Goal: Task Accomplishment & Management: Manage account settings

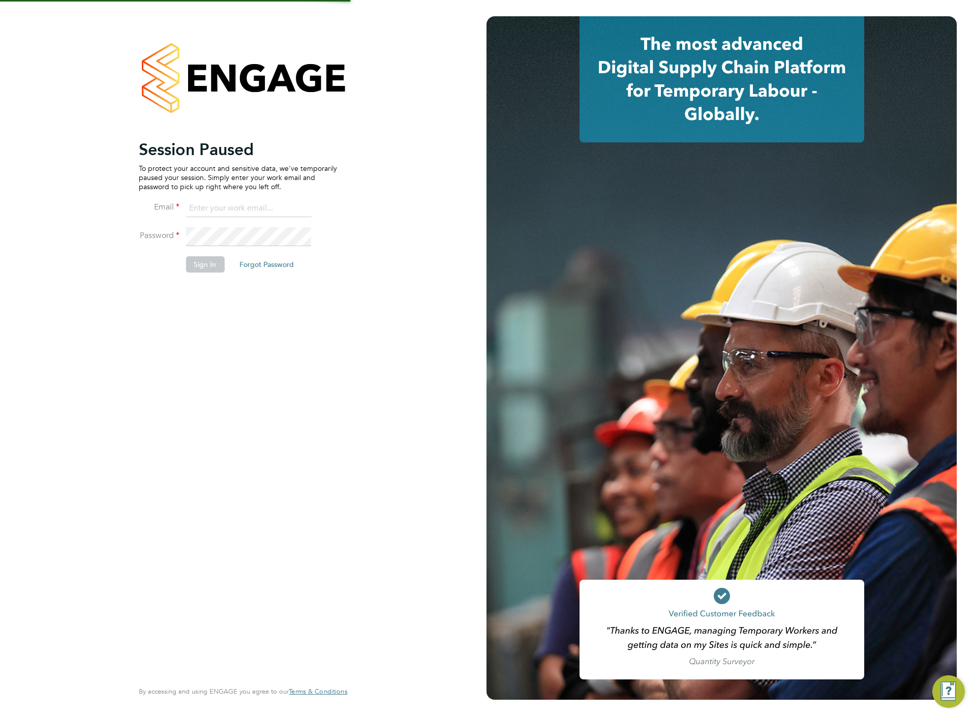
type input "chloe@protechltd.co.uk"
click at [195, 267] on button "Sign In" at bounding box center [205, 264] width 39 height 16
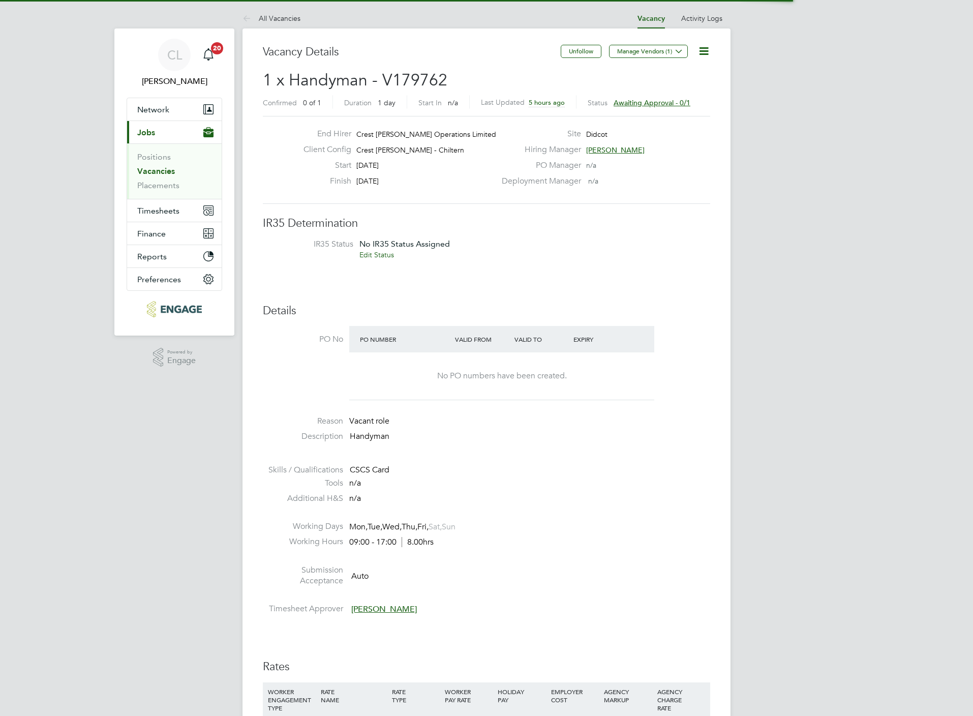
scroll to position [31, 72]
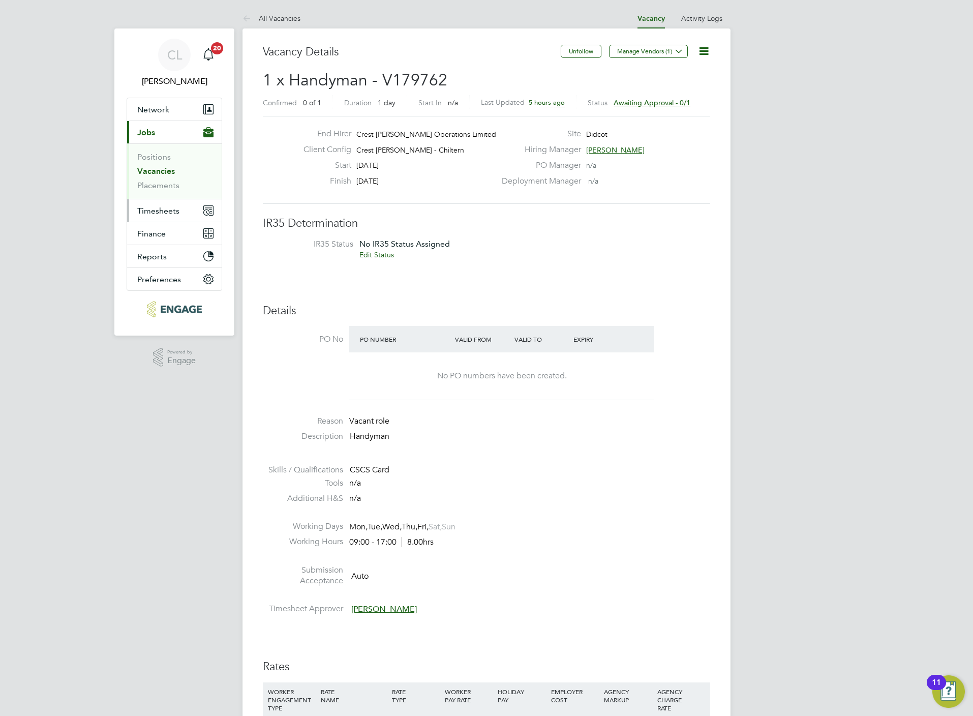
click at [156, 214] on span "Timesheets" at bounding box center [158, 211] width 42 height 10
click at [159, 180] on link "Timesheets" at bounding box center [158, 180] width 42 height 10
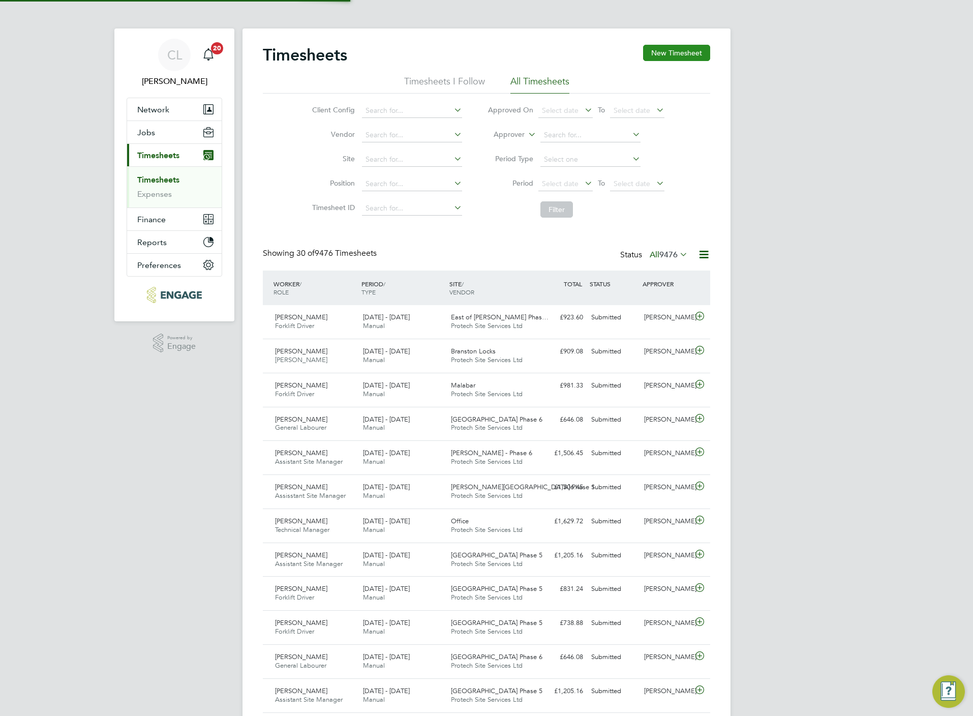
click at [664, 58] on button "New Timesheet" at bounding box center [676, 53] width 67 height 16
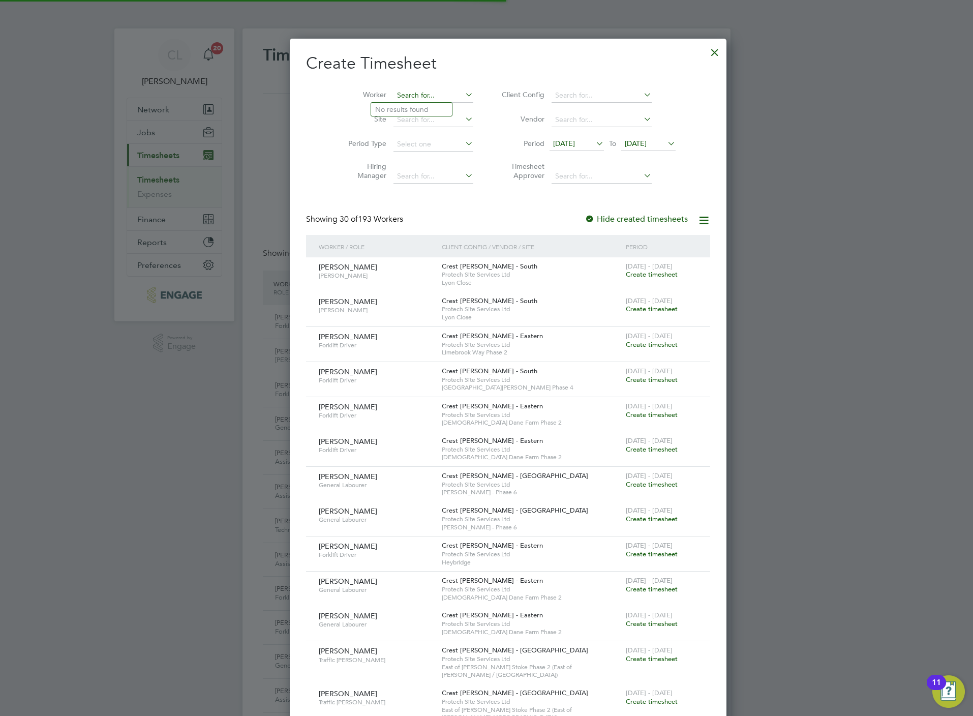
click at [426, 96] on input at bounding box center [433, 95] width 80 height 14
click at [417, 120] on li "J ohn Wo tton" at bounding box center [411, 123] width 81 height 14
type input "John Wotton"
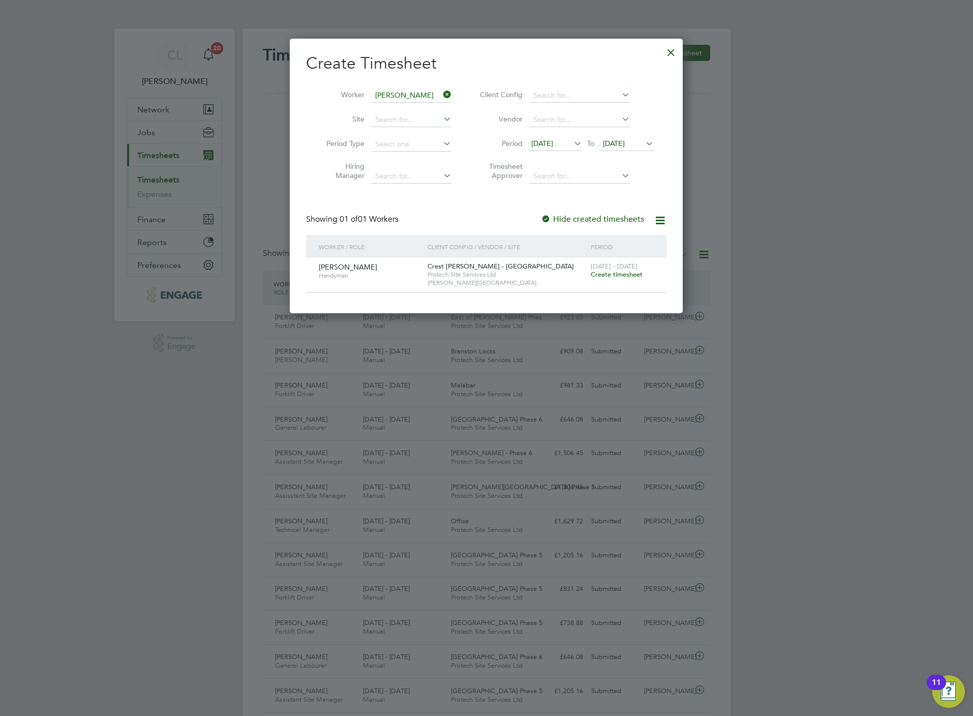
click at [618, 277] on span "Create timesheet" at bounding box center [617, 274] width 52 height 9
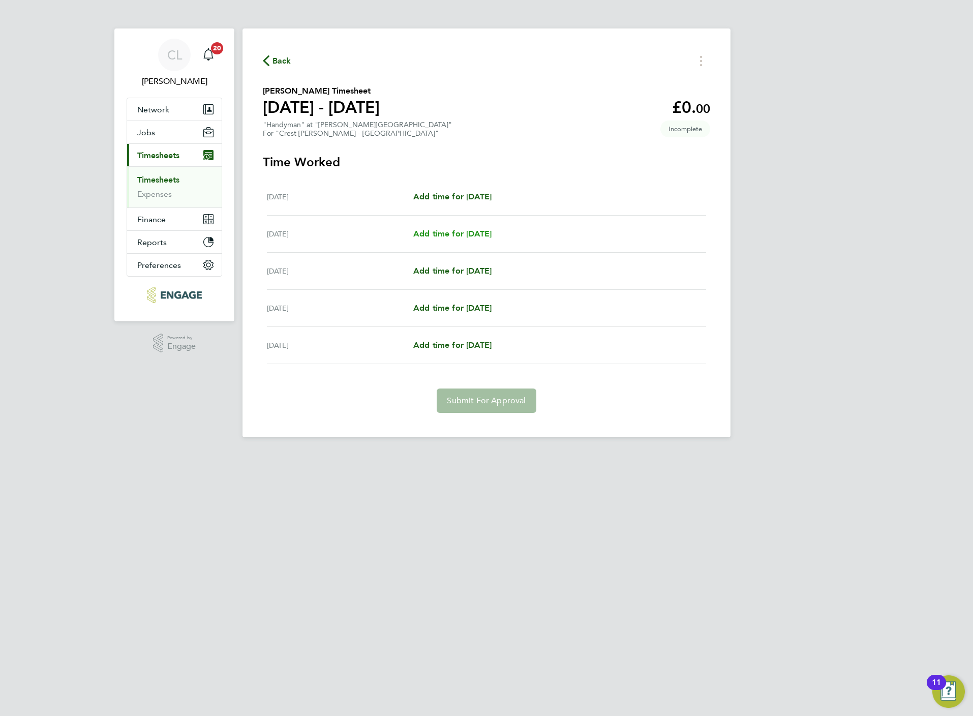
click at [445, 232] on span "Add time for Tue 26 Aug" at bounding box center [452, 234] width 78 height 10
select select "60"
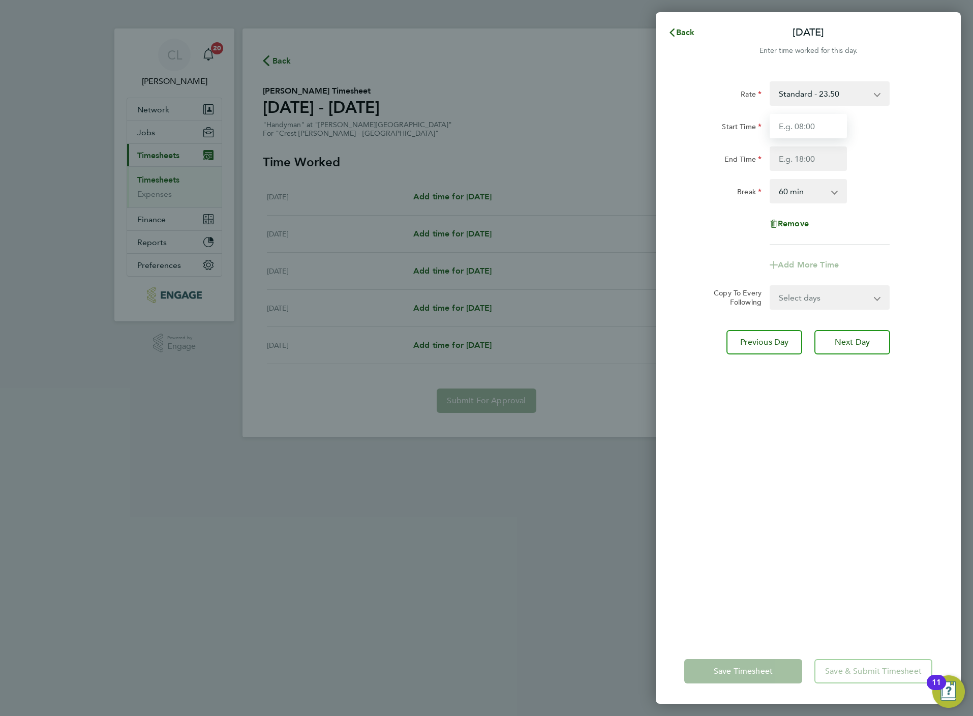
click at [780, 130] on input "Start Time" at bounding box center [808, 126] width 77 height 24
type input "07:30"
click at [796, 158] on input "End Time" at bounding box center [808, 158] width 77 height 24
type input "16:30"
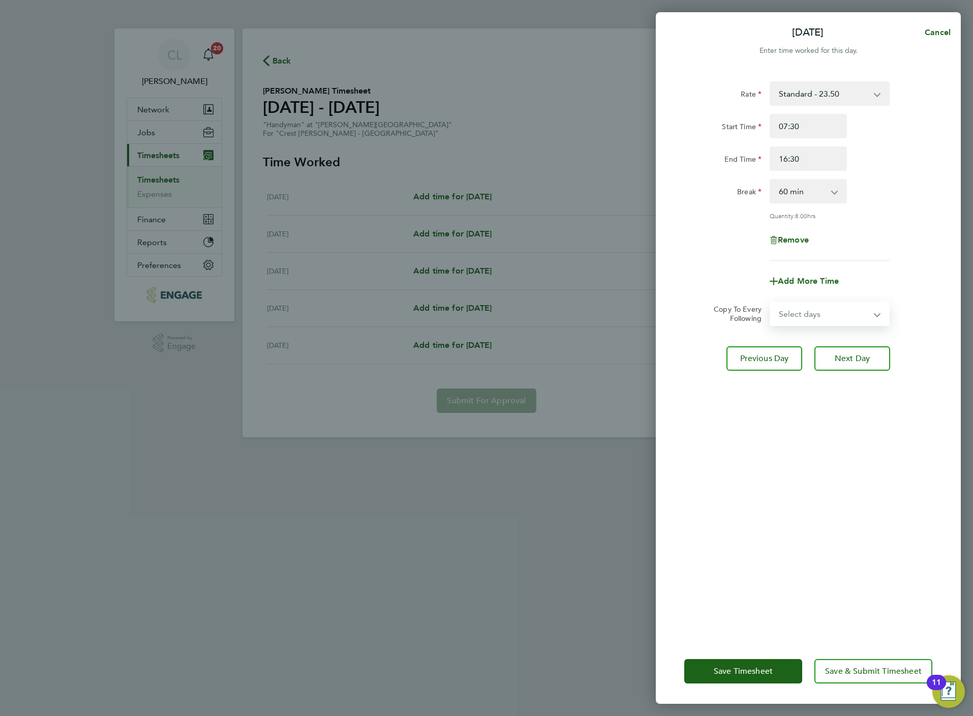
click at [810, 294] on form "Rate Standard - 23.50 Start Time 07:30 End Time 16:30 Break 0 min 15 min 30 min…" at bounding box center [808, 203] width 248 height 245
select select "WED"
click at [771, 302] on select "Select days Day Wednesday Thursday Friday" at bounding box center [824, 313] width 107 height 22
select select "2025-08-29"
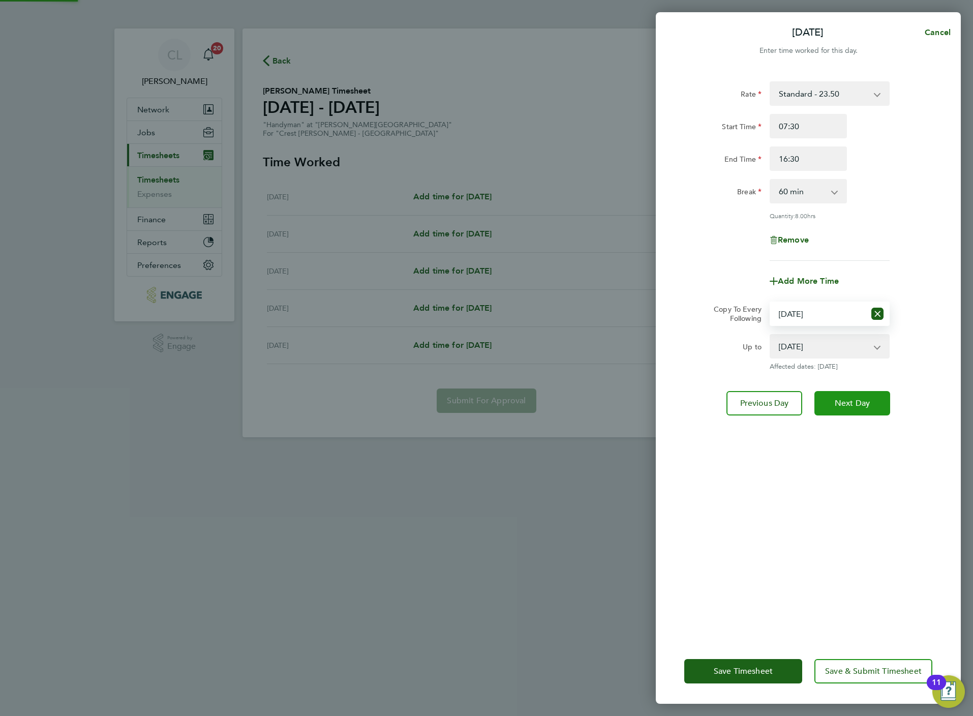
click at [843, 405] on span "Next Day" at bounding box center [852, 403] width 35 height 10
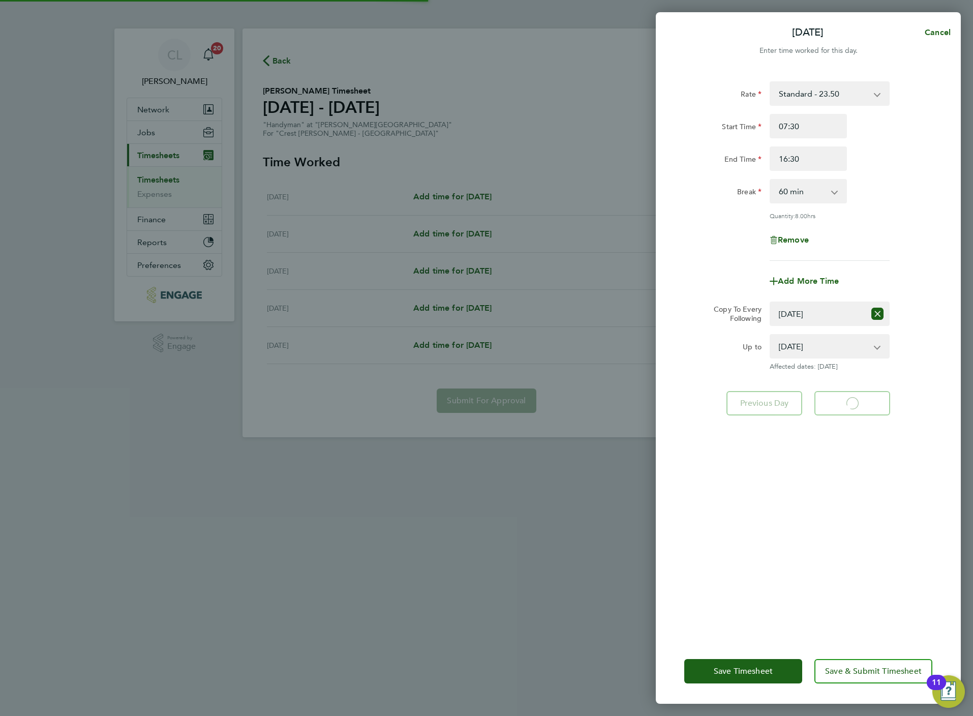
select select "60"
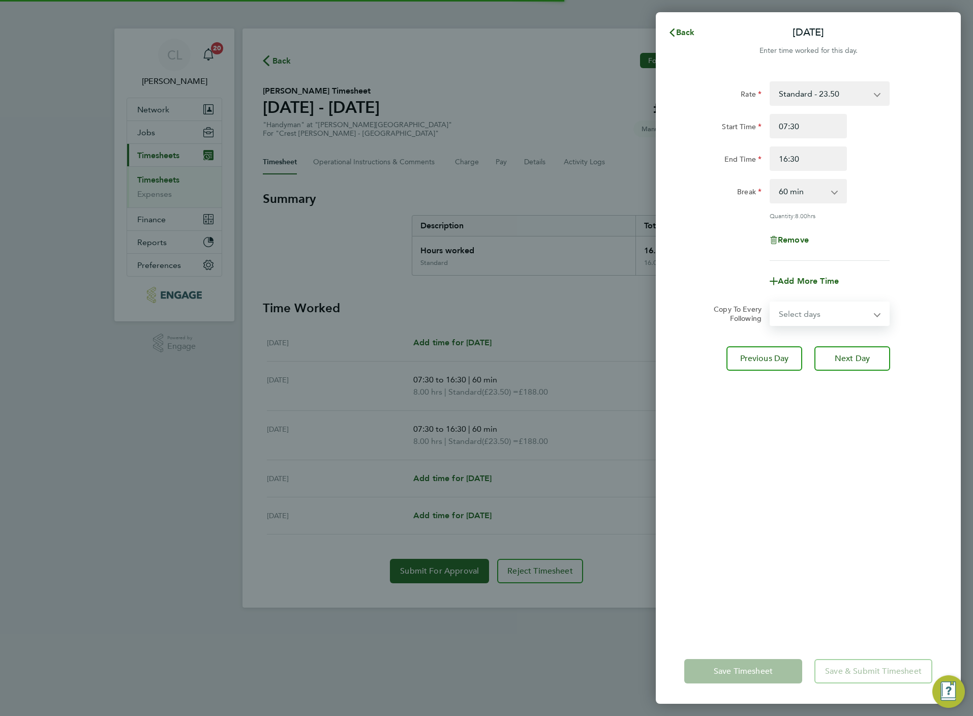
click at [822, 319] on select "Select days Day Thursday Friday" at bounding box center [824, 313] width 107 height 22
select select "THU"
click at [771, 302] on select "Select days Day Thursday Friday" at bounding box center [824, 313] width 107 height 22
select select "2025-08-29"
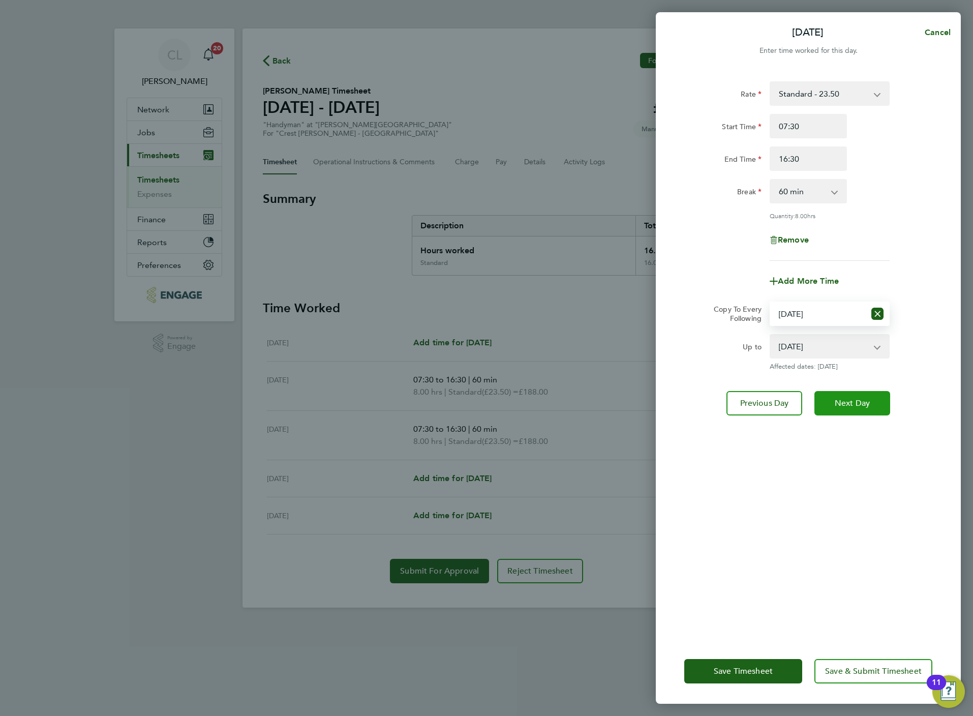
click at [847, 407] on button "Next Day" at bounding box center [852, 403] width 76 height 24
select select "0: null"
select select "60"
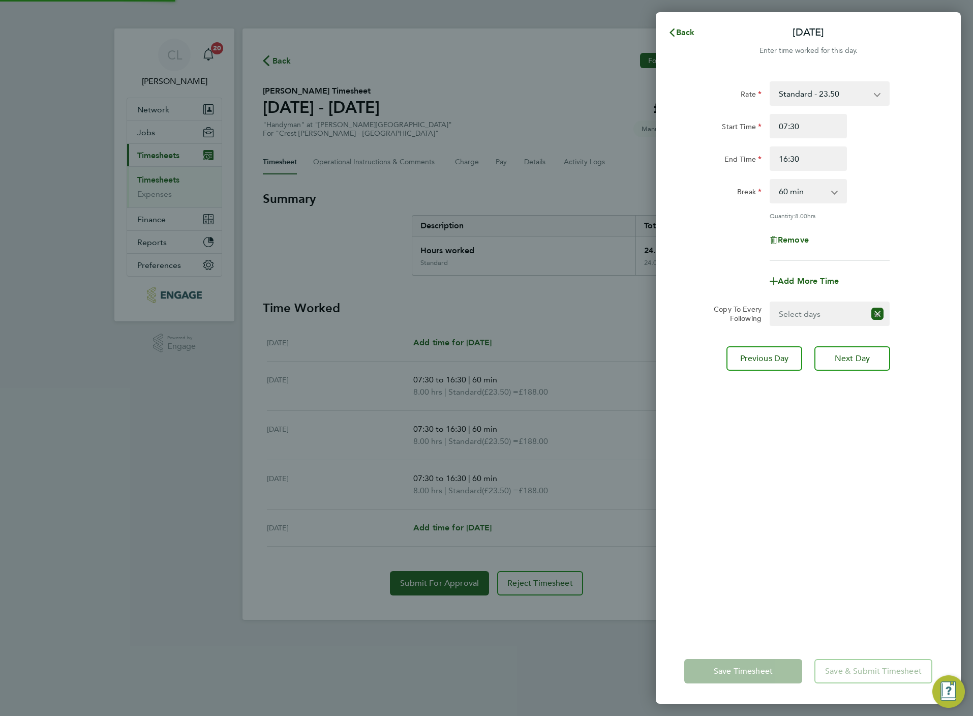
click at [823, 306] on select "Select days Friday" at bounding box center [818, 313] width 95 height 22
select select "FRI"
click at [771, 302] on select "Select days Friday" at bounding box center [824, 313] width 107 height 22
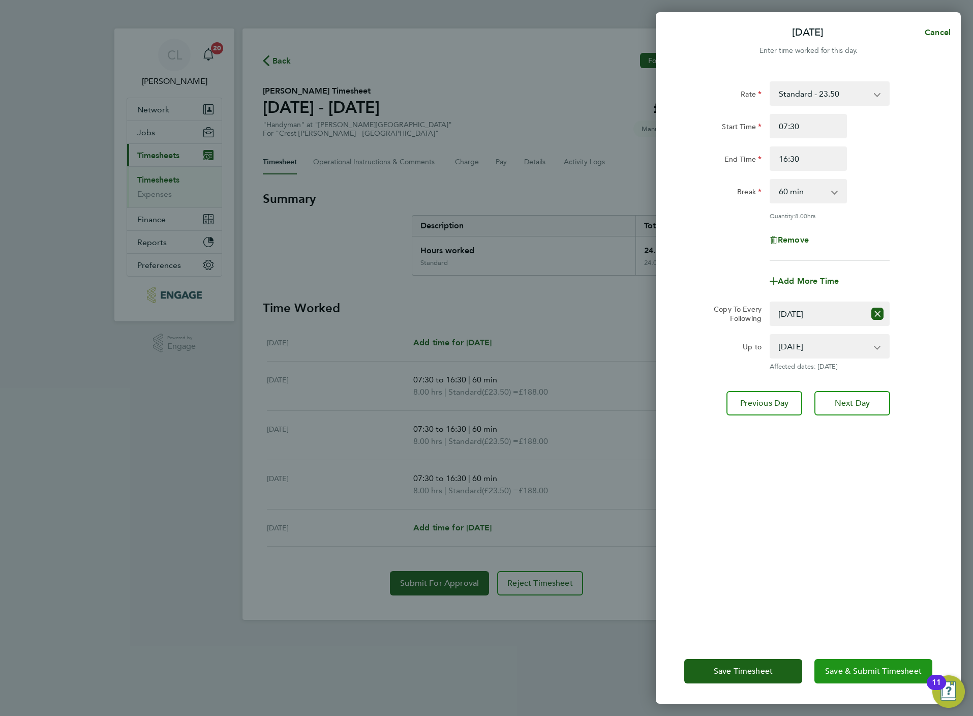
click at [874, 665] on button "Save & Submit Timesheet" at bounding box center [873, 671] width 118 height 24
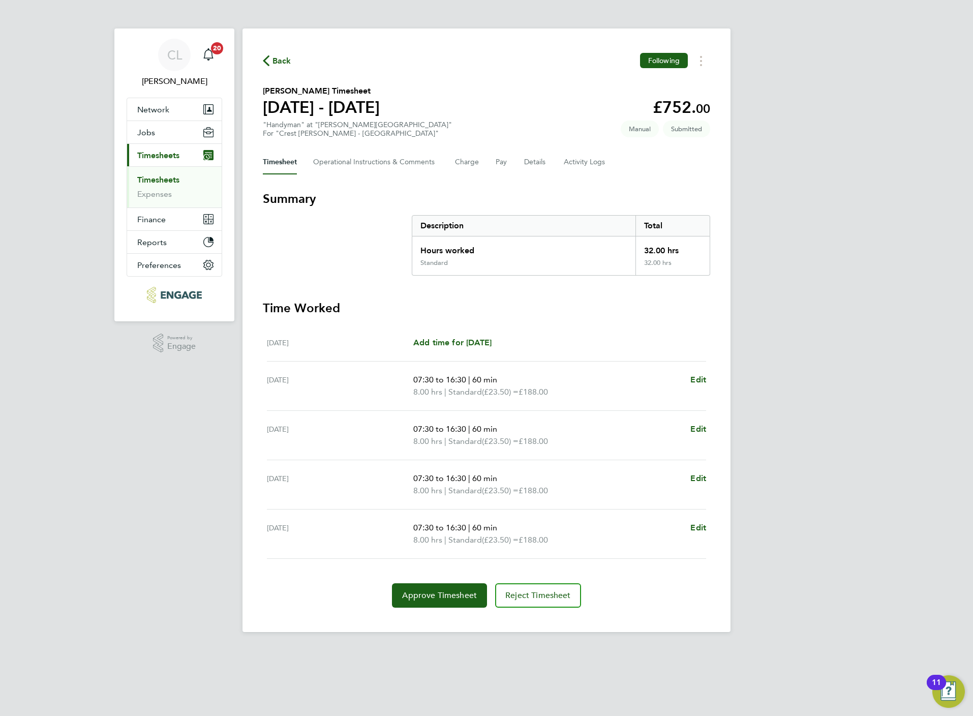
click at [284, 56] on span "Back" at bounding box center [281, 61] width 19 height 12
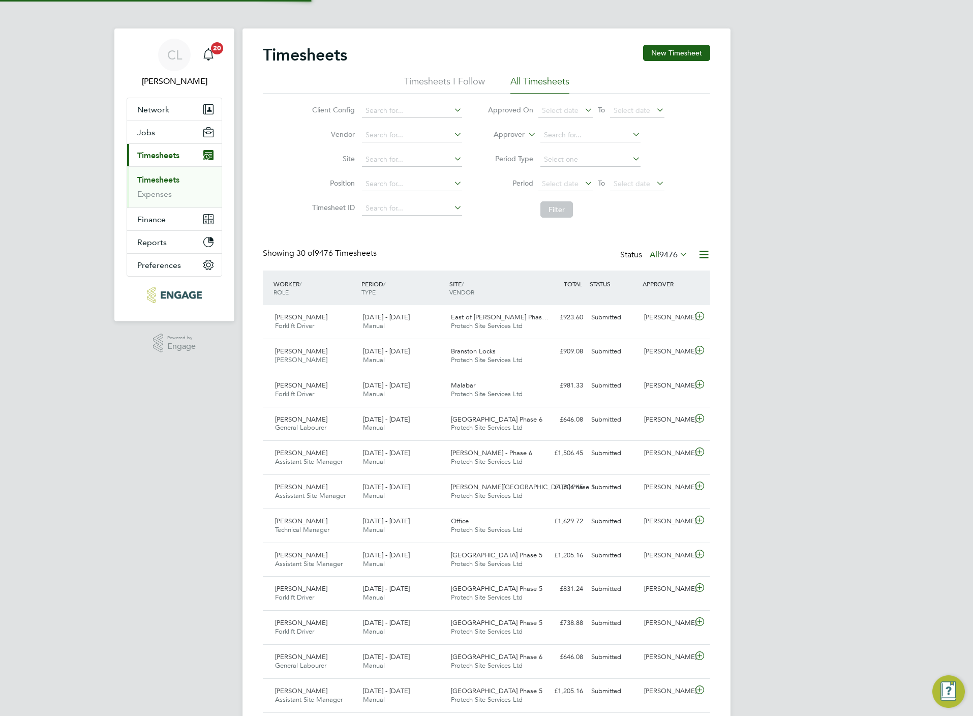
scroll to position [26, 88]
click at [696, 55] on button "New Timesheet" at bounding box center [676, 53] width 67 height 16
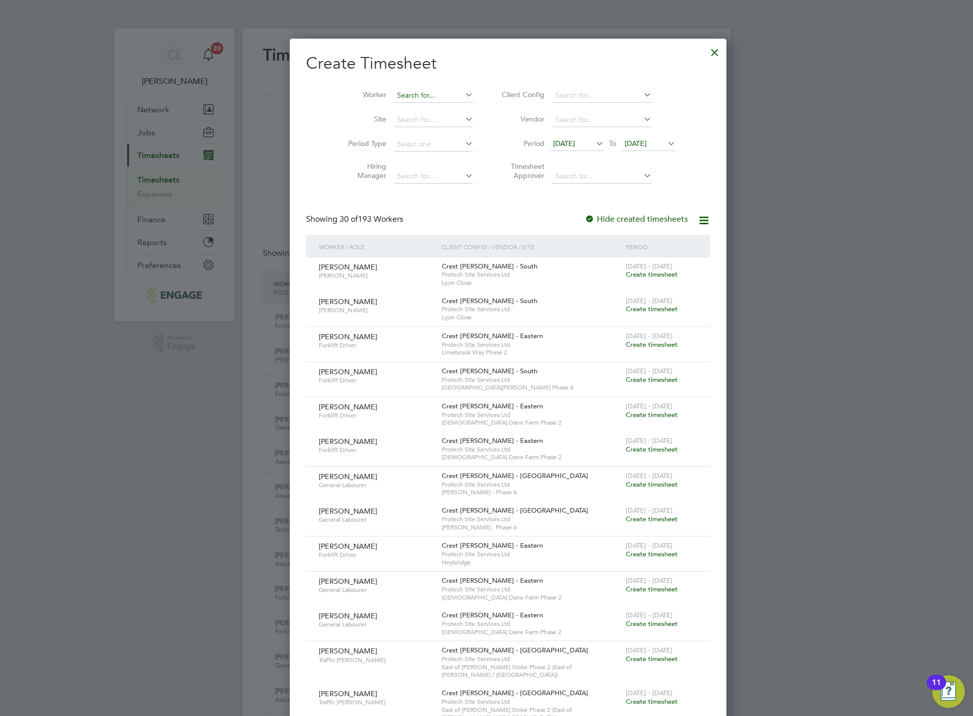
click at [397, 99] on input at bounding box center [433, 95] width 80 height 14
click at [418, 106] on li "Will iam Se lfe" at bounding box center [411, 110] width 81 height 14
type input "[PERSON_NAME]"
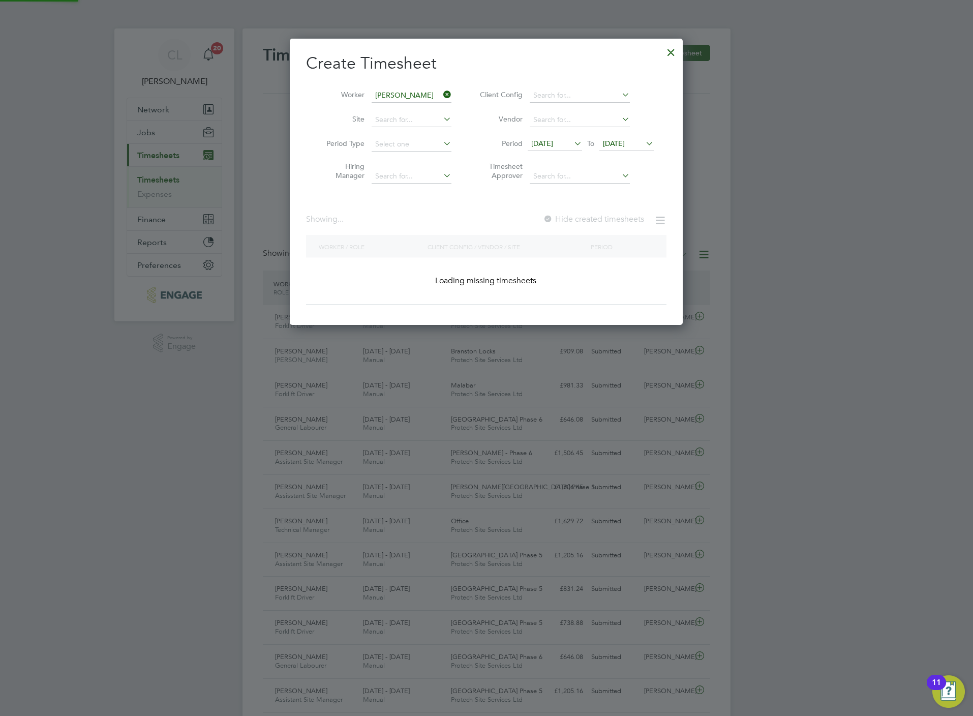
scroll to position [276, 393]
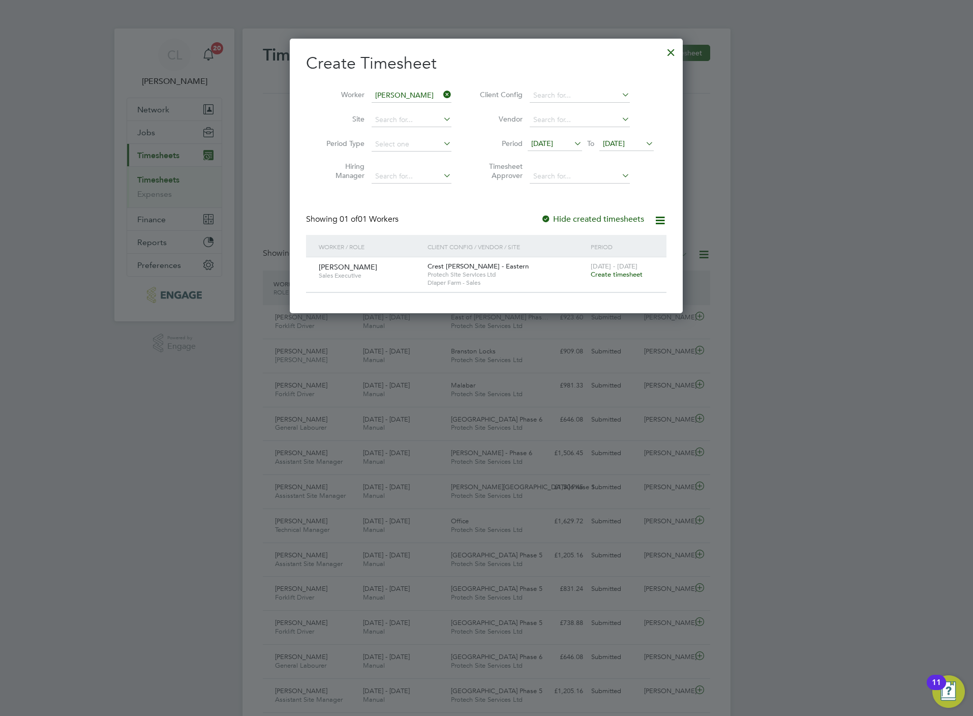
click at [604, 268] on div "25 - 31 Aug 2025 Create timesheet" at bounding box center [622, 270] width 68 height 27
click at [607, 272] on span "Create timesheet" at bounding box center [617, 274] width 52 height 9
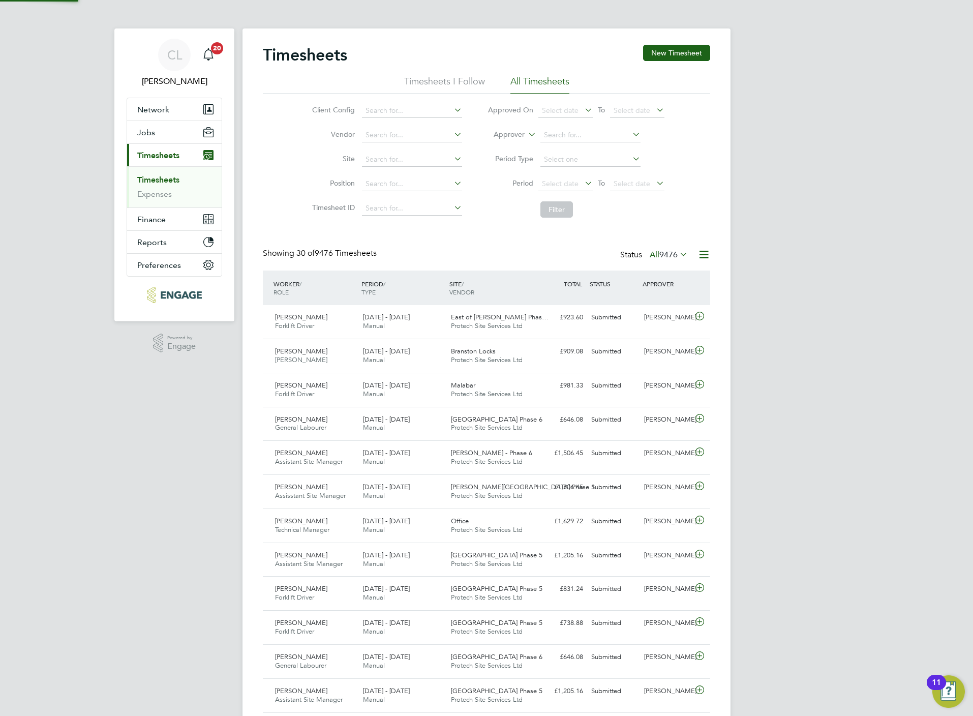
scroll to position [26, 88]
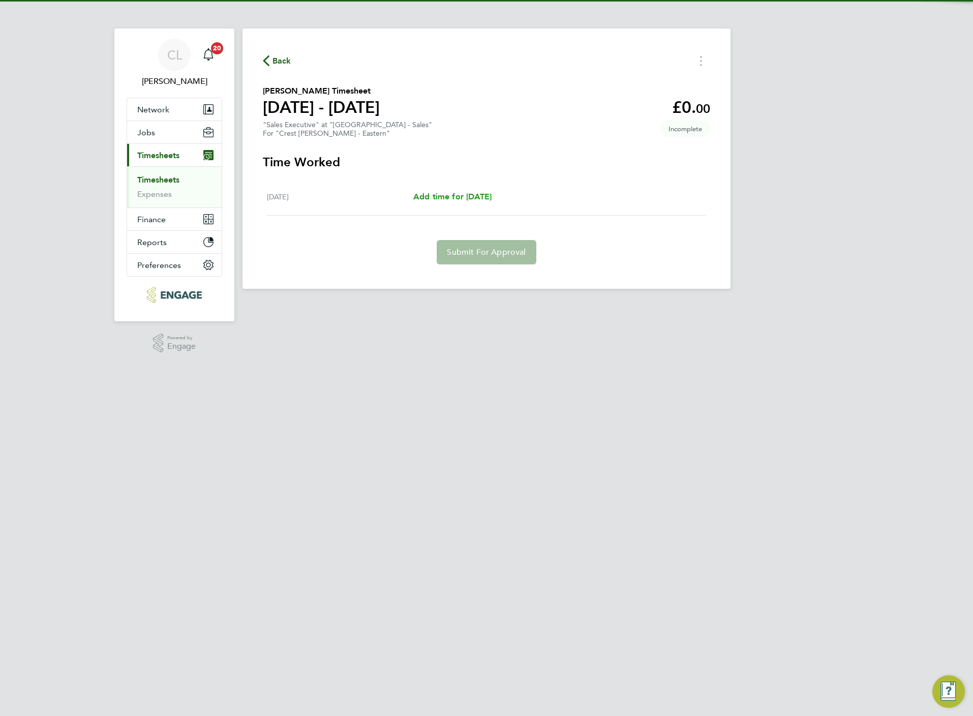
click at [464, 197] on span "Add time for Tue 26 Aug" at bounding box center [452, 197] width 78 height 10
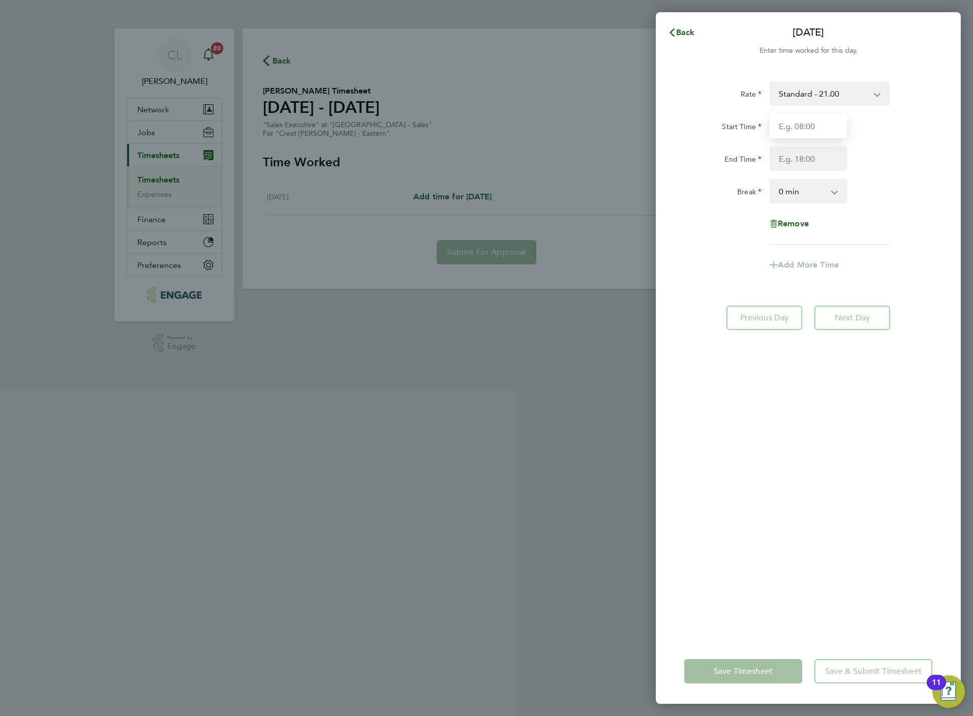
click at [789, 130] on input "Start Time" at bounding box center [808, 126] width 77 height 24
type input "10:00"
click at [785, 156] on input "End Time" at bounding box center [808, 158] width 77 height 24
type input "17:00"
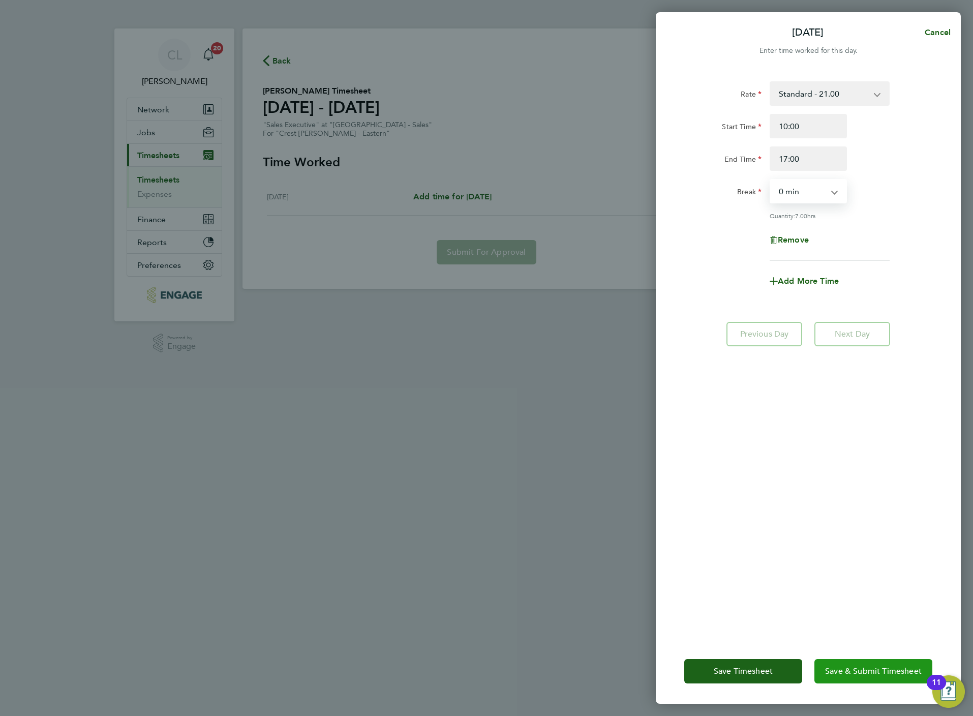
click at [872, 671] on span "Save & Submit Timesheet" at bounding box center [873, 671] width 97 height 10
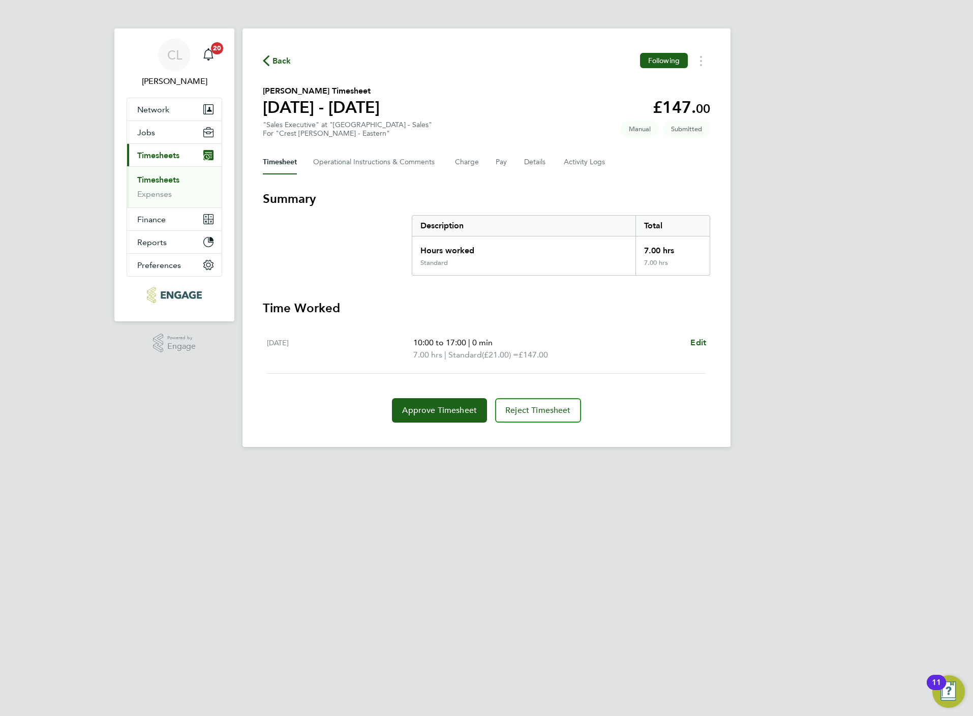
click at [287, 58] on span "Back" at bounding box center [281, 61] width 19 height 12
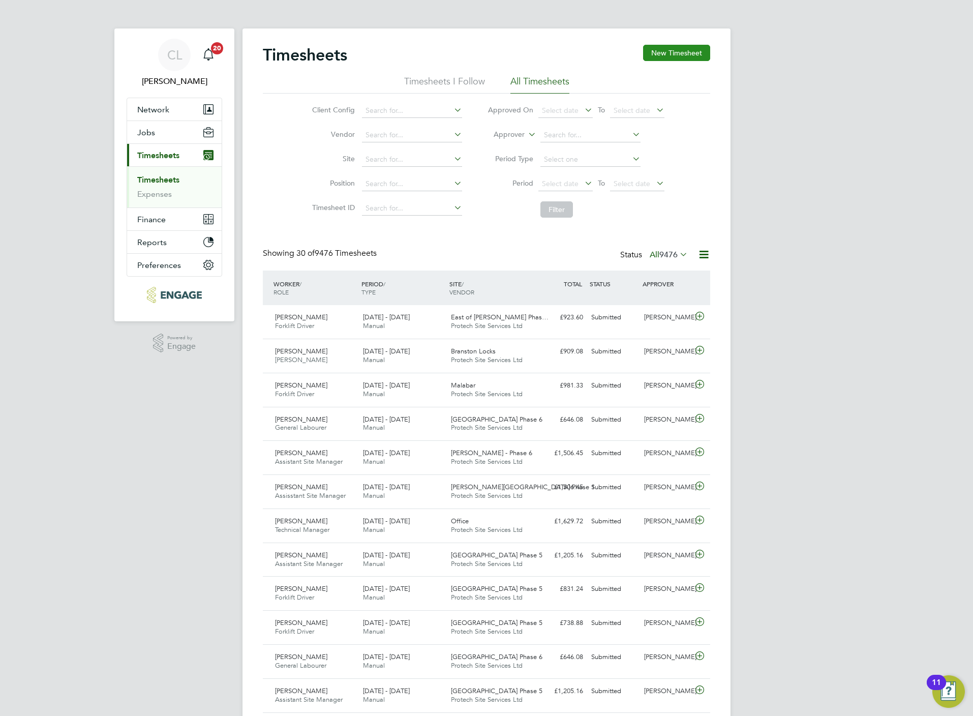
click at [692, 51] on button "New Timesheet" at bounding box center [676, 53] width 67 height 16
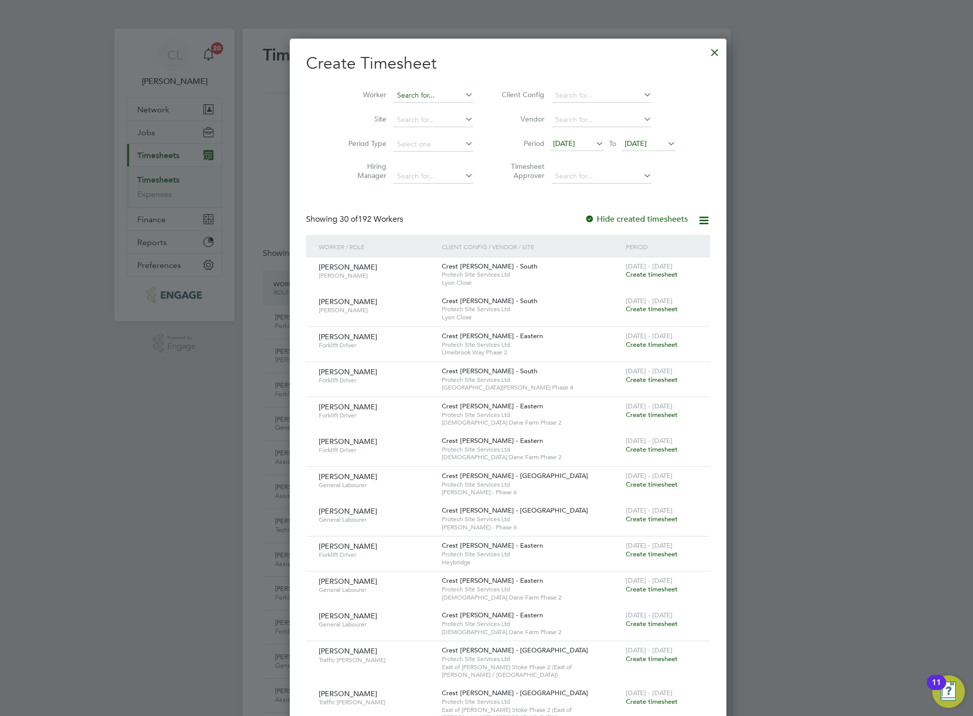
click at [393, 95] on input at bounding box center [433, 95] width 80 height 14
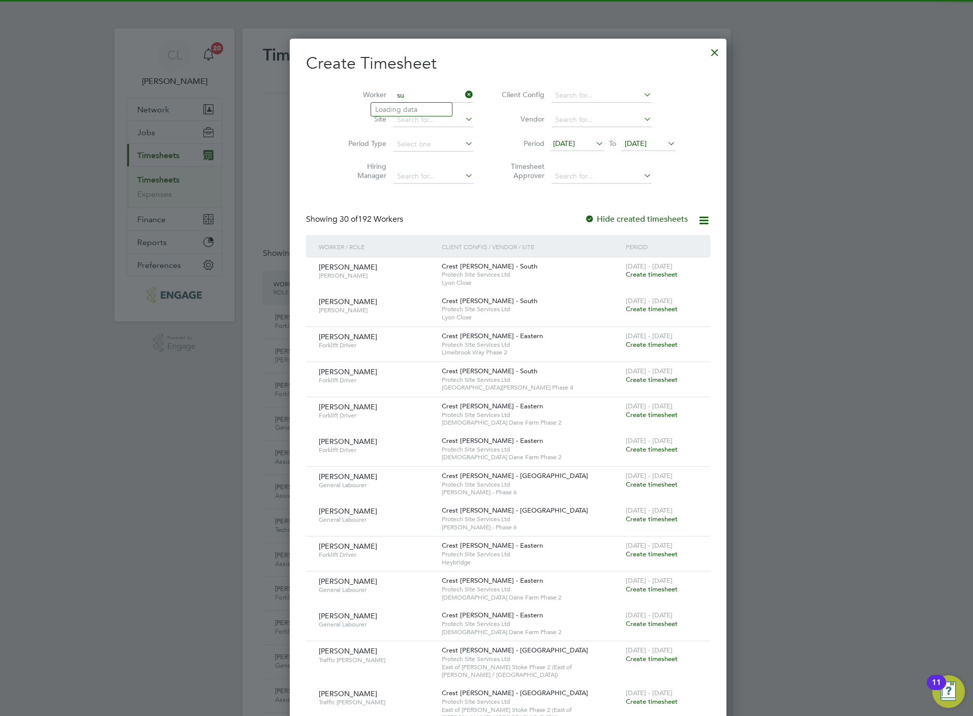
type input "s"
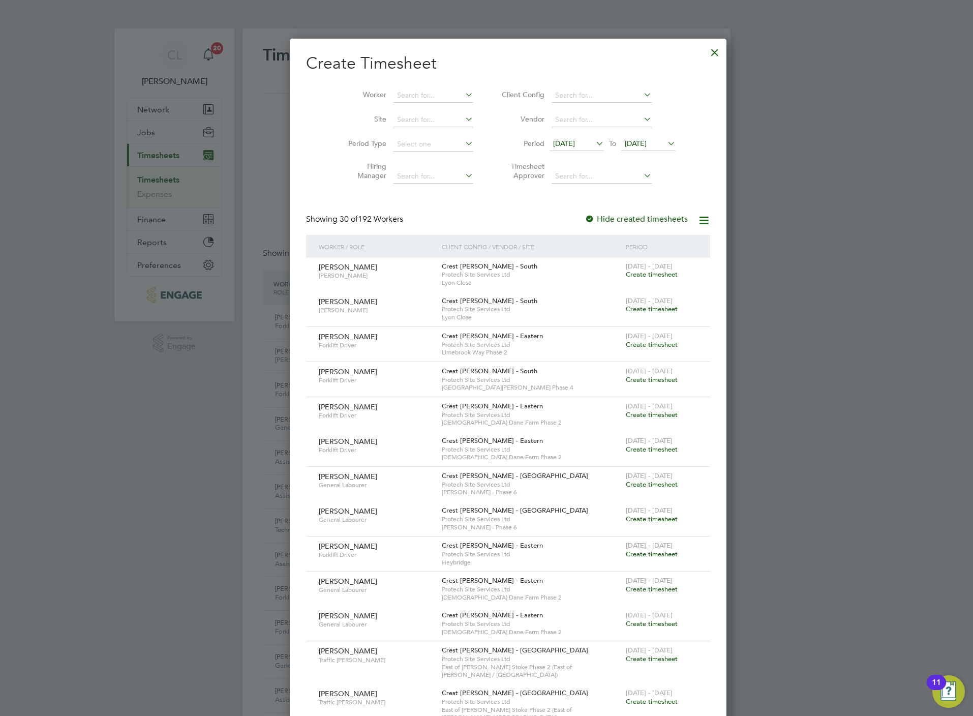
scroll to position [2040, 393]
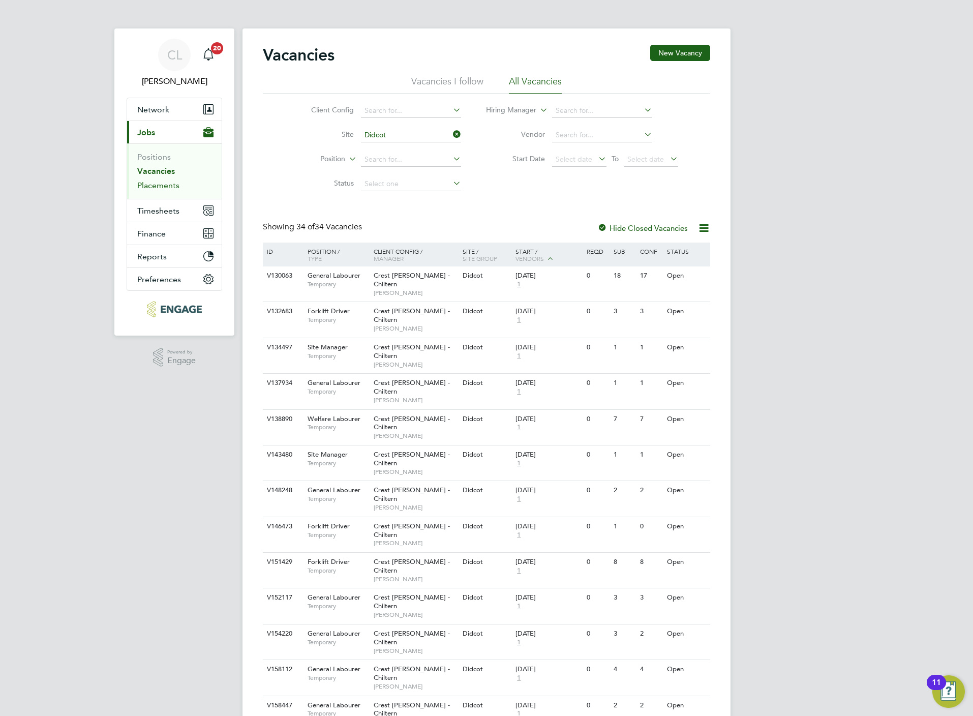
click at [171, 184] on link "Placements" at bounding box center [158, 185] width 42 height 10
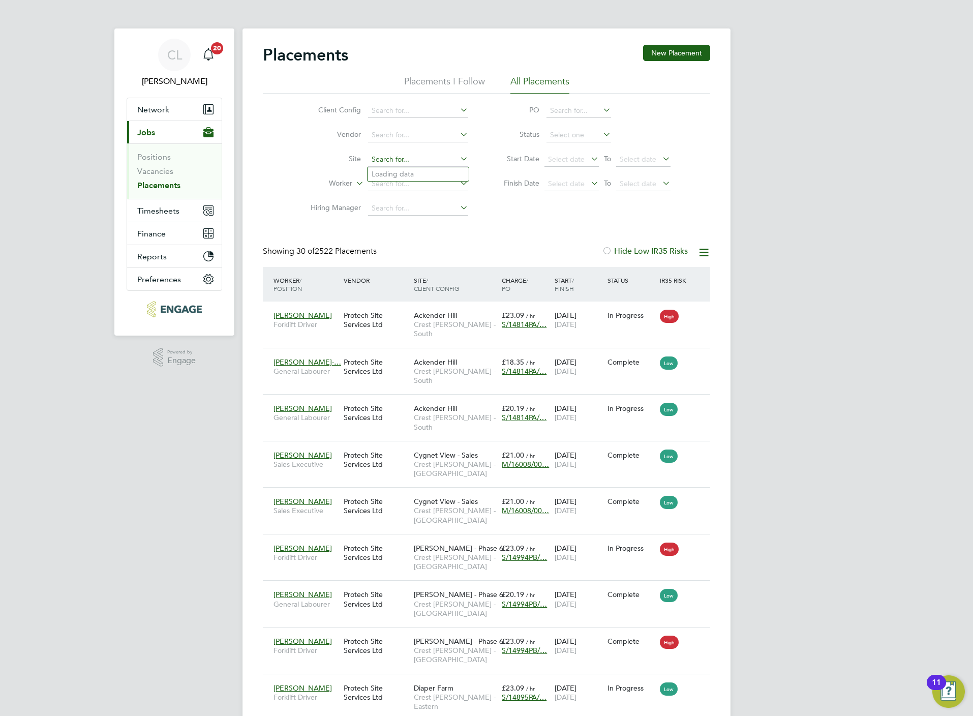
click at [400, 162] on input at bounding box center [418, 160] width 100 height 14
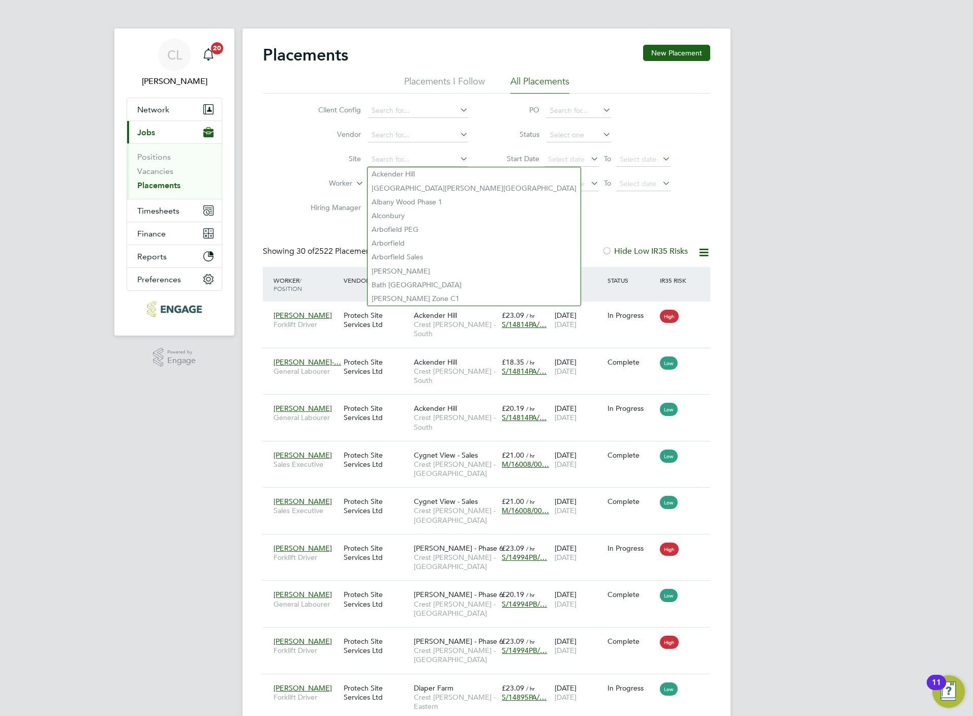
click at [284, 172] on div "Client Config Vendor Site Worker Hiring Manager PO Status Start Date Select dat…" at bounding box center [486, 157] width 447 height 127
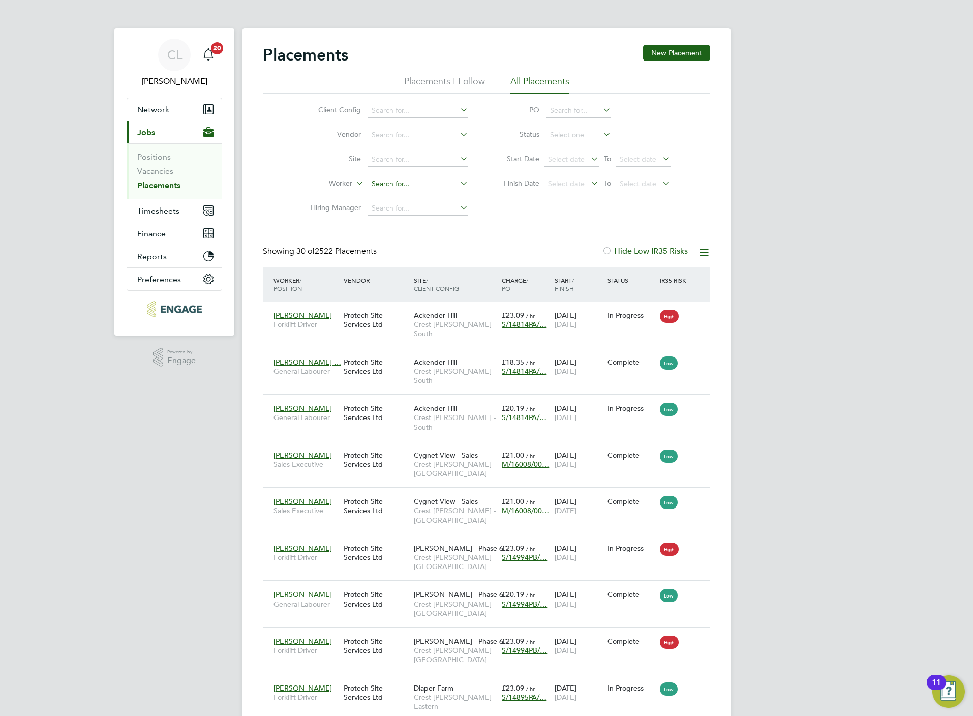
click at [374, 183] on input at bounding box center [418, 184] width 100 height 14
click at [429, 200] on li "Willi am Se lfe" at bounding box center [418, 199] width 101 height 14
type input "William Selfe"
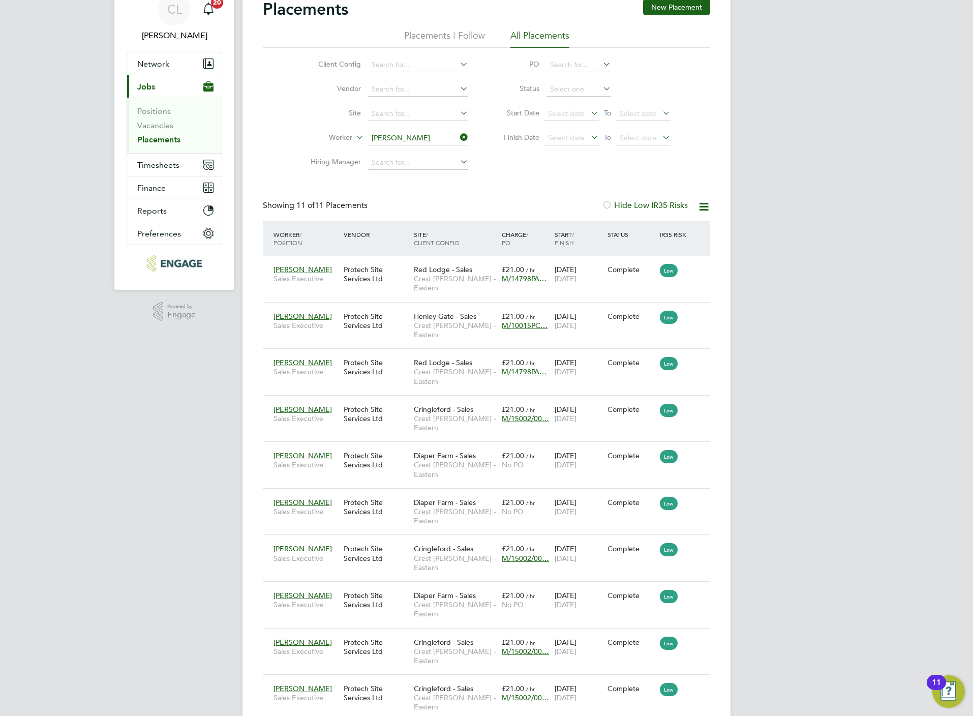
click at [647, 705] on li "Start" at bounding box center [666, 709] width 72 height 14
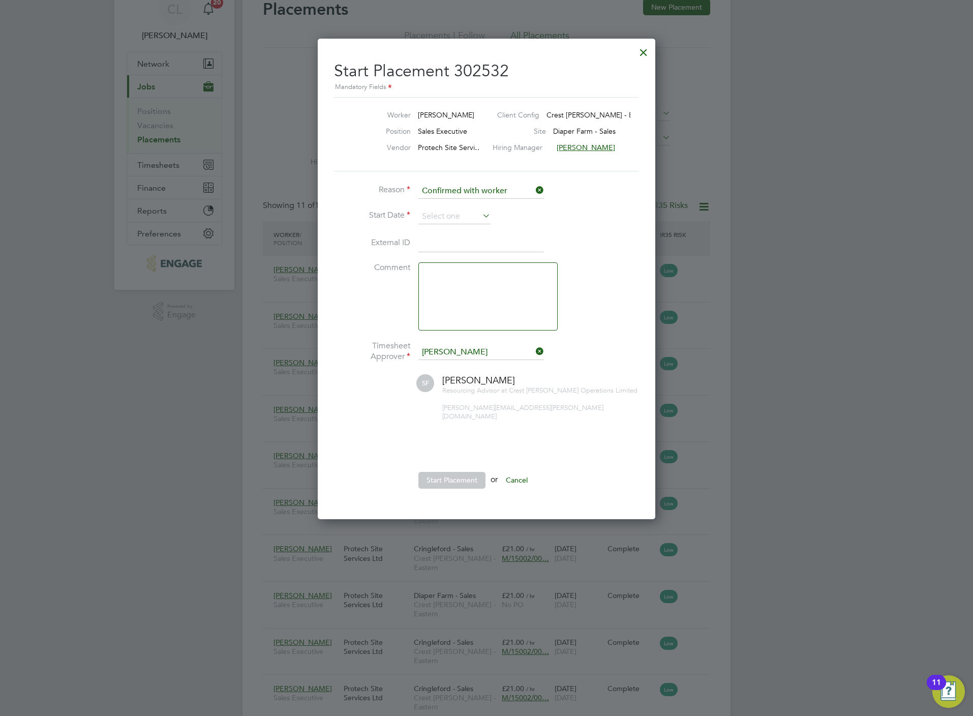
click at [456, 203] on li "Reason Confirmed with worker" at bounding box center [486, 196] width 305 height 25
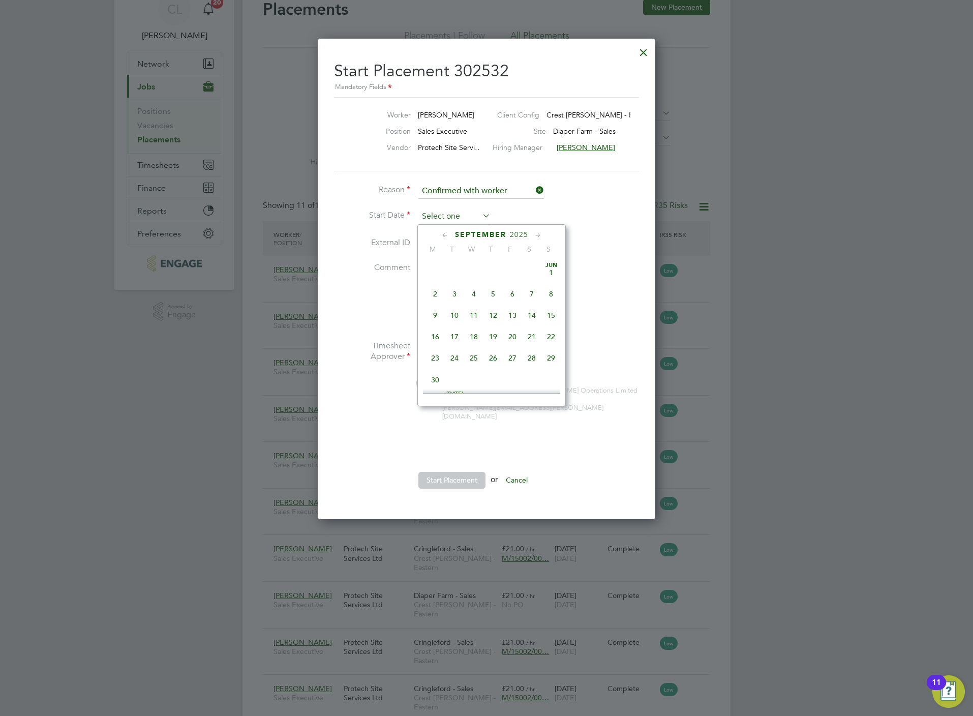
click at [458, 214] on input at bounding box center [454, 216] width 72 height 15
click at [458, 291] on span "26" at bounding box center [454, 289] width 19 height 19
type input "[DATE]"
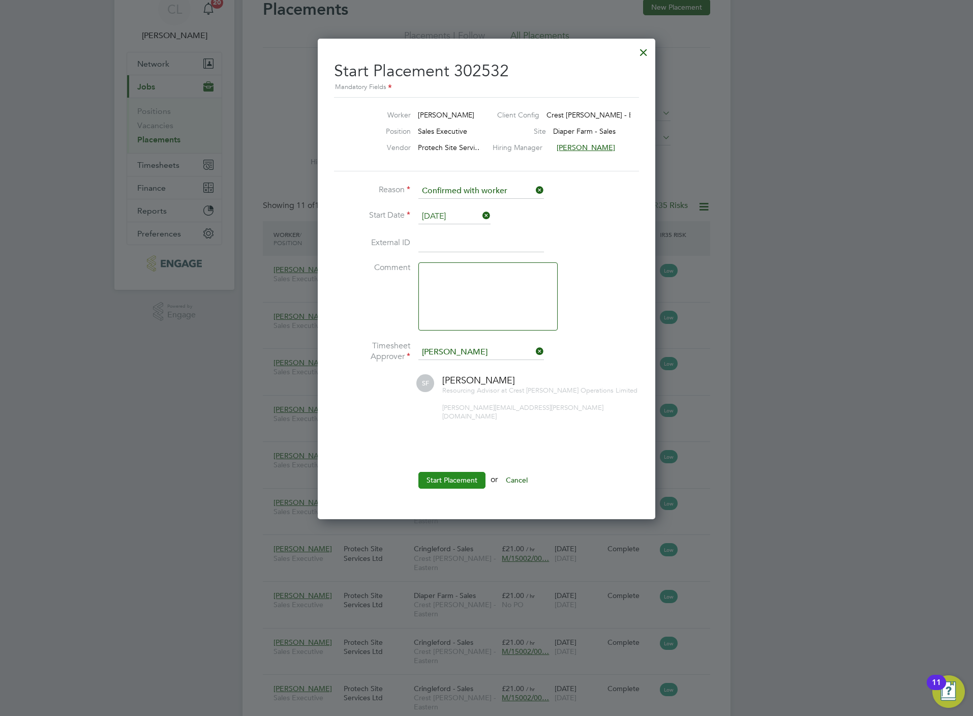
click at [449, 476] on button "Start Placement" at bounding box center [451, 480] width 67 height 16
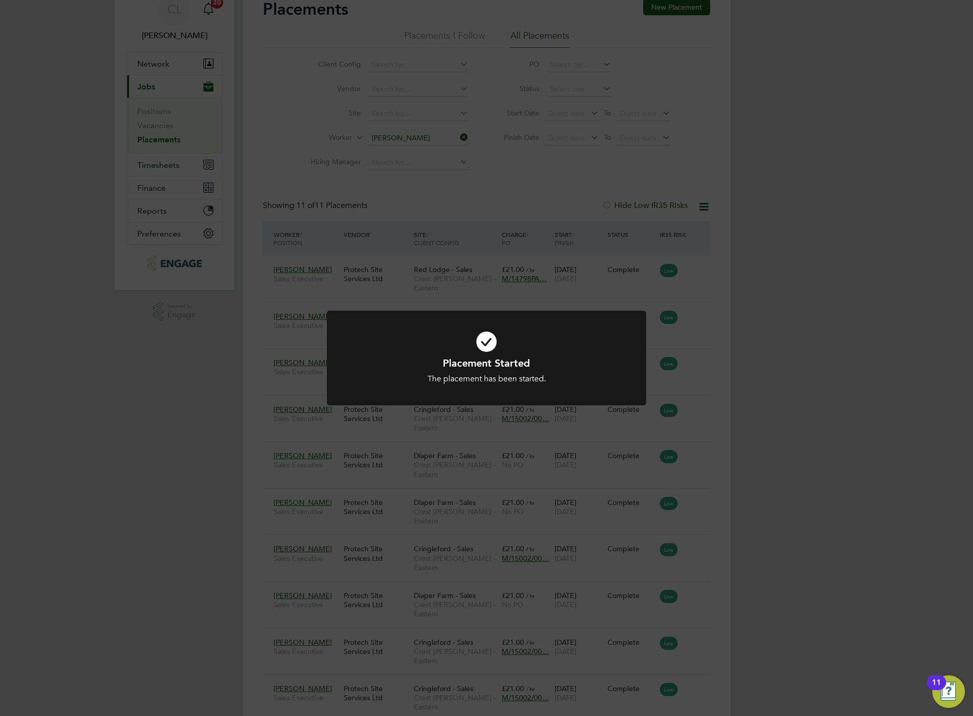
click at [193, 562] on div "Placement Started The placement has been started. Cancel Okay" at bounding box center [486, 358] width 973 height 716
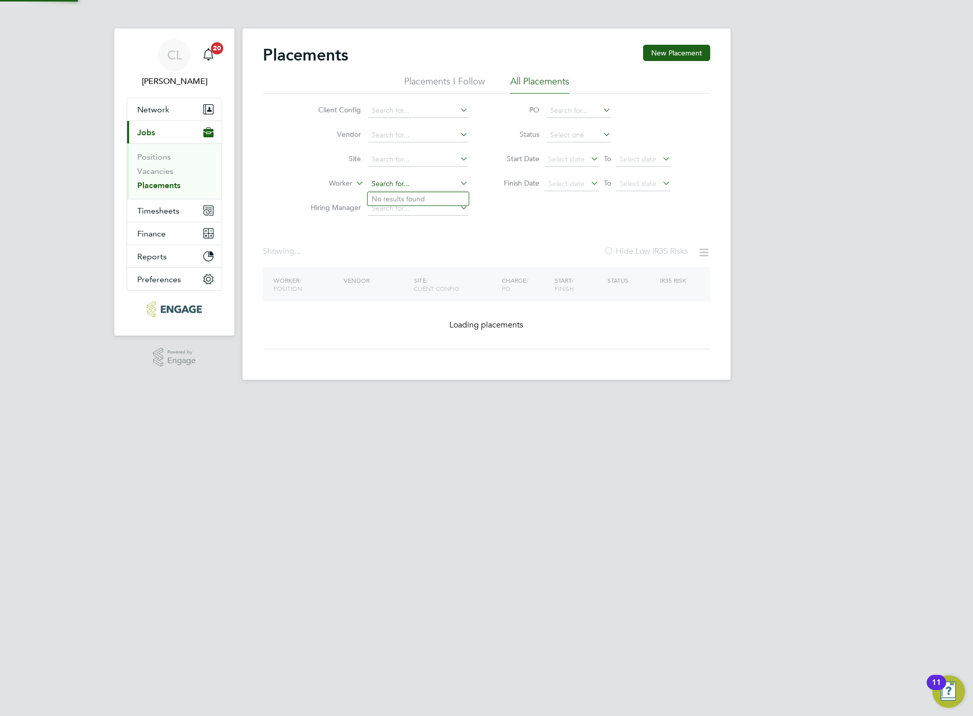
click at [399, 142] on ul "Client Config Vendor Site Worker Hiring Manager" at bounding box center [385, 160] width 191 height 122
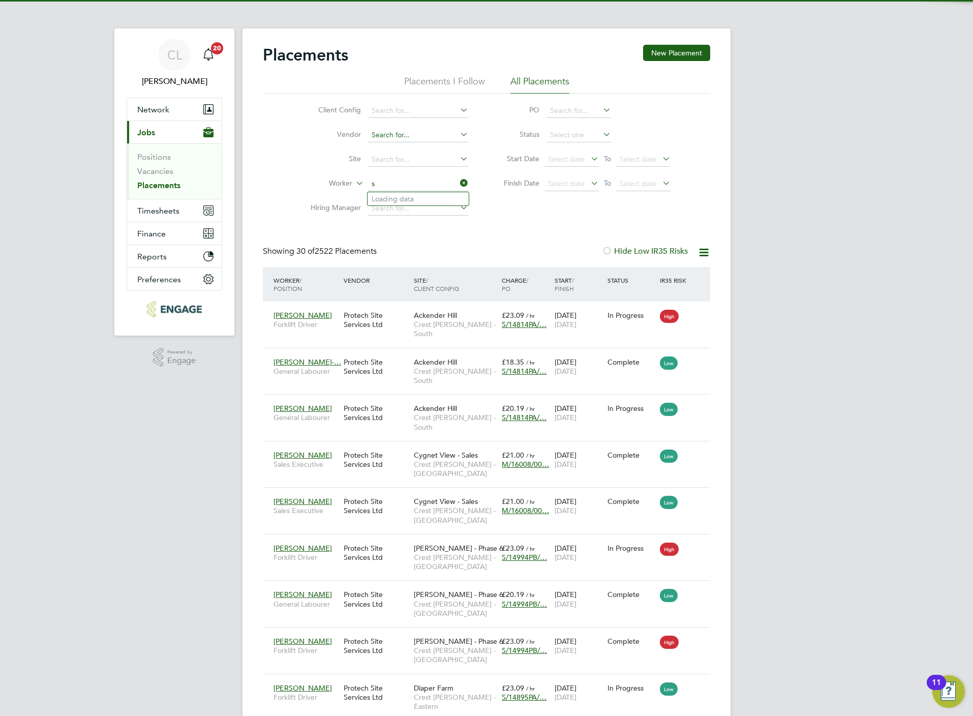
scroll to position [5, 5]
type input "susa"
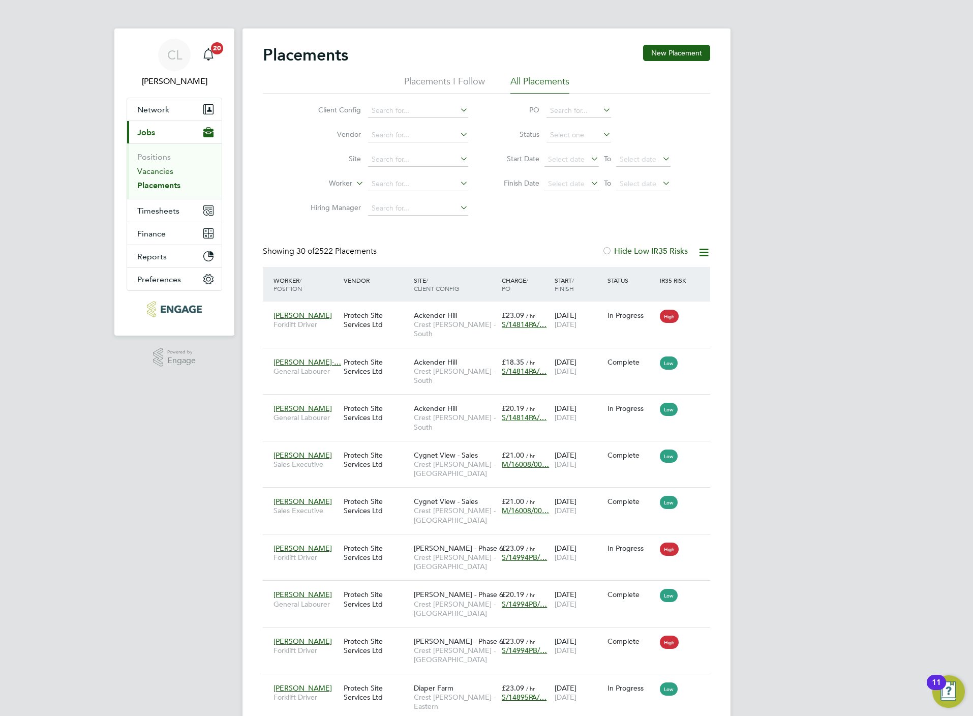
click at [148, 167] on link "Vacancies" at bounding box center [155, 171] width 36 height 10
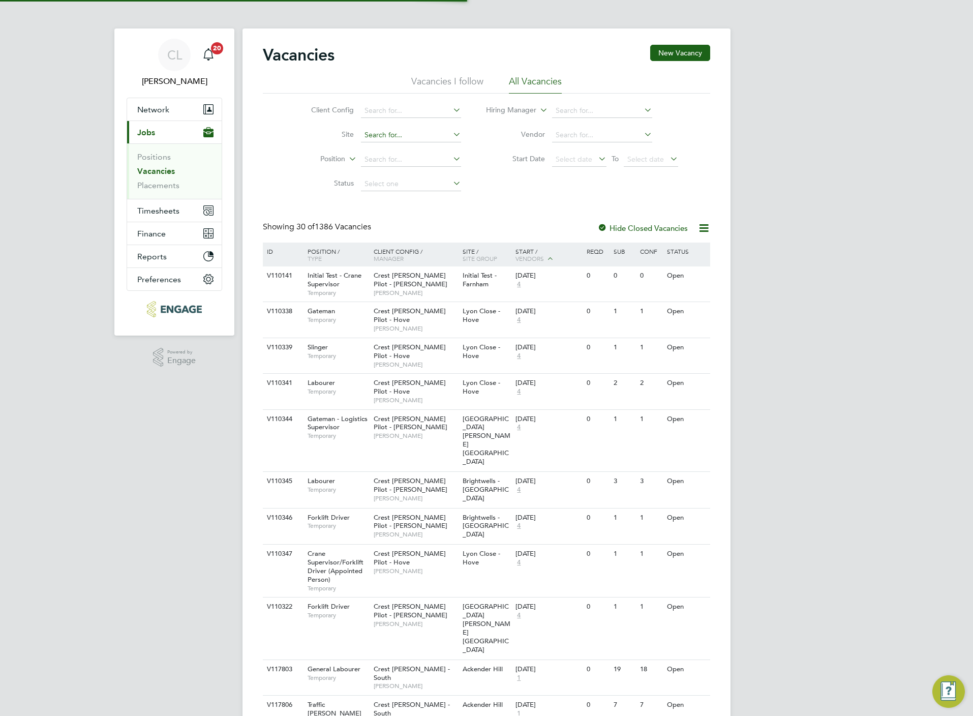
click at [384, 139] on input at bounding box center [411, 135] width 100 height 14
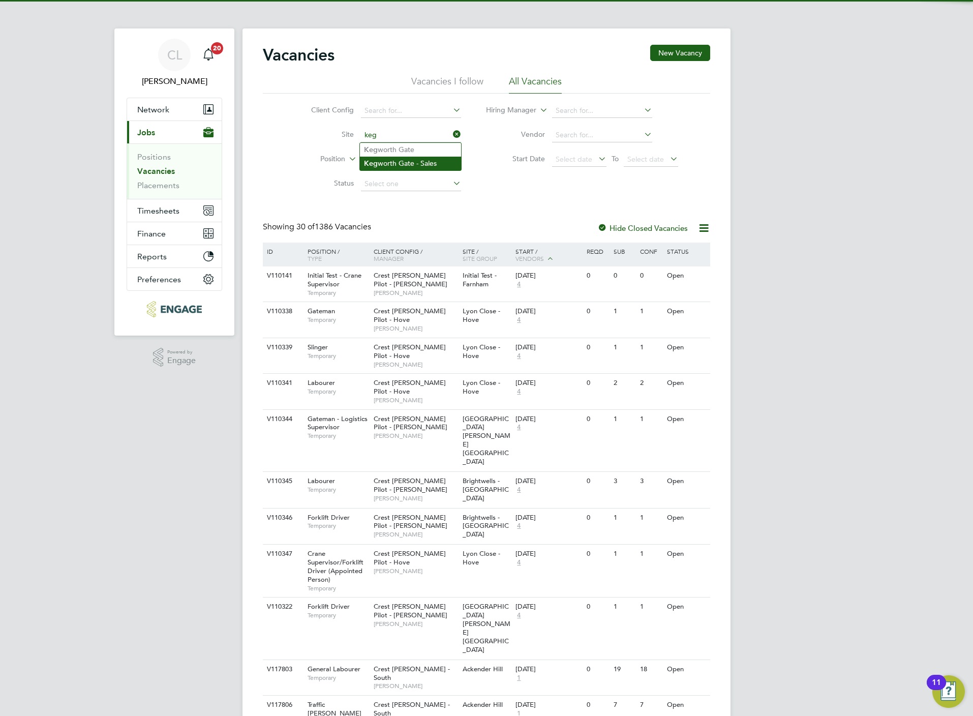
click at [406, 162] on li "Keg worth Gate - Sales" at bounding box center [410, 164] width 101 height 14
type input "Kegworth Gate - Sales"
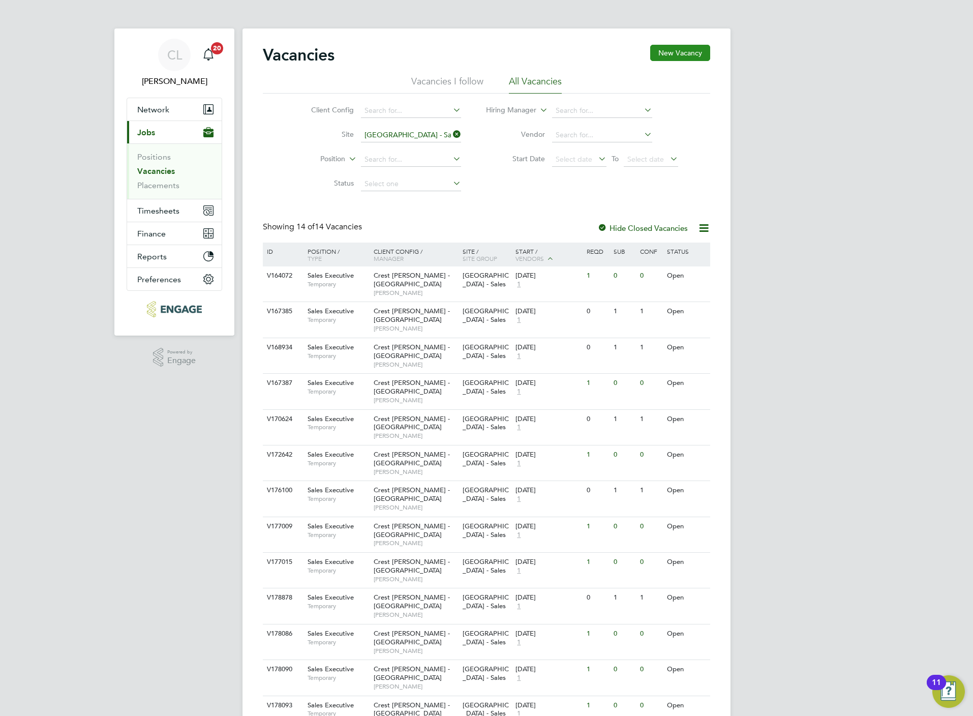
click at [685, 53] on button "New Vacancy" at bounding box center [680, 53] width 60 height 16
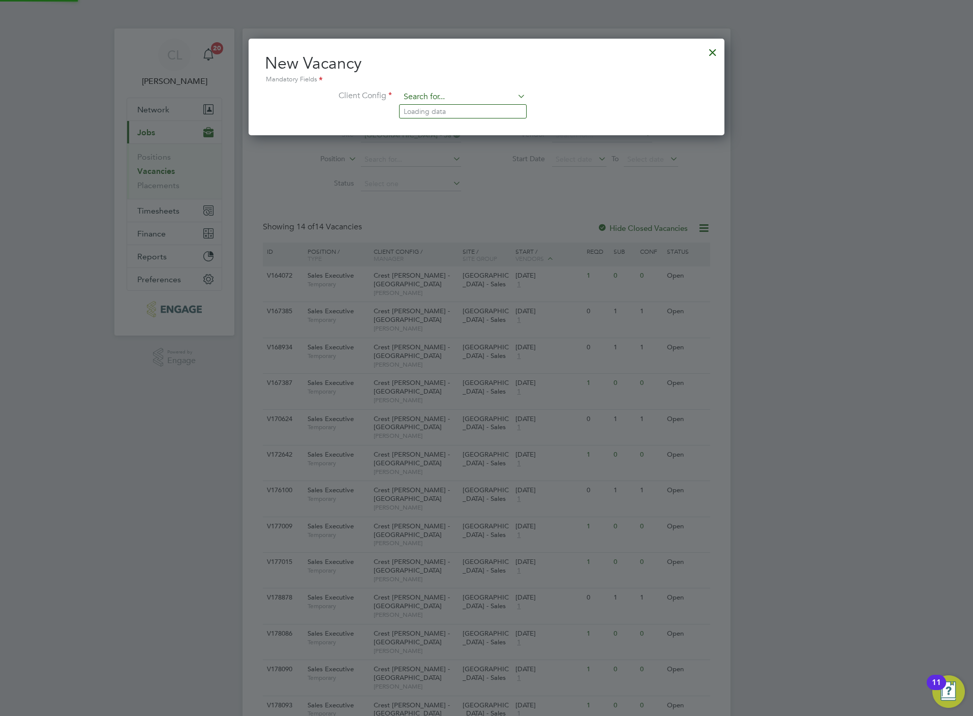
click at [476, 101] on input at bounding box center [463, 96] width 126 height 15
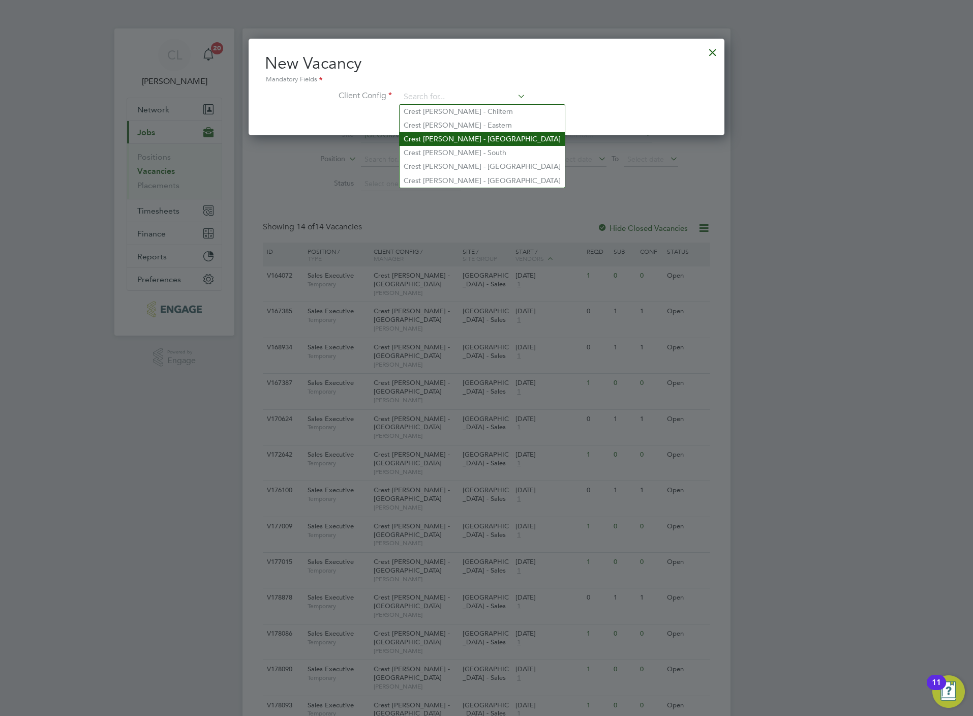
click at [500, 139] on li "Crest [PERSON_NAME] - [GEOGRAPHIC_DATA]" at bounding box center [482, 139] width 165 height 14
type input "Crest [PERSON_NAME] - [GEOGRAPHIC_DATA]"
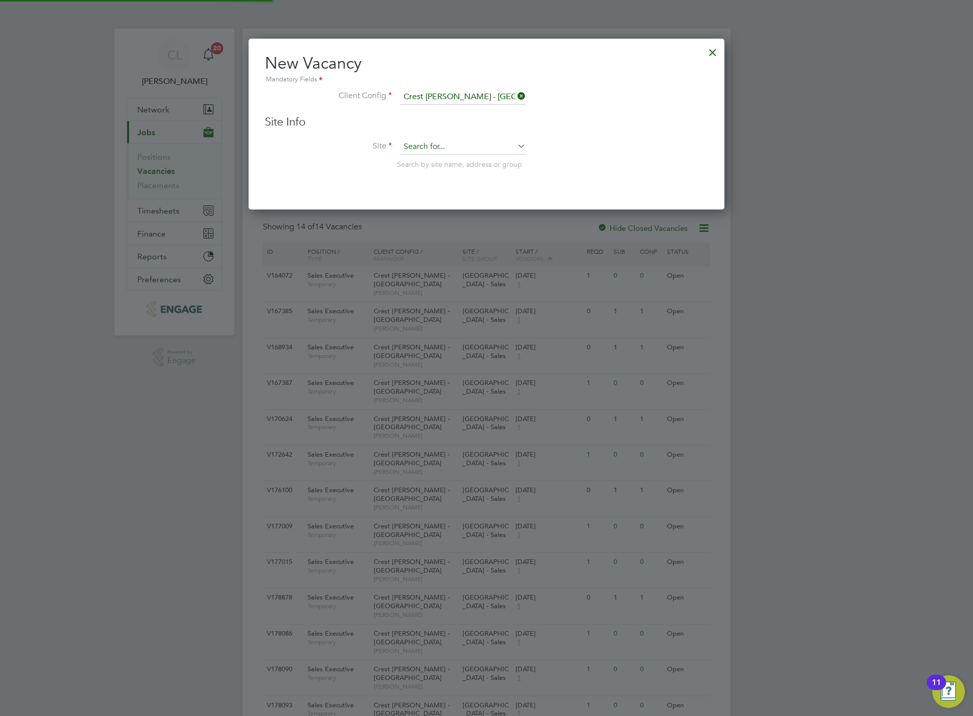
click at [497, 139] on input at bounding box center [463, 146] width 126 height 15
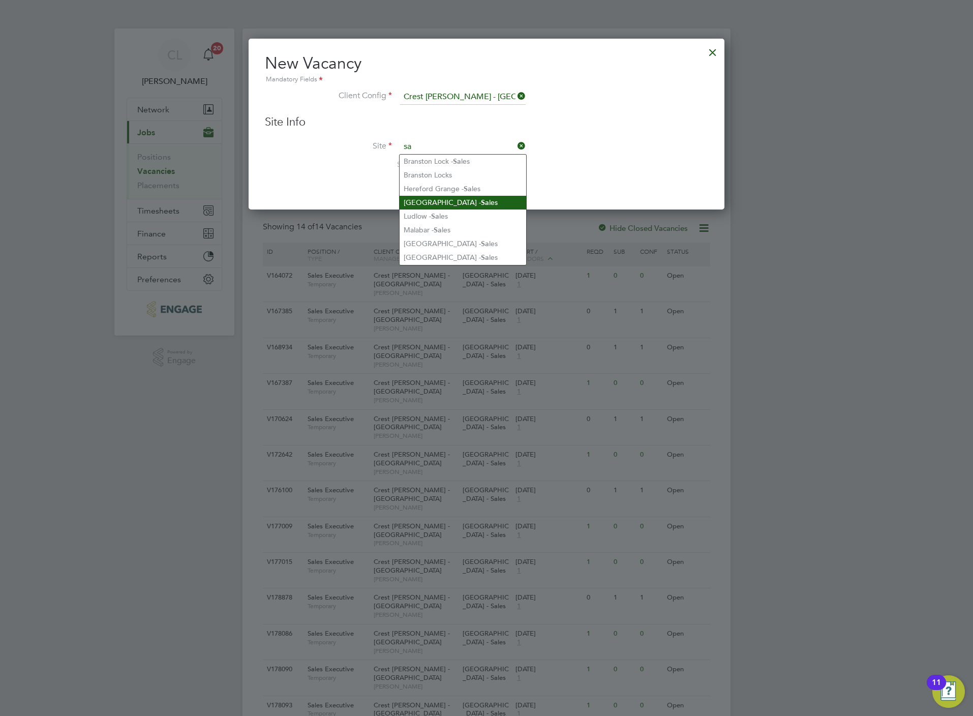
click at [482, 198] on li "Kegworth Gate - Sa les" at bounding box center [463, 203] width 127 height 14
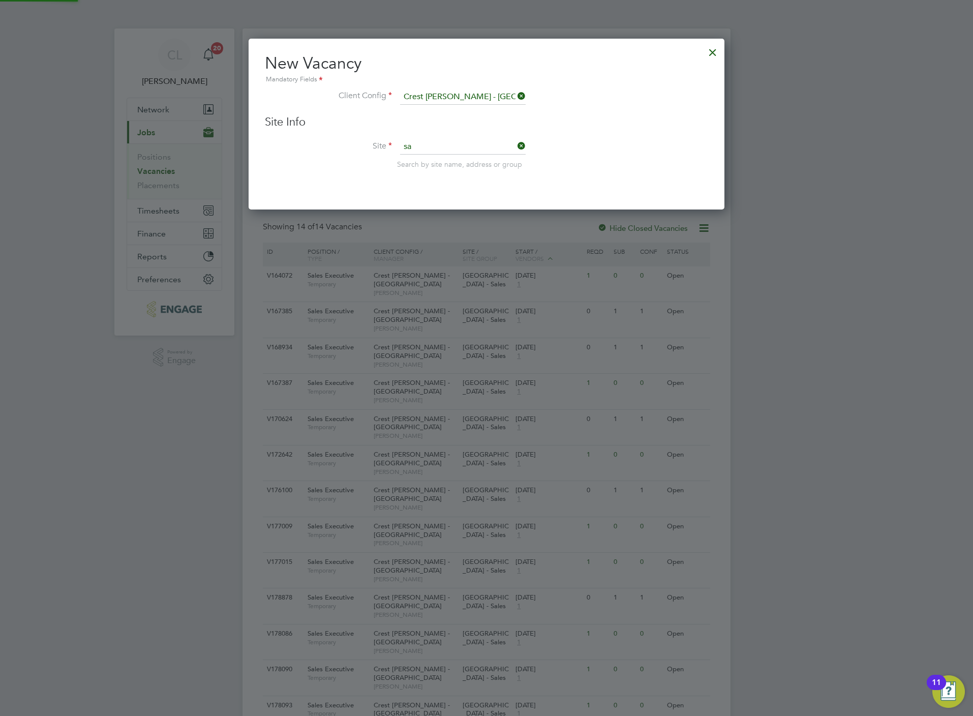
type input "Kegworth Gate - Sales"
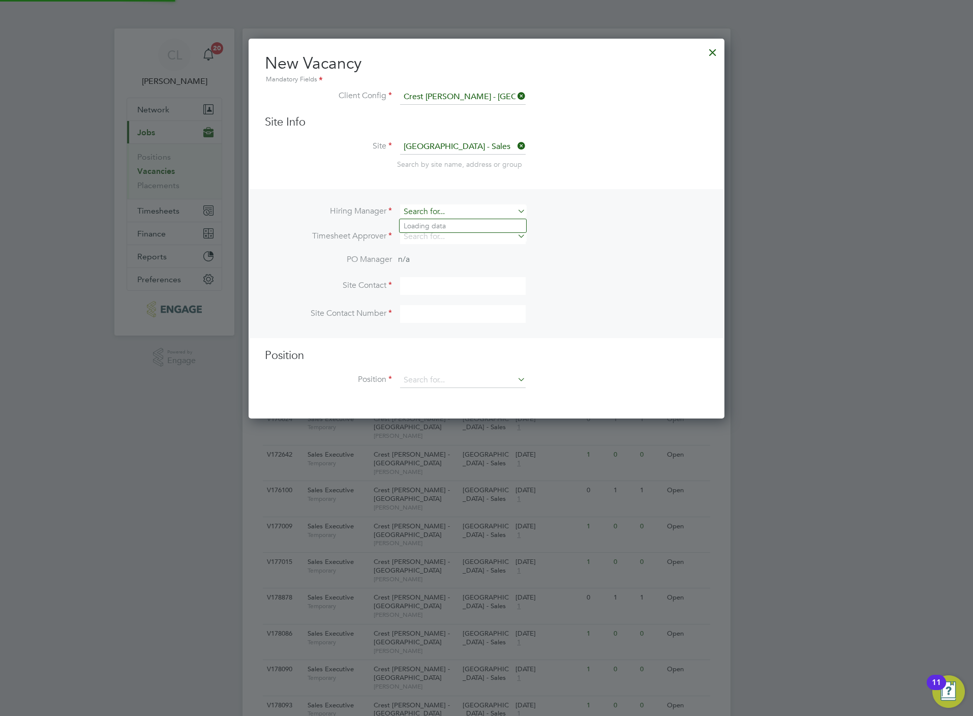
click at [458, 211] on input at bounding box center [463, 211] width 126 height 15
click at [456, 226] on li "Stef an Fernandez" at bounding box center [463, 226] width 127 height 14
type input "[PERSON_NAME]"
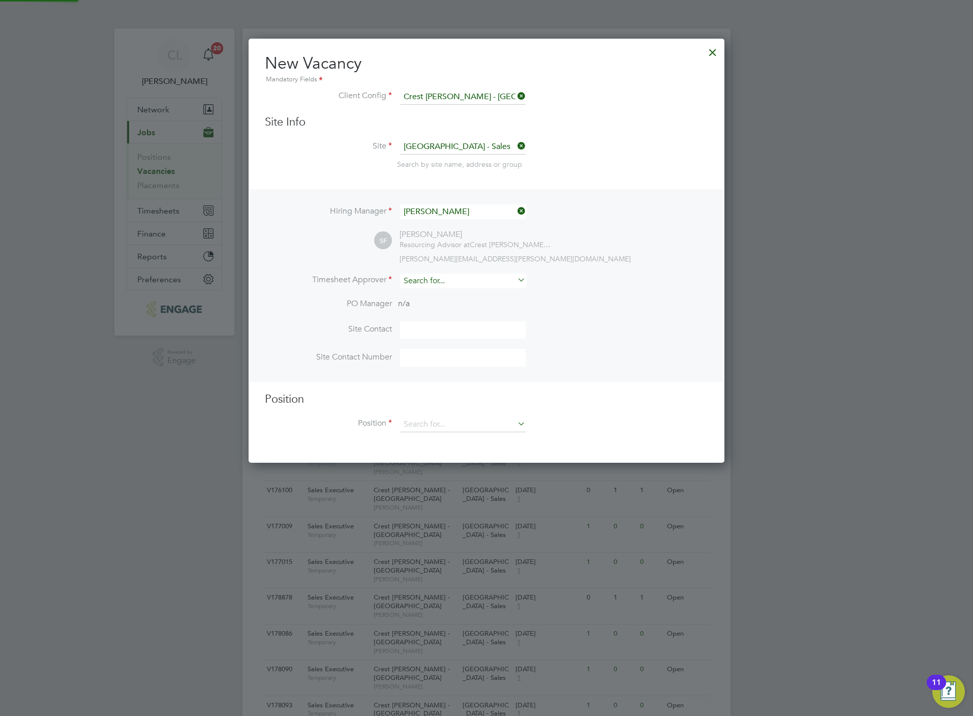
click at [460, 280] on input at bounding box center [463, 280] width 126 height 15
click at [460, 297] on li "Stef an Fernandez" at bounding box center [463, 295] width 127 height 14
type input "[PERSON_NAME]"
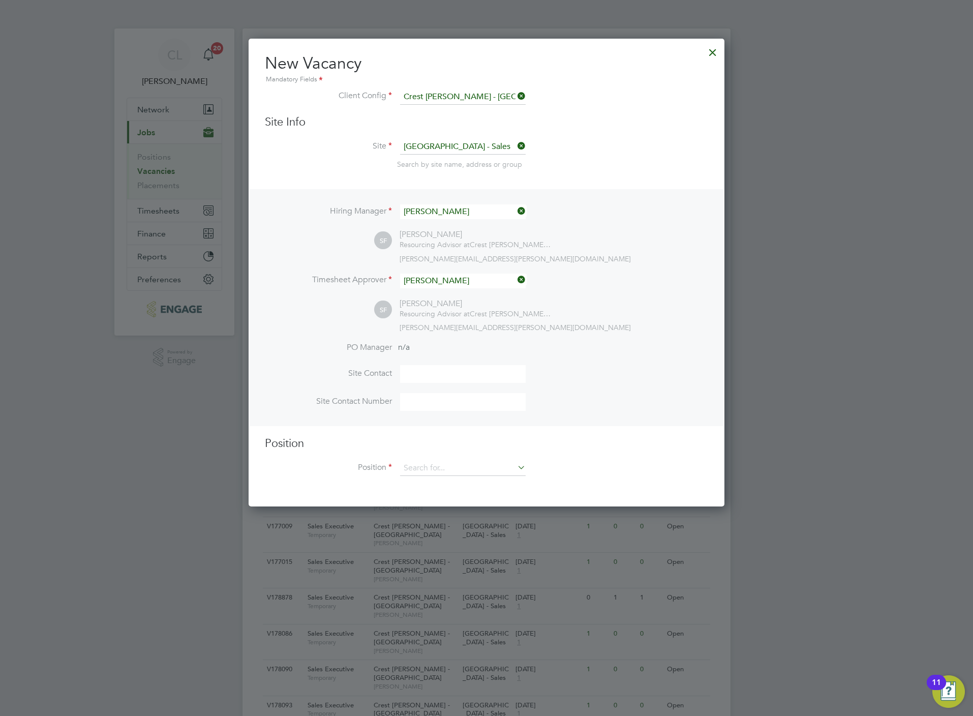
scroll to position [468, 476]
click at [443, 467] on input at bounding box center [463, 468] width 126 height 15
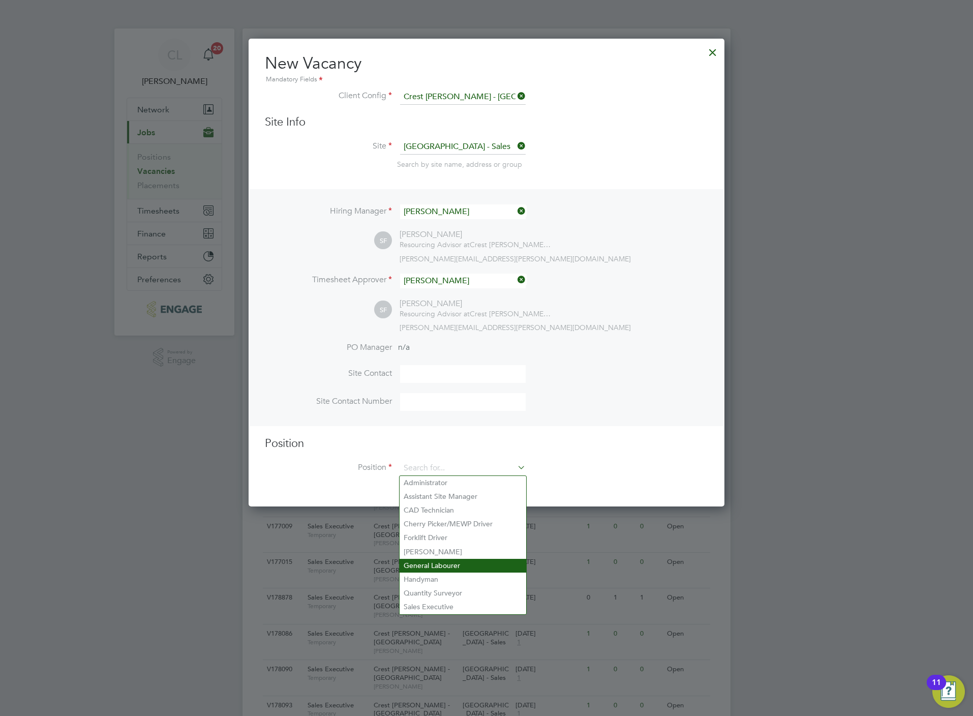
click at [444, 562] on li "General Labourer" at bounding box center [463, 566] width 127 height 14
type input "General Labourer"
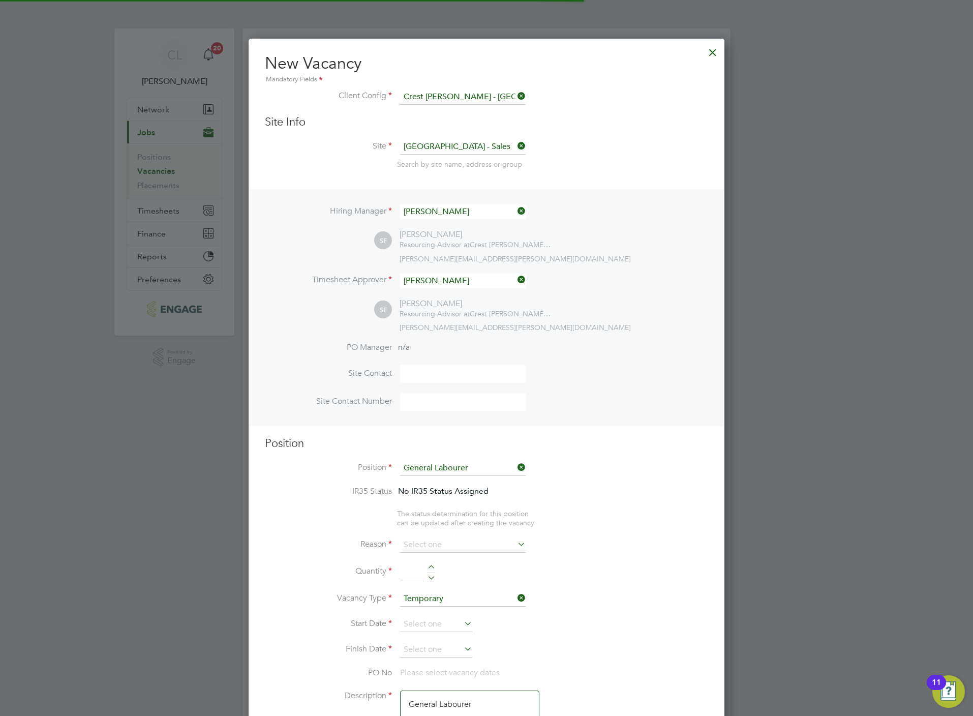
scroll to position [31, 52]
click at [484, 537] on input at bounding box center [463, 544] width 126 height 15
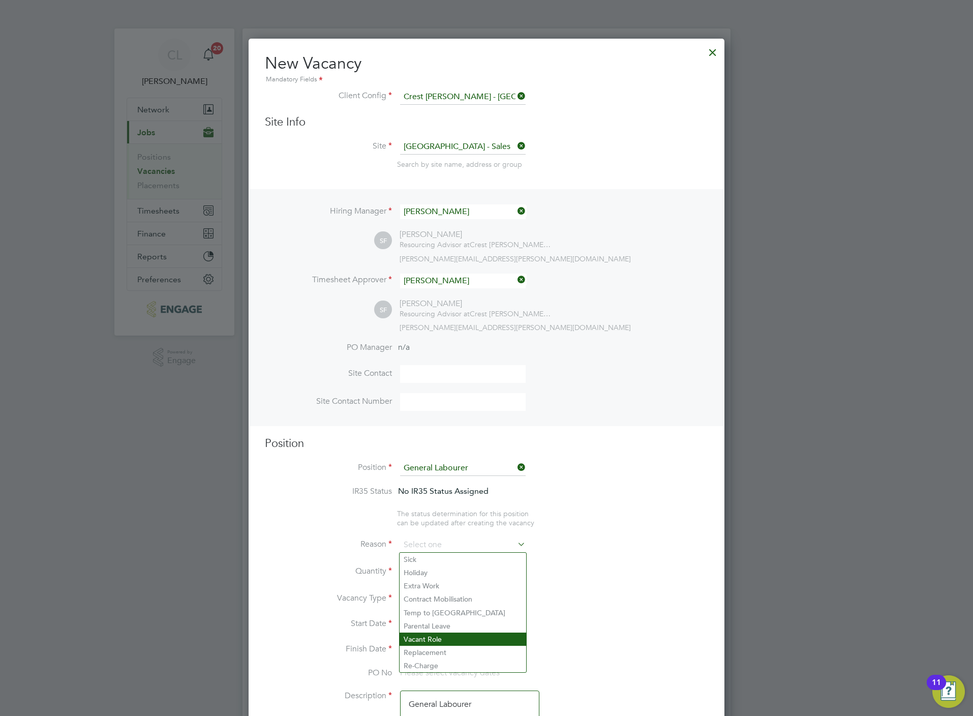
click at [450, 636] on li "Vacant Role" at bounding box center [463, 638] width 127 height 13
type input "Vacant Role"
click at [444, 627] on input at bounding box center [436, 624] width 72 height 15
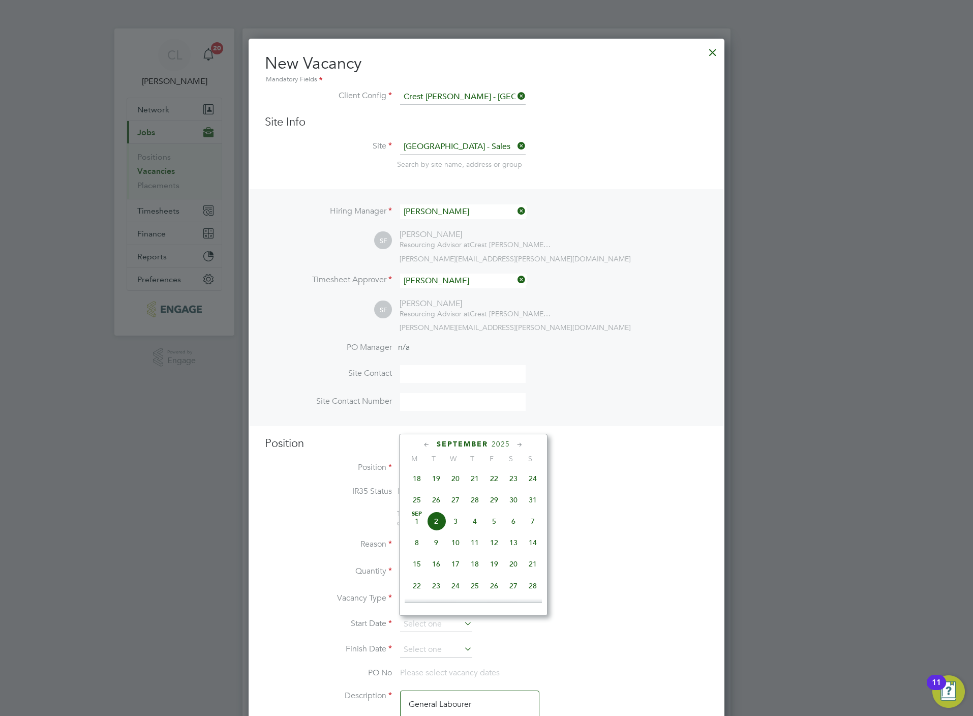
click at [532, 478] on span "24" at bounding box center [532, 478] width 19 height 19
type input "[DATE]"
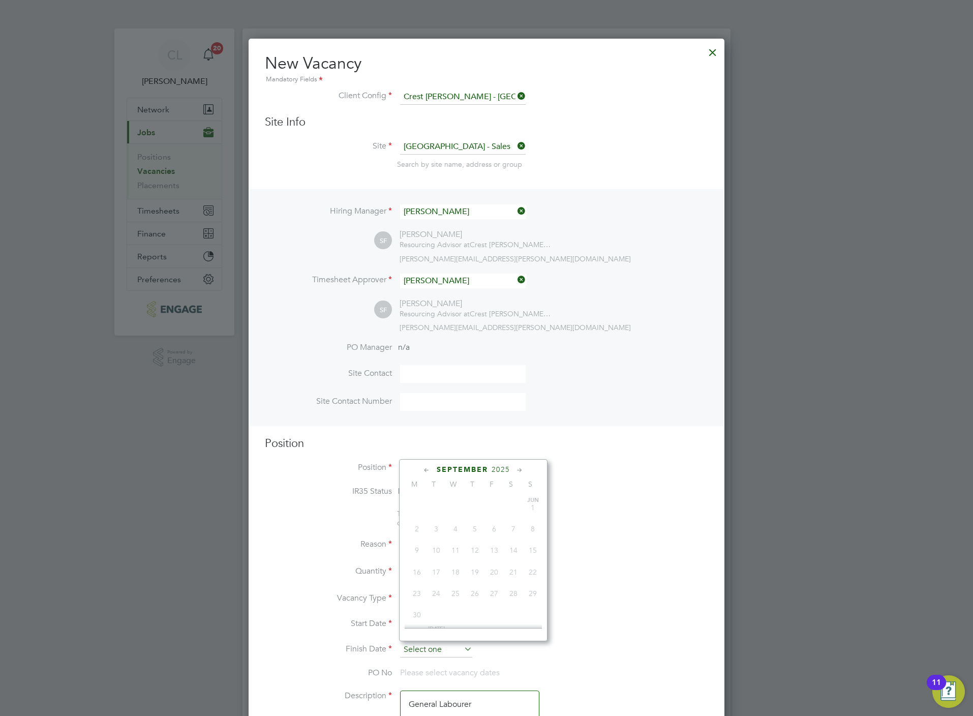
click at [432, 646] on input at bounding box center [436, 649] width 72 height 15
click at [419, 531] on span "25" at bounding box center [416, 524] width 19 height 19
type input "[DATE]"
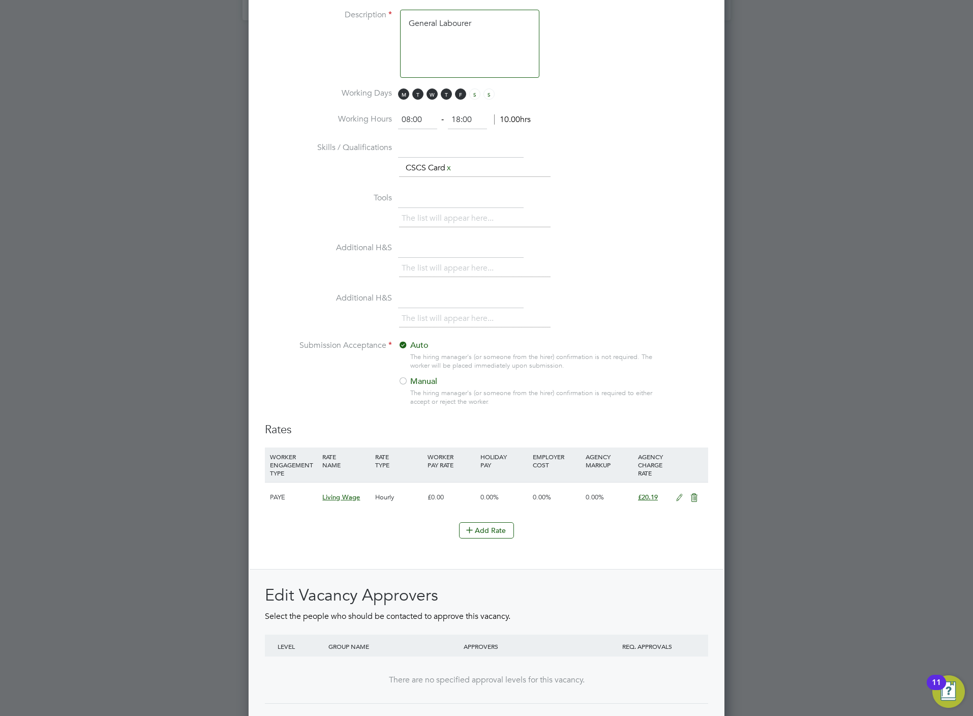
scroll to position [850, 0]
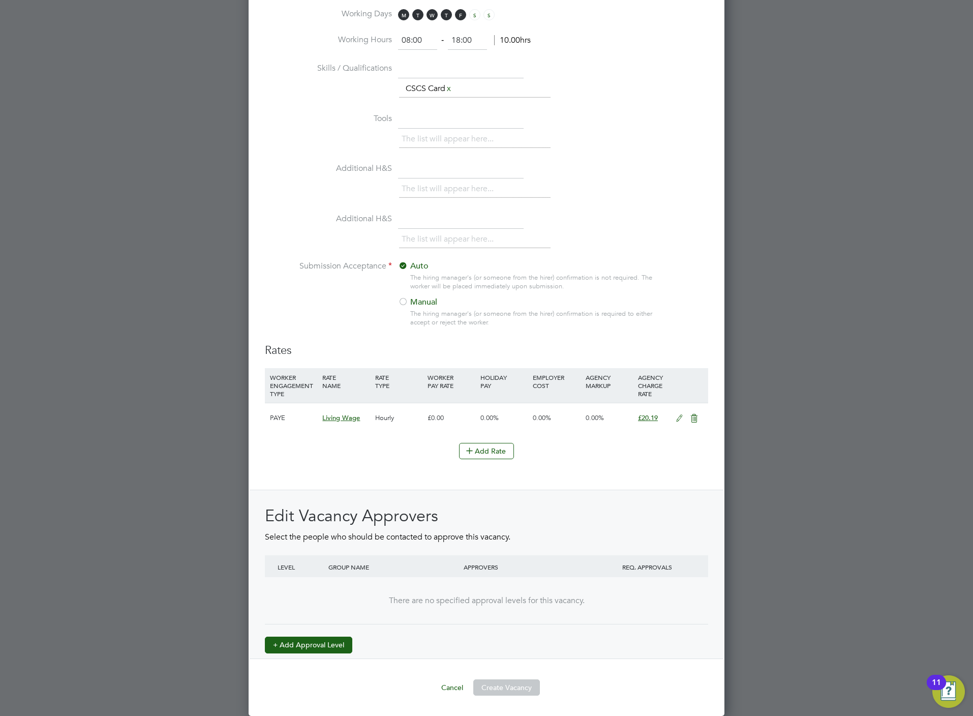
click at [299, 645] on button "+ Add Approval Level" at bounding box center [308, 644] width 87 height 16
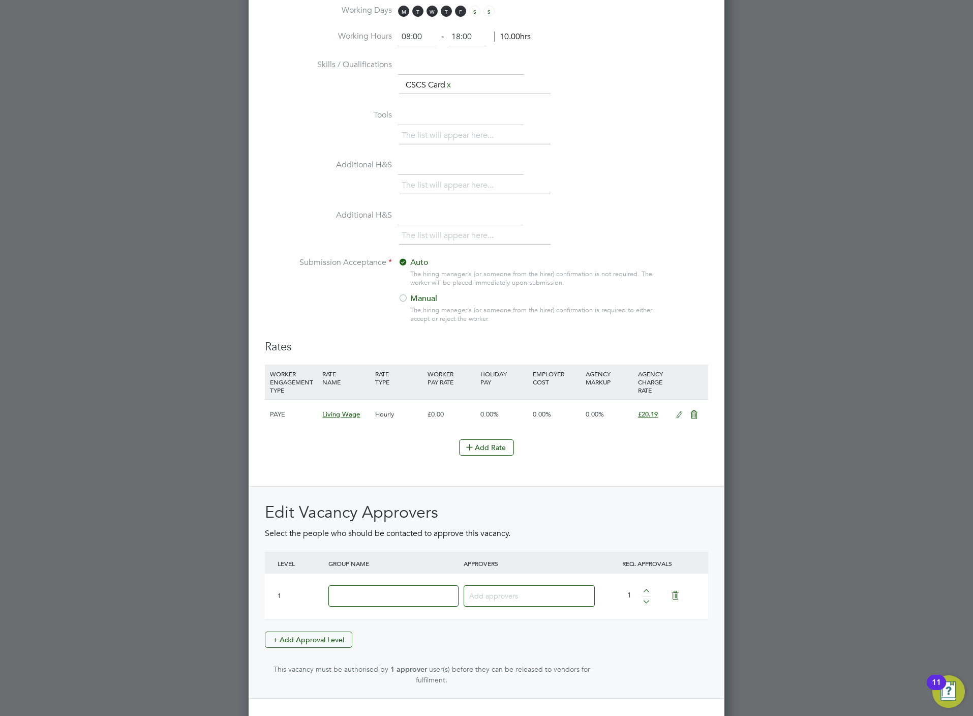
click at [386, 607] on input at bounding box center [393, 596] width 130 height 22
type input "Crest"
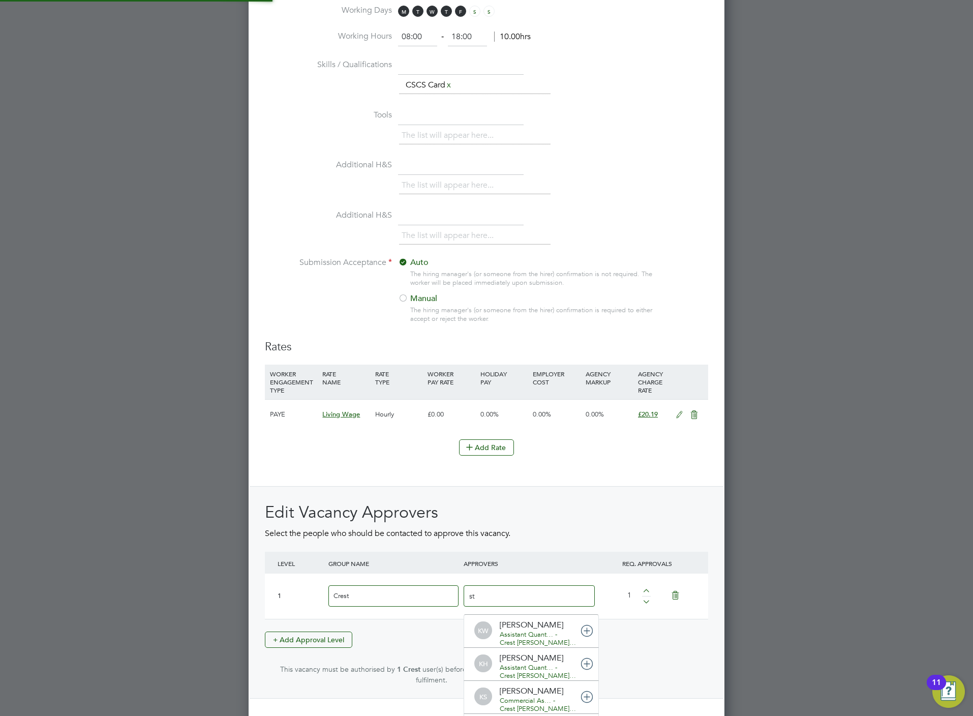
scroll to position [5, 5]
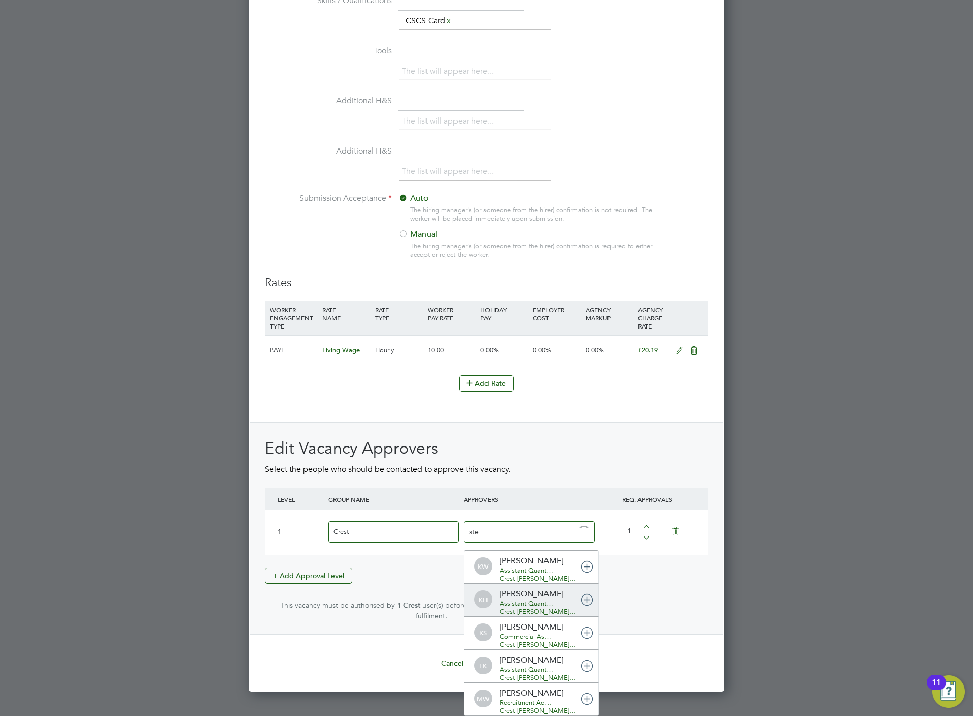
type input "stef"
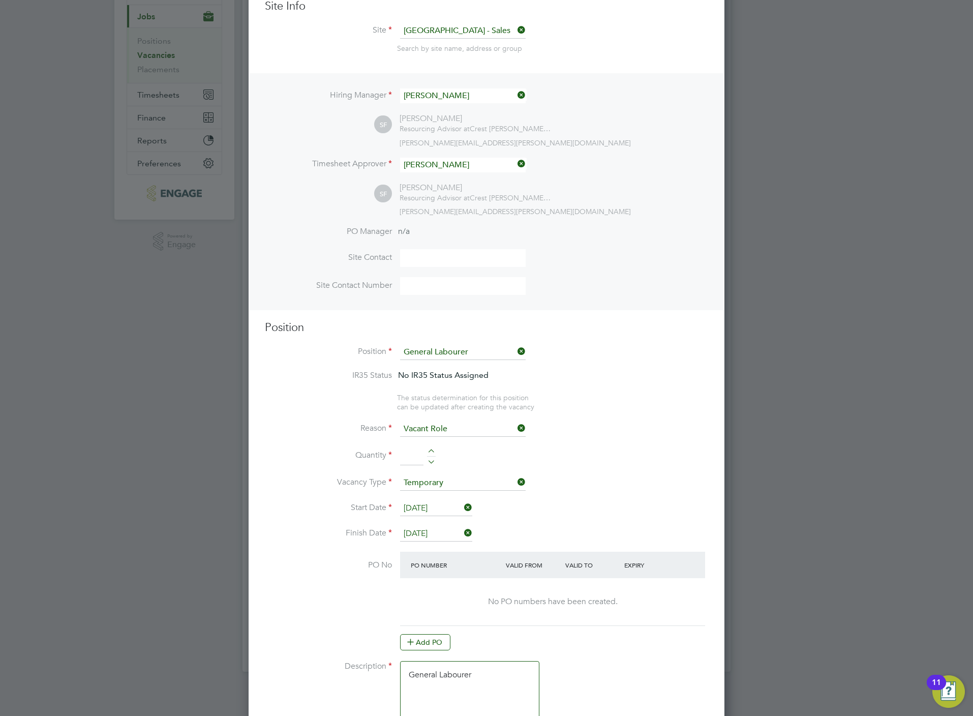
scroll to position [0, 0]
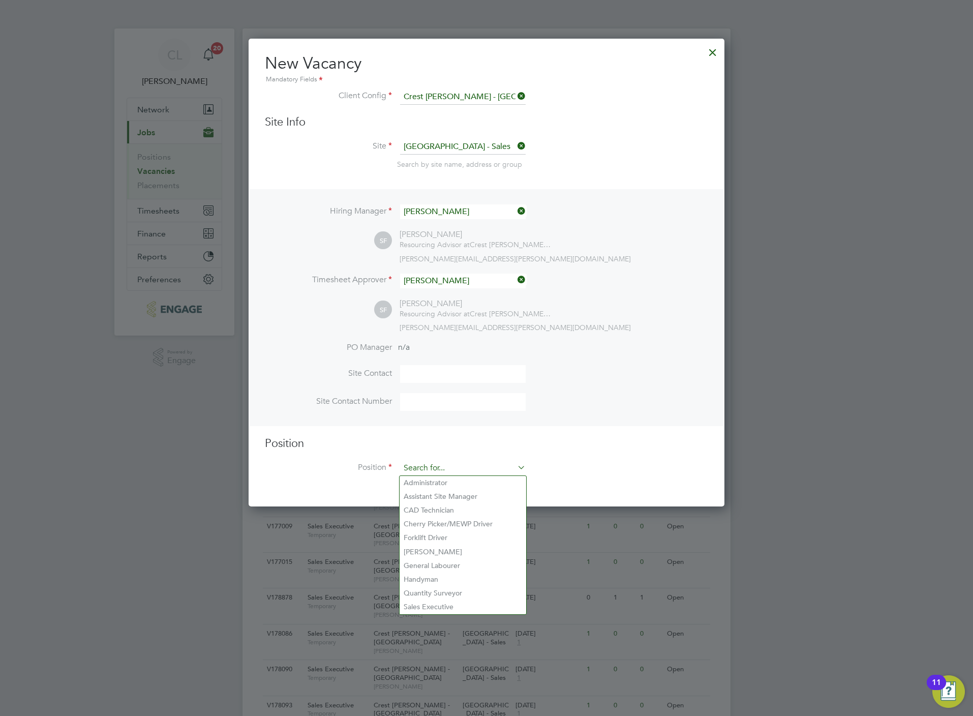
click at [491, 469] on input at bounding box center [463, 468] width 126 height 15
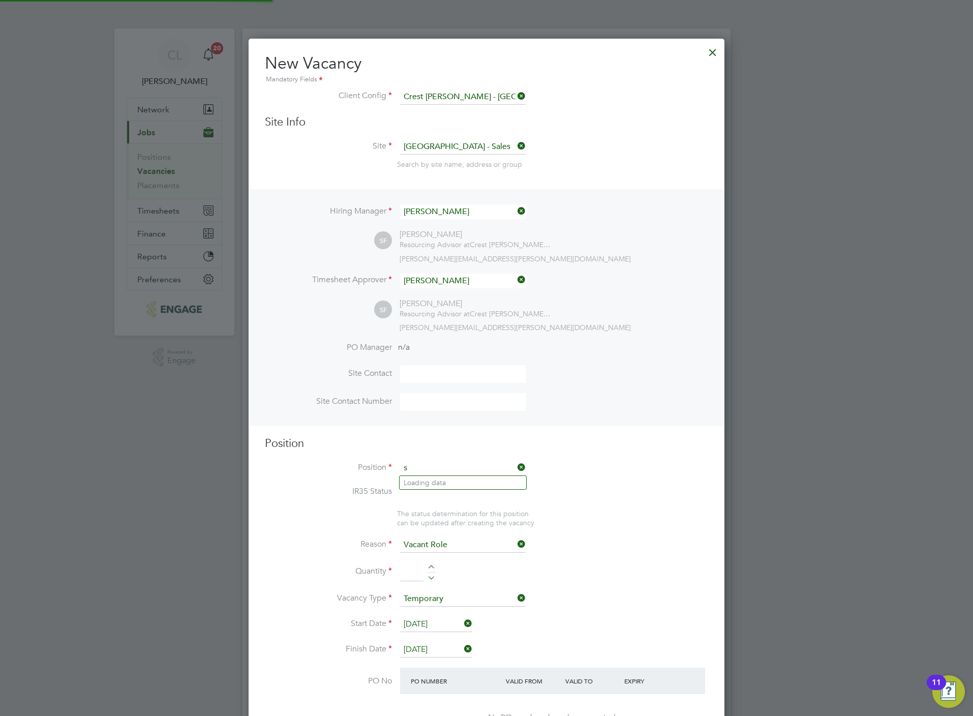
scroll to position [31, 52]
click at [467, 482] on li "Sal es Executive" at bounding box center [463, 483] width 127 height 14
type input "Sales Executive"
type textarea "Sales Executive"
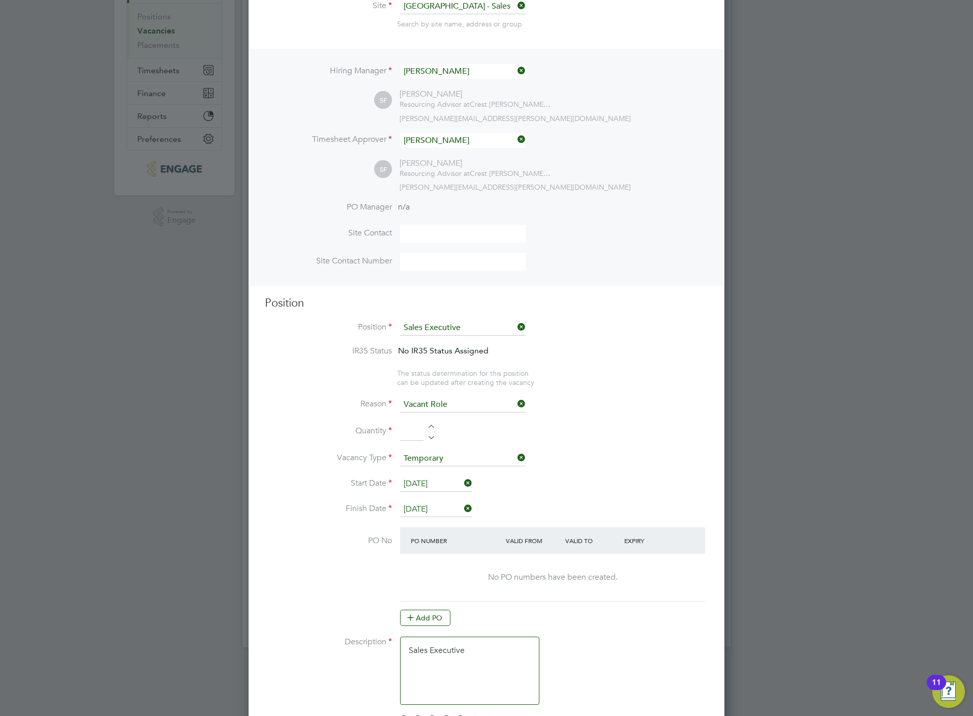
scroll to position [153, 0]
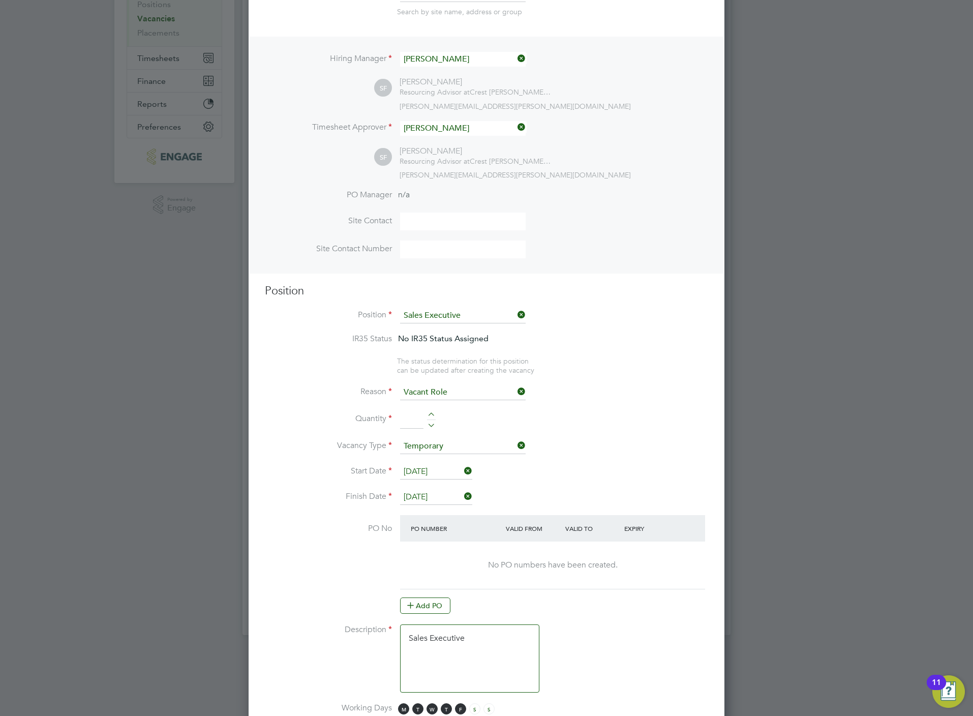
click at [435, 417] on div at bounding box center [431, 415] width 9 height 7
type input "1"
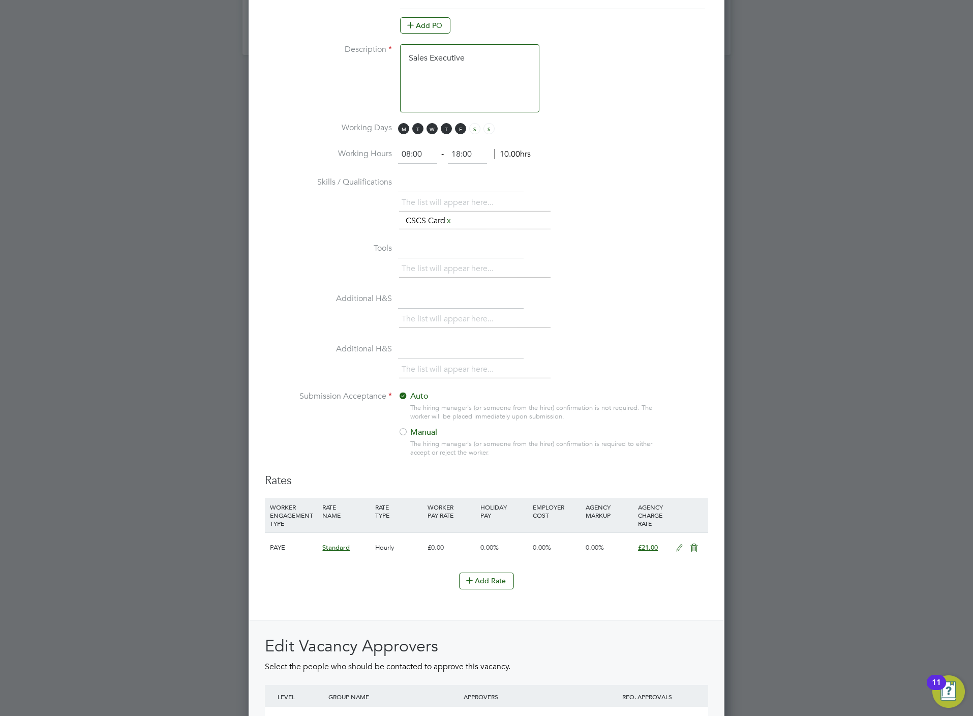
scroll to position [915, 0]
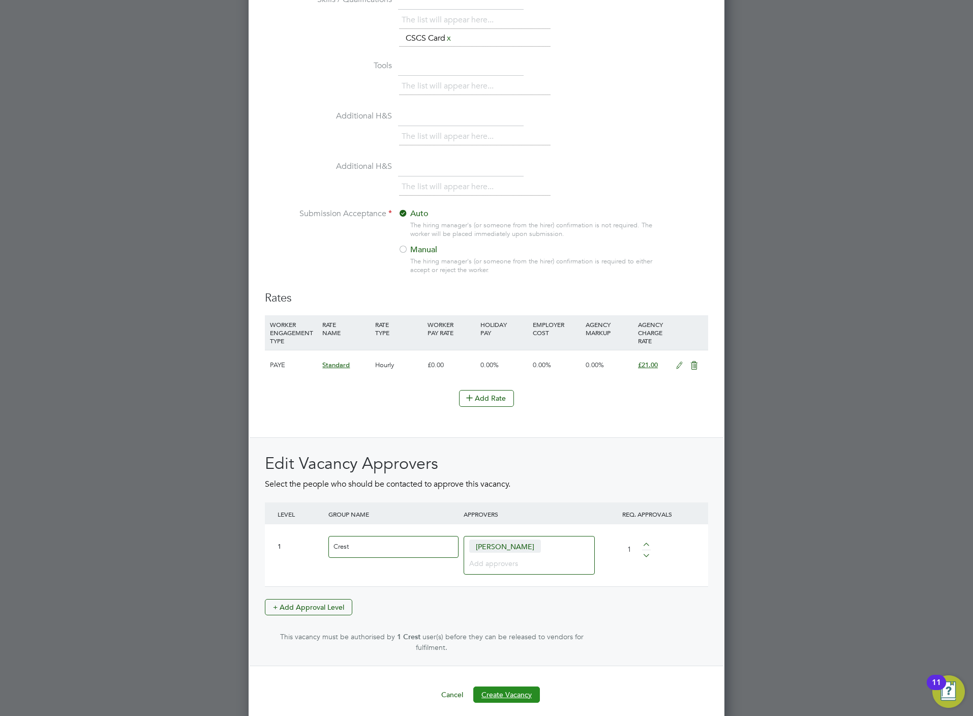
click at [512, 691] on button "Create Vacancy" at bounding box center [506, 694] width 67 height 16
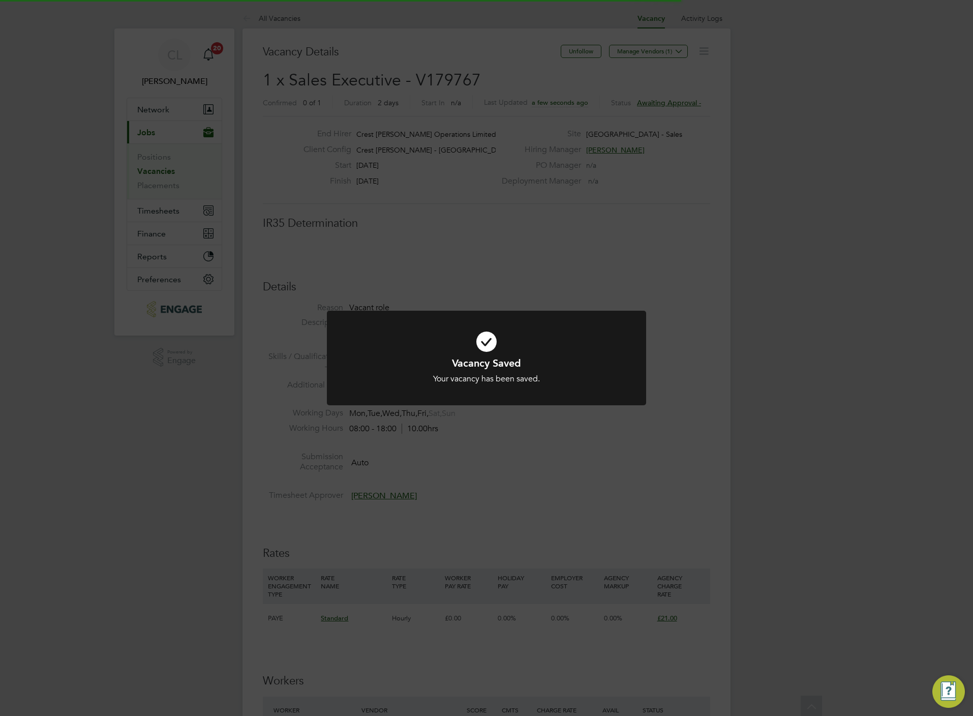
scroll to position [5, 5]
click at [504, 465] on div "Vacancy Saved Your vacancy has been saved. Cancel Okay" at bounding box center [486, 358] width 973 height 716
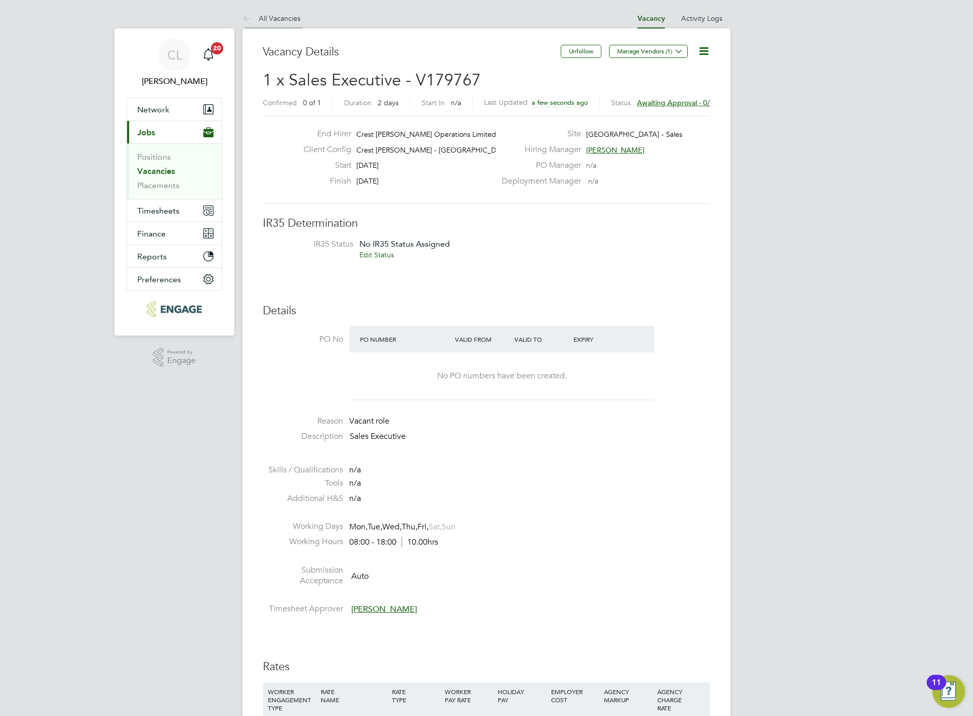
click at [285, 19] on link "All Vacancies" at bounding box center [271, 18] width 58 height 9
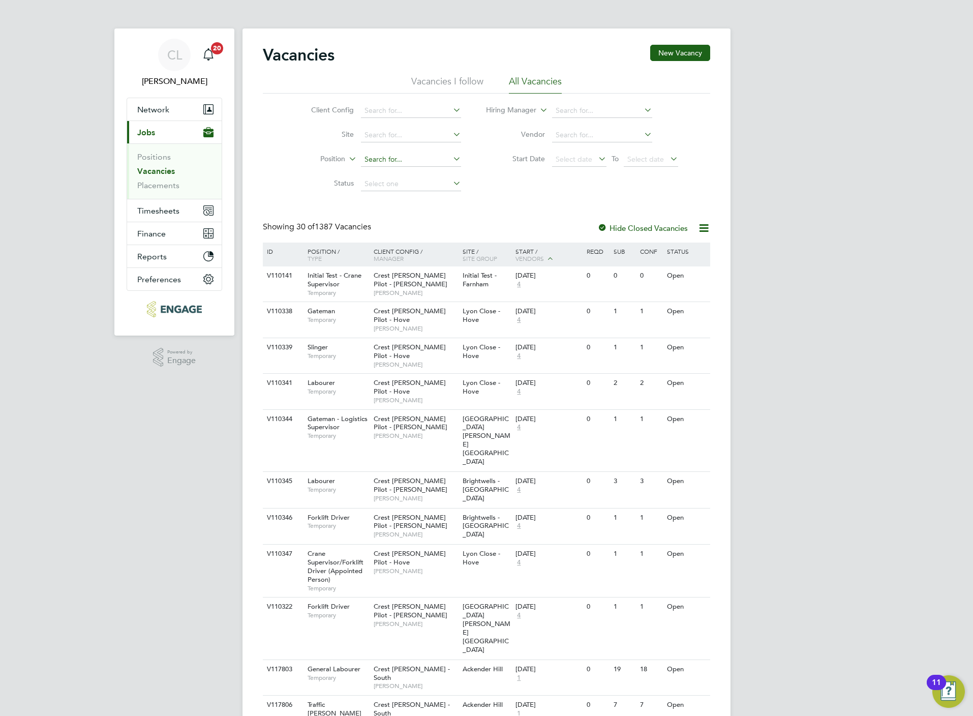
click at [385, 157] on input at bounding box center [411, 160] width 100 height 14
click at [374, 127] on li "Site" at bounding box center [378, 135] width 191 height 24
click at [384, 139] on input at bounding box center [411, 135] width 100 height 14
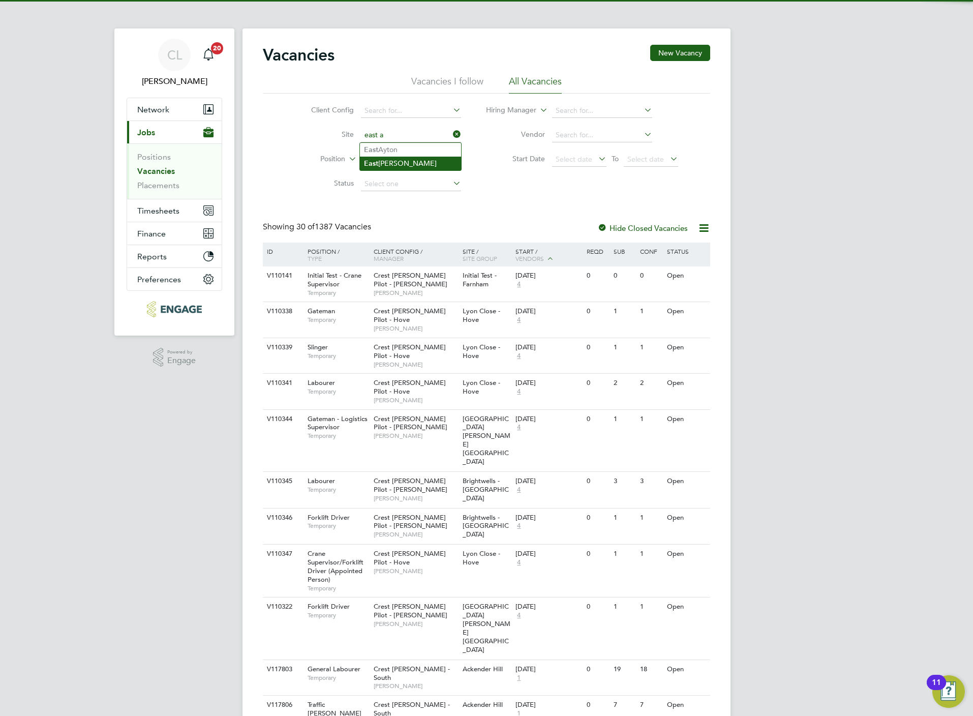
click at [419, 159] on li "E a st Ayton - Sales" at bounding box center [410, 164] width 101 height 14
type input "East Ayton - Sales"
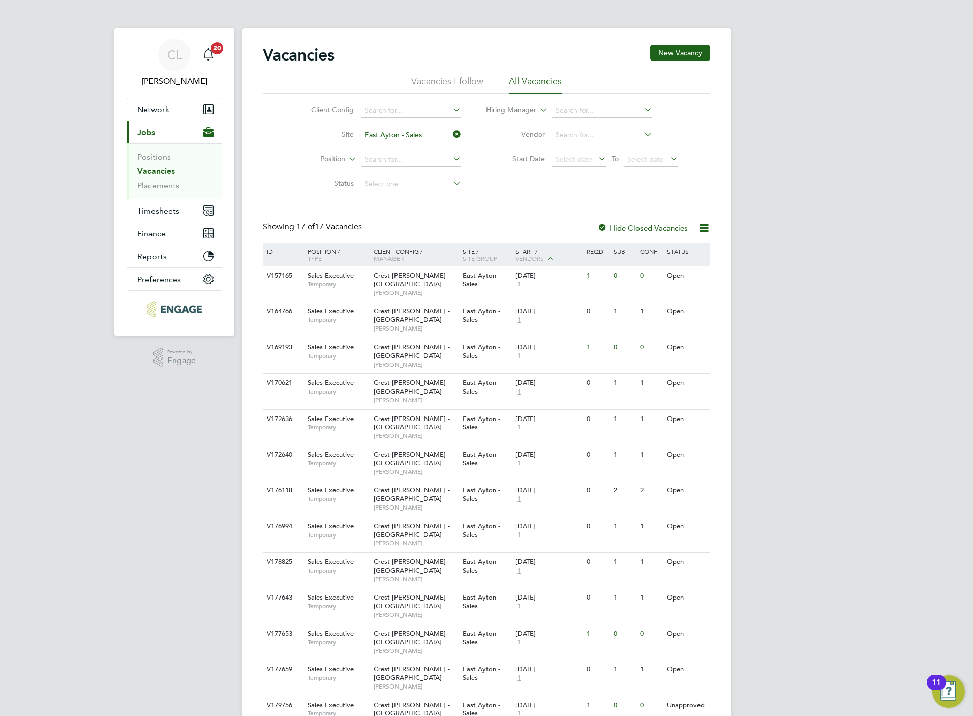
scroll to position [66, 0]
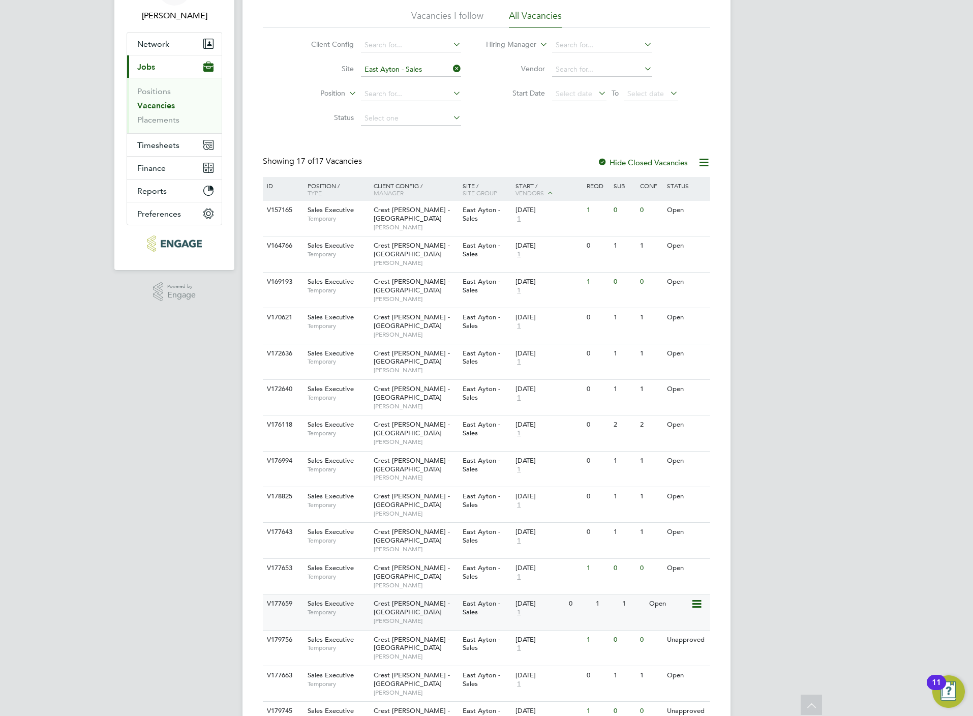
click at [436, 599] on span "Crest [PERSON_NAME] - [GEOGRAPHIC_DATA]" at bounding box center [412, 607] width 76 height 17
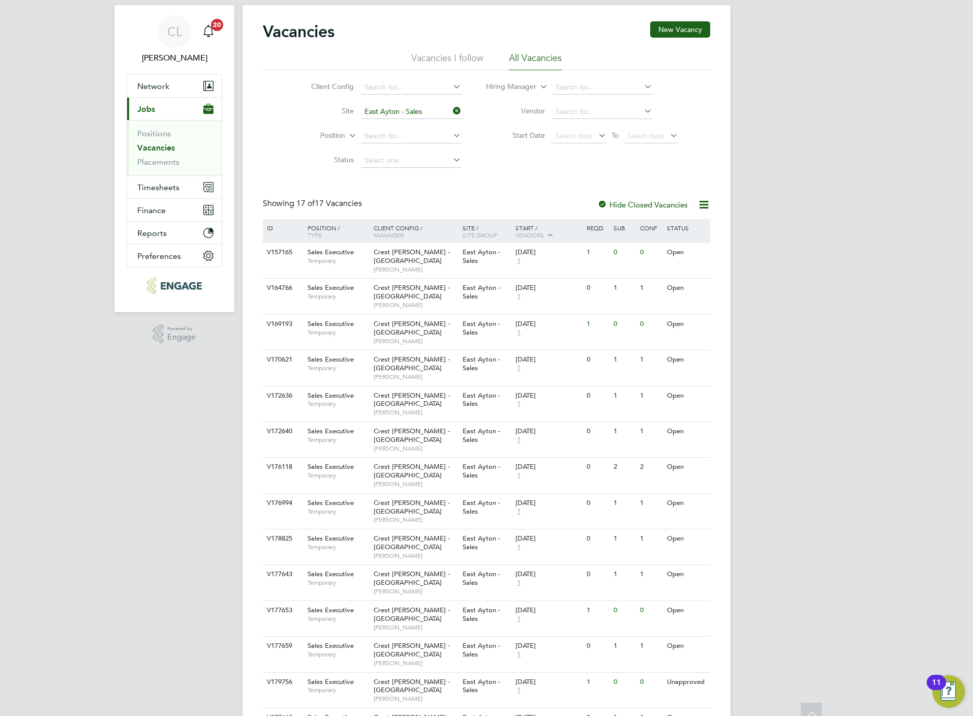
scroll to position [0, 0]
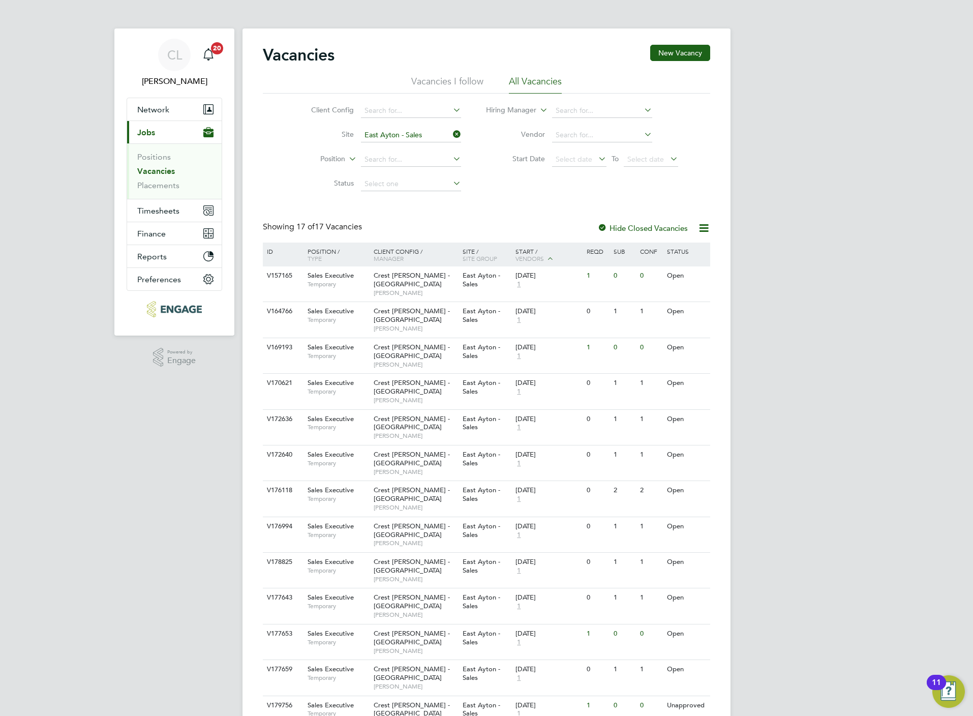
click at [403, 144] on li "Site East Ayton - Sales" at bounding box center [378, 135] width 191 height 24
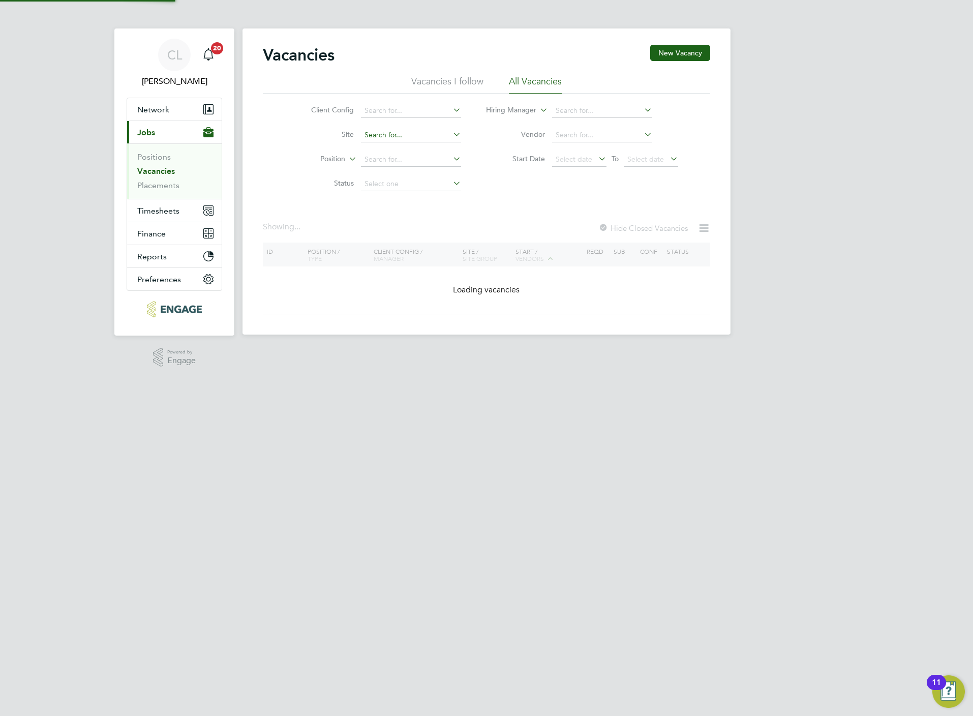
click at [405, 132] on input at bounding box center [411, 135] width 100 height 14
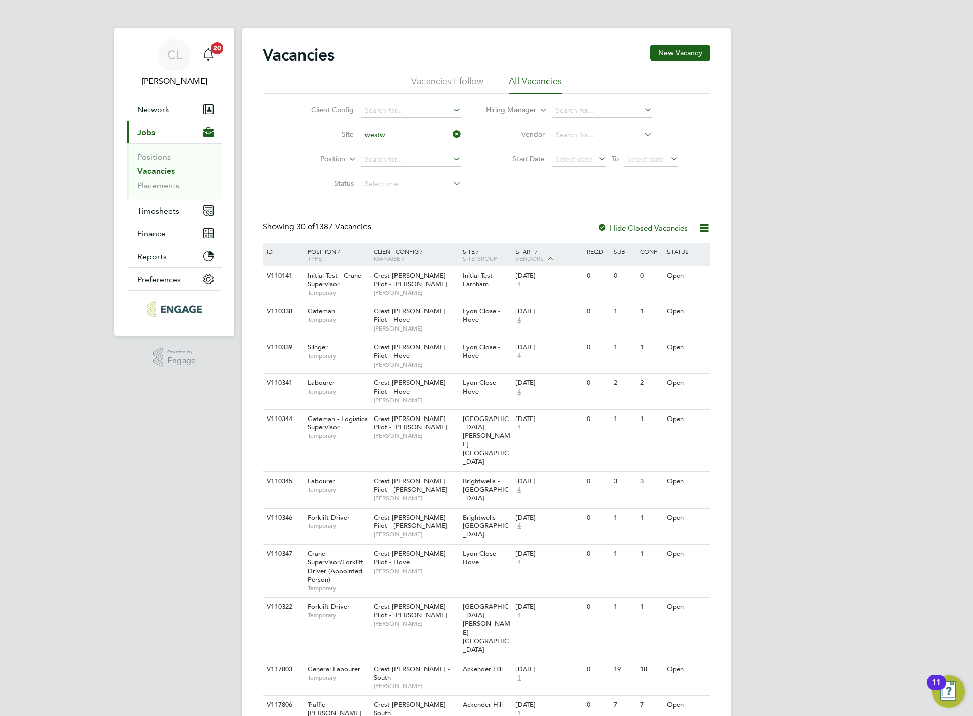
click at [405, 160] on li "Westw ood Park - Sales" at bounding box center [423, 164] width 126 height 14
type input "Westwood Park - Sales"
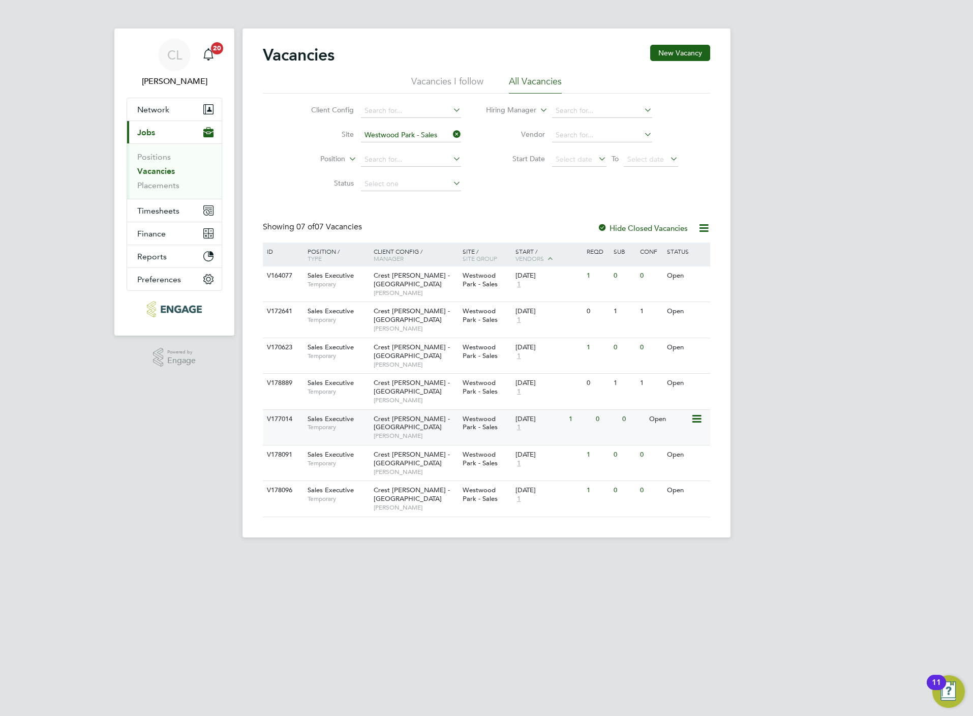
click at [502, 410] on div "Westwood Park - Sales" at bounding box center [486, 423] width 53 height 27
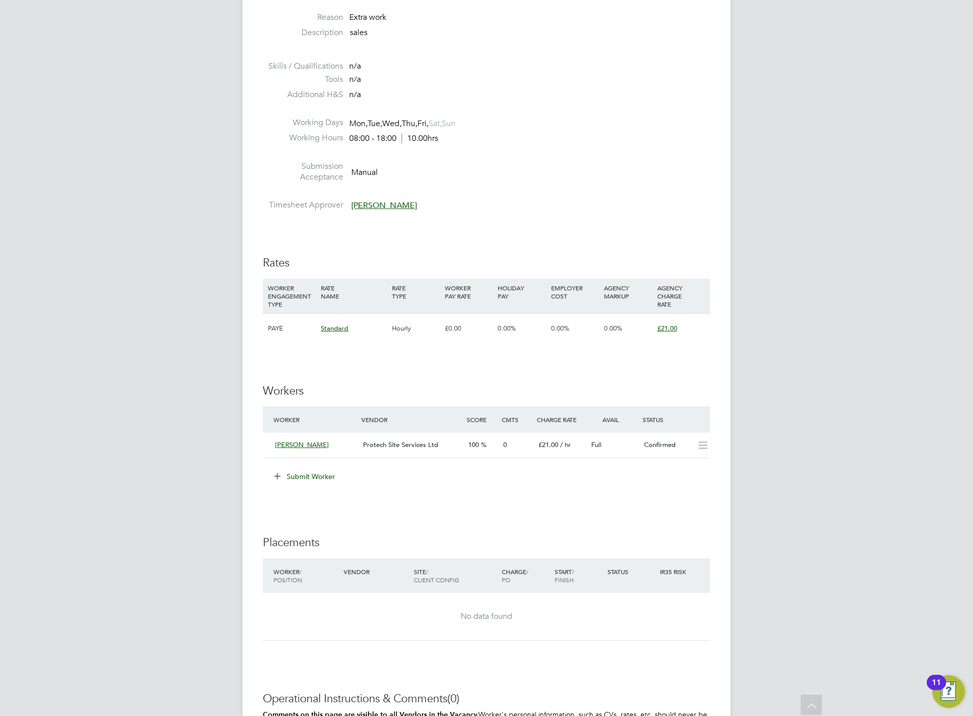
click at [309, 470] on button "Submit Worker" at bounding box center [305, 476] width 76 height 16
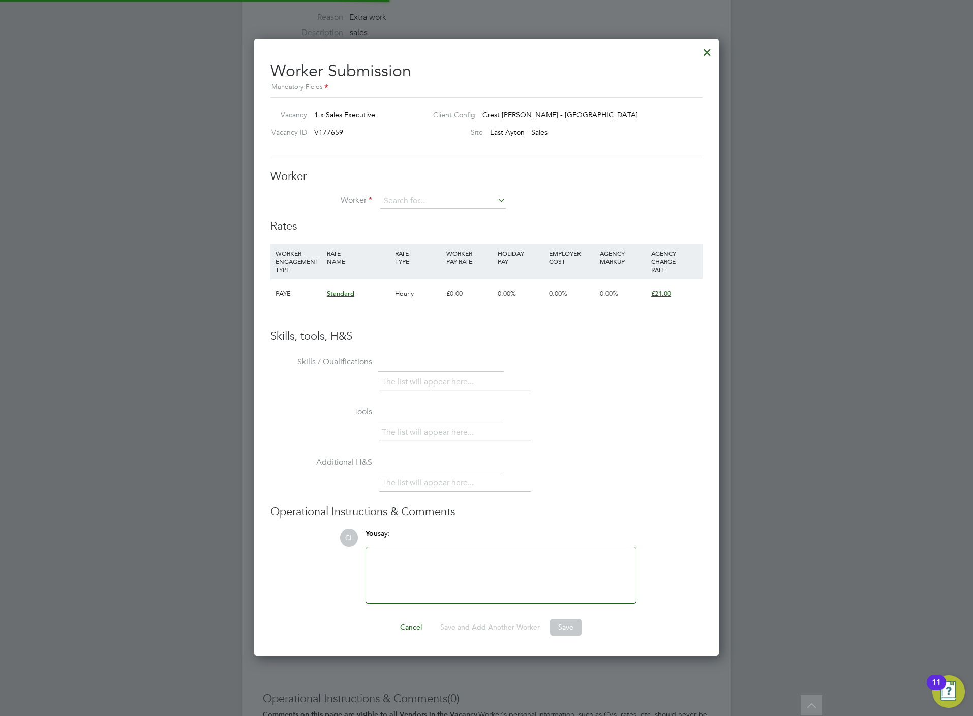
scroll to position [620, 465]
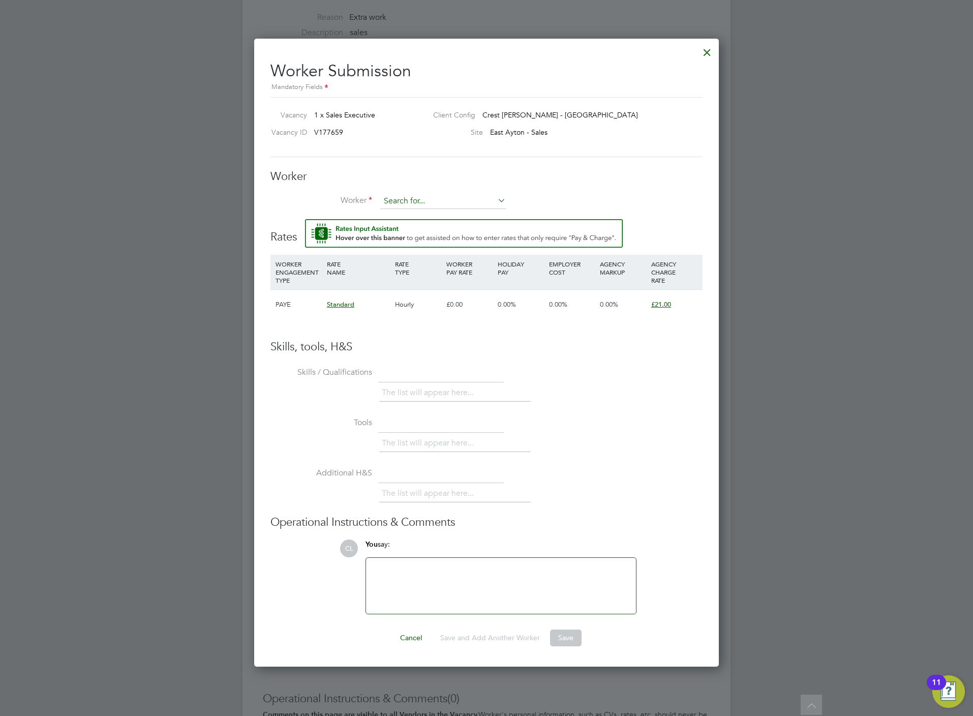
click at [408, 196] on input at bounding box center [443, 201] width 126 height 15
click at [433, 230] on li "Shir ley Miralli (MIR002)" at bounding box center [443, 230] width 127 height 14
type input "Shirley Miralli (MIR002)"
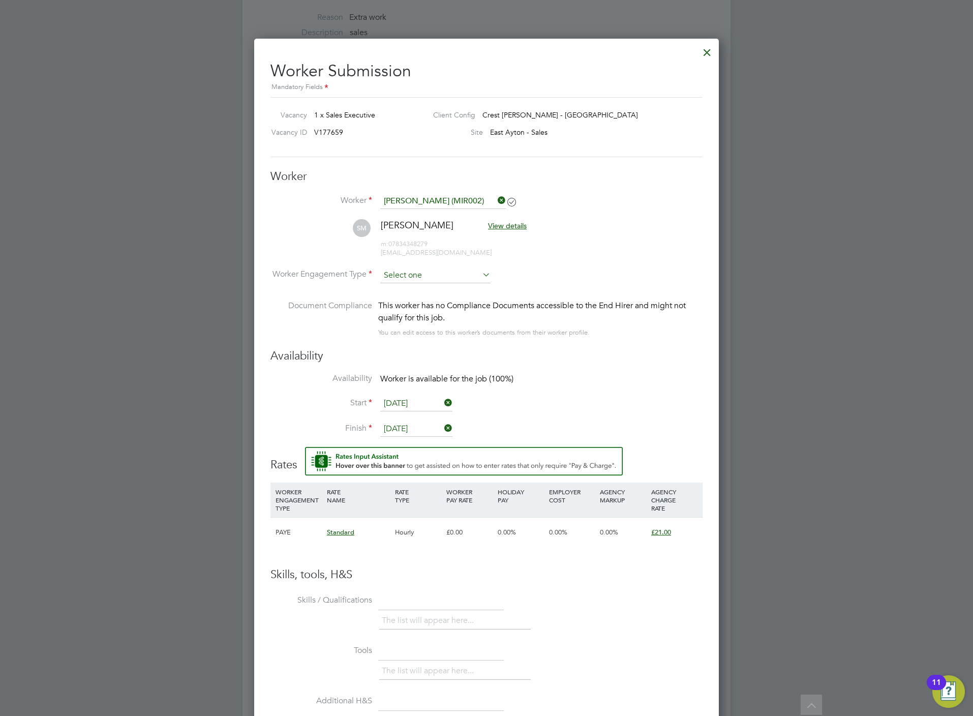
click at [432, 275] on input at bounding box center [435, 275] width 110 height 15
click at [429, 307] on li "PAYE" at bounding box center [435, 302] width 111 height 13
type input "PAYE"
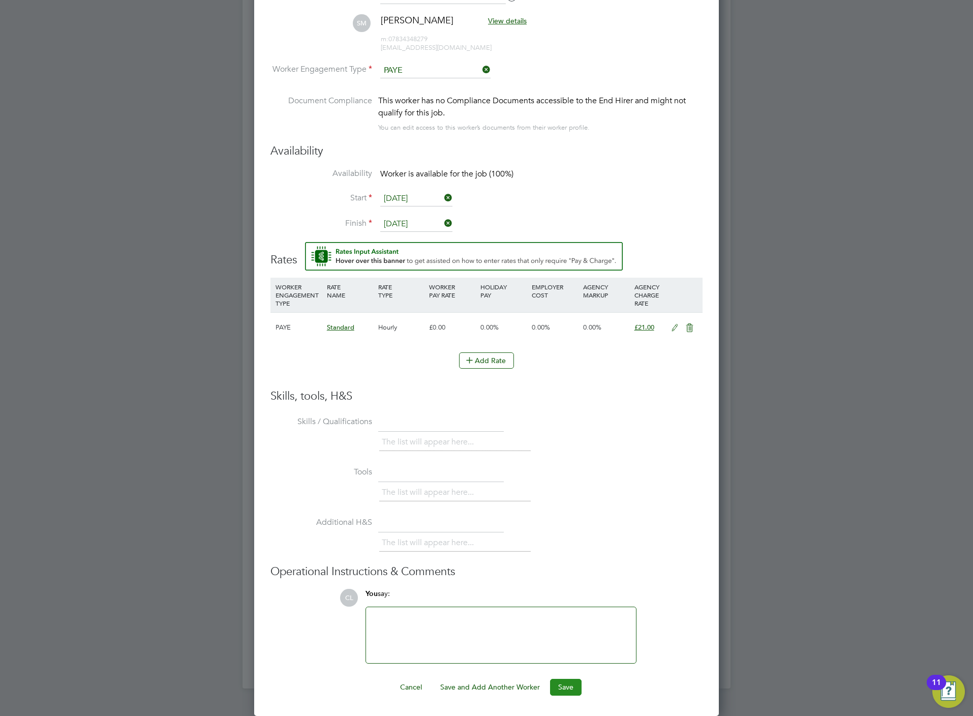
click at [568, 688] on button "Save" at bounding box center [566, 687] width 32 height 16
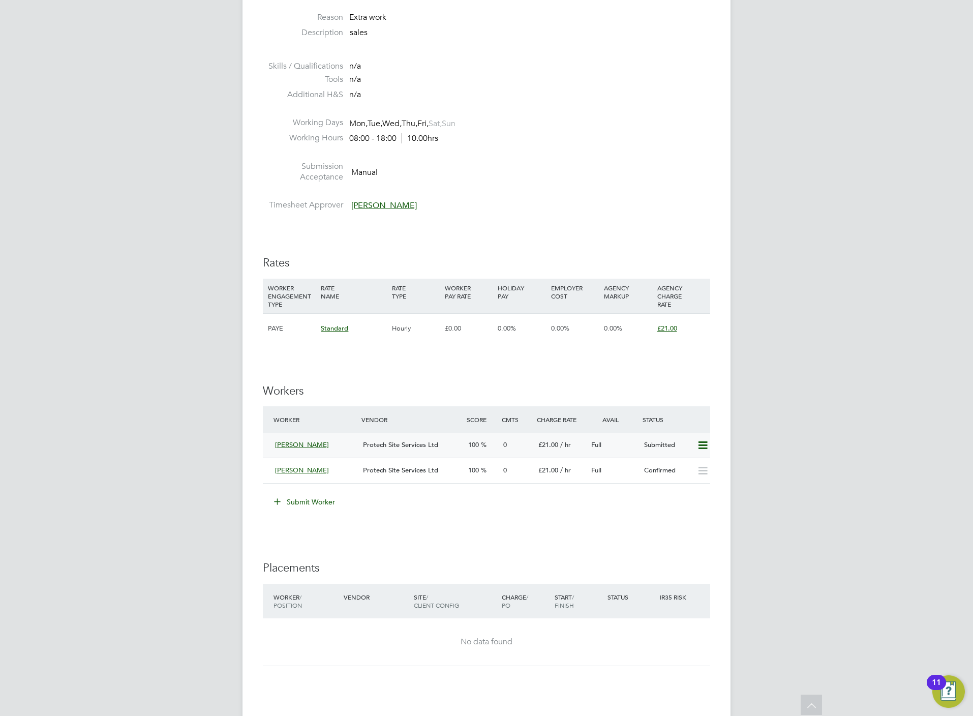
click at [704, 446] on icon at bounding box center [702, 445] width 13 height 8
click at [678, 467] on li "Offer" at bounding box center [687, 468] width 39 height 14
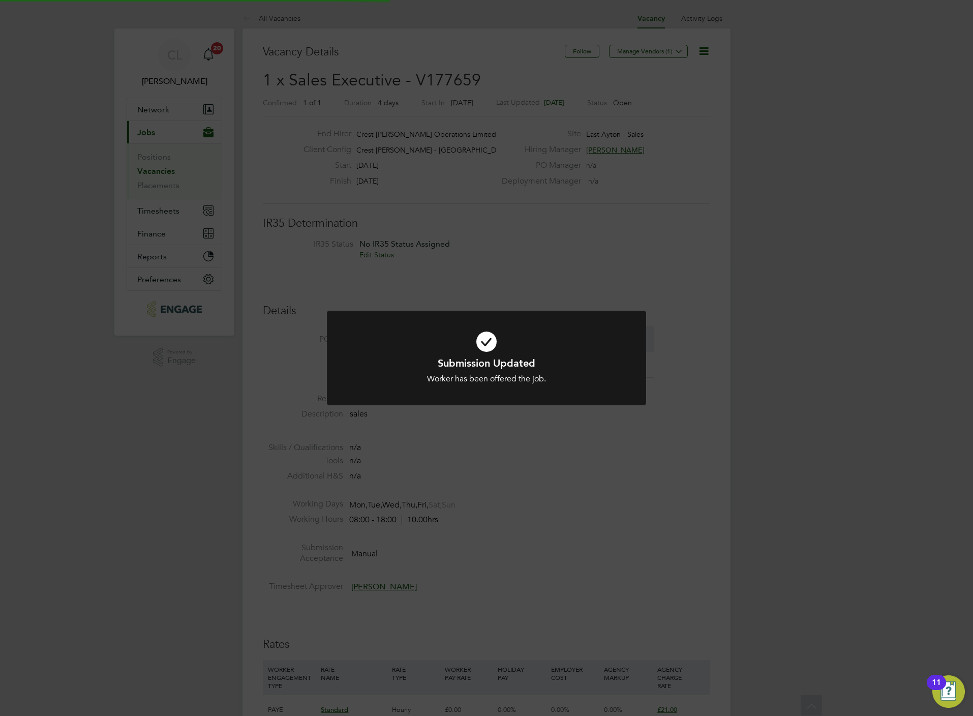
click at [663, 546] on div "Submission Updated Worker has been offered the job. Cancel Okay" at bounding box center [486, 358] width 973 height 716
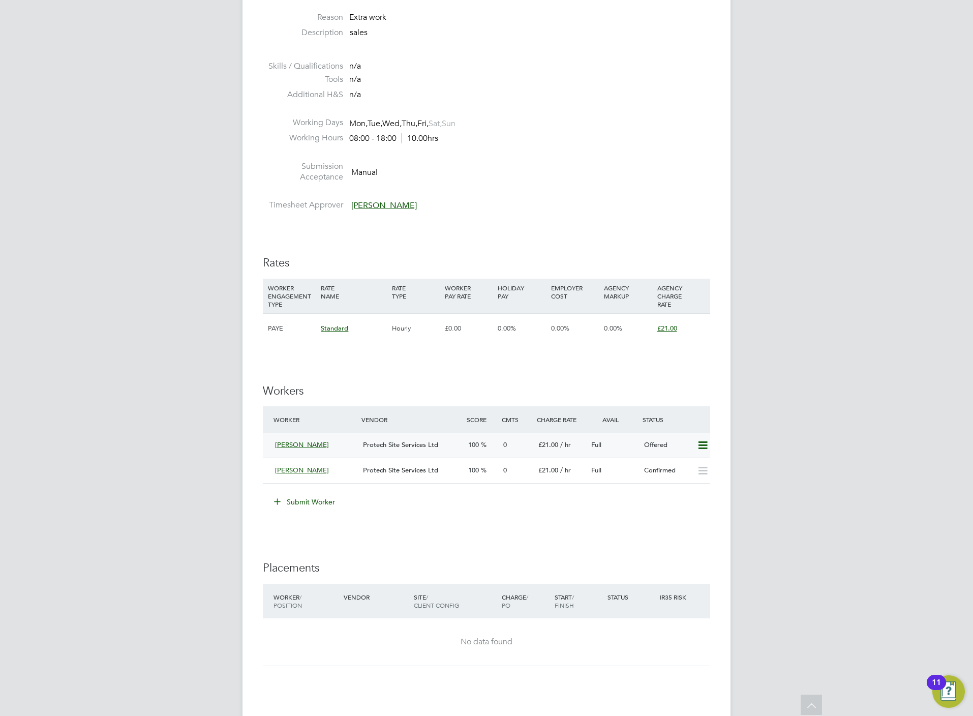
click at [706, 447] on icon at bounding box center [702, 445] width 13 height 8
click at [679, 470] on li "Confirm" at bounding box center [687, 468] width 39 height 14
click at [589, 543] on div "IR35 Determination IR35 Status No IR35 Status Assigned Edit Status Details PO N…" at bounding box center [486, 366] width 447 height 1063
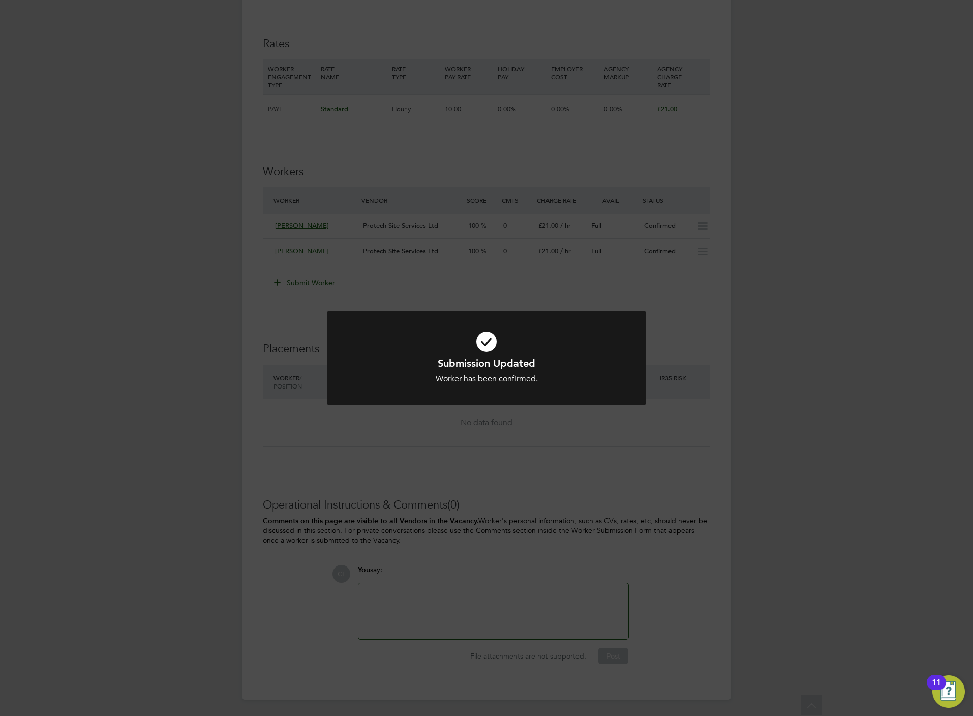
click at [479, 467] on div "Submission Updated Worker has been confirmed. Cancel Okay" at bounding box center [486, 358] width 973 height 716
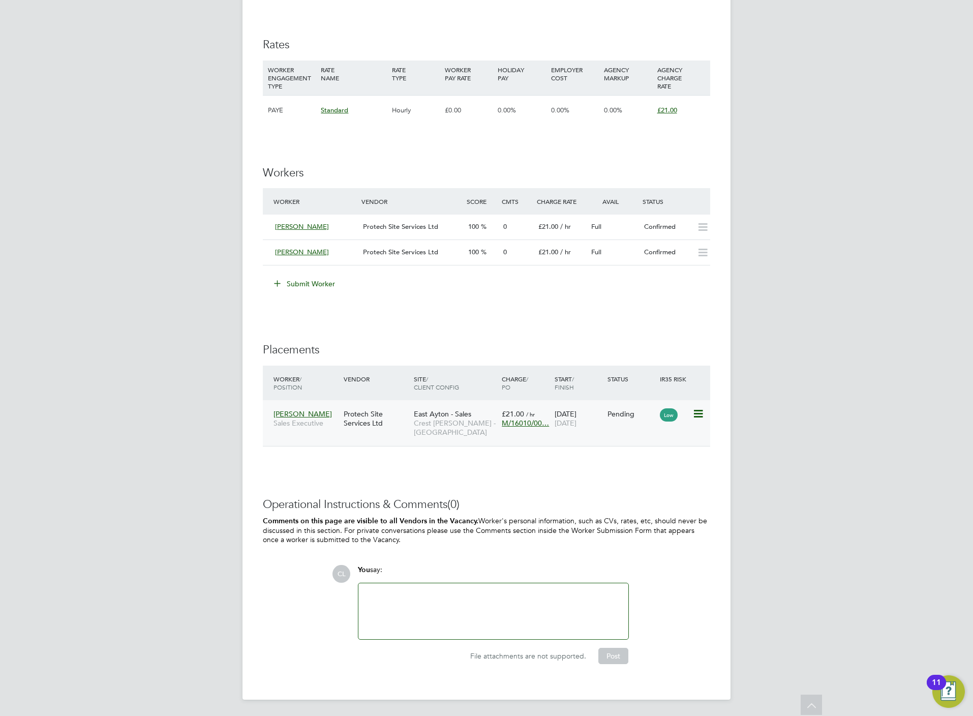
click at [694, 415] on icon at bounding box center [697, 414] width 10 height 12
click at [646, 479] on li "Start" at bounding box center [666, 478] width 72 height 14
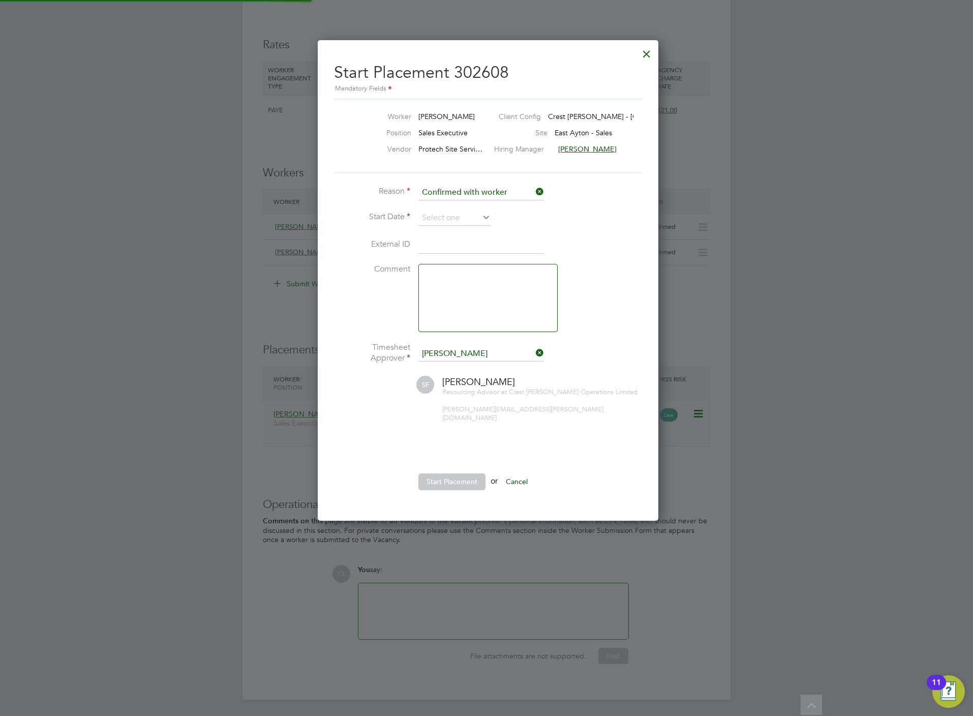
scroll to position [10, 133]
click at [451, 207] on li "Reason Confirmed with worker" at bounding box center [486, 197] width 305 height 25
click at [450, 215] on input at bounding box center [454, 217] width 72 height 15
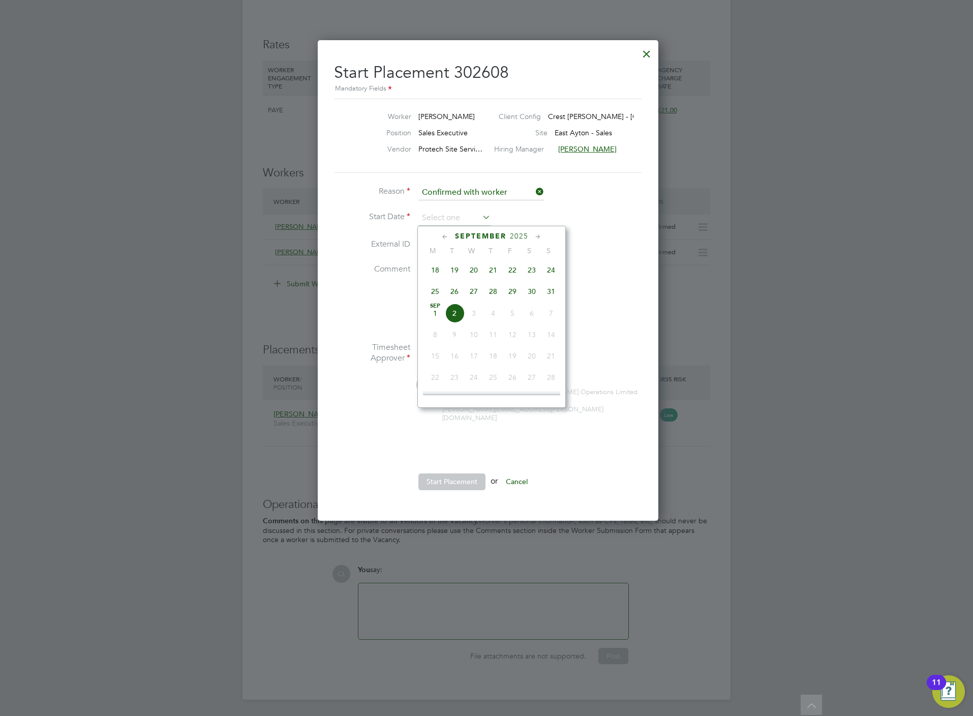
click at [532, 273] on span "23" at bounding box center [531, 269] width 19 height 19
type input "[DATE]"
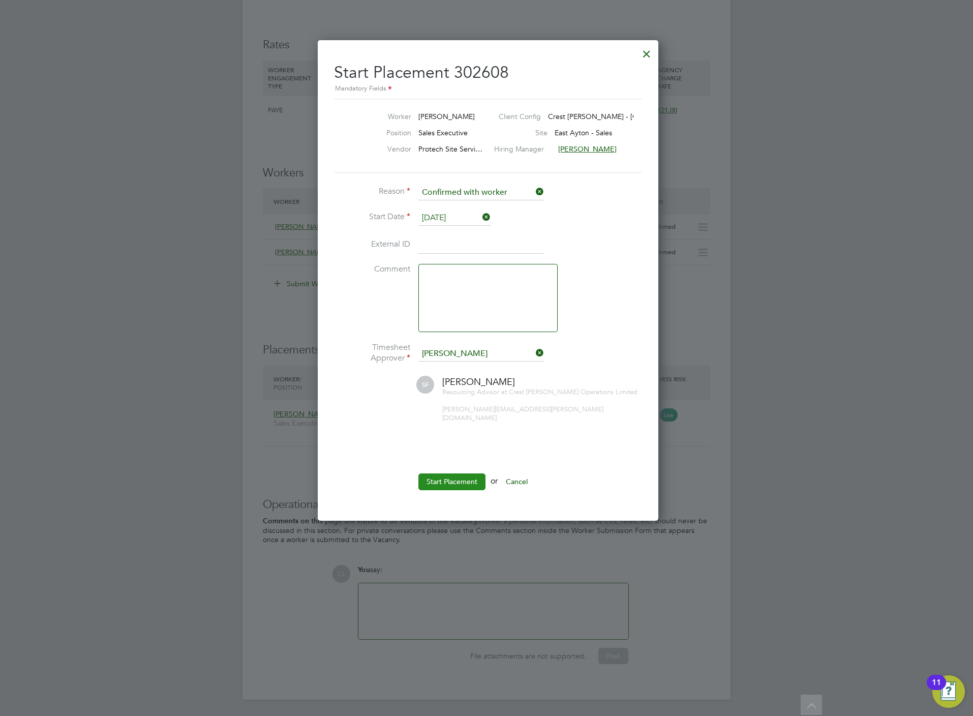
click at [465, 473] on button "Start Placement" at bounding box center [451, 481] width 67 height 16
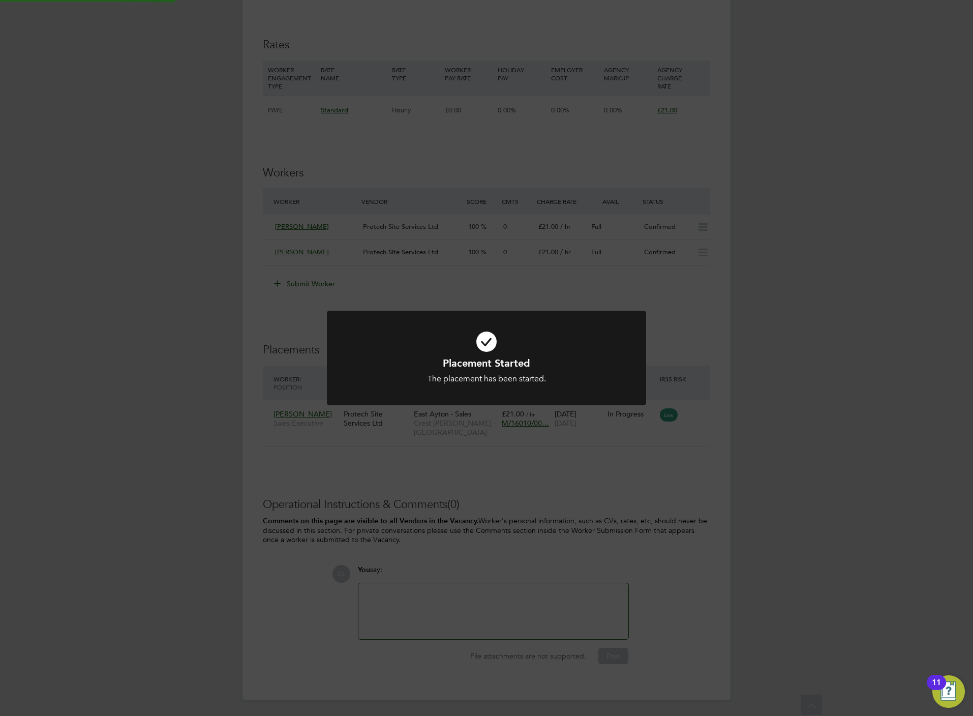
click at [484, 545] on div "Placement Started The placement has been started. Cancel Okay" at bounding box center [486, 358] width 973 height 716
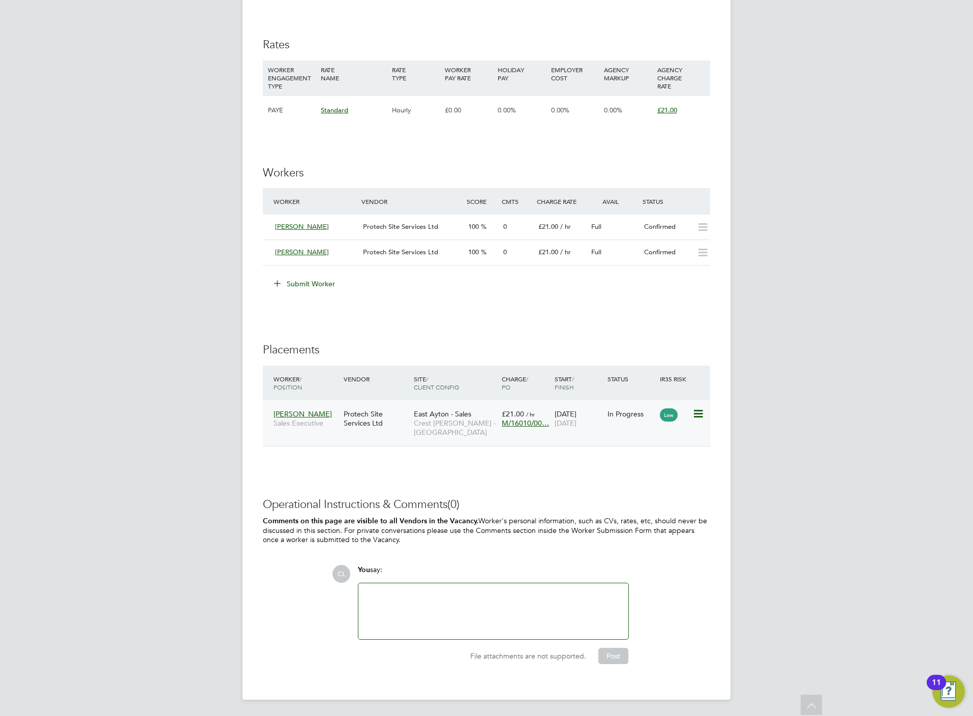
click at [564, 431] on div "[DATE] [DATE]" at bounding box center [578, 418] width 53 height 28
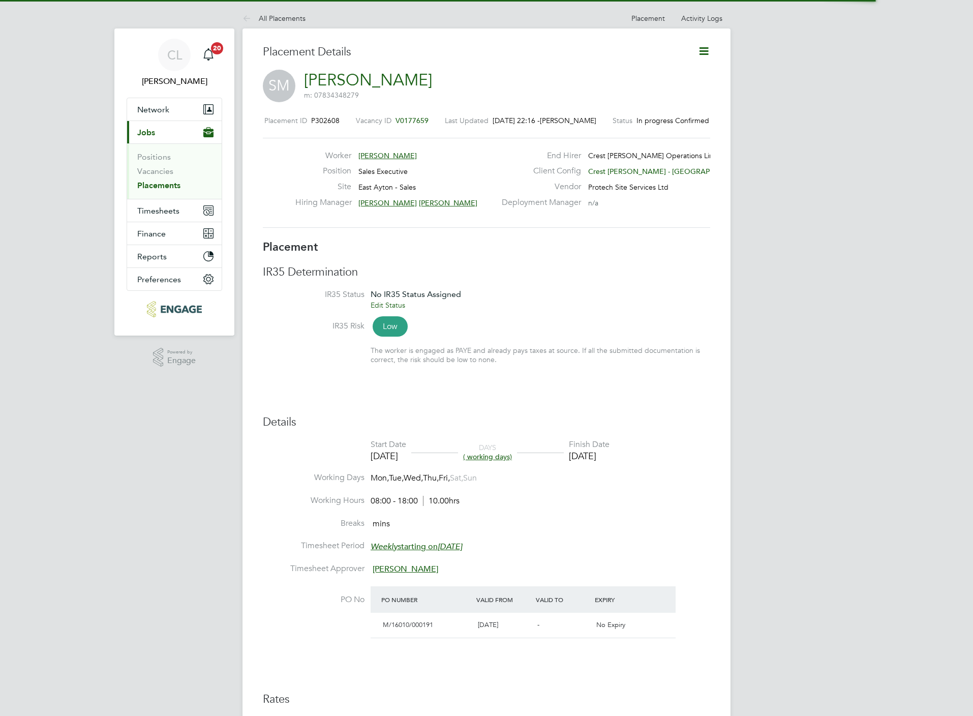
click at [706, 52] on icon at bounding box center [703, 51] width 13 height 13
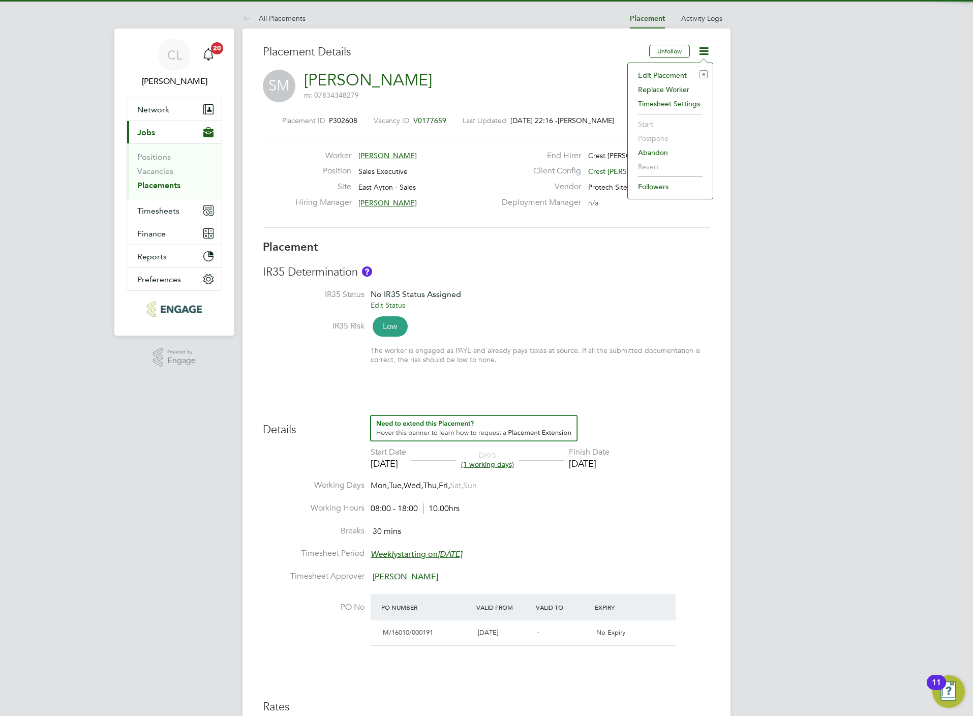
click at [675, 72] on li "Edit Placement e" at bounding box center [670, 75] width 75 height 14
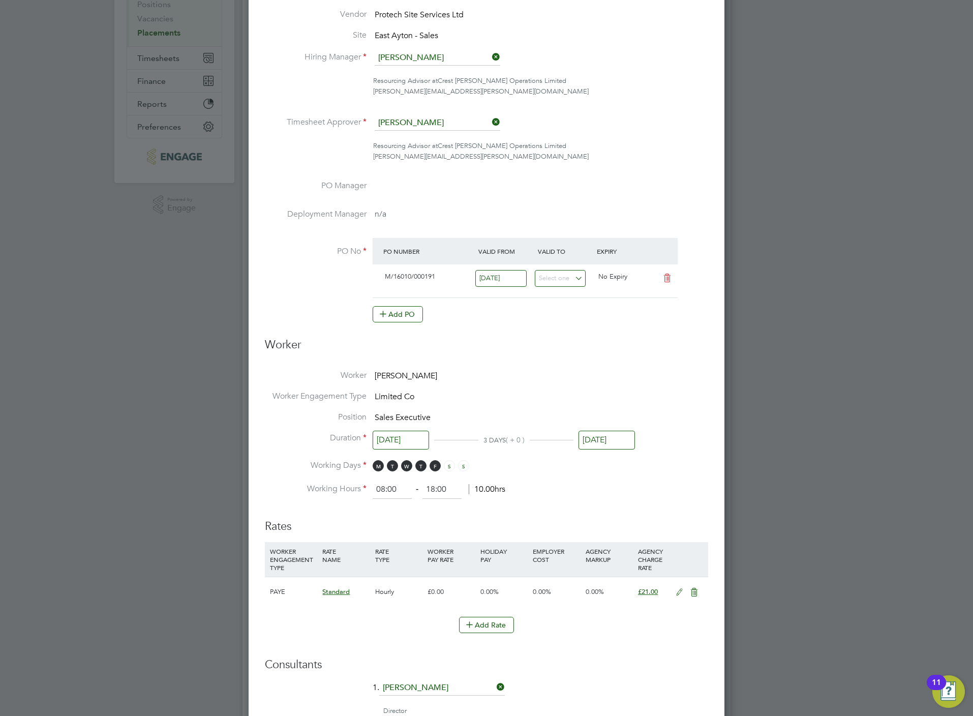
click at [606, 448] on input "[DATE]" at bounding box center [607, 440] width 56 height 19
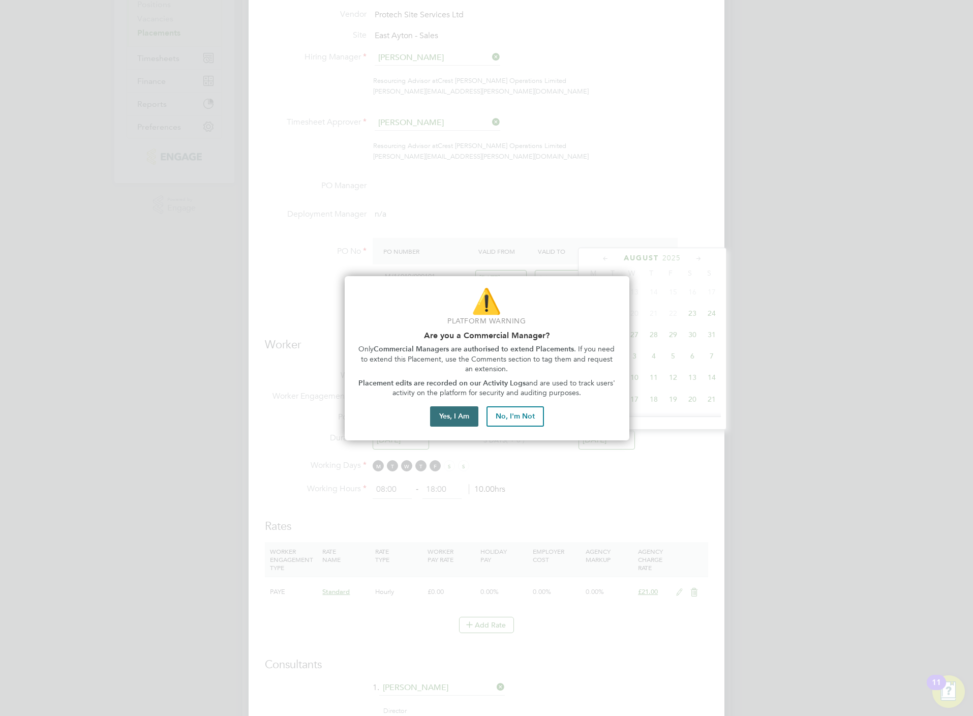
click at [450, 421] on button "Yes, I Am" at bounding box center [454, 416] width 48 height 20
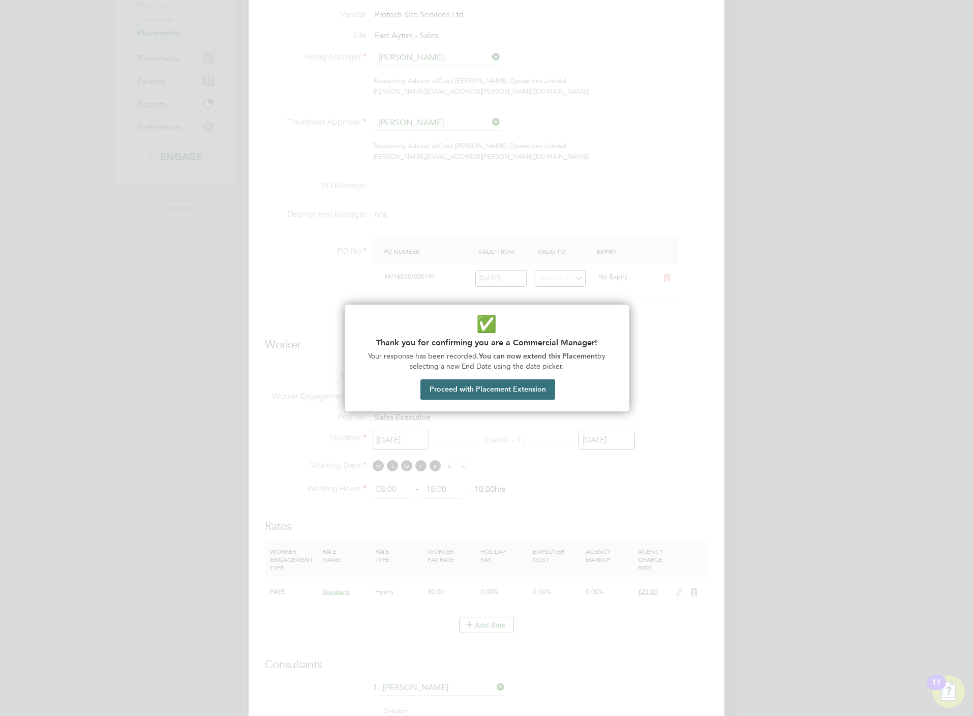
click at [478, 386] on button "Proceed with Placement Extension" at bounding box center [487, 389] width 135 height 20
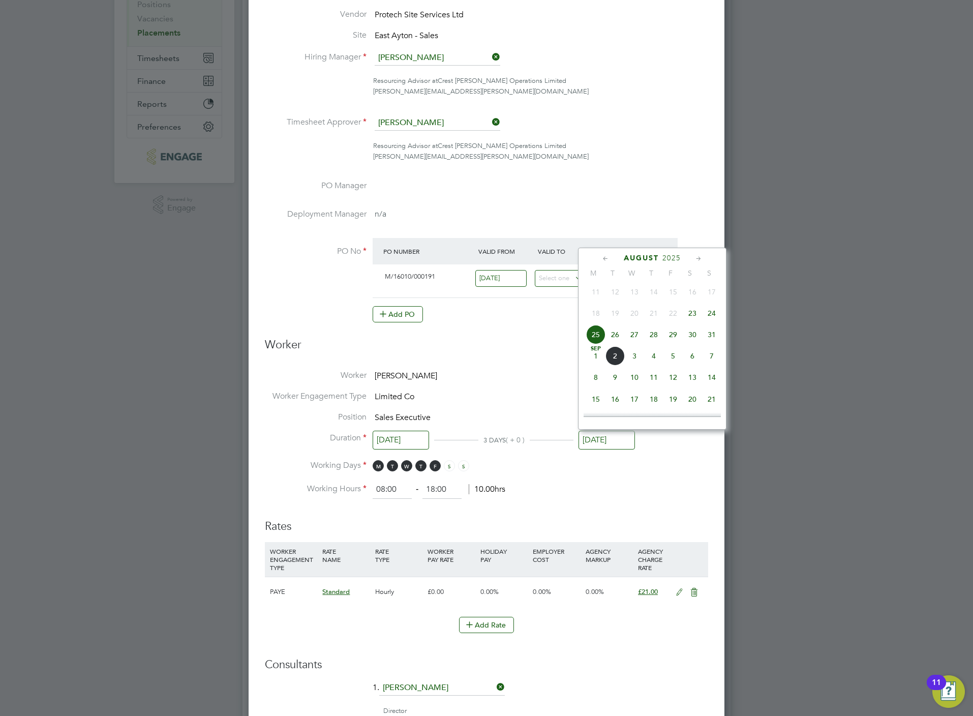
click at [618, 340] on span "26" at bounding box center [614, 334] width 19 height 19
type input "[DATE]"
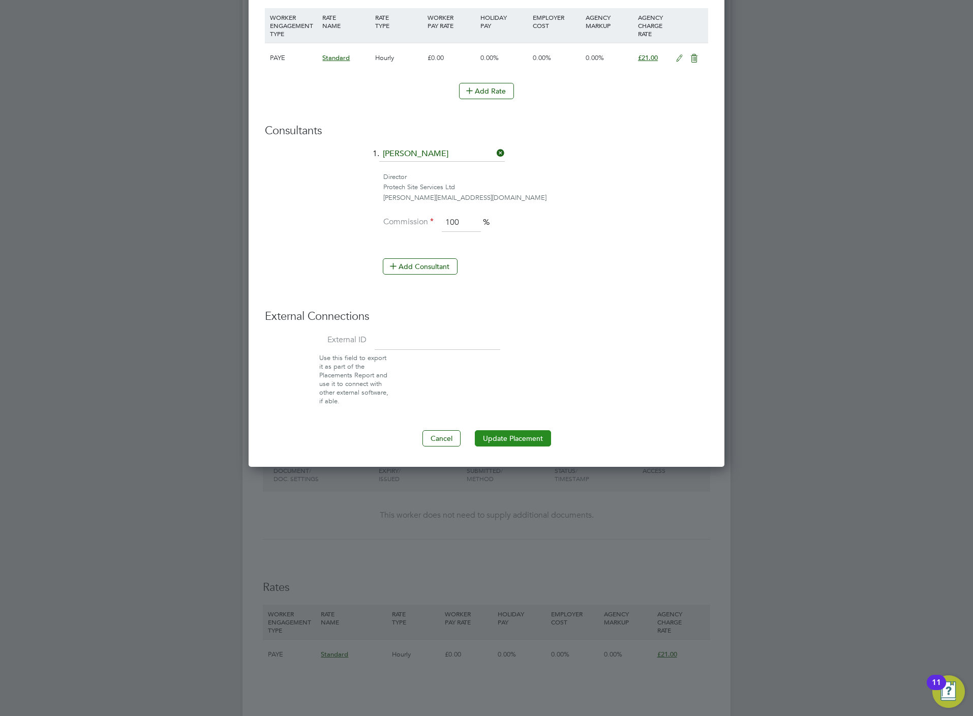
click at [496, 446] on button "Update Placement" at bounding box center [513, 438] width 76 height 16
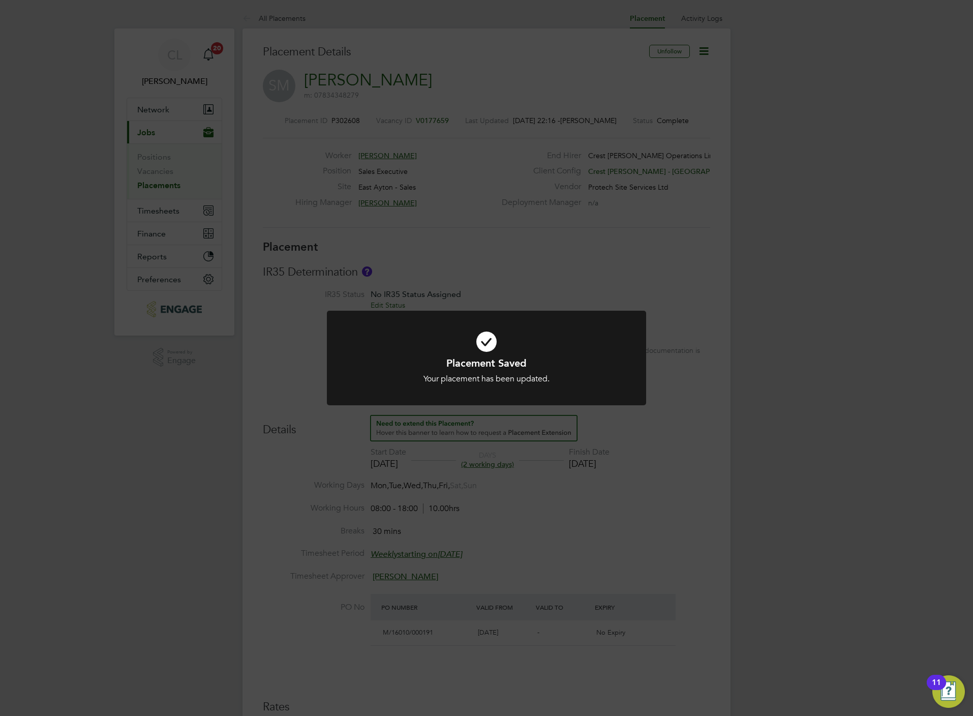
click at [431, 173] on div "Placement Saved Your placement has been updated. Cancel Okay" at bounding box center [486, 358] width 973 height 716
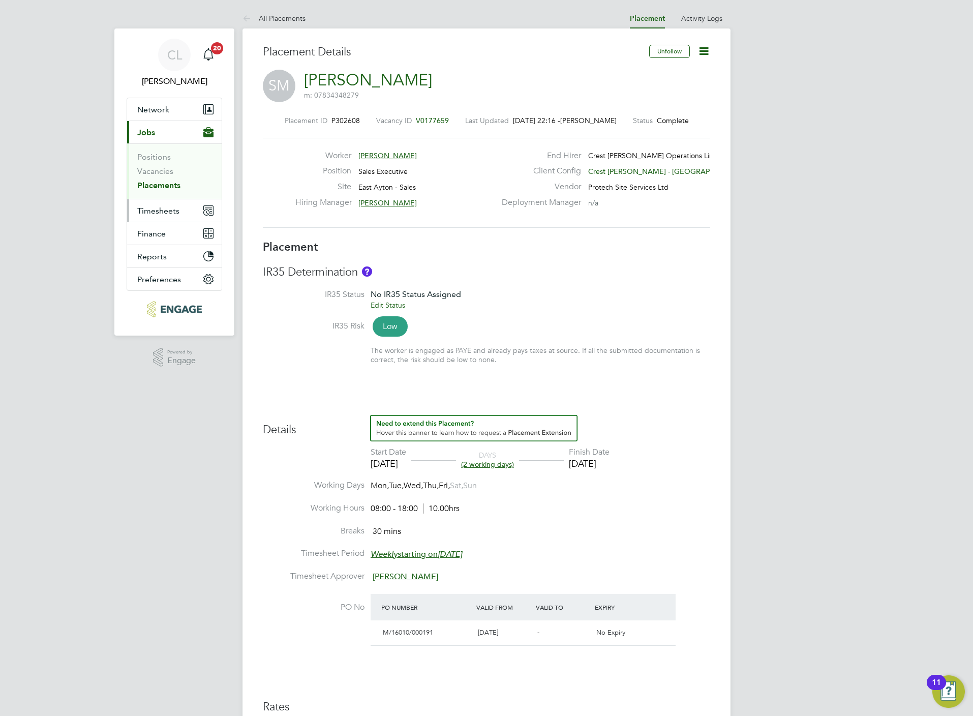
click at [160, 215] on span "Timesheets" at bounding box center [158, 211] width 42 height 10
click at [151, 185] on link "Timesheets" at bounding box center [158, 180] width 42 height 10
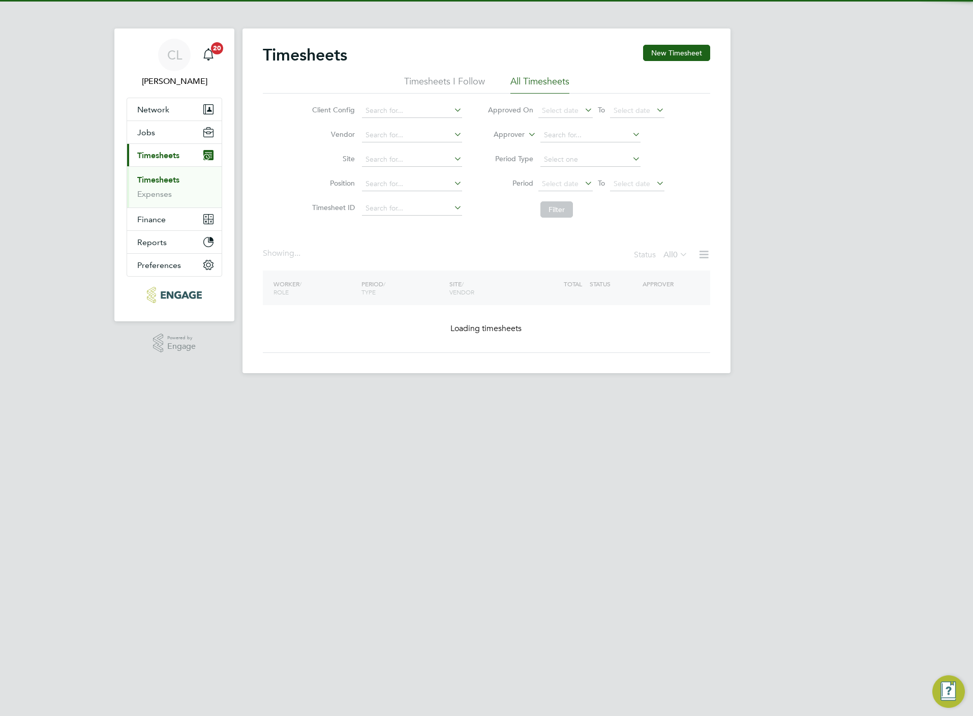
click at [685, 42] on div "Timesheets New Timesheet Timesheets I Follow All Timesheets Client Config Vendo…" at bounding box center [486, 200] width 488 height 345
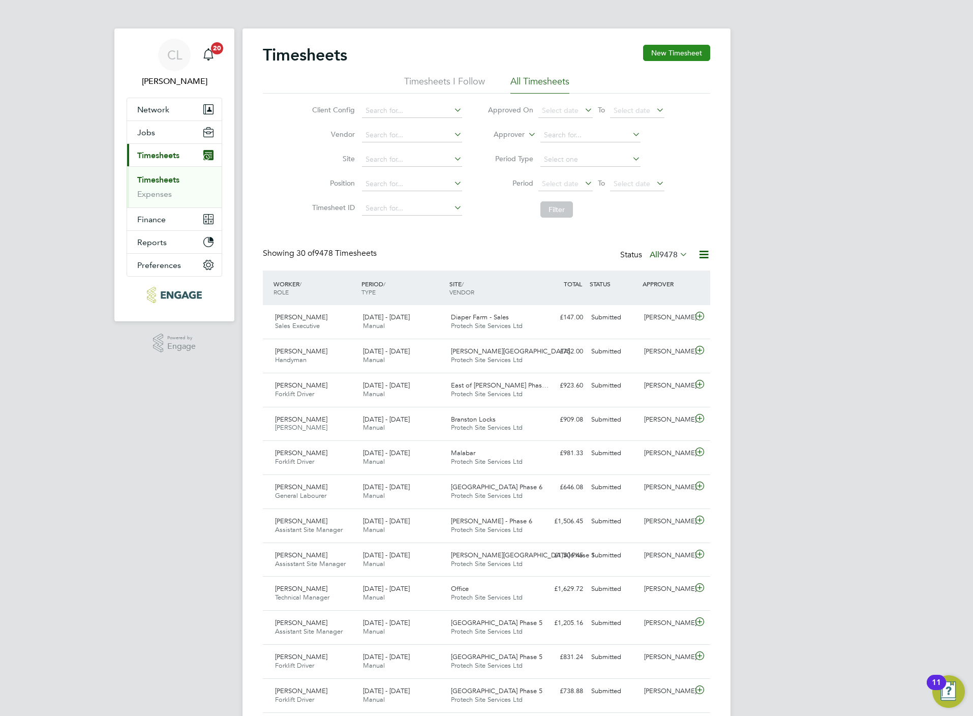
click at [687, 55] on button "New Timesheet" at bounding box center [676, 53] width 67 height 16
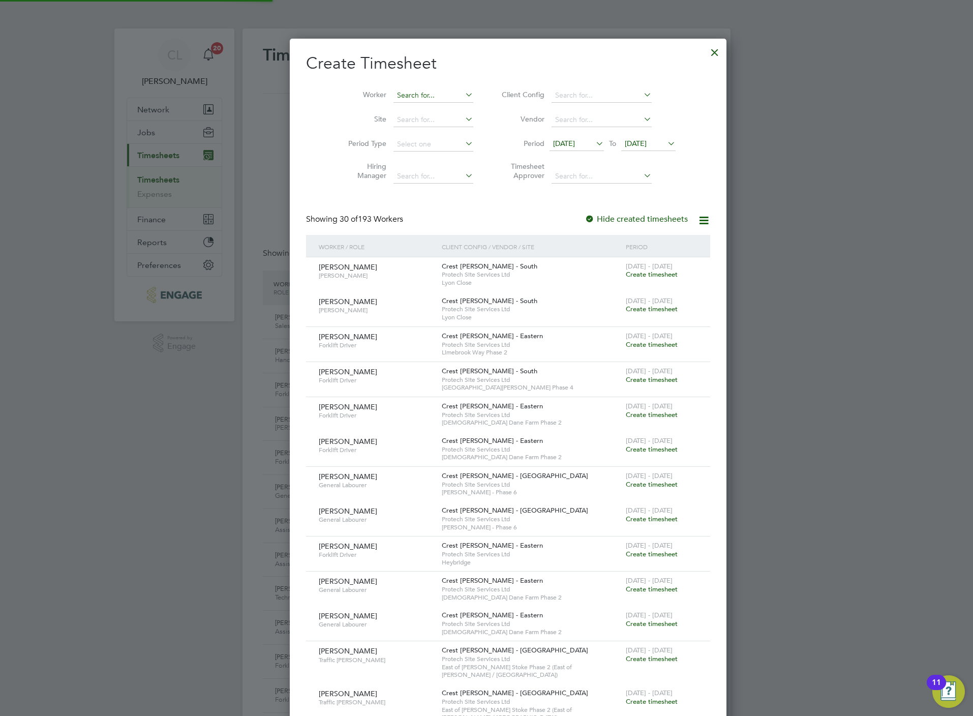
click at [410, 93] on input at bounding box center [433, 95] width 80 height 14
click at [418, 124] on li "Shir ley Miralli" at bounding box center [411, 123] width 81 height 14
type input "[PERSON_NAME]"
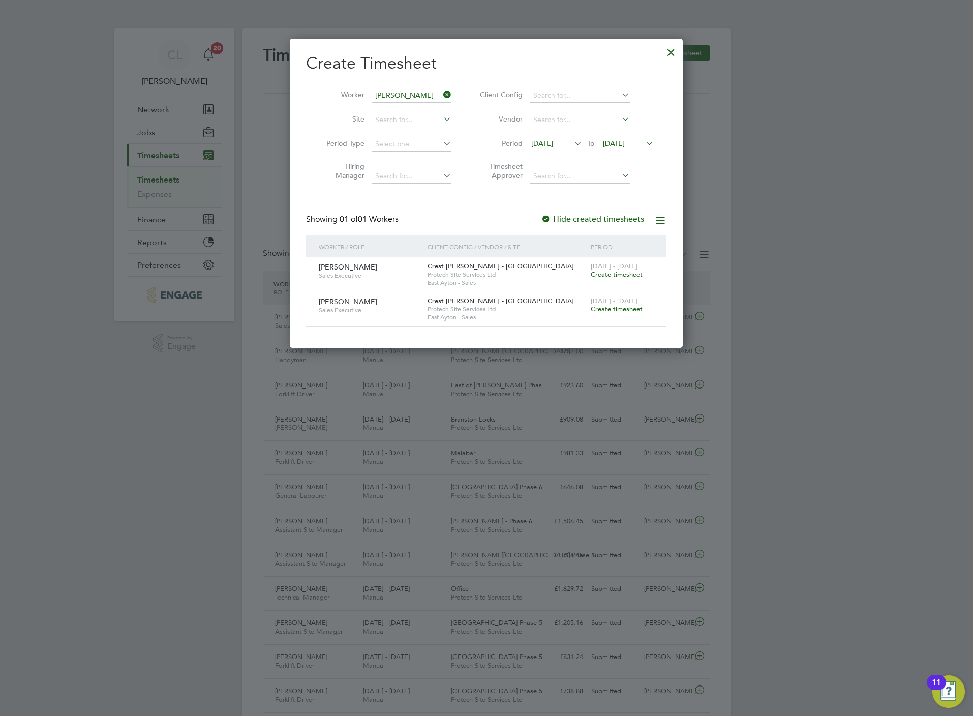
click at [625, 276] on span "Create timesheet" at bounding box center [617, 274] width 52 height 9
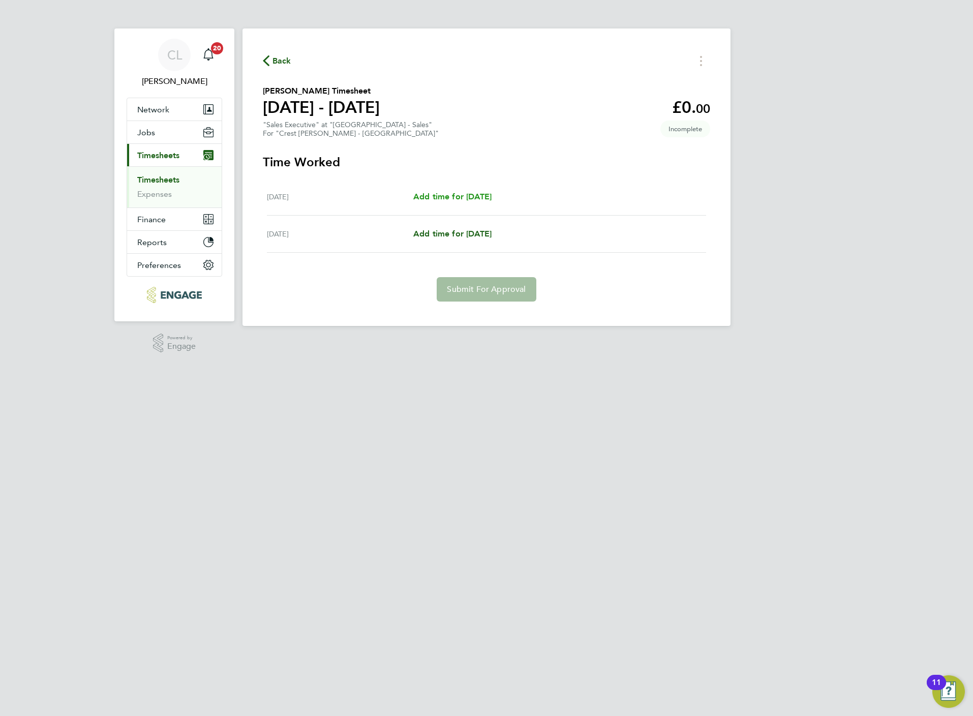
click at [468, 194] on span "Add time for Sat 23 Aug" at bounding box center [452, 197] width 78 height 10
select select "30"
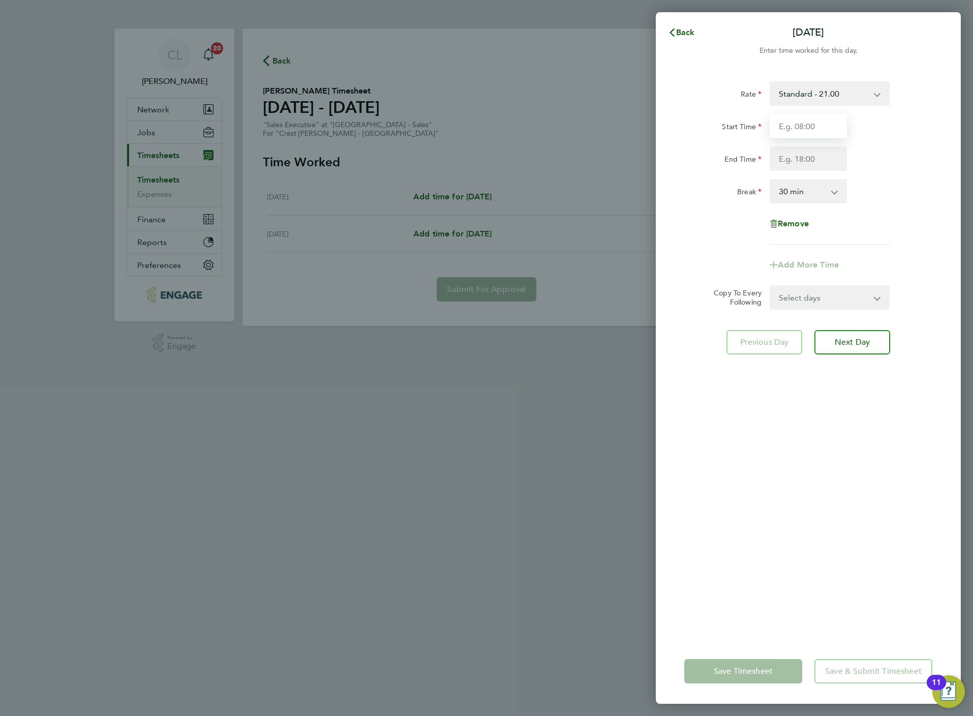
click at [804, 133] on input "Start Time" at bounding box center [808, 126] width 77 height 24
type input "10:00"
click at [787, 164] on input "End Time" at bounding box center [808, 158] width 77 height 24
type input "17:00"
click at [830, 303] on select "Select days Sunday" at bounding box center [824, 297] width 107 height 22
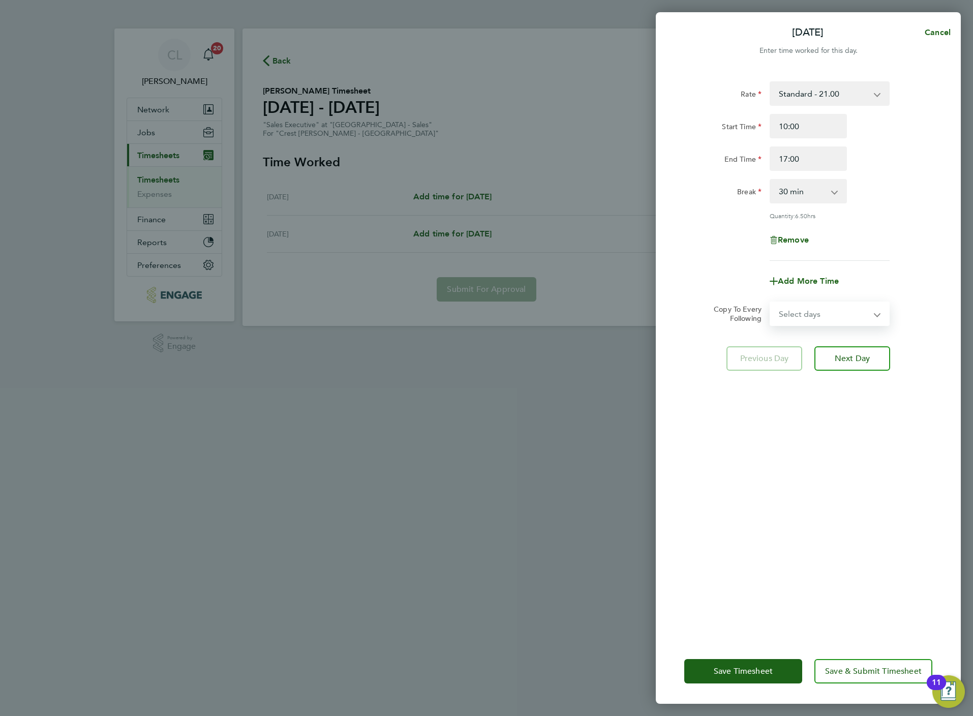
select select "SUN"
click at [771, 302] on select "Select days Sunday" at bounding box center [824, 313] width 107 height 22
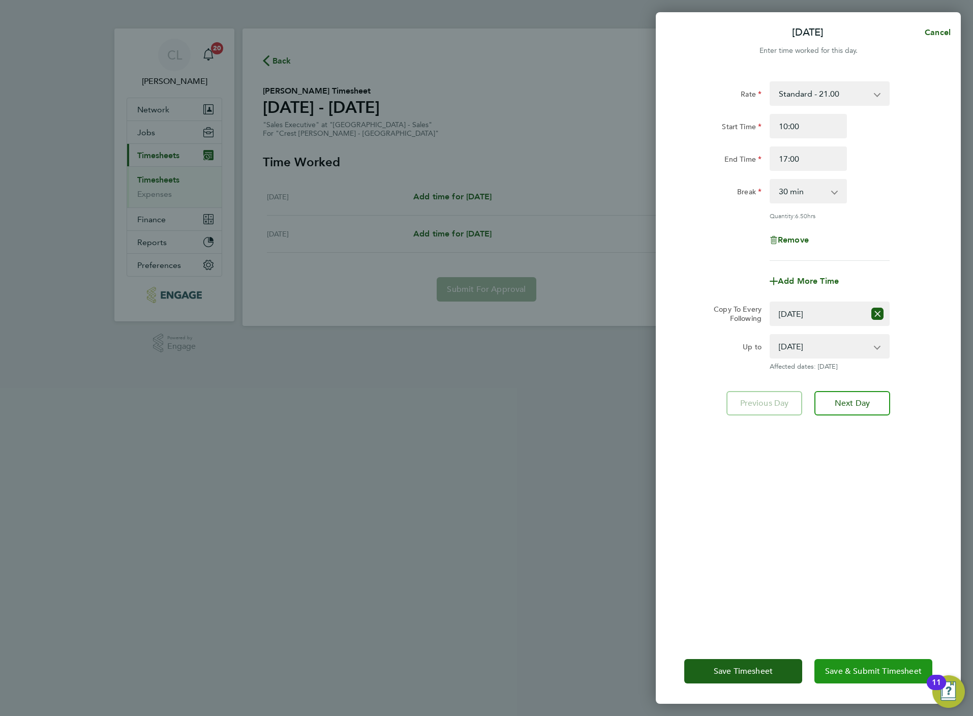
click at [855, 673] on span "Save & Submit Timesheet" at bounding box center [873, 671] width 97 height 10
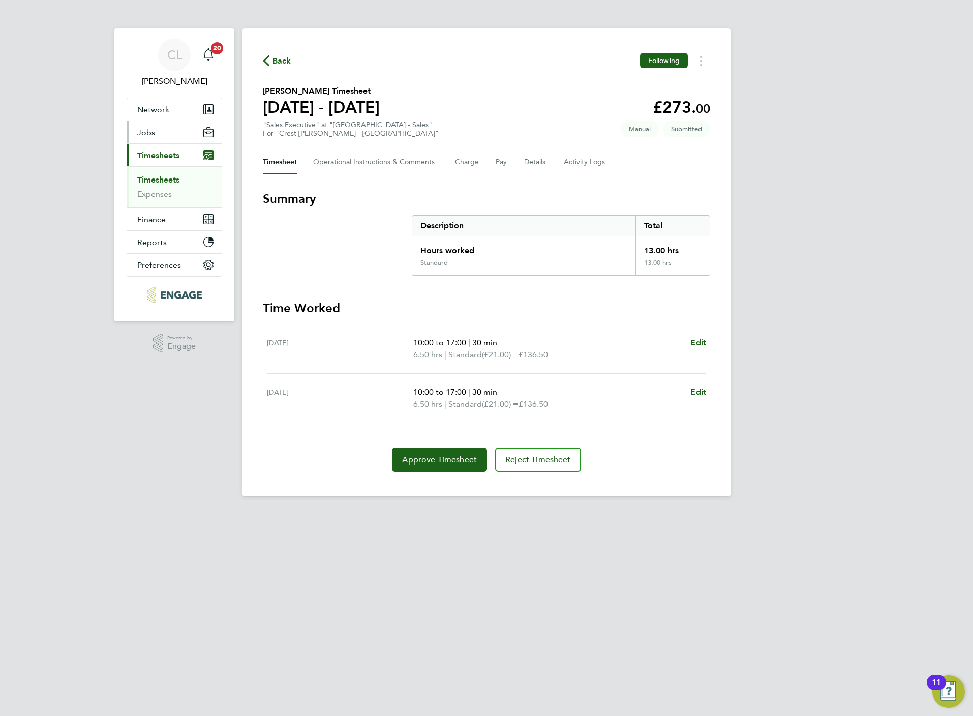
click at [150, 133] on span "Jobs" at bounding box center [146, 133] width 18 height 10
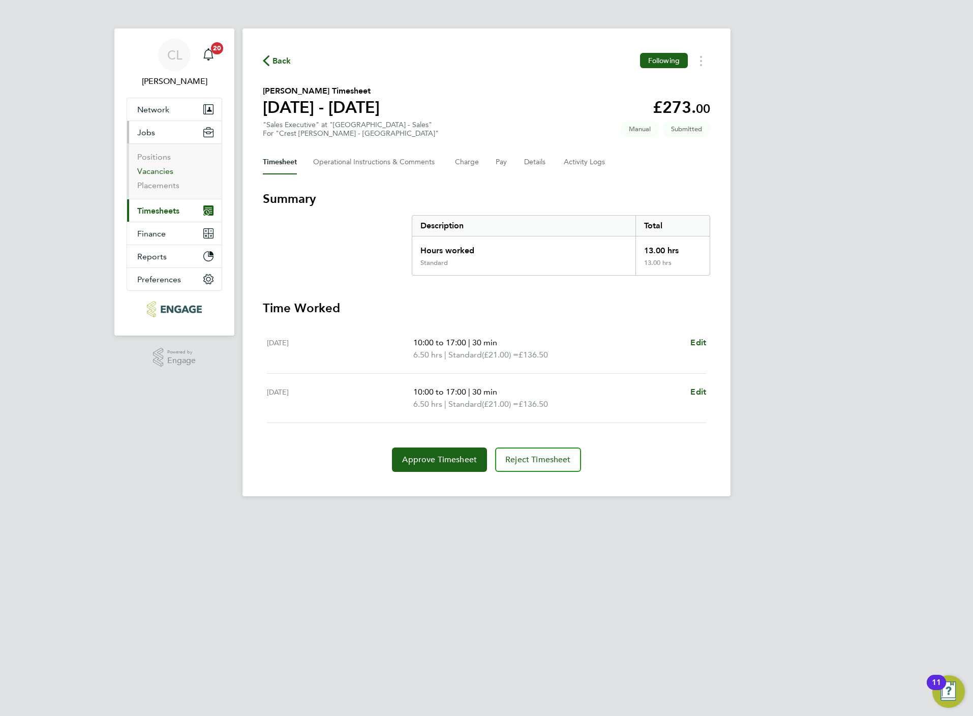
click at [156, 172] on link "Vacancies" at bounding box center [155, 171] width 36 height 10
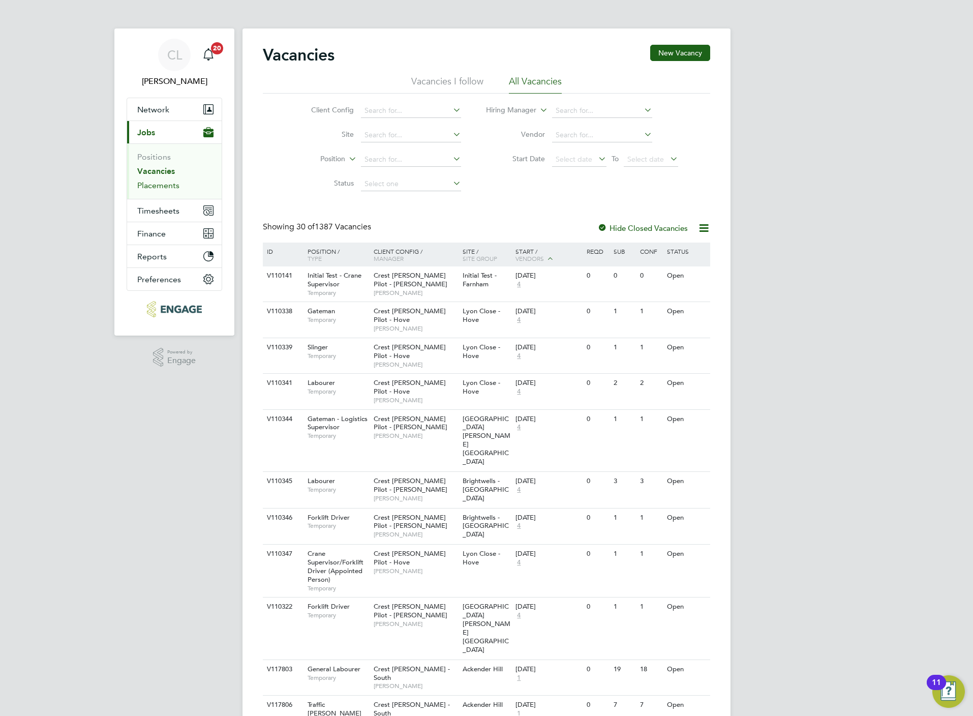
click at [150, 189] on link "Placements" at bounding box center [158, 185] width 42 height 10
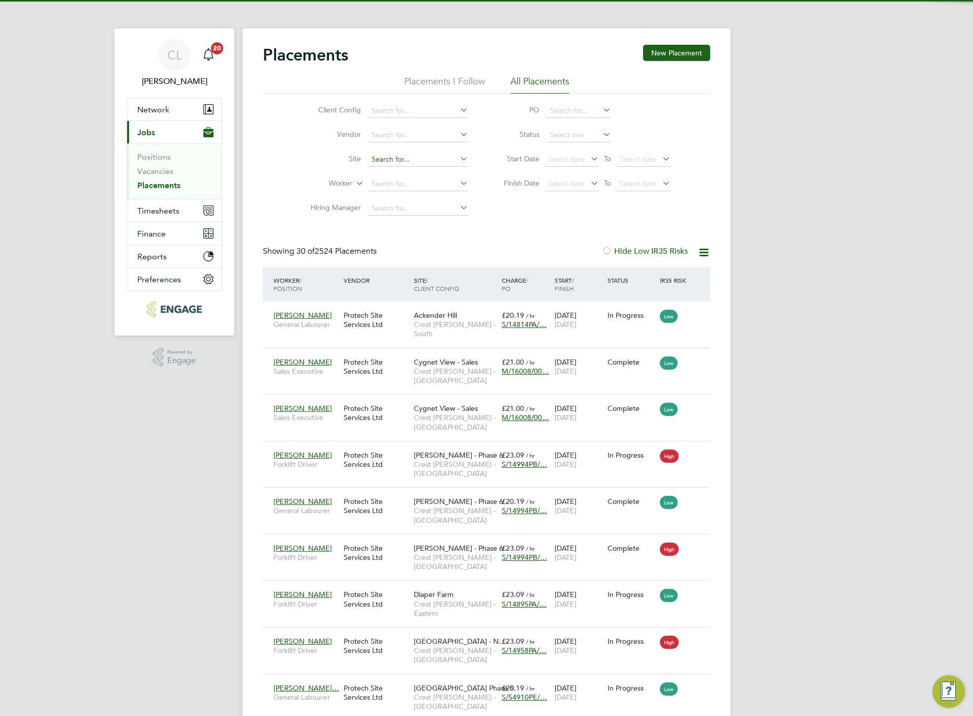
scroll to position [39, 88]
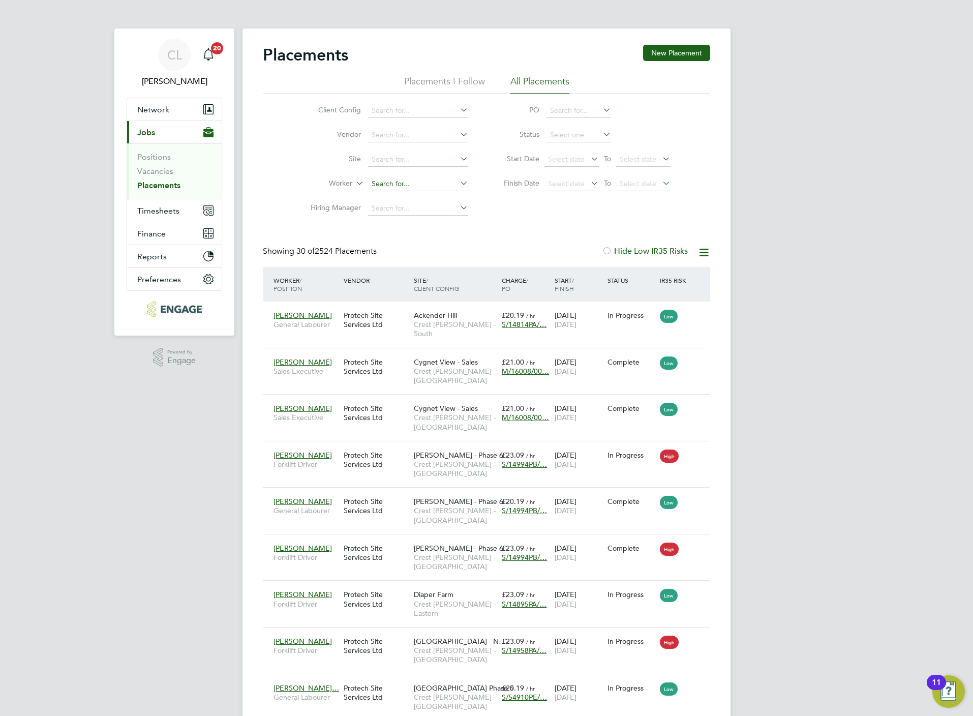
click at [389, 183] on input at bounding box center [418, 184] width 100 height 14
click at [411, 197] on li "Marlin Turner" at bounding box center [431, 199] width 126 height 14
type input "[PERSON_NAME]"
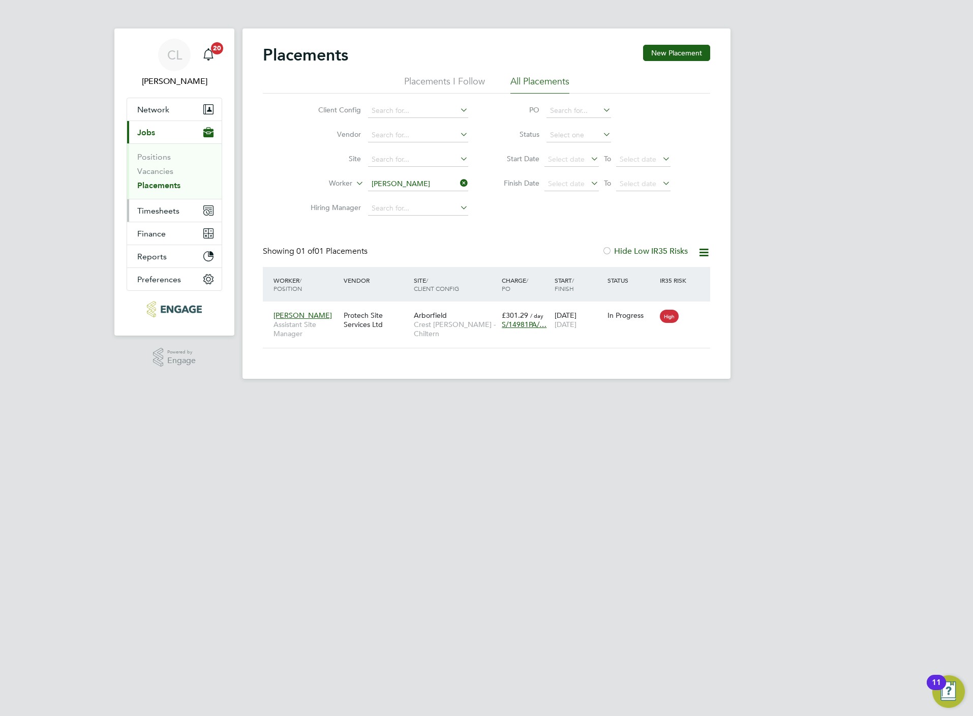
click at [158, 217] on button "Timesheets" at bounding box center [174, 210] width 95 height 22
click at [164, 182] on link "Timesheets" at bounding box center [158, 180] width 42 height 10
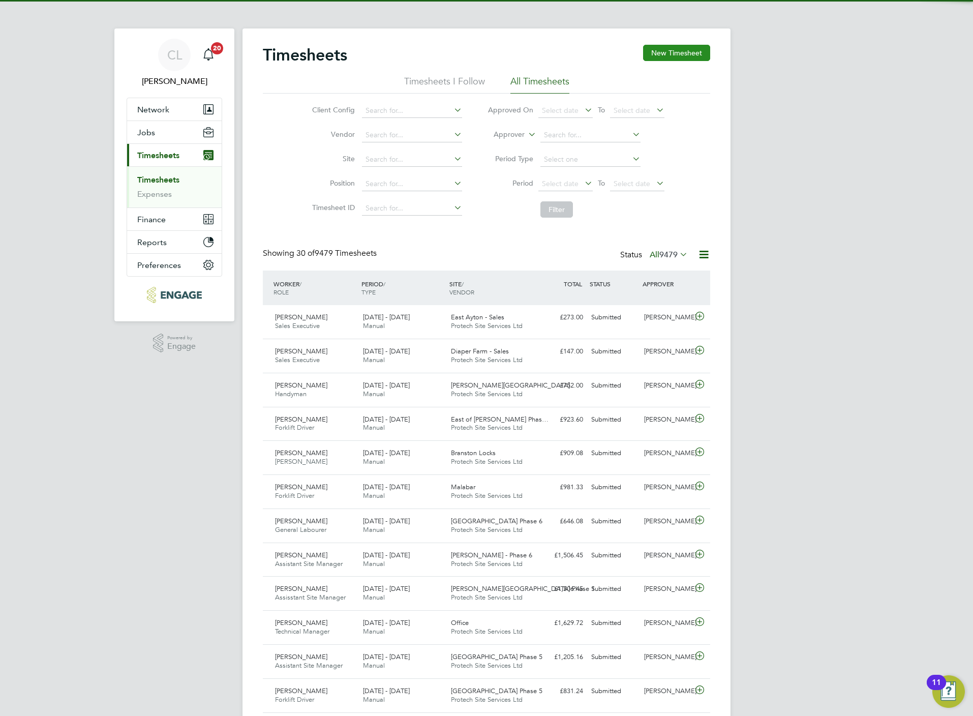
click at [674, 58] on button "New Timesheet" at bounding box center [676, 53] width 67 height 16
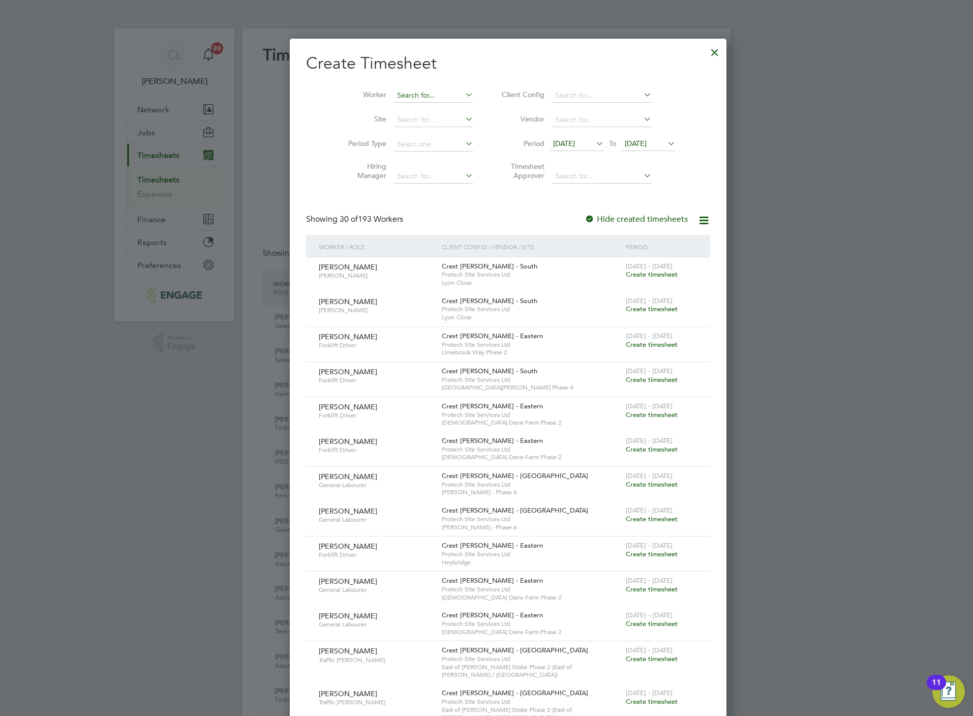
click at [393, 96] on input at bounding box center [433, 95] width 80 height 14
click at [414, 133] on li "Marl in Turner" at bounding box center [415, 137] width 89 height 14
type input "Marlin Turner"
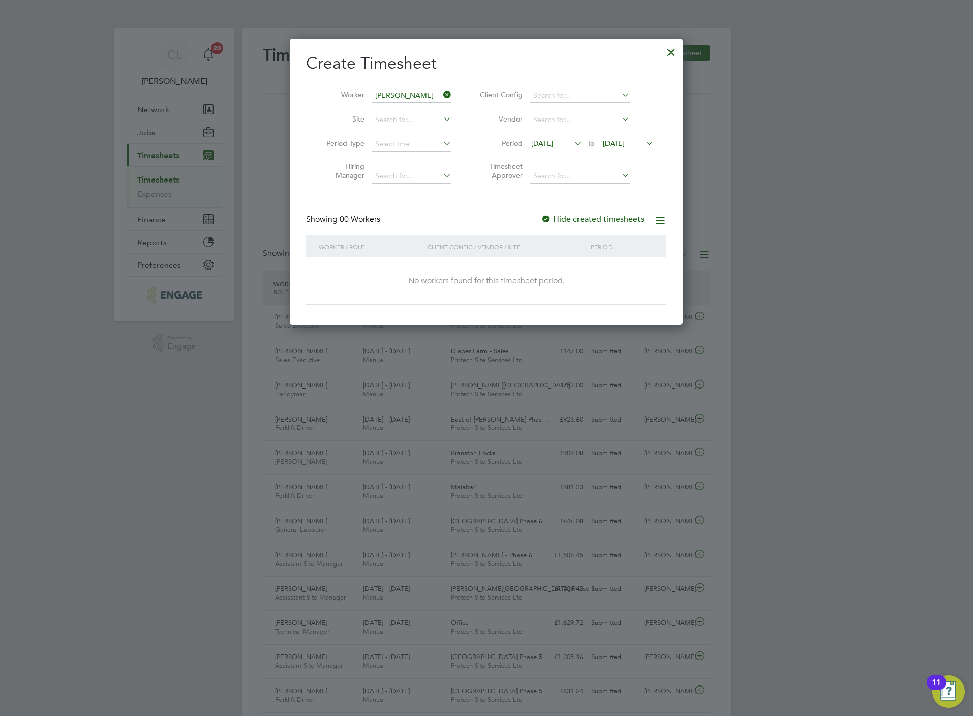
click at [574, 222] on label "Hide created timesheets" at bounding box center [592, 219] width 103 height 10
click at [623, 141] on span "[DATE]" at bounding box center [614, 143] width 22 height 9
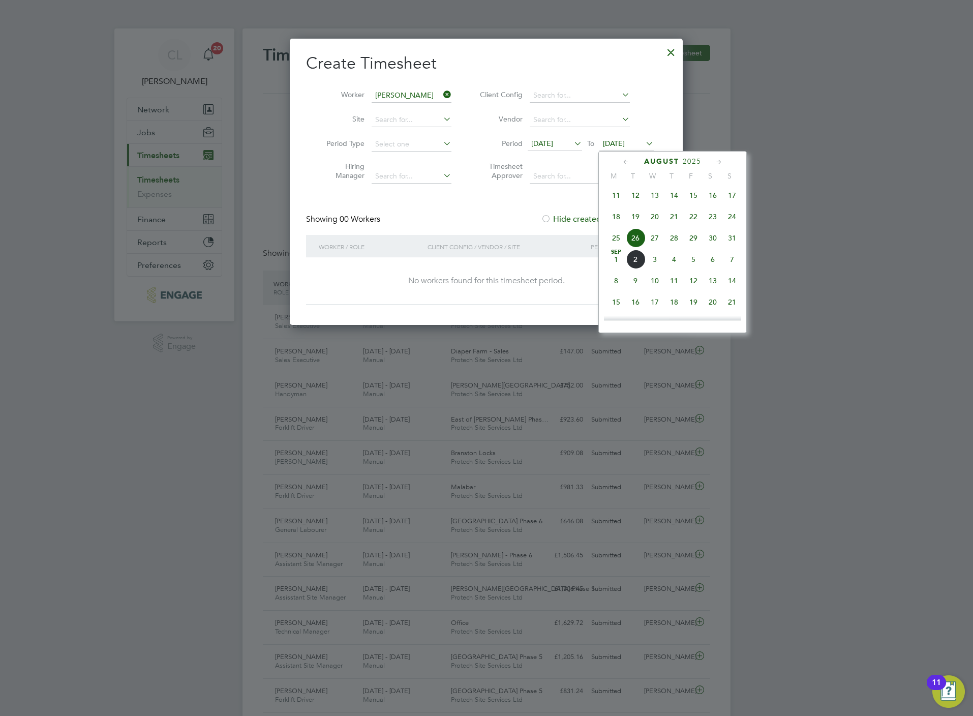
click at [717, 241] on span "30" at bounding box center [712, 237] width 19 height 19
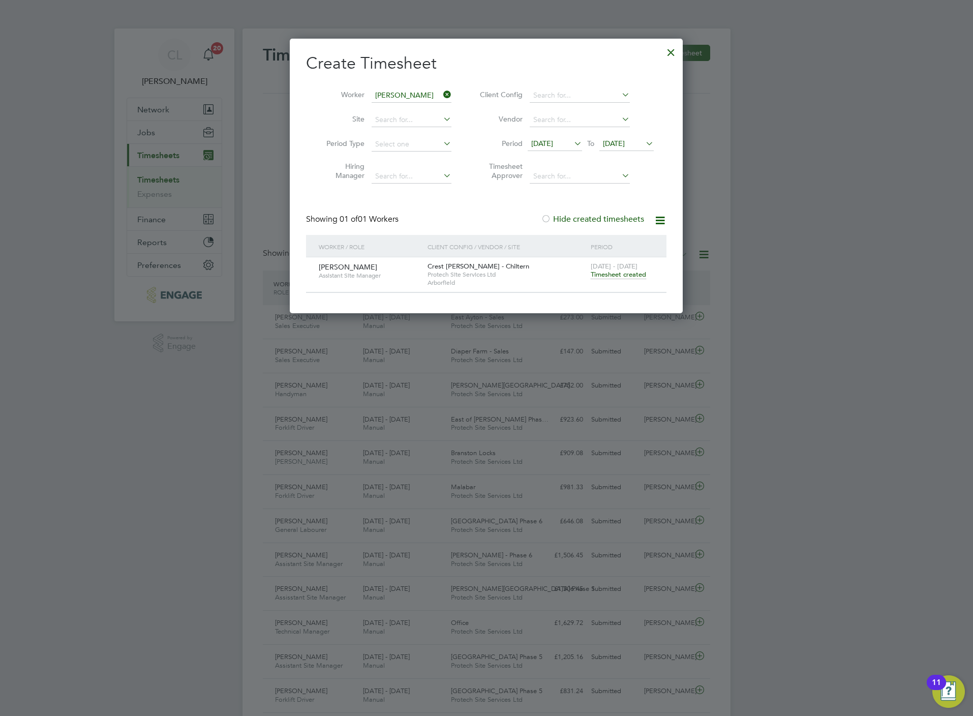
click at [618, 273] on span "Timesheet created" at bounding box center [618, 274] width 55 height 9
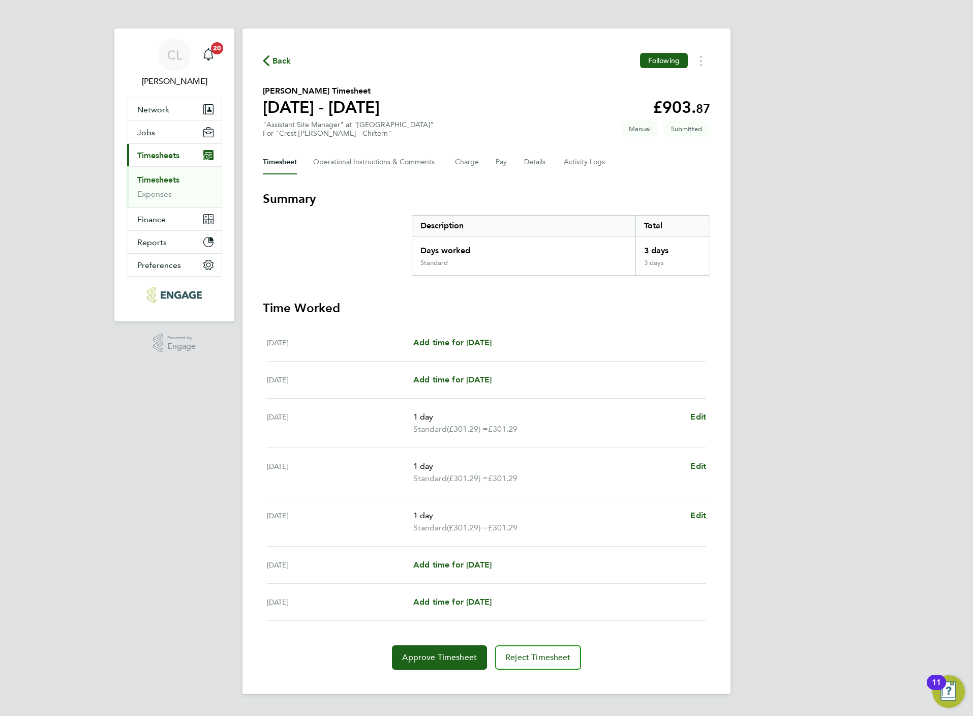
click at [708, 417] on ul "Mon 25 Aug Add time for Mon 25 Aug Add time for Mon 25 Aug Tue 26 Aug Add time …" at bounding box center [486, 472] width 447 height 296
click at [701, 419] on span "Edit" at bounding box center [698, 417] width 16 height 10
select select "1"
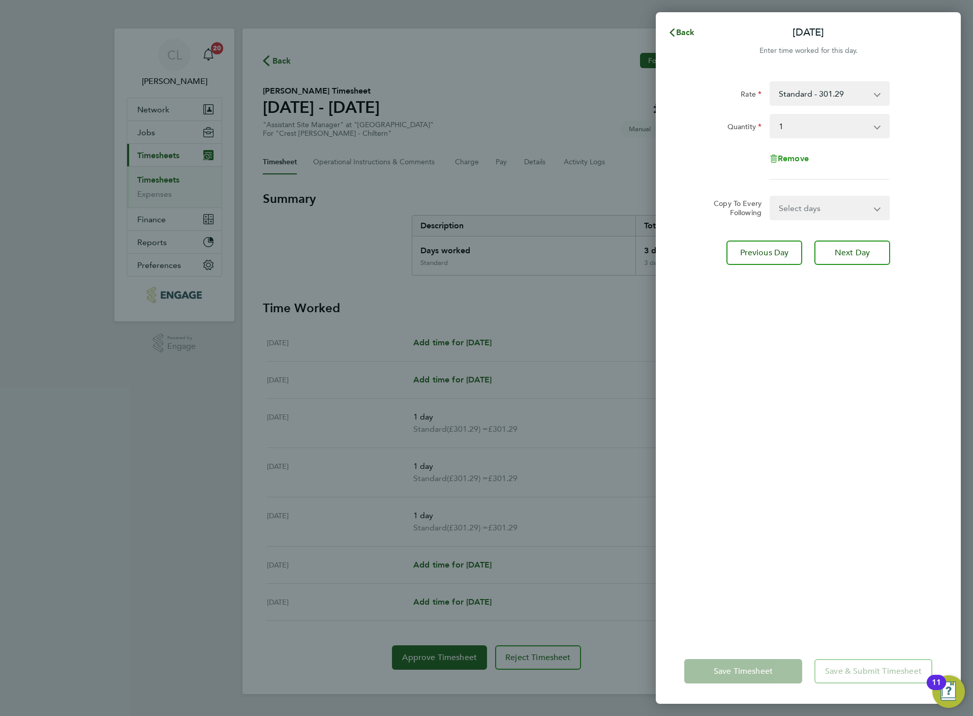
click at [812, 160] on app-form-button "Remove" at bounding box center [808, 159] width 77 height 8
drag, startPoint x: 811, startPoint y: 160, endPoint x: 792, endPoint y: 155, distance: 20.6
click at [792, 155] on span "Remove" at bounding box center [793, 159] width 31 height 10
select select "null"
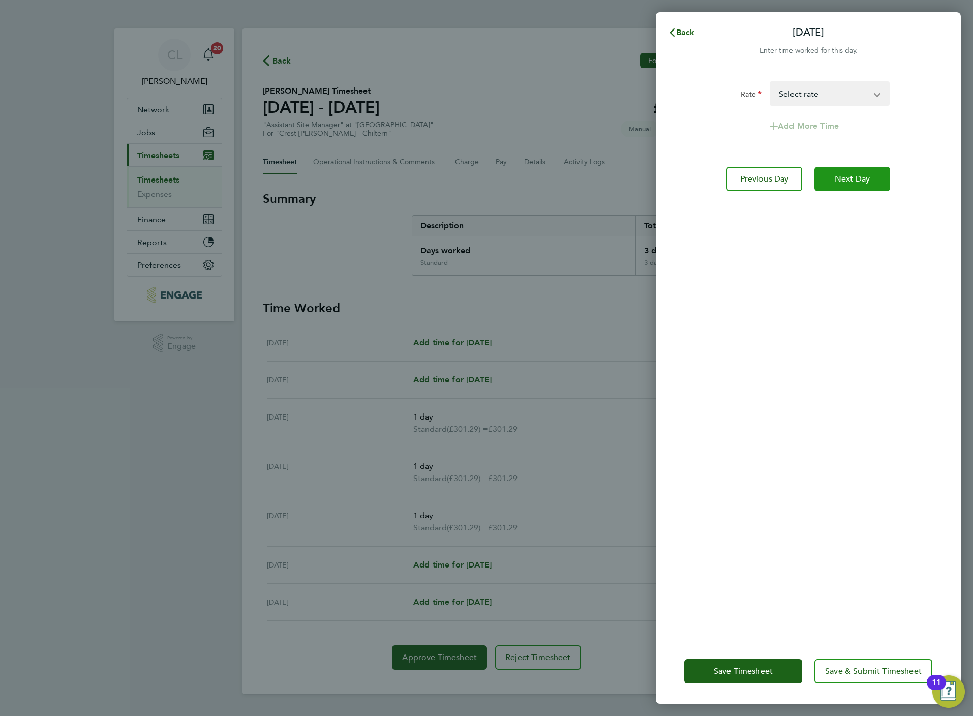
click at [842, 180] on span "Next Day" at bounding box center [852, 179] width 35 height 10
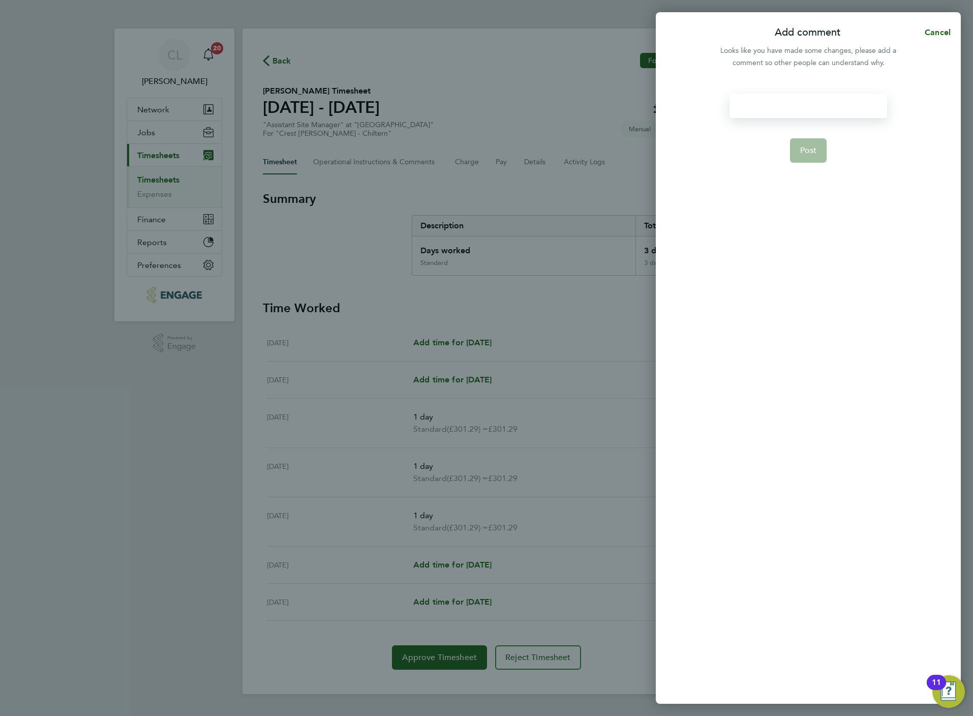
click at [799, 107] on div at bounding box center [807, 106] width 157 height 24
click at [799, 108] on div at bounding box center [807, 106] width 157 height 24
drag, startPoint x: 816, startPoint y: 145, endPoint x: 821, endPoint y: 148, distance: 5.8
click at [817, 146] on button "Post" at bounding box center [808, 150] width 37 height 24
select select "1"
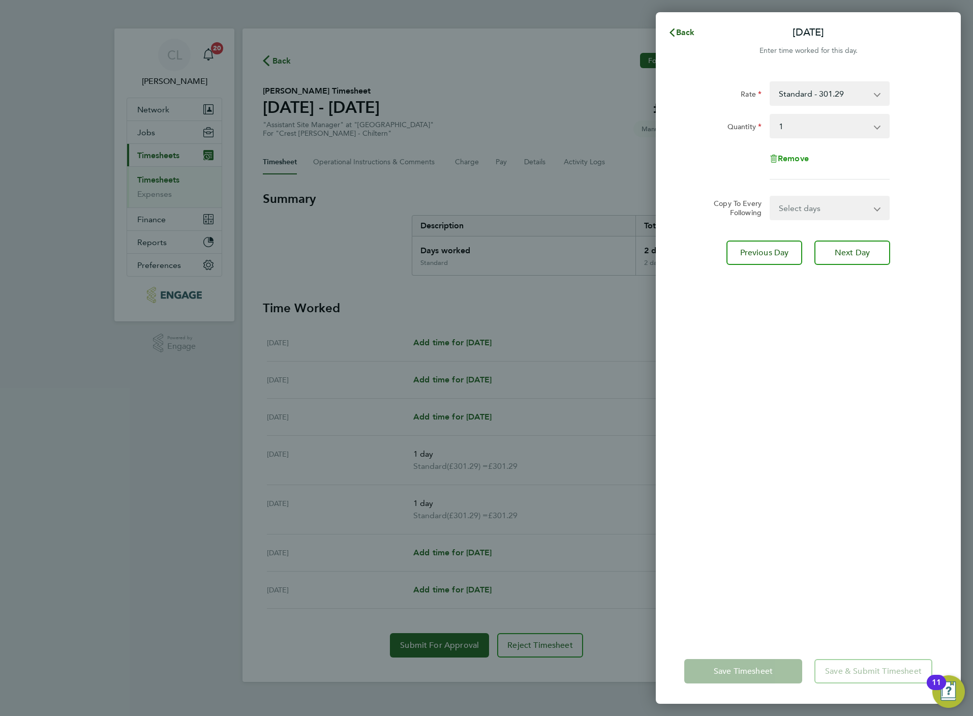
click at [793, 154] on span "Remove" at bounding box center [793, 159] width 31 height 10
select select "null"
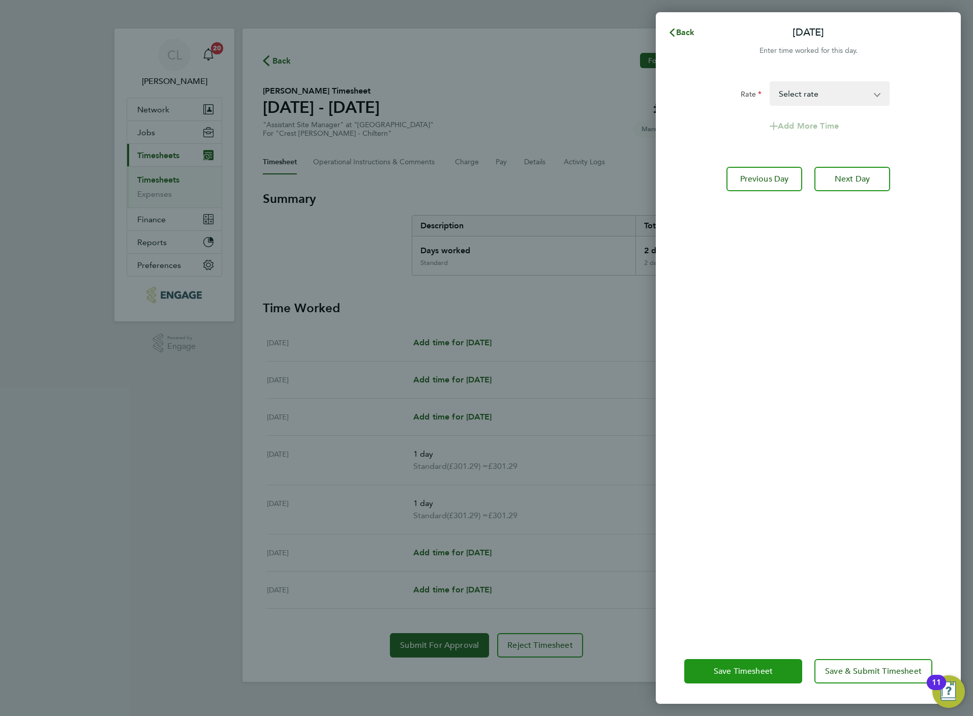
click at [756, 674] on span "Save Timesheet" at bounding box center [743, 671] width 59 height 10
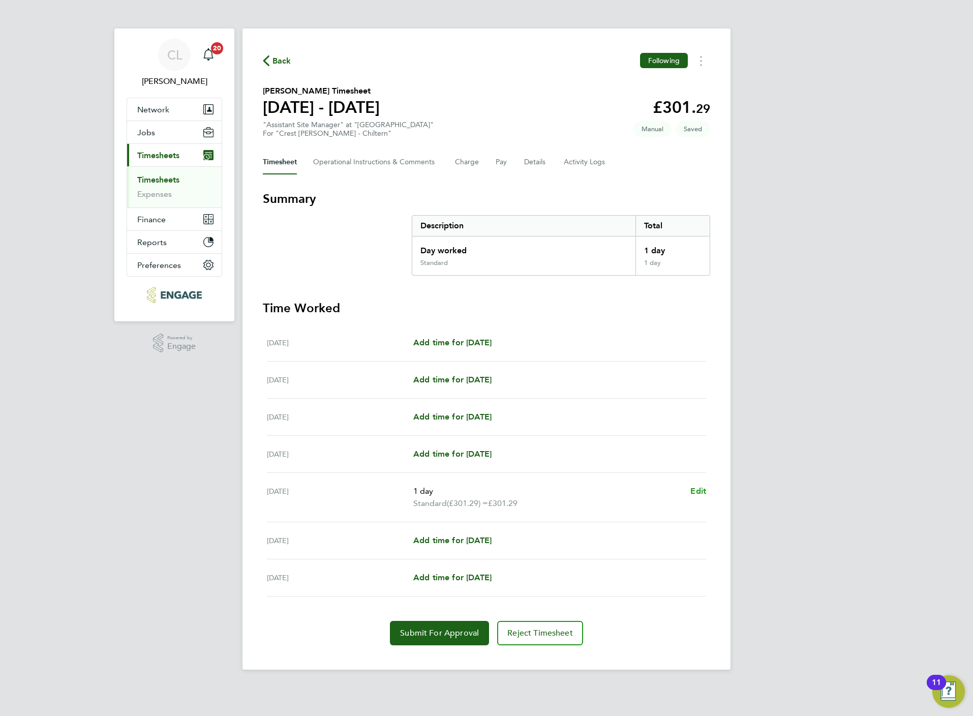
click at [697, 488] on span "Edit" at bounding box center [698, 491] width 16 height 10
select select "1"
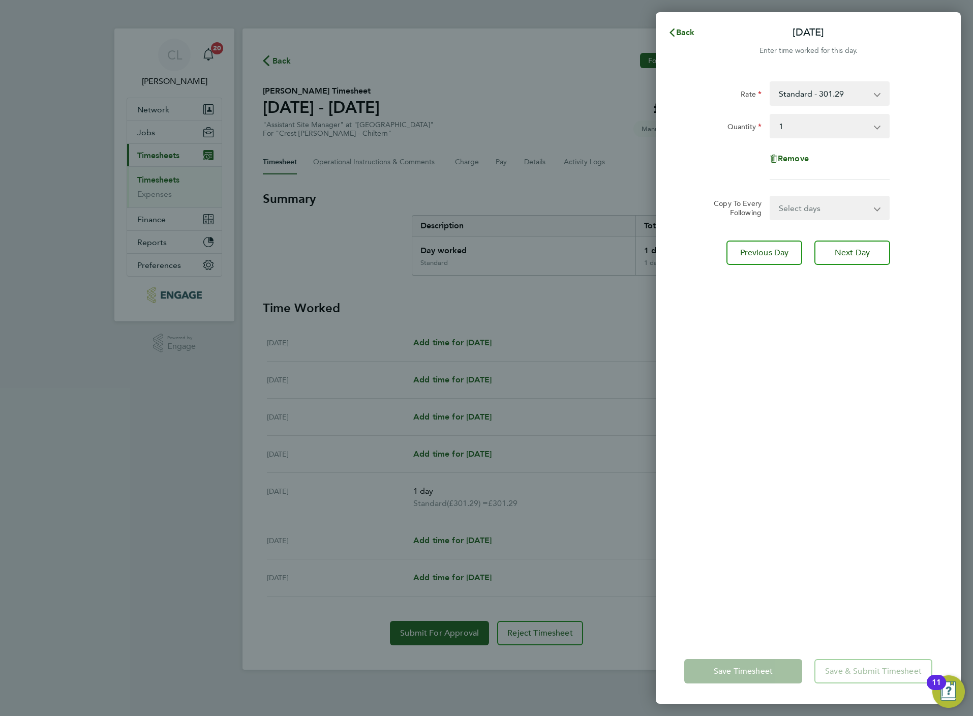
click at [807, 163] on div "Remove" at bounding box center [808, 158] width 85 height 24
click at [802, 159] on span "Remove" at bounding box center [793, 159] width 31 height 10
select select "null"
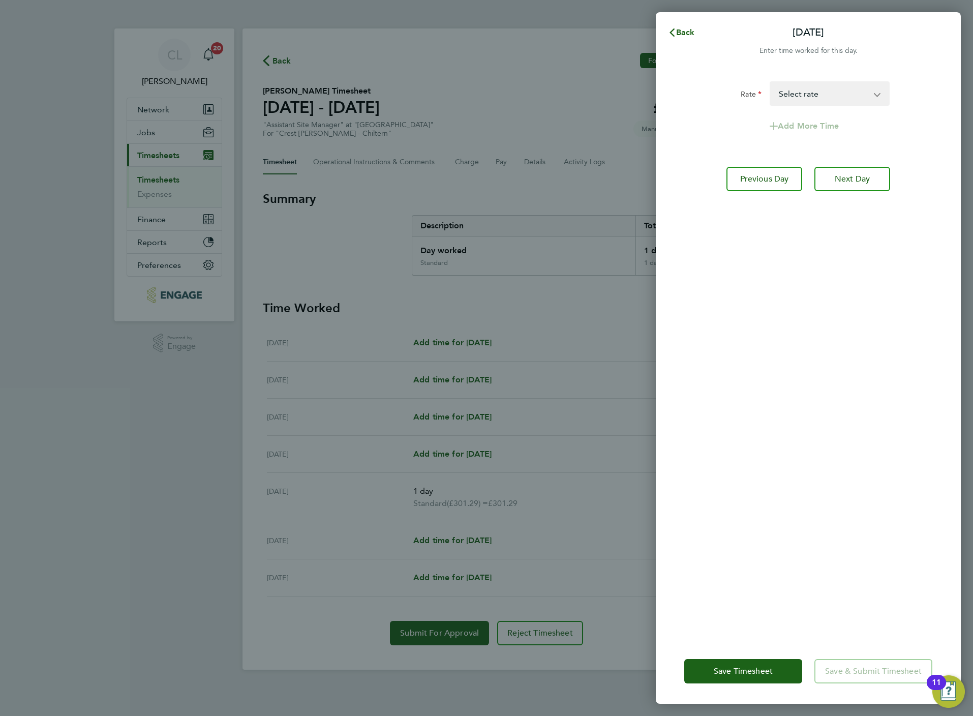
click at [848, 665] on app-form-button "Save & Submit Timesheet" at bounding box center [870, 671] width 124 height 24
click at [803, 493] on div "Rate Standard - 301.29 Select rate Add More Time Previous Day Next Day" at bounding box center [808, 353] width 305 height 569
click at [718, 668] on span "Save Timesheet" at bounding box center [743, 671] width 59 height 10
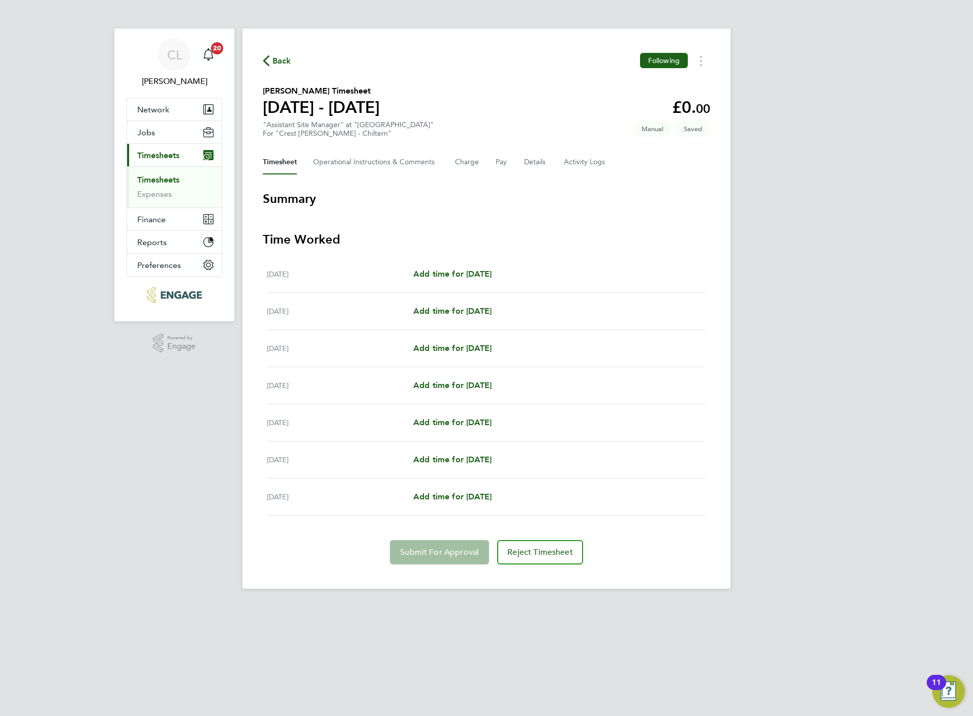
click at [353, 519] on section "Time Worked Mon 25 Aug Add time for Mon 25 Aug Add time for Mon 25 Aug Tue 26 A…" at bounding box center [486, 397] width 447 height 333
click at [454, 557] on app-form-button "Submit For Approval" at bounding box center [441, 552] width 103 height 24
click at [701, 63] on icon "Timesheets Menu" at bounding box center [701, 61] width 2 height 10
click at [444, 453] on div "Sat 30 Aug Add time for Sat 30 Aug Add time for Sat 30 Aug" at bounding box center [486, 459] width 439 height 37
click at [450, 462] on span "Add time for [DATE]" at bounding box center [452, 459] width 78 height 10
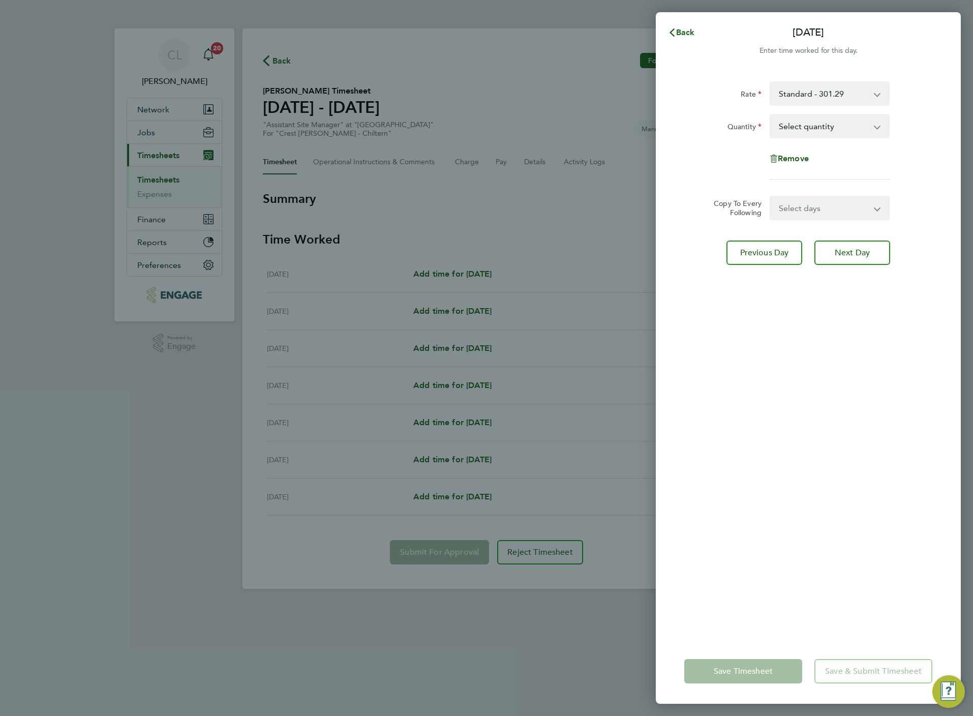
click at [813, 138] on div "Select quantity 0.5 1" at bounding box center [830, 126] width 120 height 24
drag, startPoint x: 813, startPoint y: 125, endPoint x: 813, endPoint y: 138, distance: 12.7
click at [813, 125] on select "Select quantity 0.5 1" at bounding box center [824, 126] width 106 height 22
select select "1"
click at [771, 115] on select "Select quantity 0.5 1" at bounding box center [824, 126] width 106 height 22
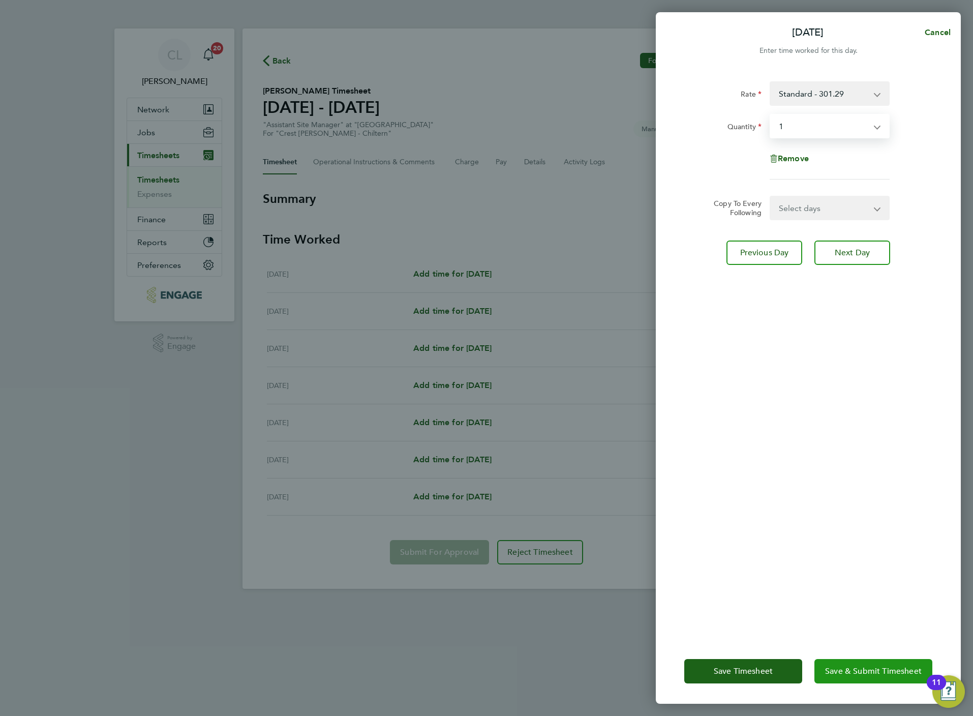
click at [878, 668] on span "Save & Submit Timesheet" at bounding box center [873, 671] width 97 height 10
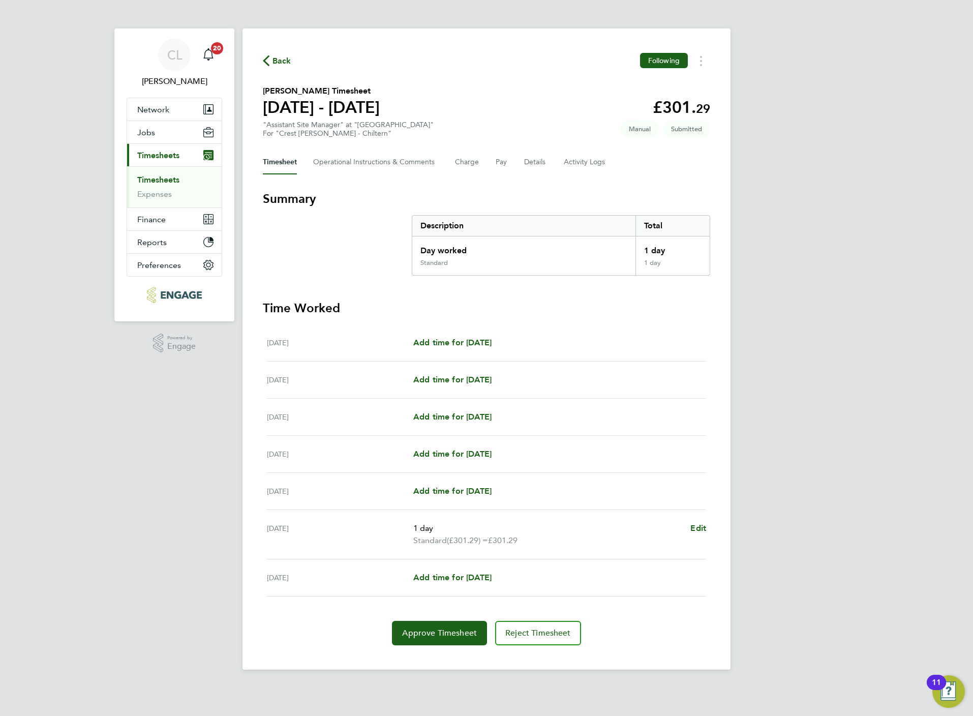
click at [707, 528] on ul "Mon 25 Aug Add time for Mon 25 Aug Add time for Mon 25 Aug Tue 26 Aug Add time …" at bounding box center [486, 460] width 447 height 272
click at [691, 528] on span "Edit" at bounding box center [698, 528] width 16 height 10
select select "1"
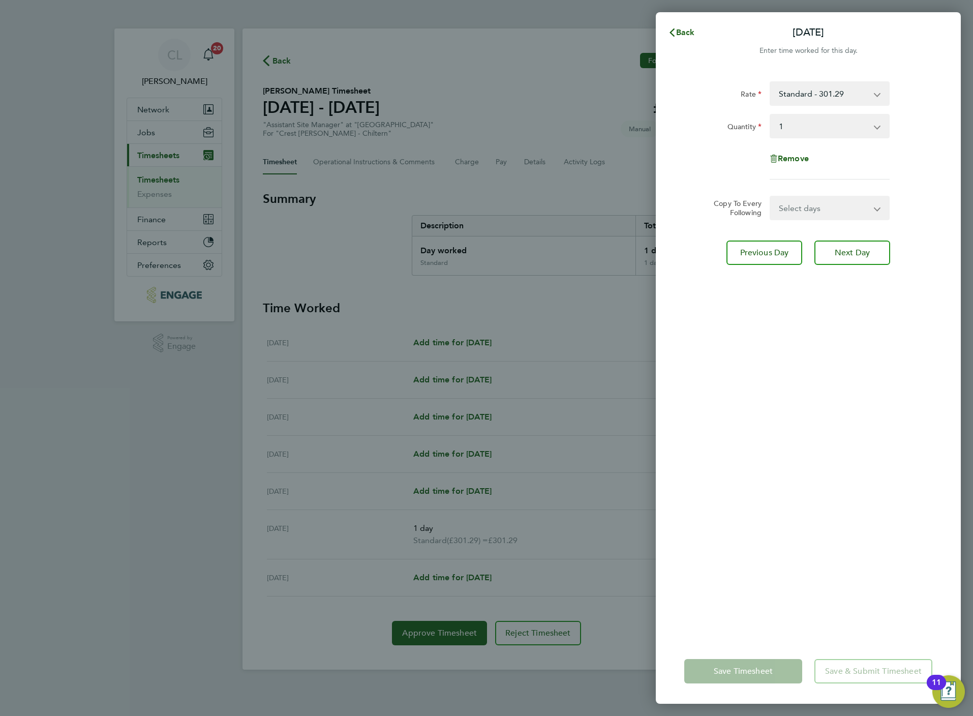
click at [522, 354] on div "Back Sat 30 Aug Enter time worked for this day. Rate Standard - 301.29 Quantity…" at bounding box center [486, 358] width 973 height 716
drag, startPoint x: 528, startPoint y: 642, endPoint x: 528, endPoint y: 520, distance: 122.0
click at [526, 642] on div "Back Sat 30 Aug Enter time worked for this day. Rate Standard - 301.29 Quantity…" at bounding box center [486, 358] width 973 height 716
click at [688, 31] on span "Back" at bounding box center [685, 32] width 19 height 10
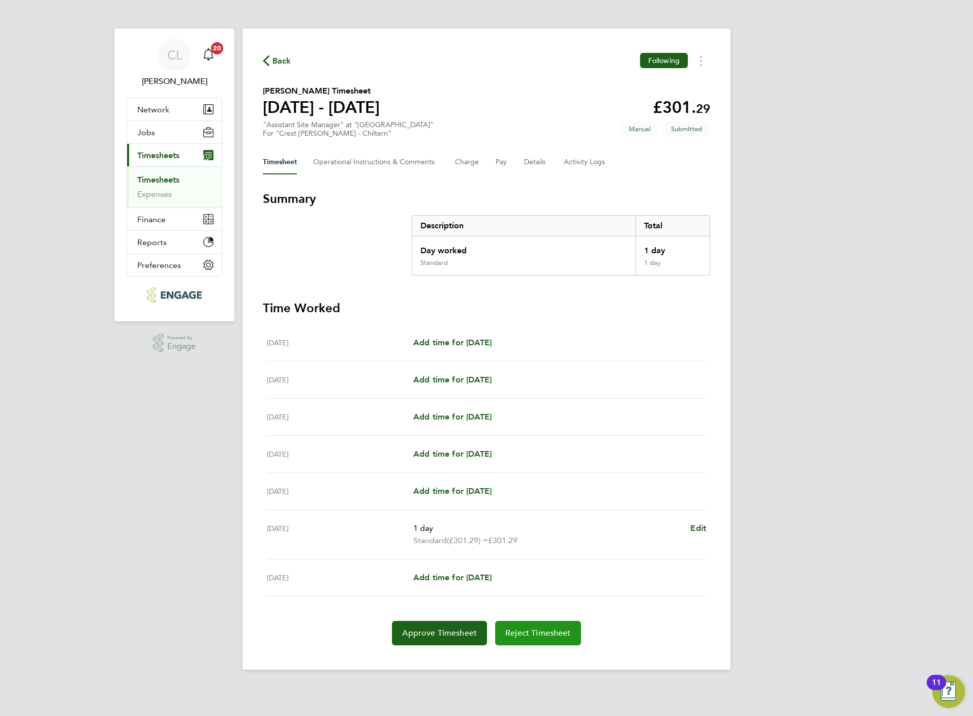
click at [522, 636] on span "Reject Timesheet" at bounding box center [538, 633] width 66 height 10
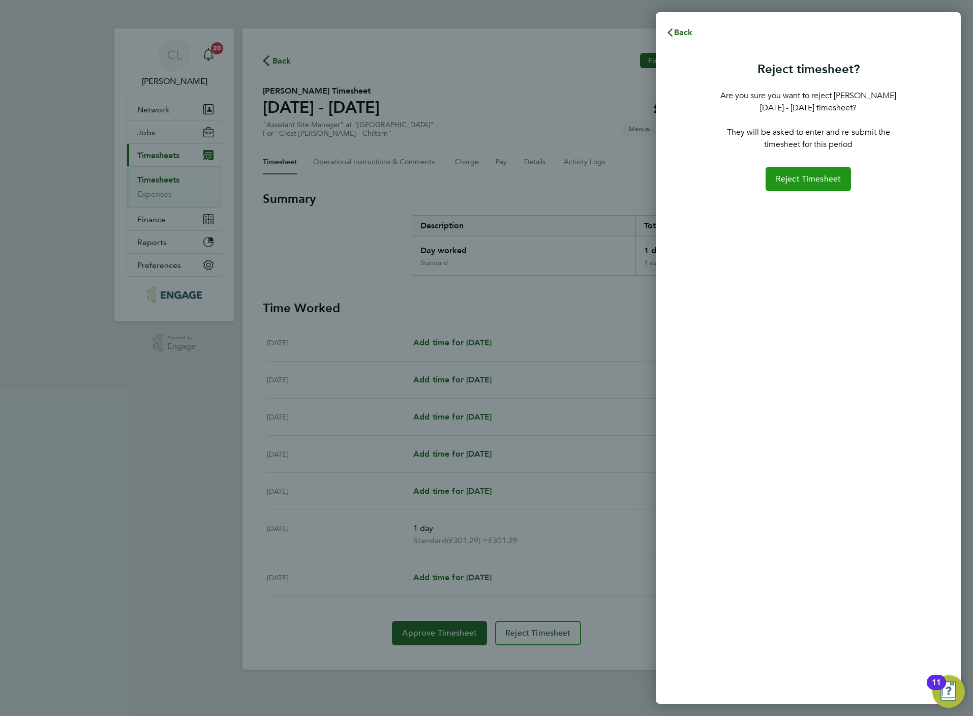
click at [838, 181] on span "Reject Timesheet" at bounding box center [809, 179] width 66 height 10
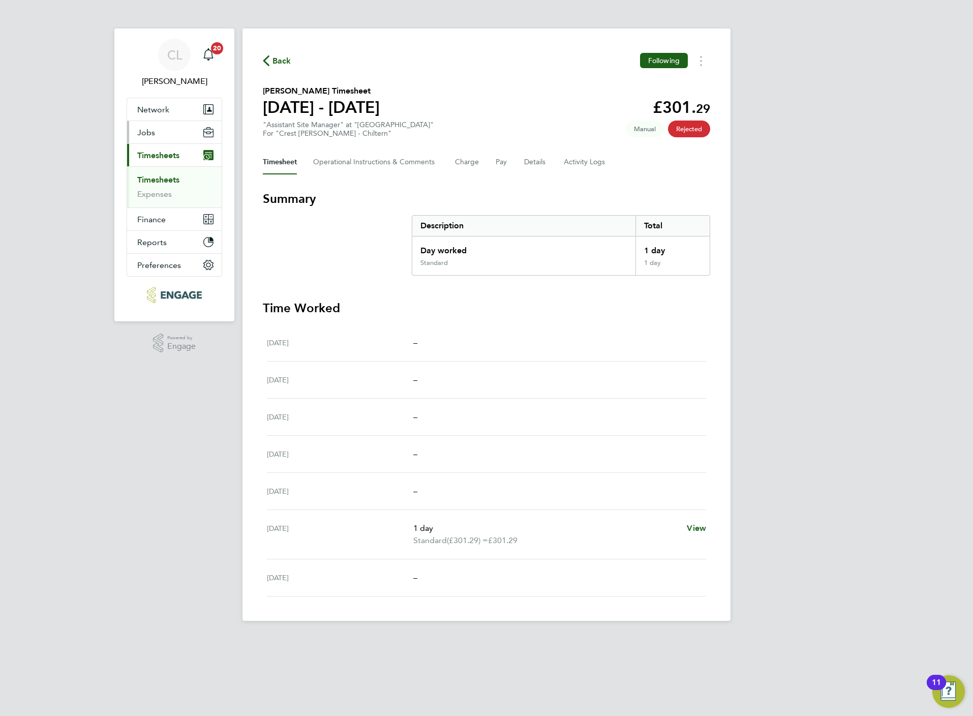
click at [153, 131] on span "Jobs" at bounding box center [146, 133] width 18 height 10
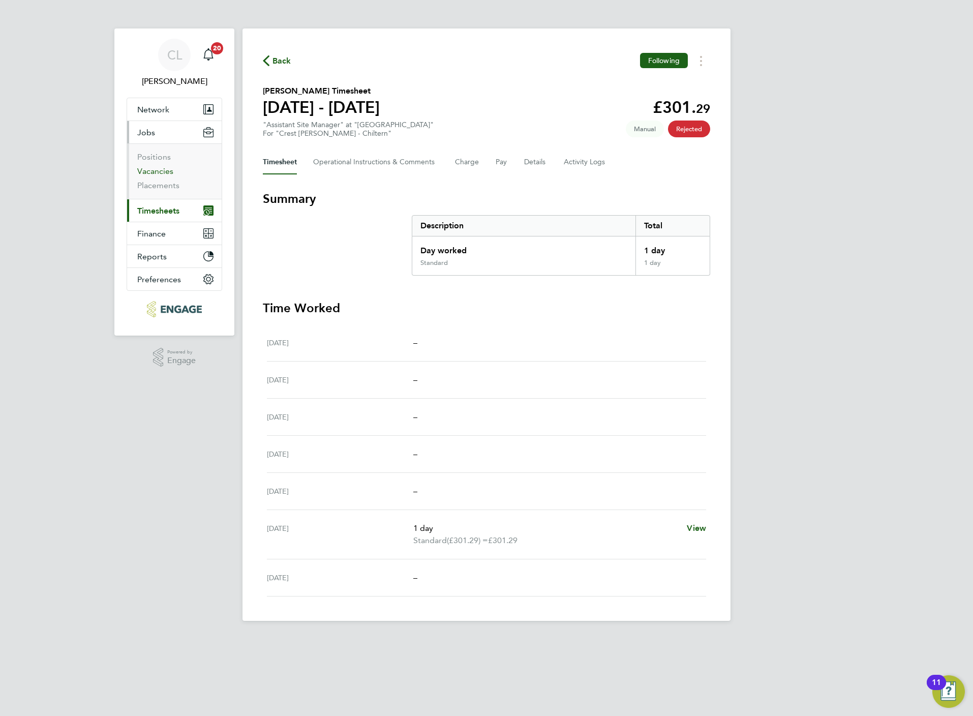
click at [160, 172] on link "Vacancies" at bounding box center [155, 171] width 36 height 10
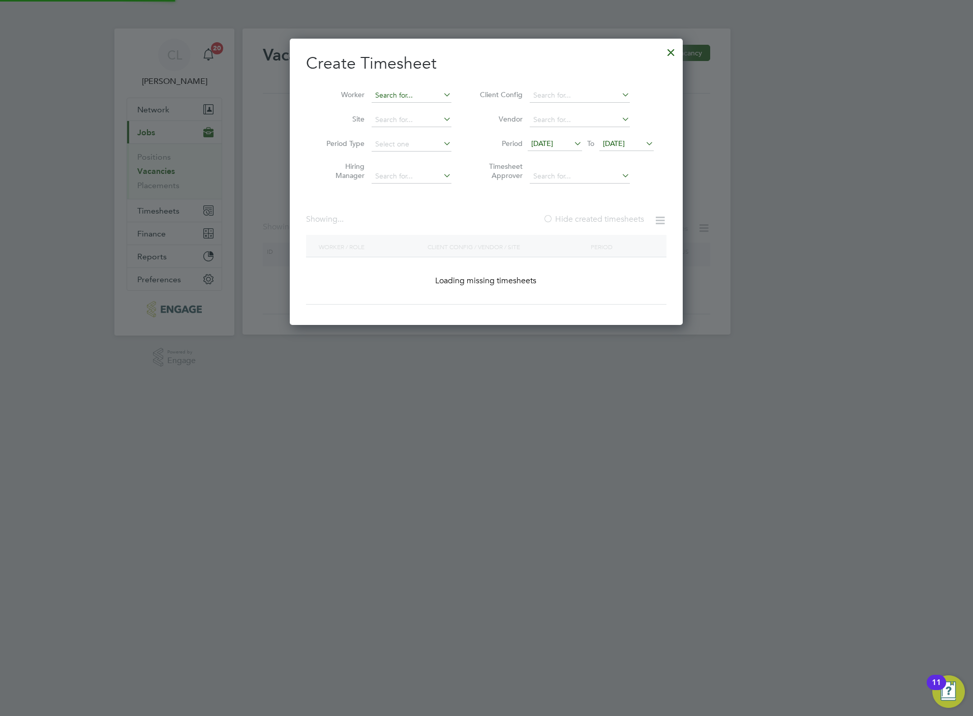
scroll to position [5, 5]
click at [415, 95] on input at bounding box center [412, 95] width 80 height 14
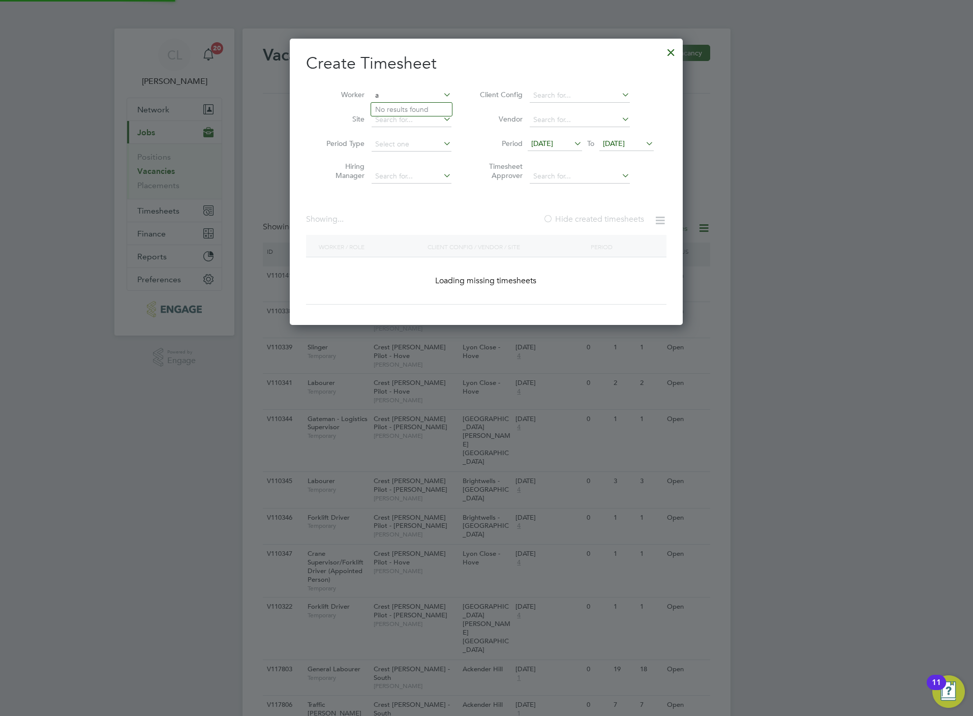
scroll to position [2400, 393]
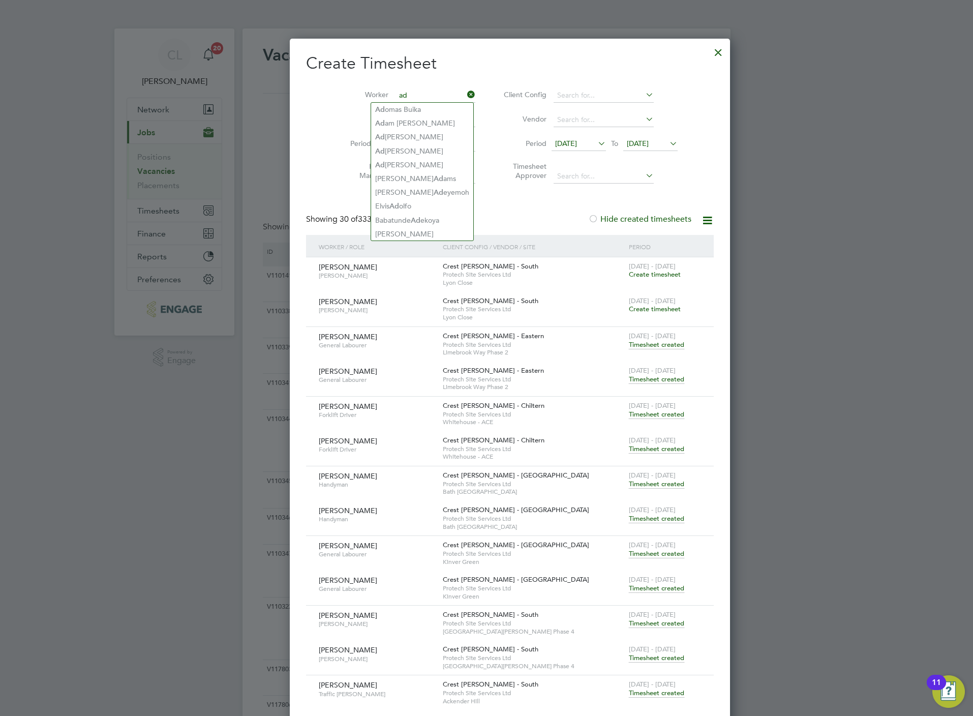
type input "ad"
click at [177, 157] on div at bounding box center [486, 358] width 973 height 716
click at [709, 52] on div at bounding box center [718, 50] width 18 height 18
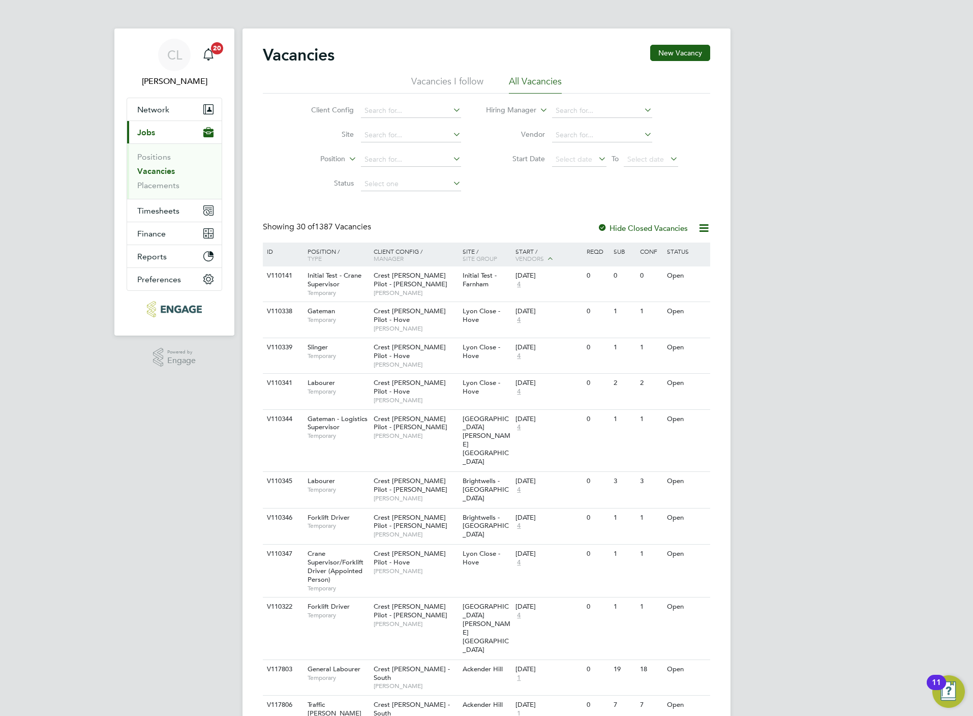
click at [145, 172] on link "Vacancies" at bounding box center [156, 171] width 38 height 10
click at [148, 188] on link "Placements" at bounding box center [158, 185] width 42 height 10
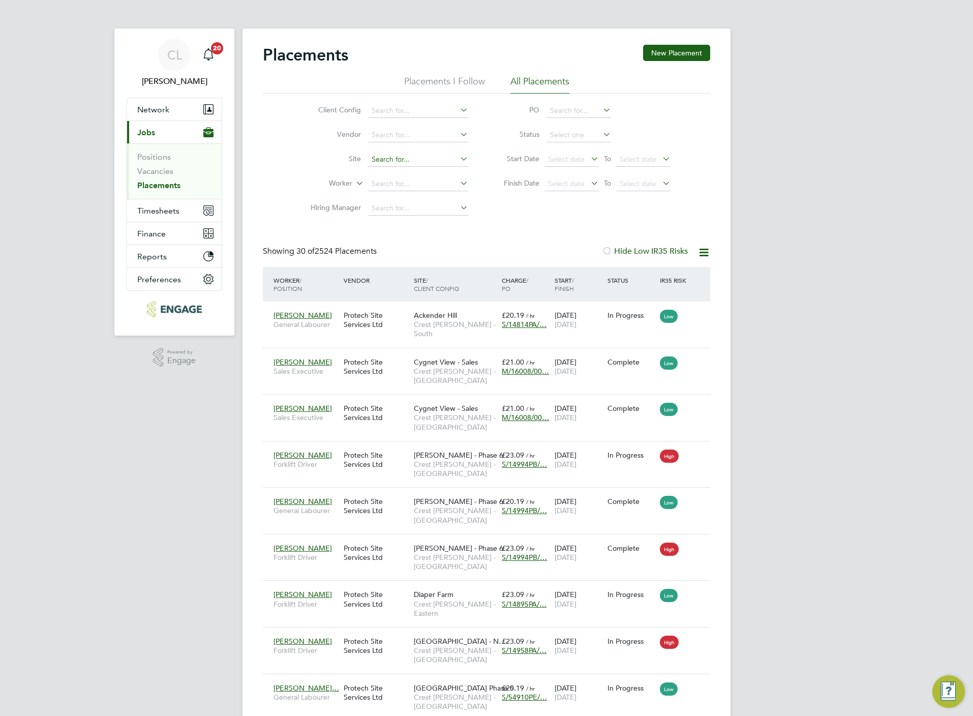
scroll to position [39, 88]
click at [400, 165] on input at bounding box center [418, 160] width 100 height 14
type input "adr"
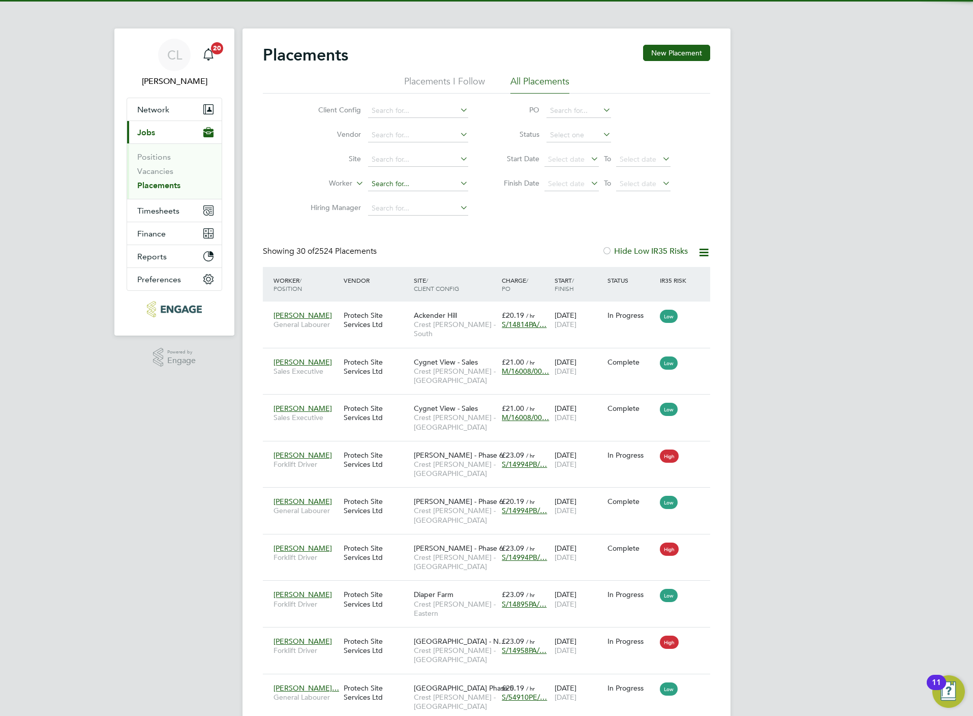
click at [406, 180] on input at bounding box center [418, 184] width 100 height 14
click at [411, 180] on input "addr ma" at bounding box center [418, 184] width 100 height 14
click at [409, 195] on li "Adr ian Mar cus" at bounding box center [419, 199] width 103 height 14
type input "Adrian Marcus"
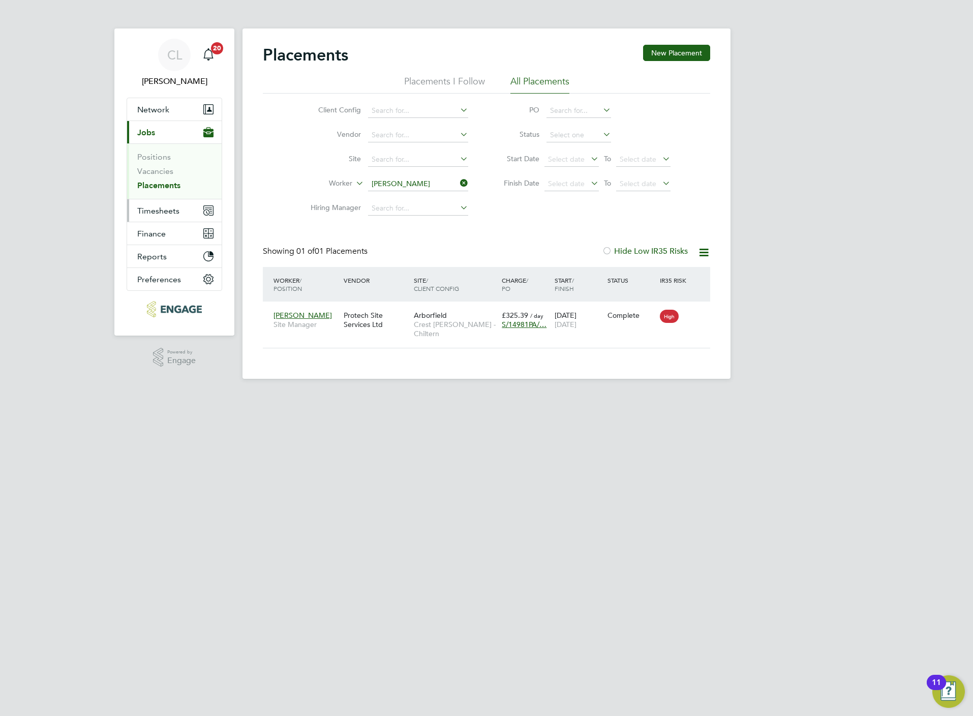
click at [159, 222] on button "Timesheets" at bounding box center [174, 210] width 95 height 22
click at [159, 210] on ul "Network Team Members Businesses Sites Workers Contacts Current page: Jobs Posit…" at bounding box center [175, 187] width 96 height 179
click at [160, 135] on button "Current page: Jobs" at bounding box center [174, 132] width 95 height 22
click at [158, 174] on link "Vacancies" at bounding box center [155, 171] width 36 height 10
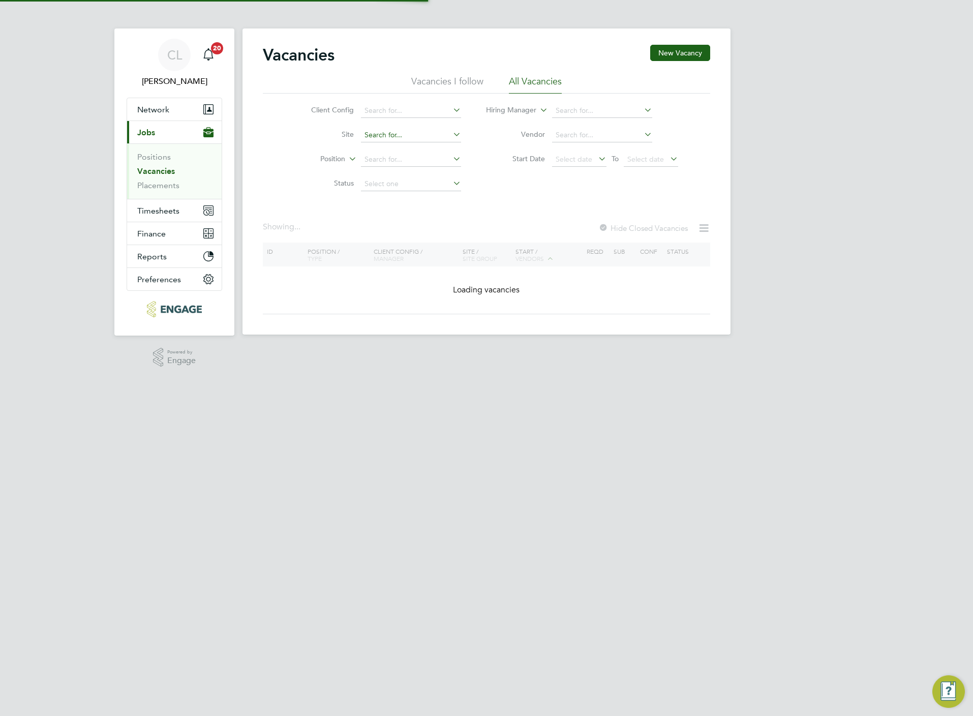
click at [384, 139] on input at bounding box center [411, 135] width 100 height 14
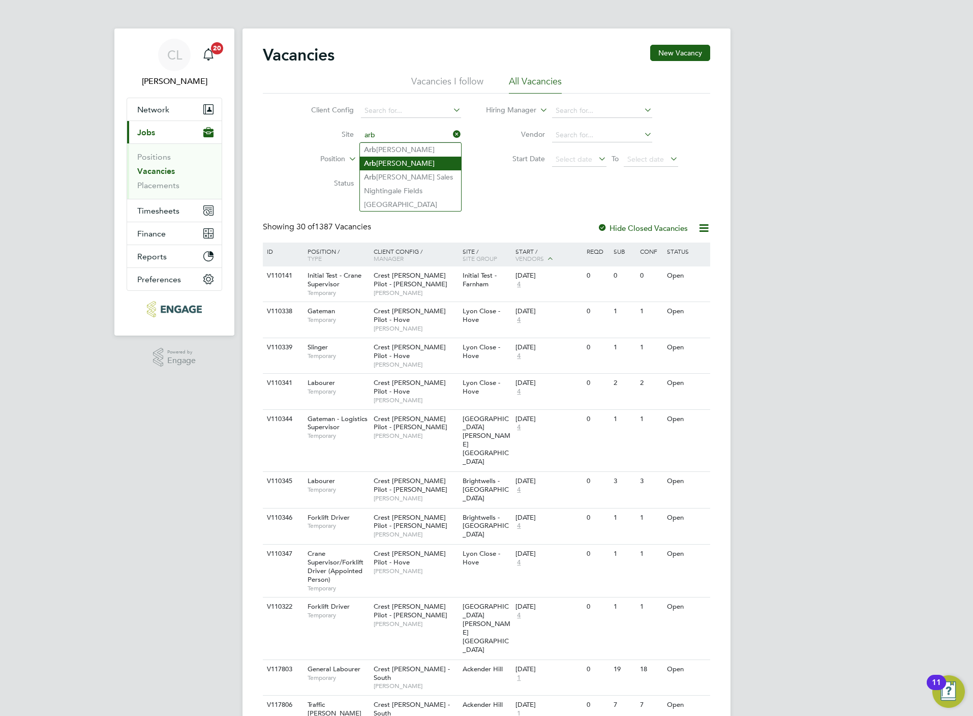
click at [409, 164] on li "Arb orfield" at bounding box center [410, 164] width 101 height 14
type input "Arborfield"
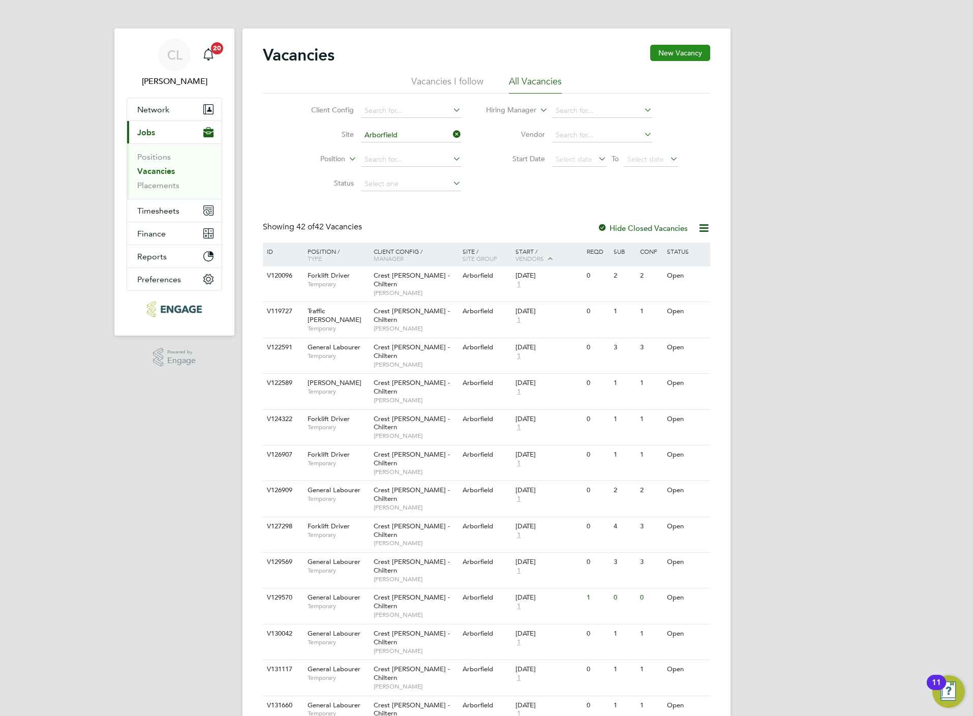
click at [684, 55] on button "New Vacancy" at bounding box center [680, 53] width 60 height 16
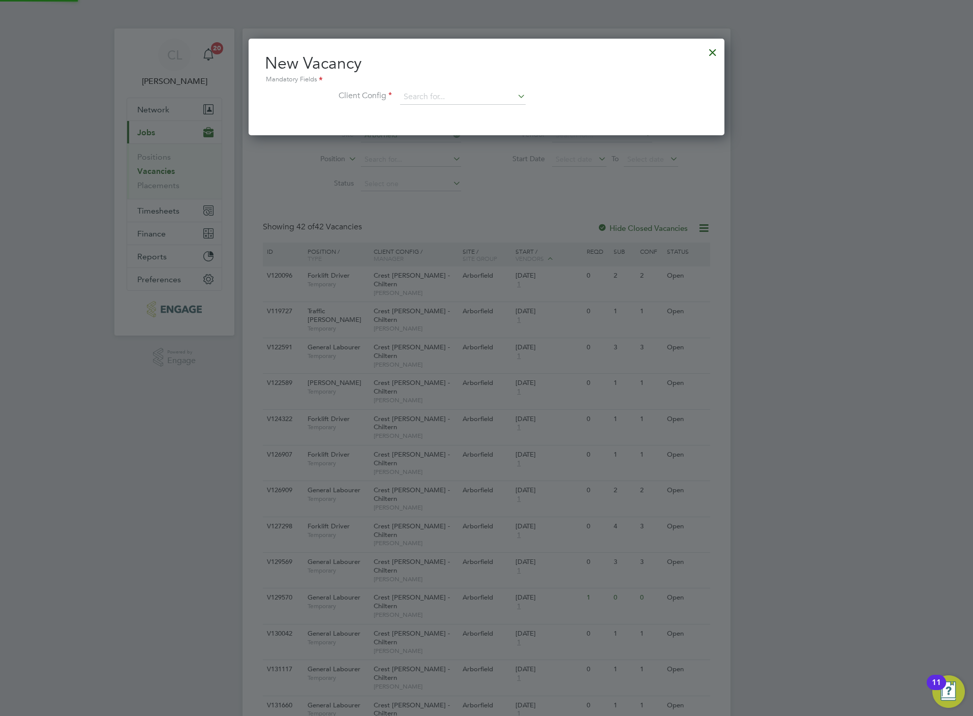
scroll to position [97, 476]
click at [426, 105] on li "Client Config" at bounding box center [486, 101] width 443 height 25
click at [426, 95] on input at bounding box center [463, 96] width 126 height 15
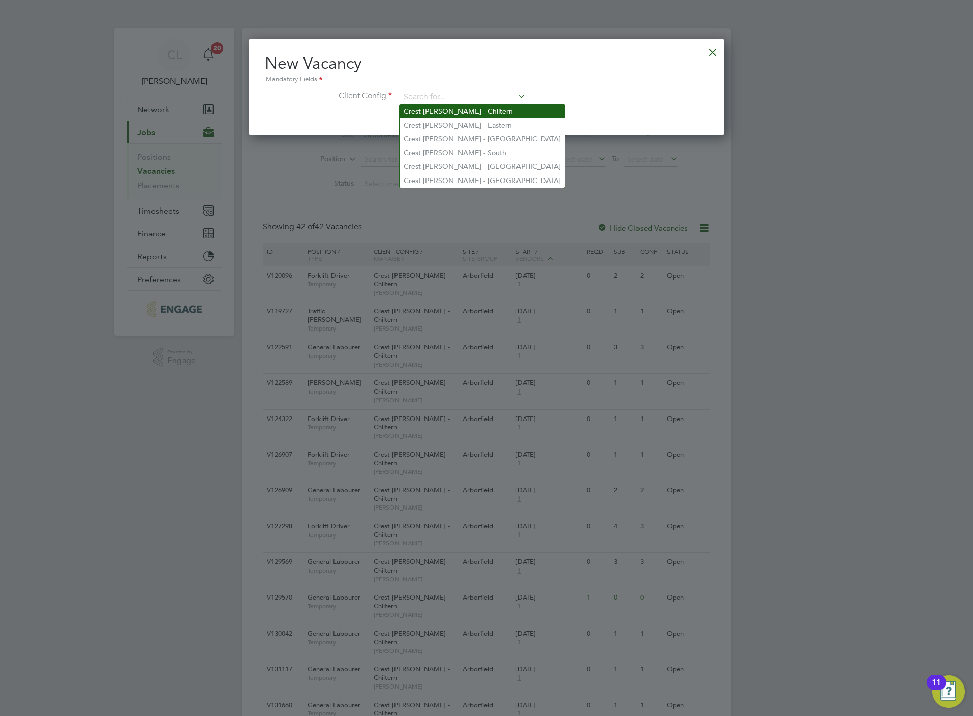
click at [442, 113] on li "Crest [PERSON_NAME] - Chiltern" at bounding box center [482, 112] width 165 height 14
type input "Crest [PERSON_NAME] - Chiltern"
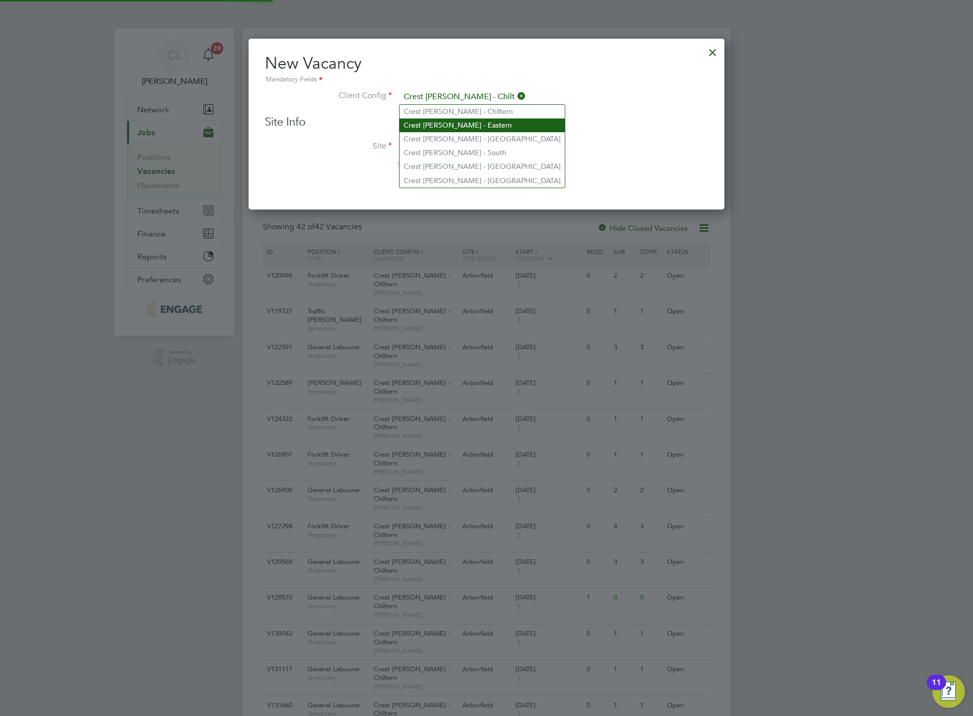
scroll to position [171, 476]
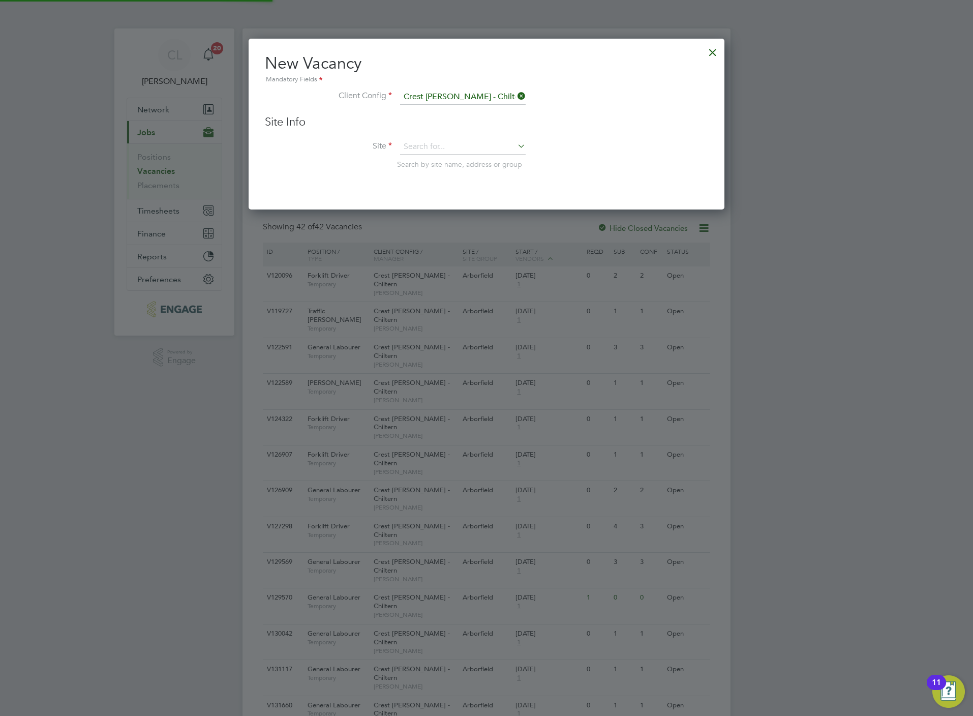
click at [438, 133] on div "Site Info Site Search by site name, address or group" at bounding box center [486, 152] width 443 height 75
click at [442, 146] on input at bounding box center [463, 146] width 126 height 15
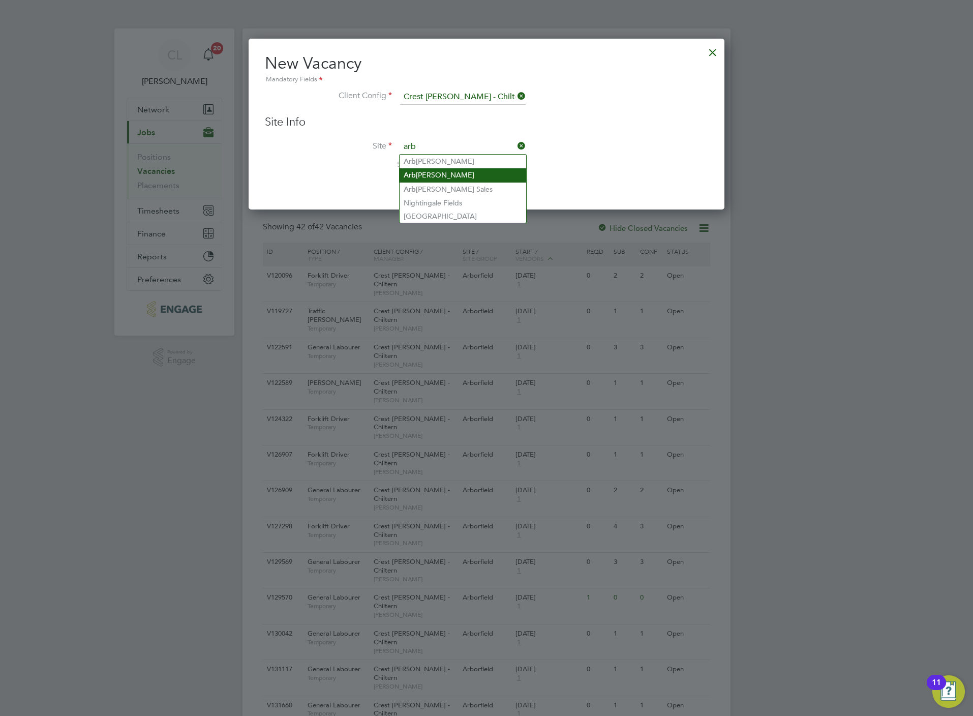
click at [453, 169] on li "Arb orfield" at bounding box center [463, 175] width 127 height 14
type input "Arborfield"
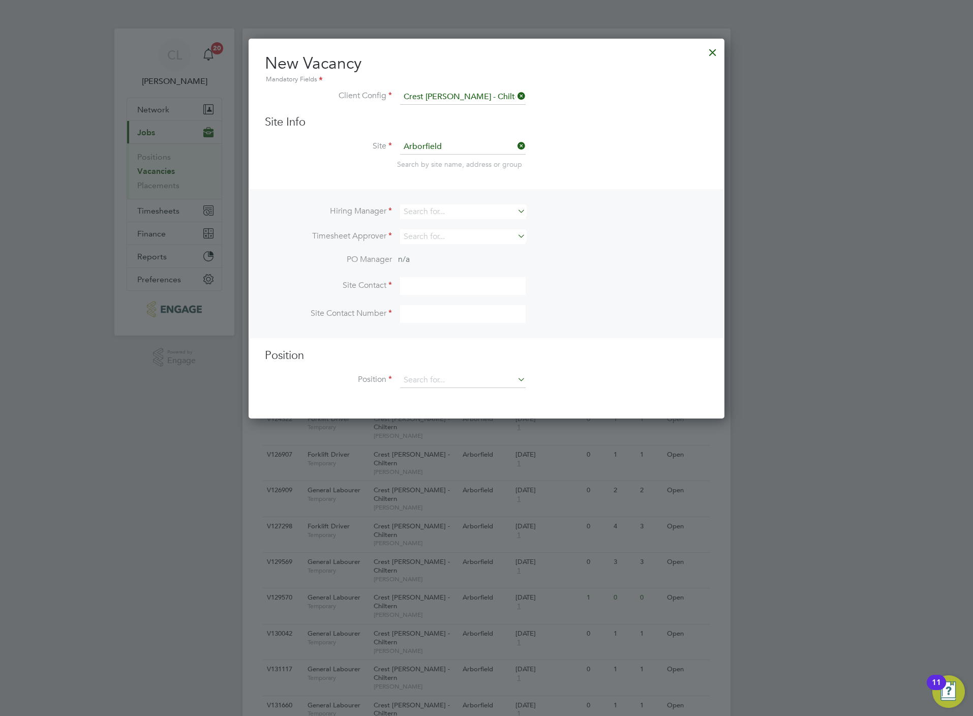
scroll to position [380, 476]
click at [435, 212] on input at bounding box center [463, 211] width 126 height 15
click at [434, 238] on li "All y Blackman" at bounding box center [463, 240] width 127 height 14
type input "Ally Blackman"
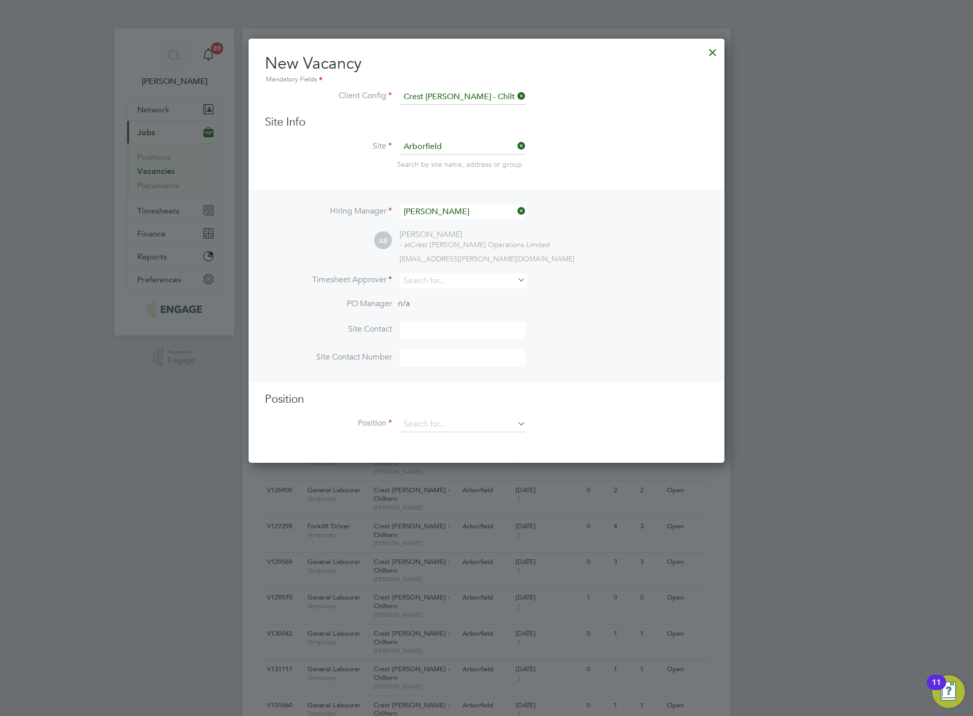
scroll to position [424, 476]
click at [438, 283] on input at bounding box center [463, 280] width 126 height 15
click at [440, 291] on li "Mark Al len" at bounding box center [463, 295] width 127 height 14
type input "[PERSON_NAME]"
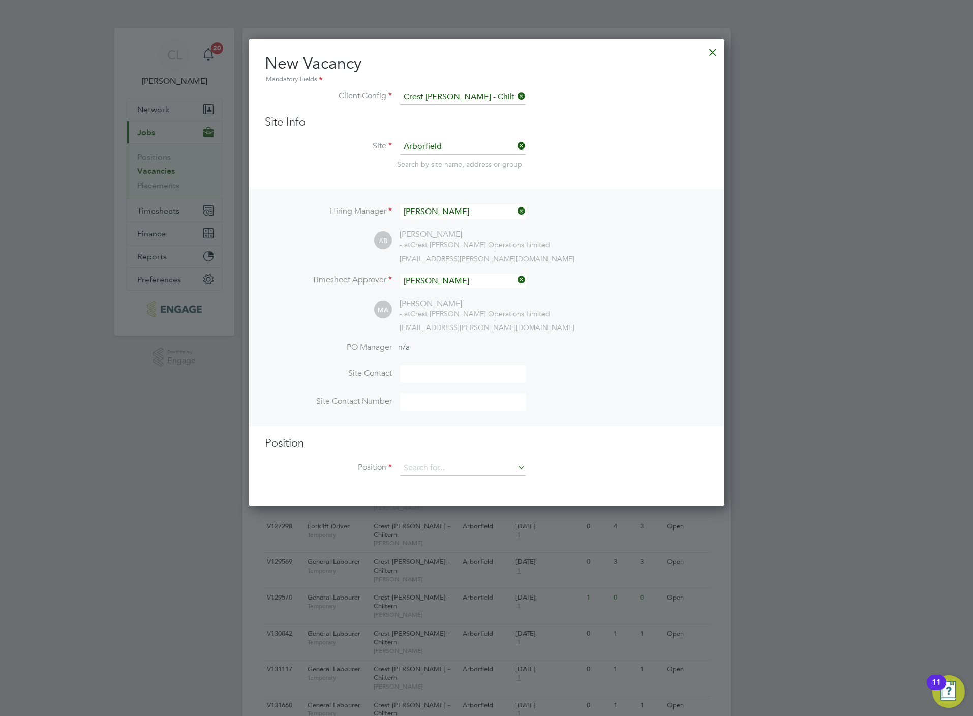
click at [442, 458] on div "Position Position" at bounding box center [486, 461] width 443 height 50
click at [444, 466] on input at bounding box center [463, 468] width 126 height 15
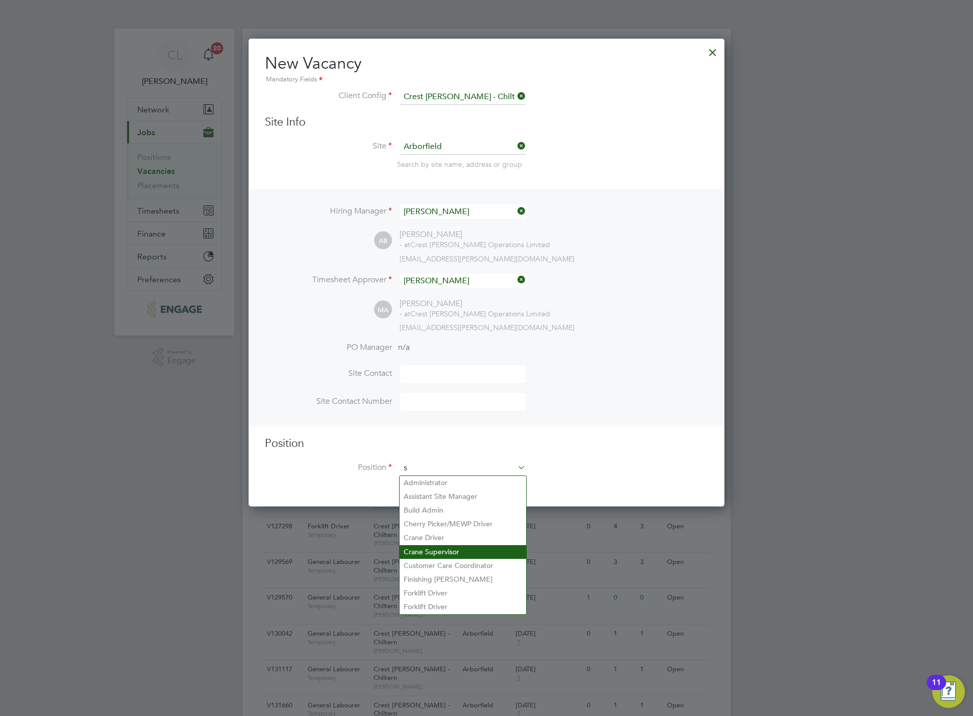
scroll to position [1468, 476]
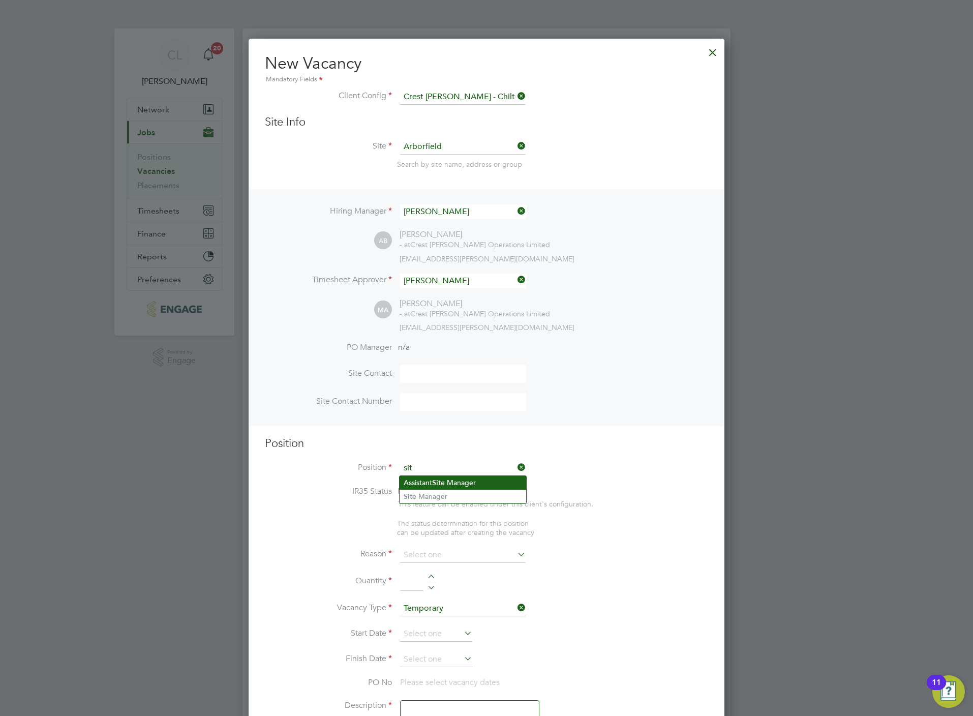
click at [456, 487] on li "Assistant Sit e Manager" at bounding box center [463, 483] width 127 height 14
type input "Assistant Site Manager"
type textarea "Assistant Site Manager"
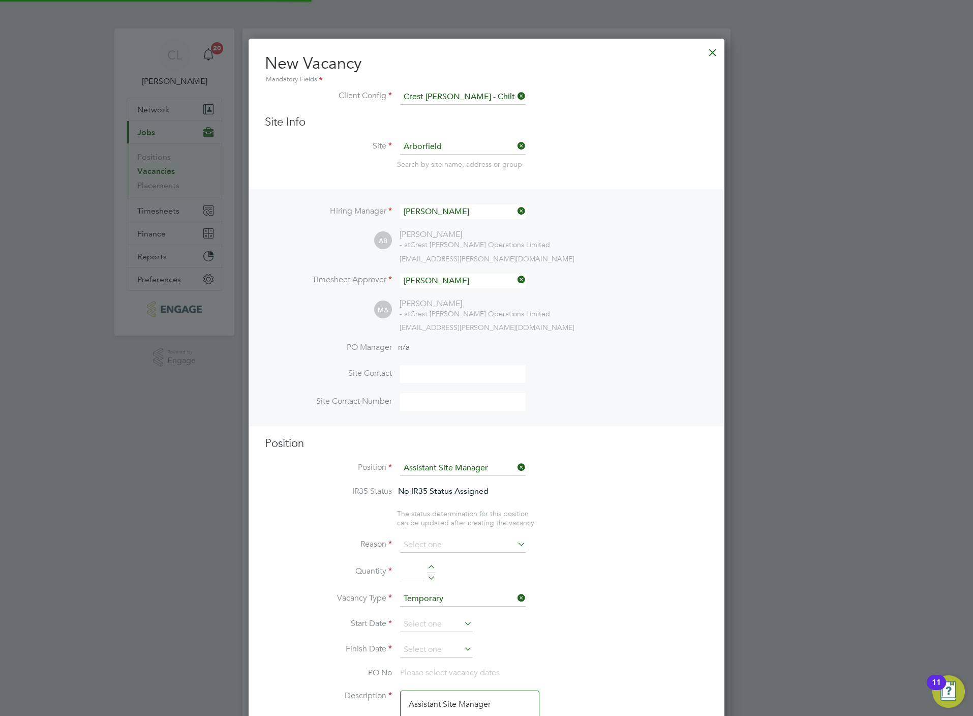
scroll to position [31, 52]
click at [451, 470] on input at bounding box center [463, 468] width 126 height 15
click at [441, 499] on li "Site Manager" at bounding box center [463, 497] width 127 height 14
type input "Site Manager"
type textarea "Site Manager"
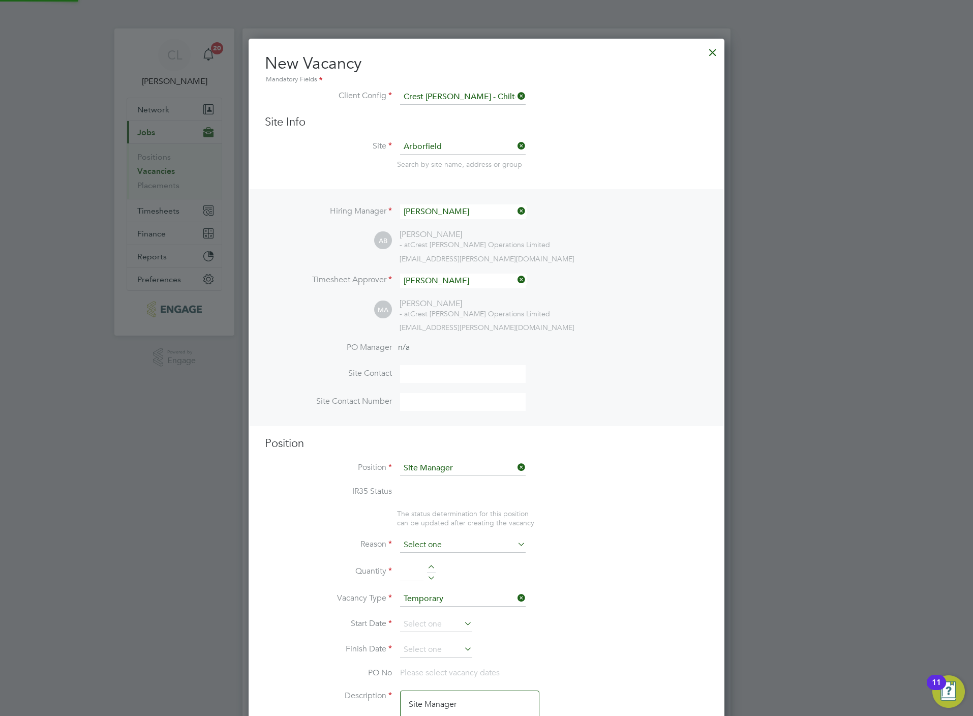
scroll to position [5, 5]
click at [429, 543] on input at bounding box center [463, 544] width 126 height 15
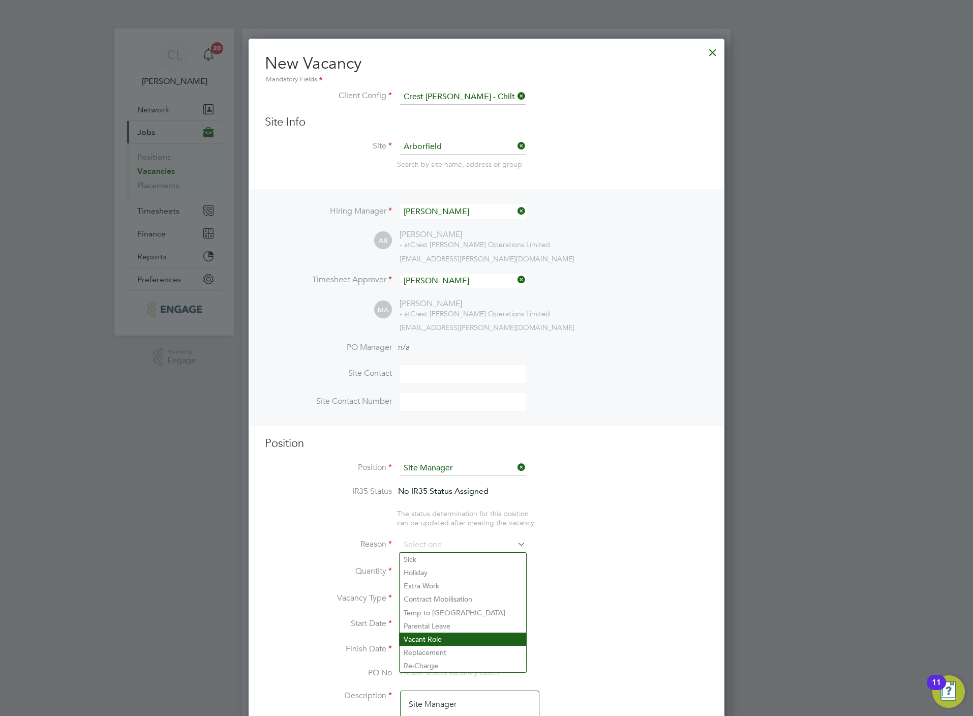
click at [435, 633] on li "Vacant Role" at bounding box center [463, 638] width 127 height 13
type input "Vacant Role"
click at [431, 567] on div at bounding box center [431, 568] width 9 height 7
type input "1"
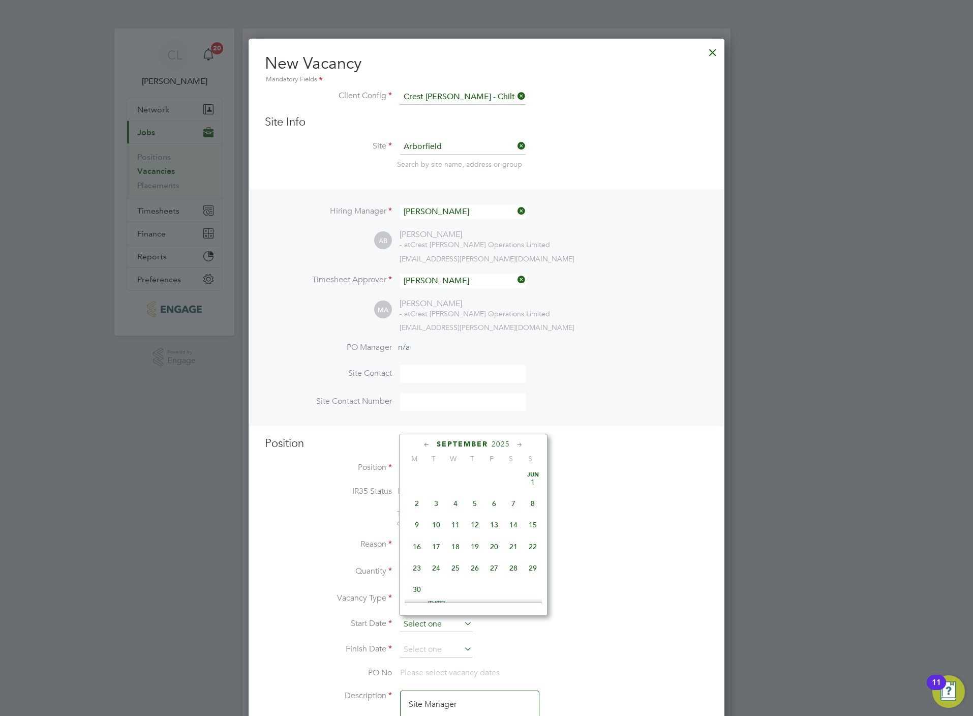
click at [425, 620] on input at bounding box center [436, 624] width 72 height 15
click at [511, 498] on span "30" at bounding box center [513, 499] width 19 height 19
type input "[DATE]"
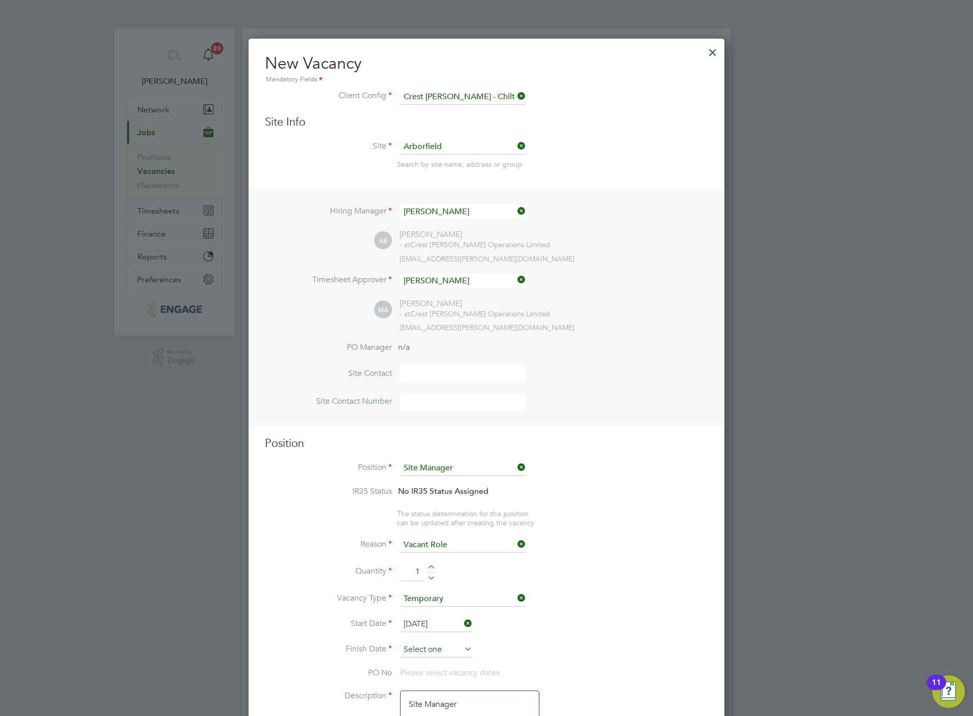
click at [418, 646] on input at bounding box center [436, 649] width 72 height 15
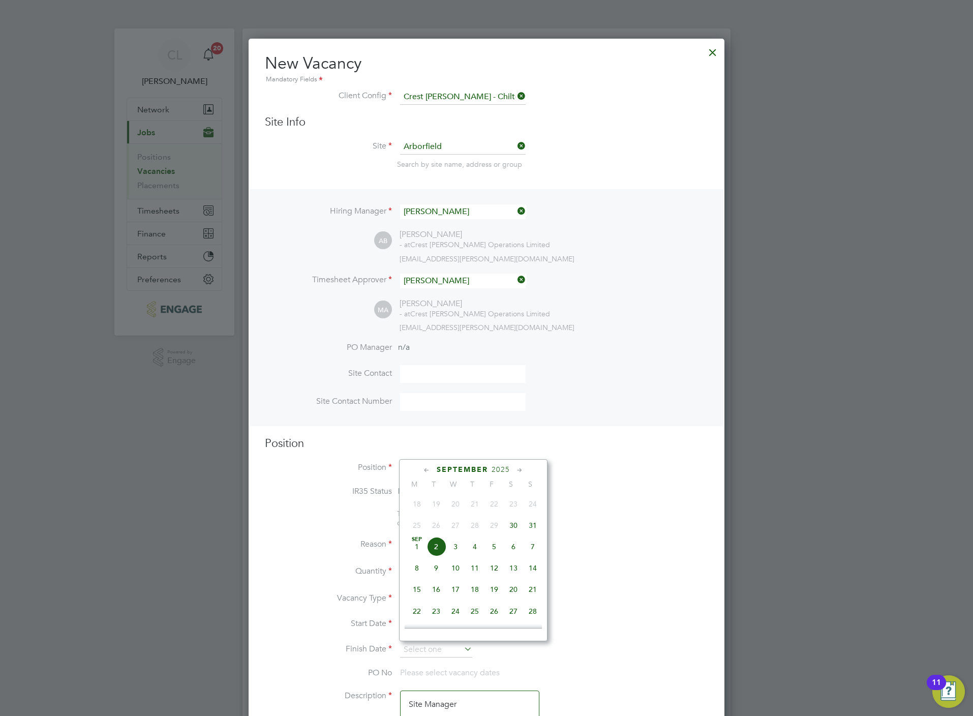
click at [518, 530] on span "30" at bounding box center [513, 524] width 19 height 19
type input "[DATE]"
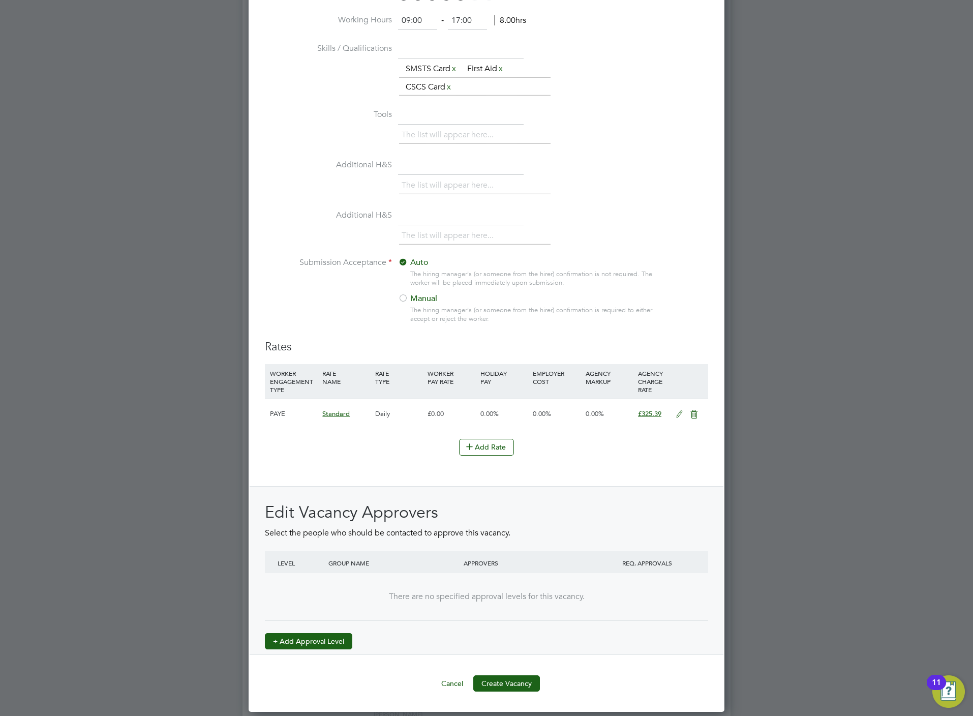
click at [313, 638] on button "+ Add Approval Level" at bounding box center [308, 641] width 87 height 16
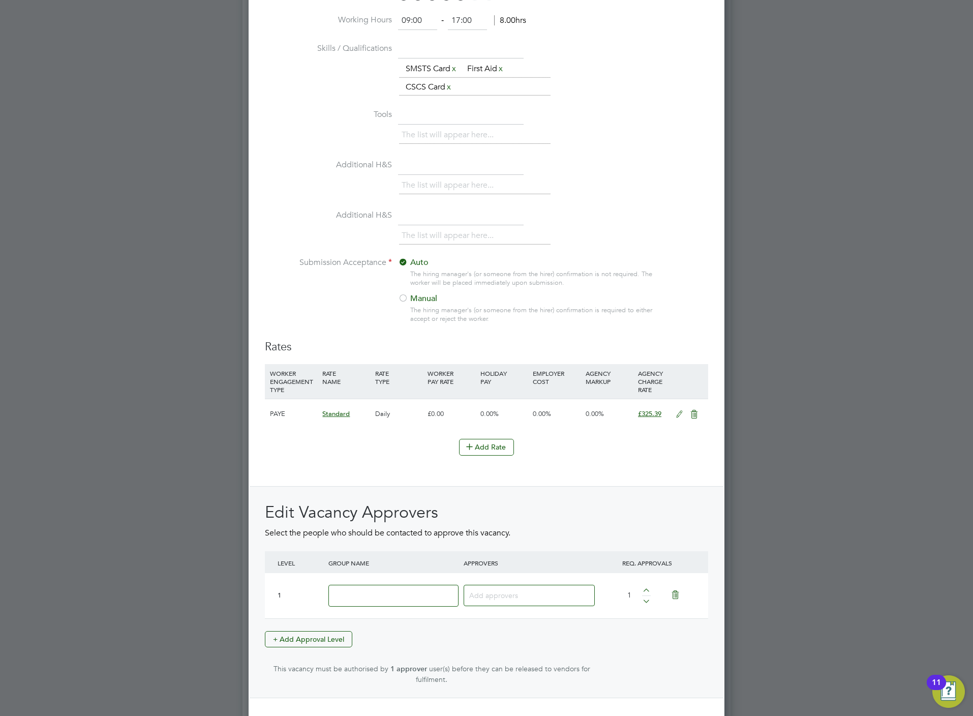
click at [444, 593] on input at bounding box center [393, 596] width 130 height 22
type input "Crest"
type input "all"
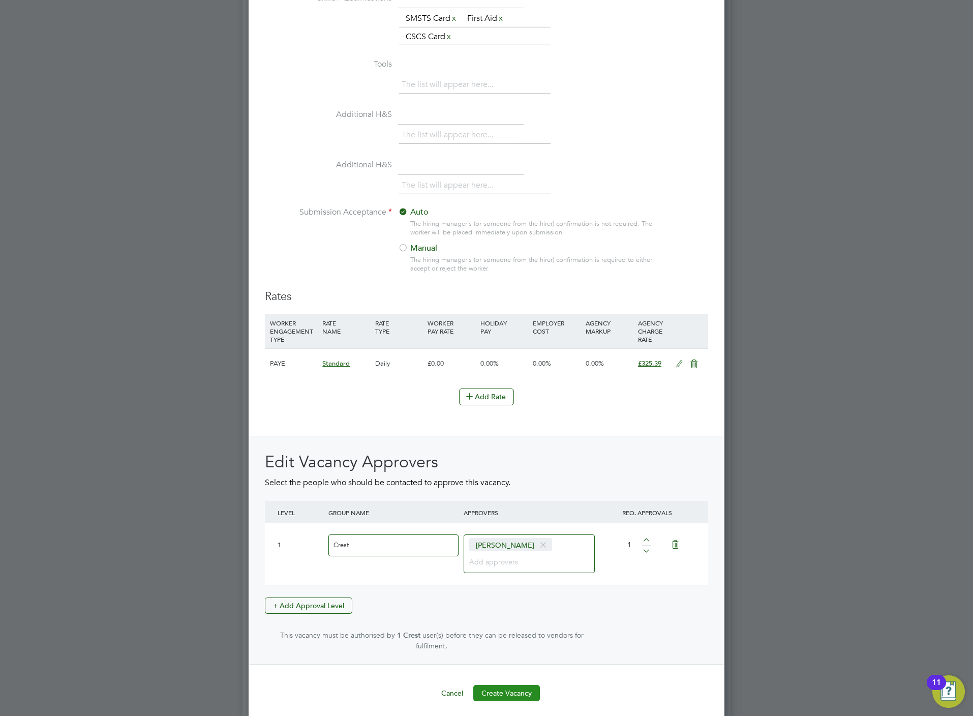
click at [526, 685] on button "Create Vacancy" at bounding box center [506, 693] width 67 height 16
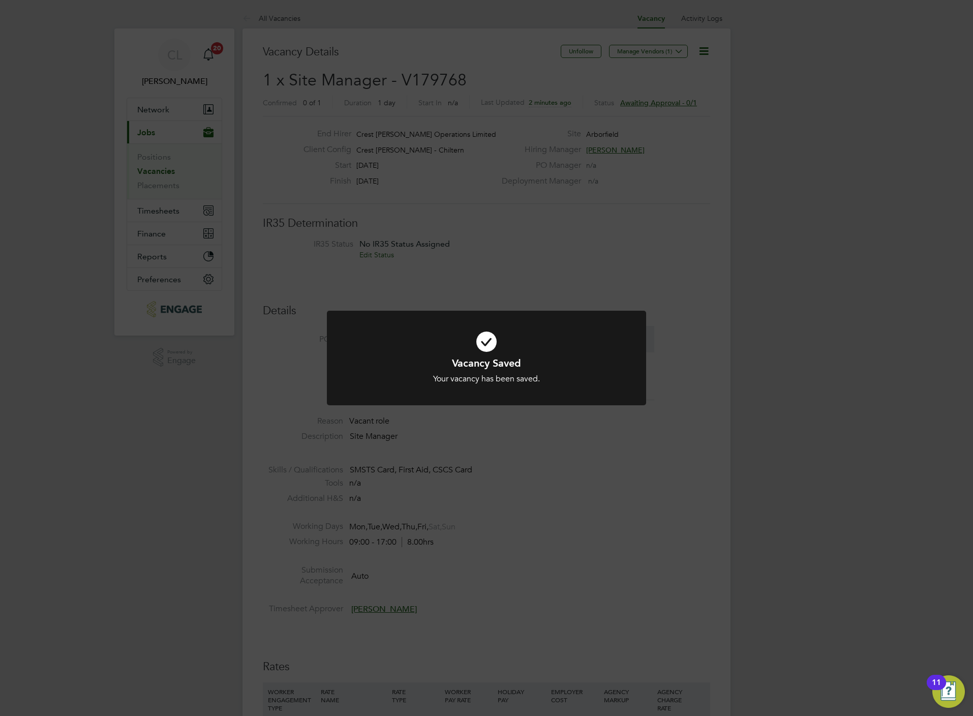
click at [94, 282] on div "Vacancy Saved Your vacancy has been saved. Cancel Okay" at bounding box center [486, 358] width 973 height 716
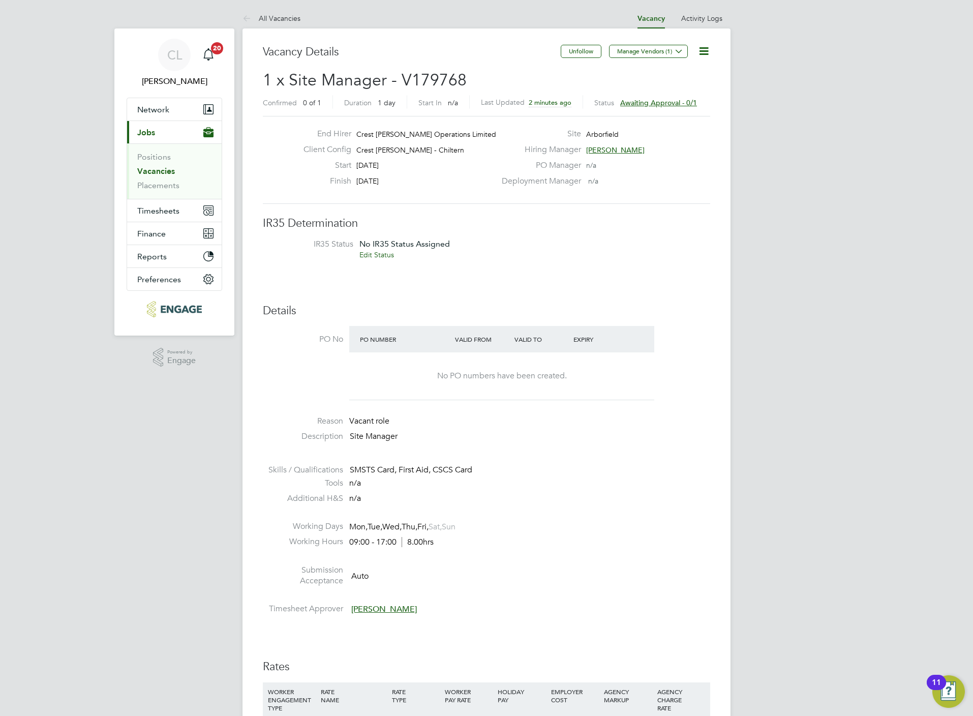
click at [165, 174] on link "Vacancies" at bounding box center [156, 171] width 38 height 10
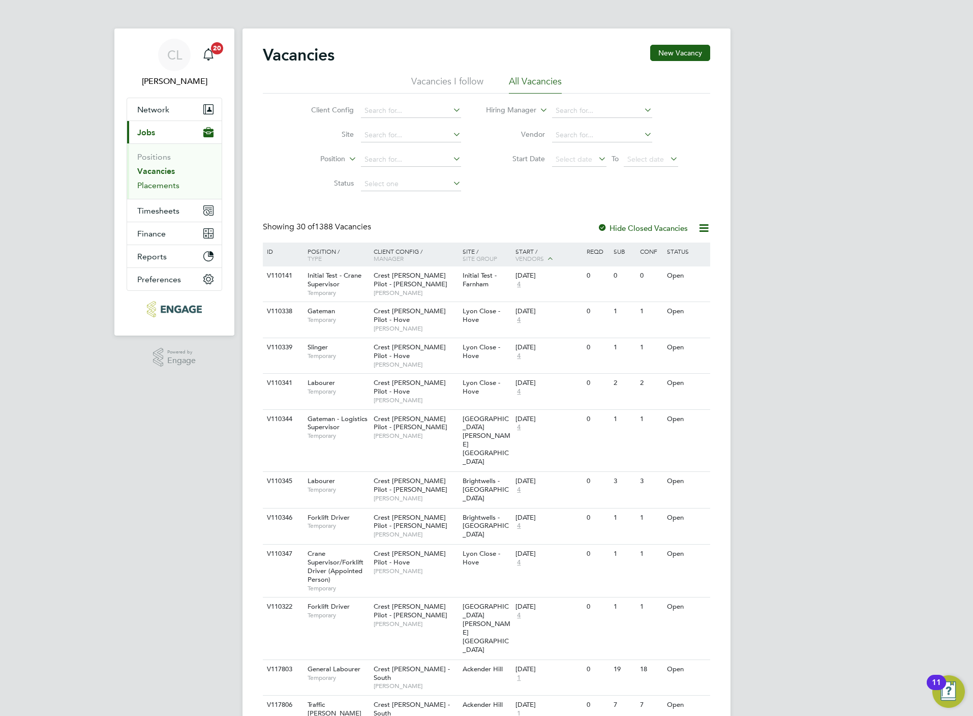
click at [163, 185] on link "Placements" at bounding box center [158, 185] width 42 height 10
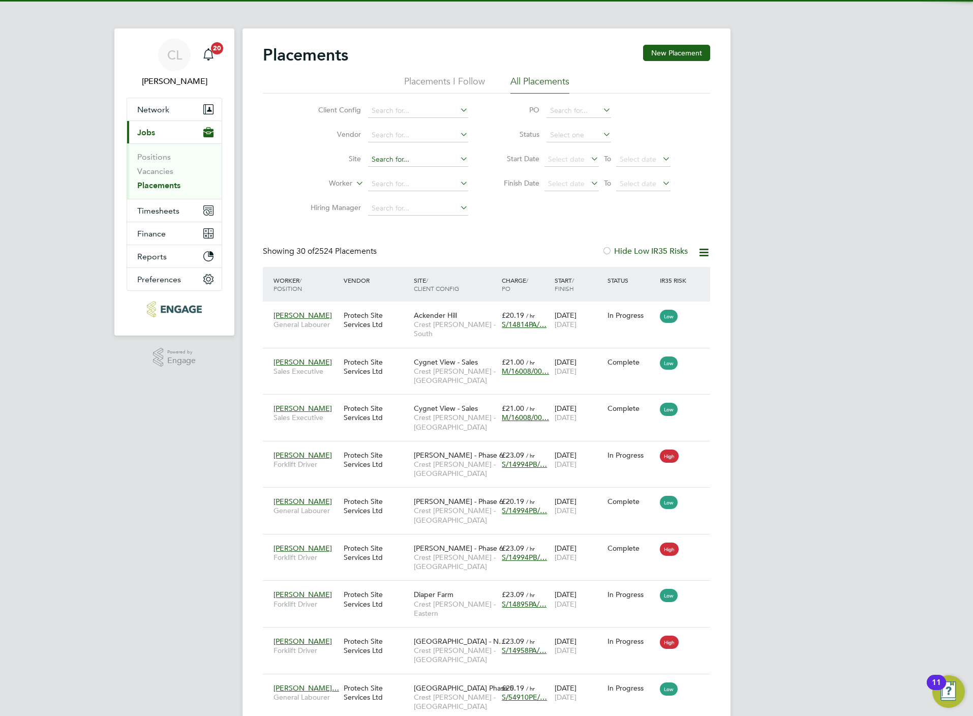
scroll to position [39, 88]
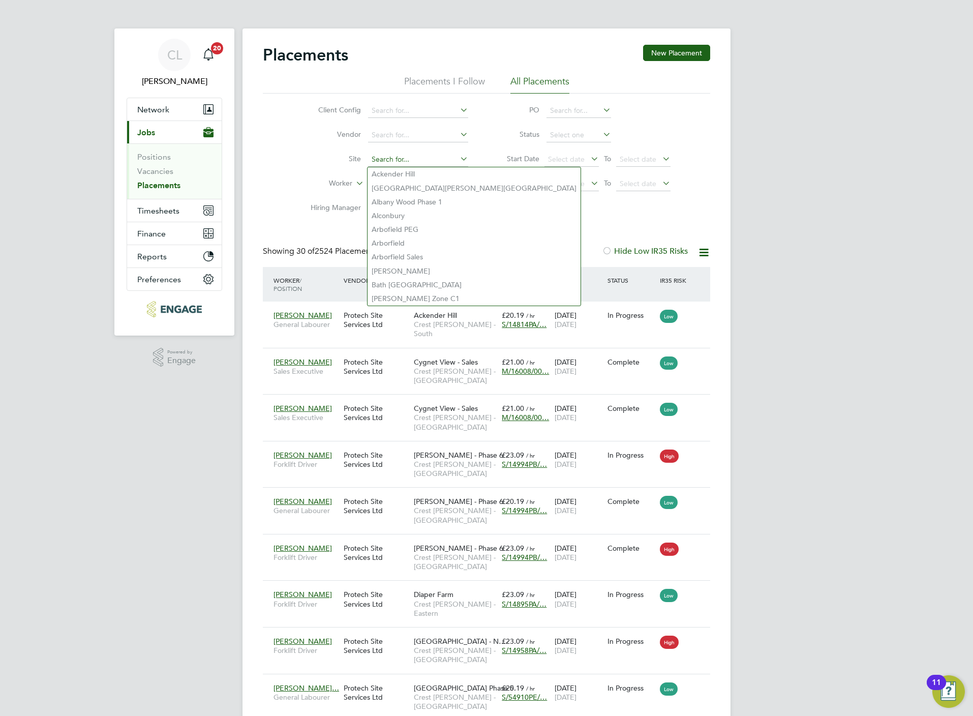
click at [389, 161] on input at bounding box center [418, 160] width 100 height 14
click at [296, 191] on li "Worker" at bounding box center [385, 184] width 191 height 24
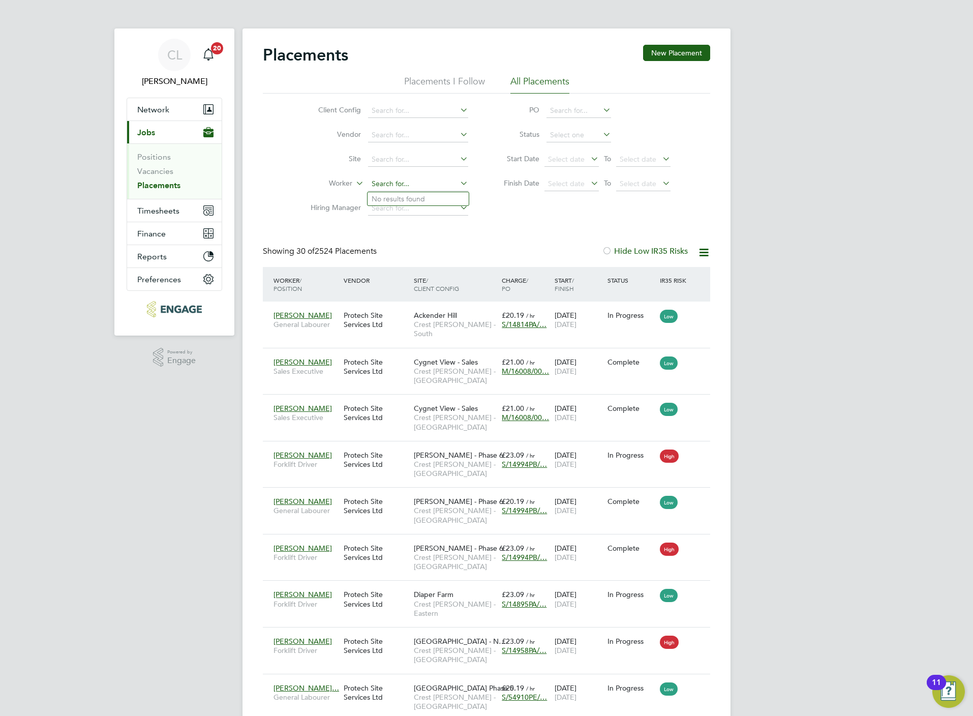
click at [373, 185] on input at bounding box center [418, 184] width 100 height 14
click at [406, 201] on li "Dav id N utley" at bounding box center [418, 199] width 101 height 14
type input "[PERSON_NAME]"
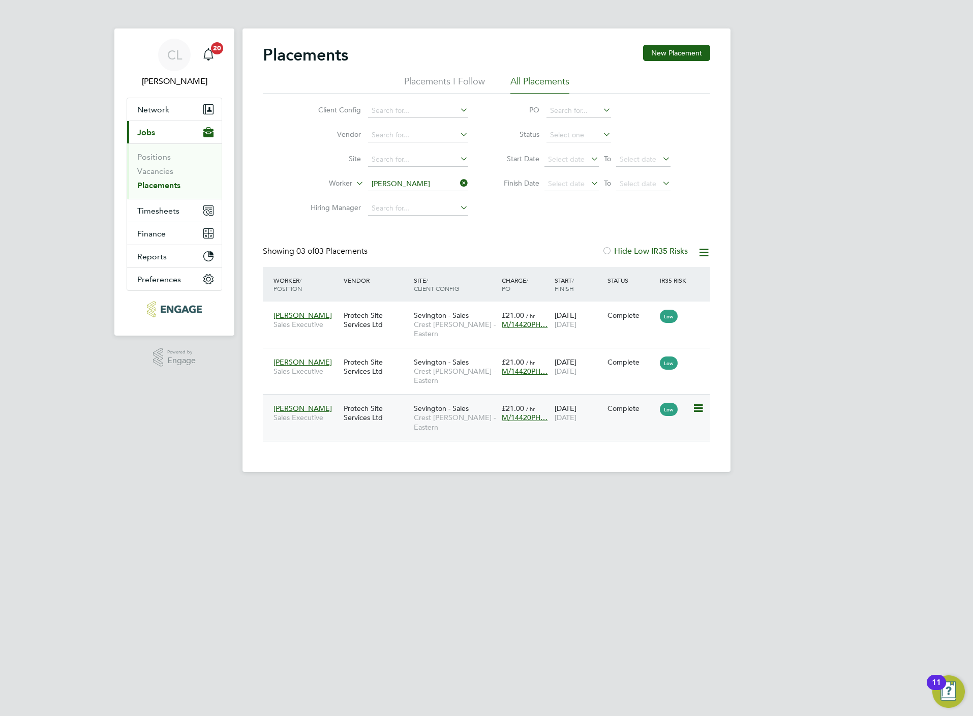
click at [415, 406] on div "Sevington - Sales Crest Nicholson - Eastern" at bounding box center [455, 418] width 88 height 38
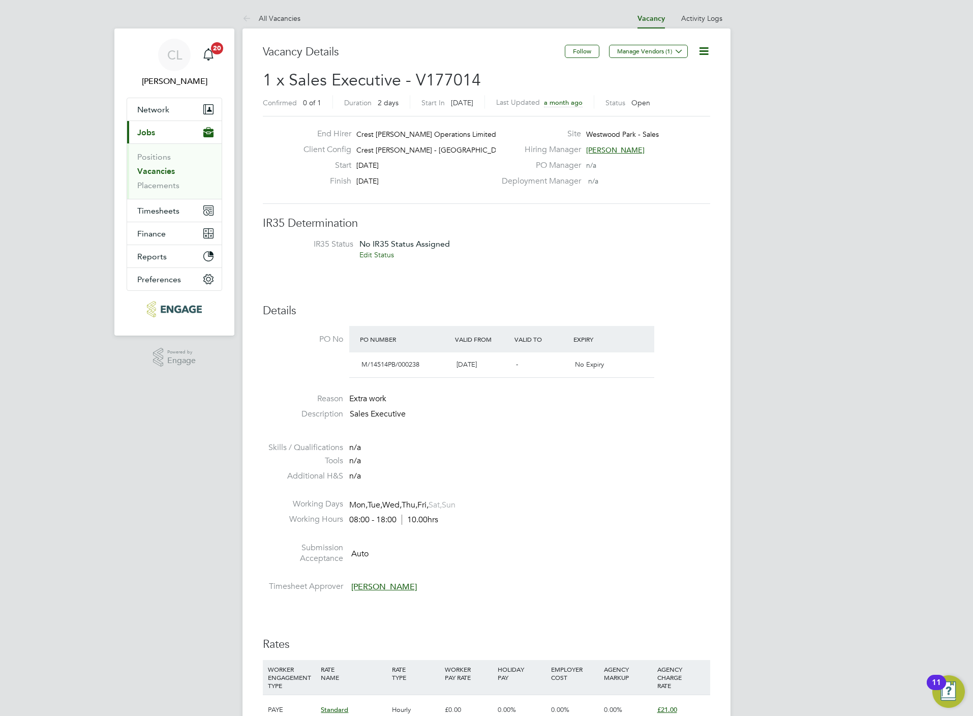
click at [704, 51] on icon at bounding box center [703, 51] width 13 height 13
click at [691, 73] on li "Edit Vacancy e" at bounding box center [678, 75] width 59 height 14
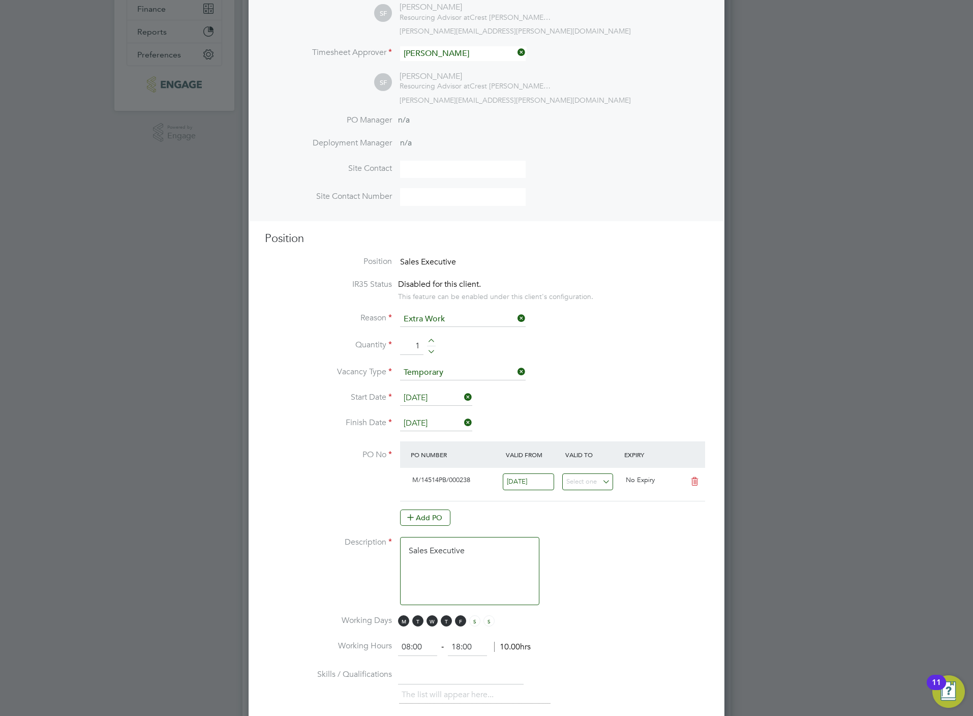
scroll to position [229, 0]
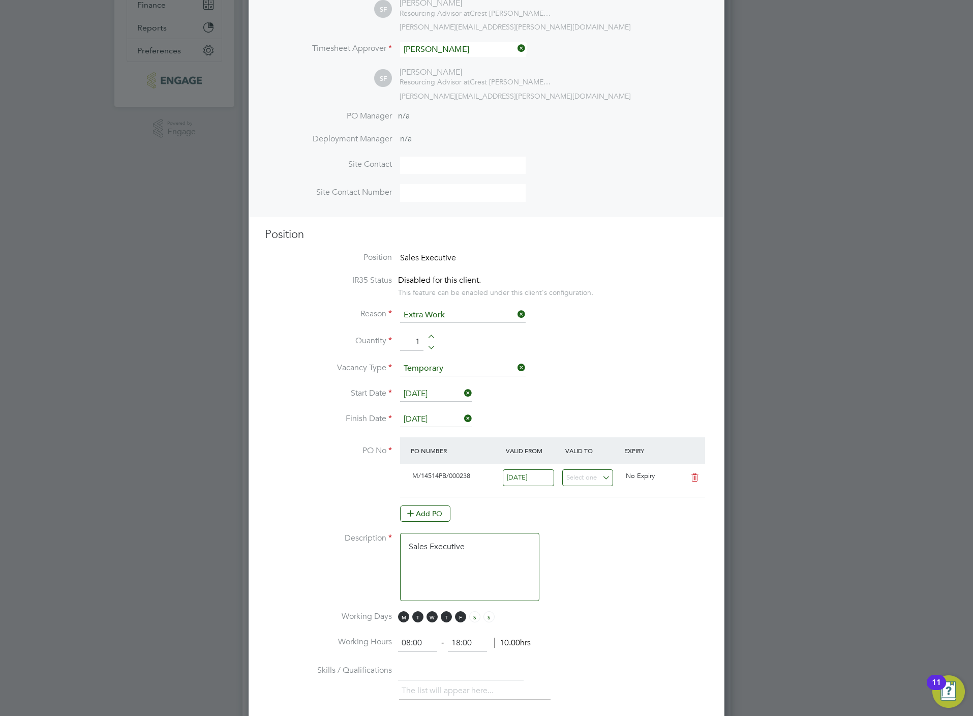
click at [438, 391] on input "[DATE]" at bounding box center [436, 393] width 72 height 15
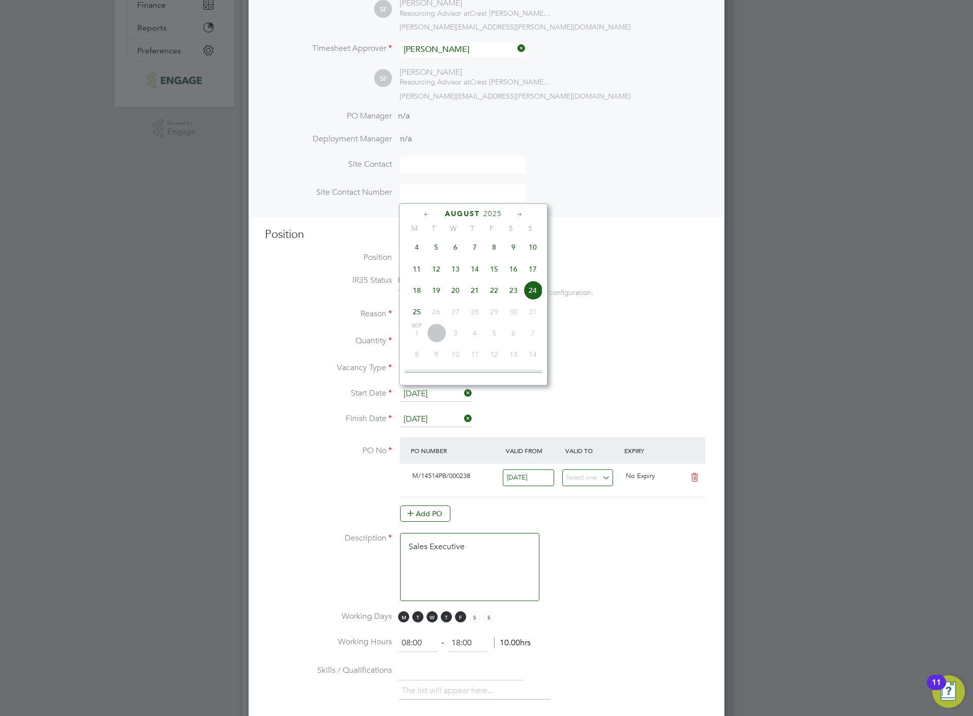
click at [435, 387] on input "[DATE]" at bounding box center [436, 393] width 72 height 15
click at [322, 401] on li "Start Date [DATE]" at bounding box center [486, 398] width 443 height 25
click at [412, 417] on input "[DATE]" at bounding box center [436, 419] width 72 height 15
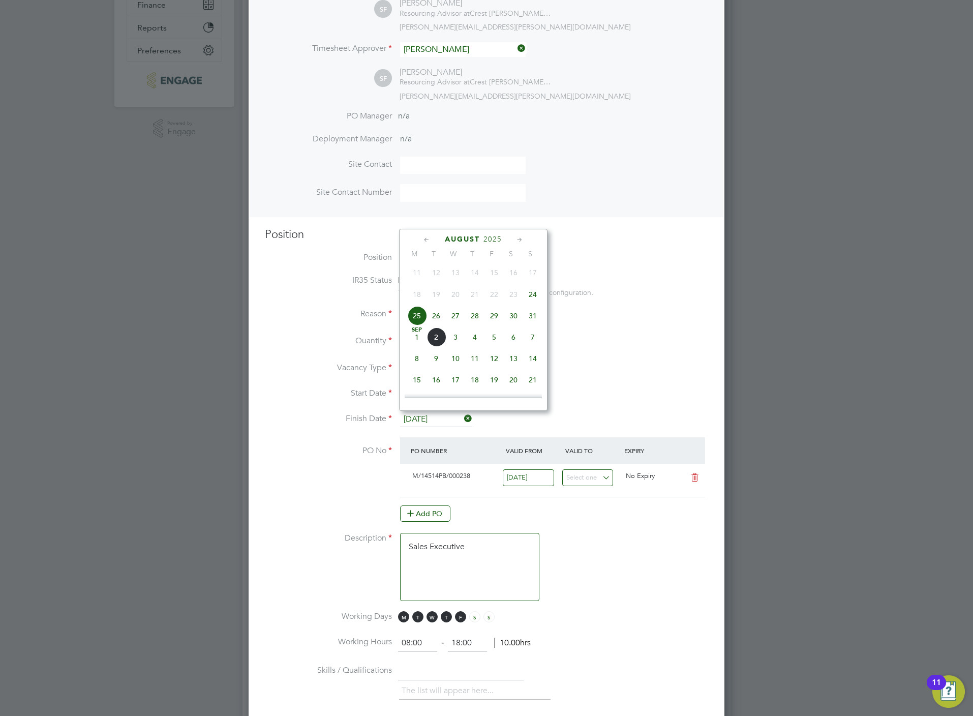
click at [517, 322] on span "30" at bounding box center [513, 315] width 19 height 19
type input "[DATE]"
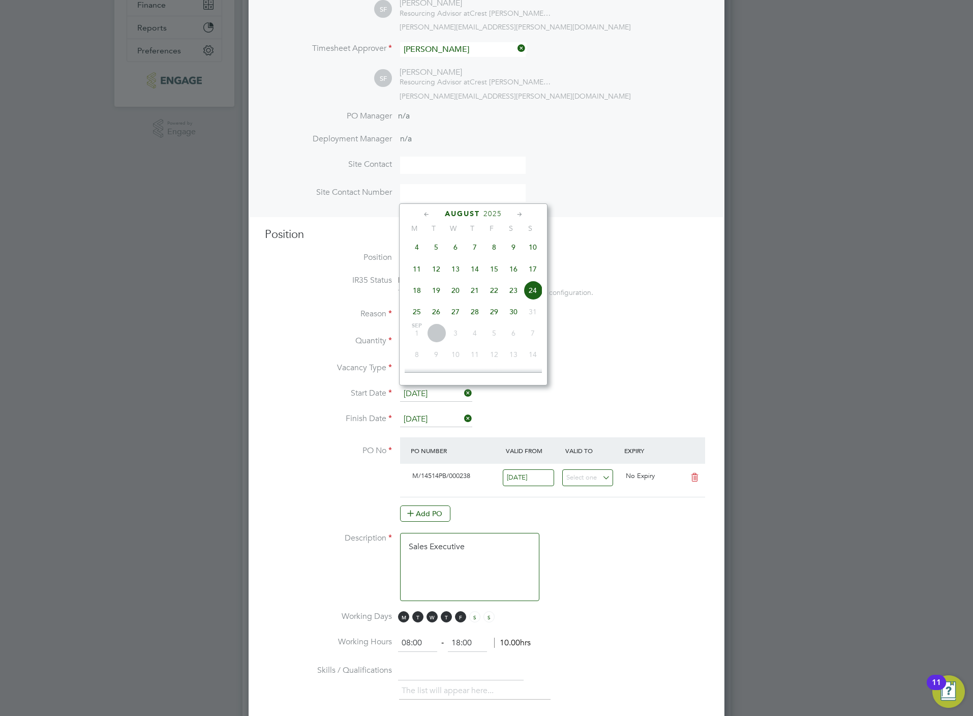
click at [444, 386] on input "[DATE]" at bounding box center [436, 393] width 72 height 15
click at [515, 299] on span "23" at bounding box center [513, 290] width 19 height 19
click at [444, 394] on input "[DATE]" at bounding box center [436, 393] width 72 height 15
click at [498, 318] on span "29" at bounding box center [493, 311] width 19 height 19
type input "[DATE]"
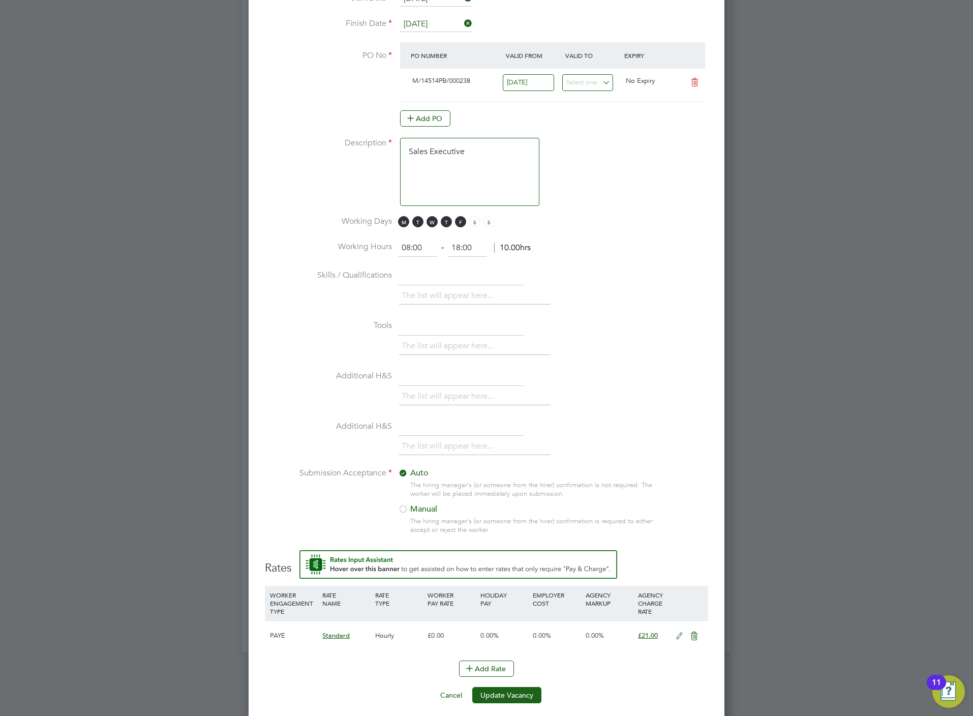
scroll to position [634, 0]
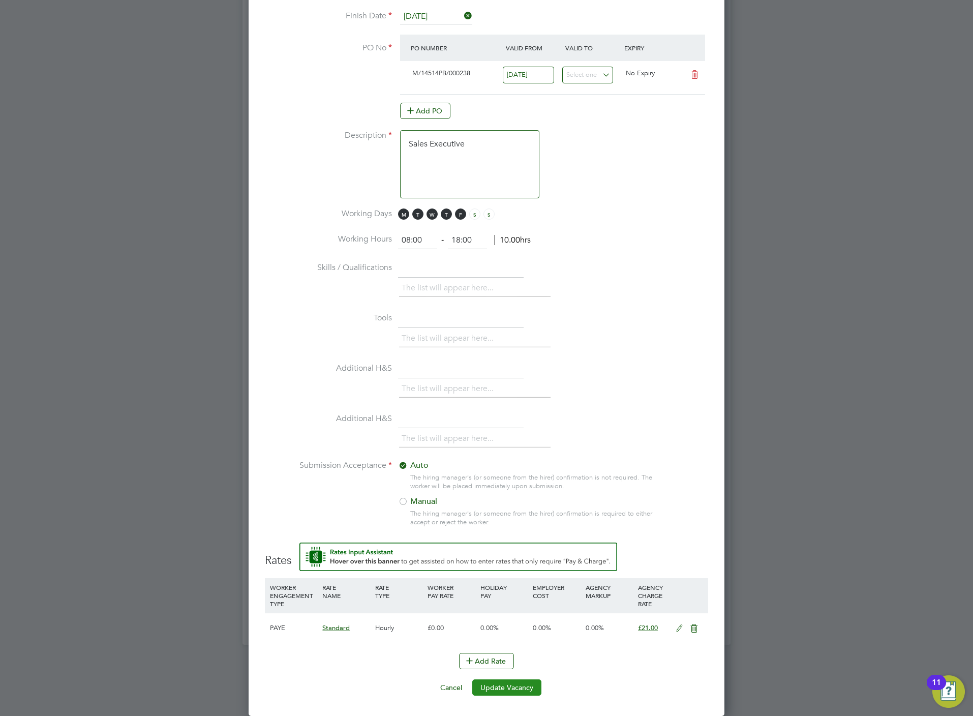
click at [496, 688] on button "Update Vacancy" at bounding box center [506, 687] width 69 height 16
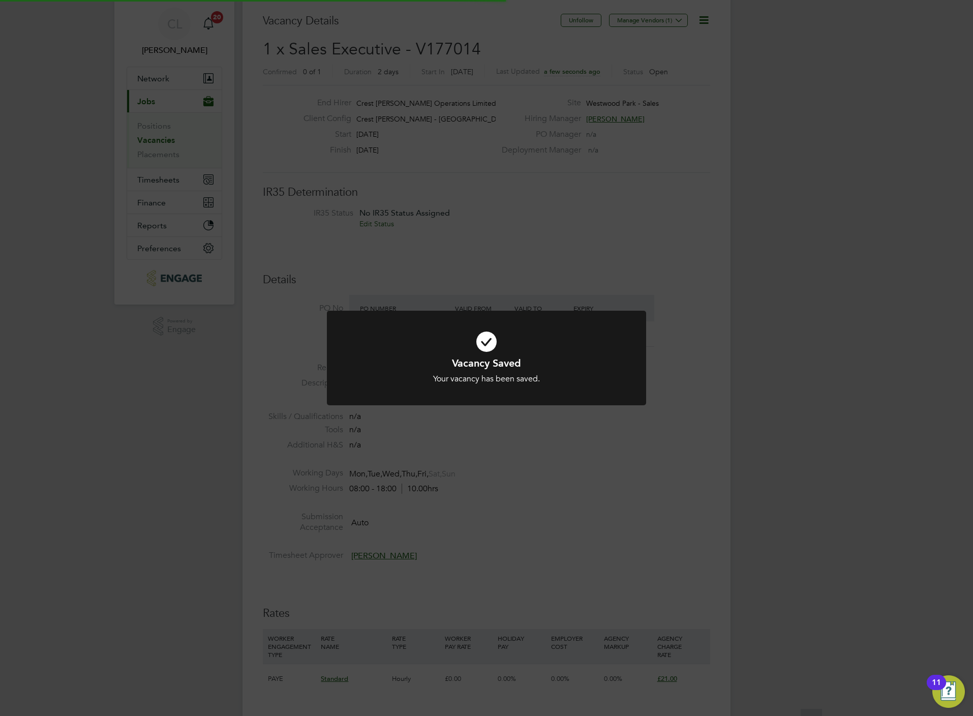
scroll to position [5, 5]
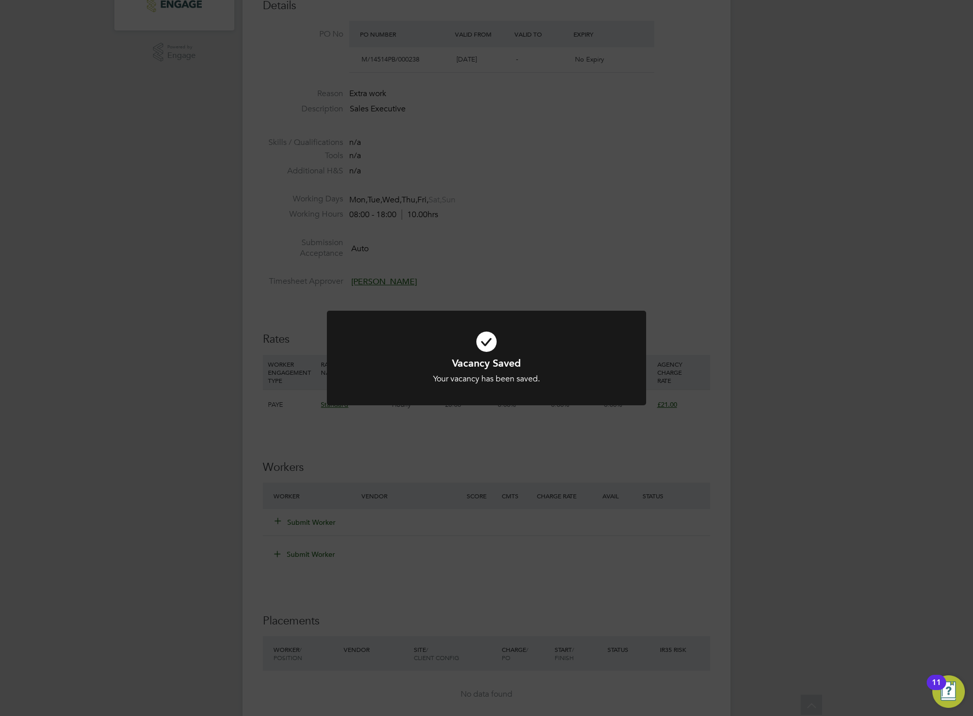
click at [439, 571] on div "Vacancy Saved Your vacancy has been saved. Cancel Okay" at bounding box center [486, 358] width 973 height 716
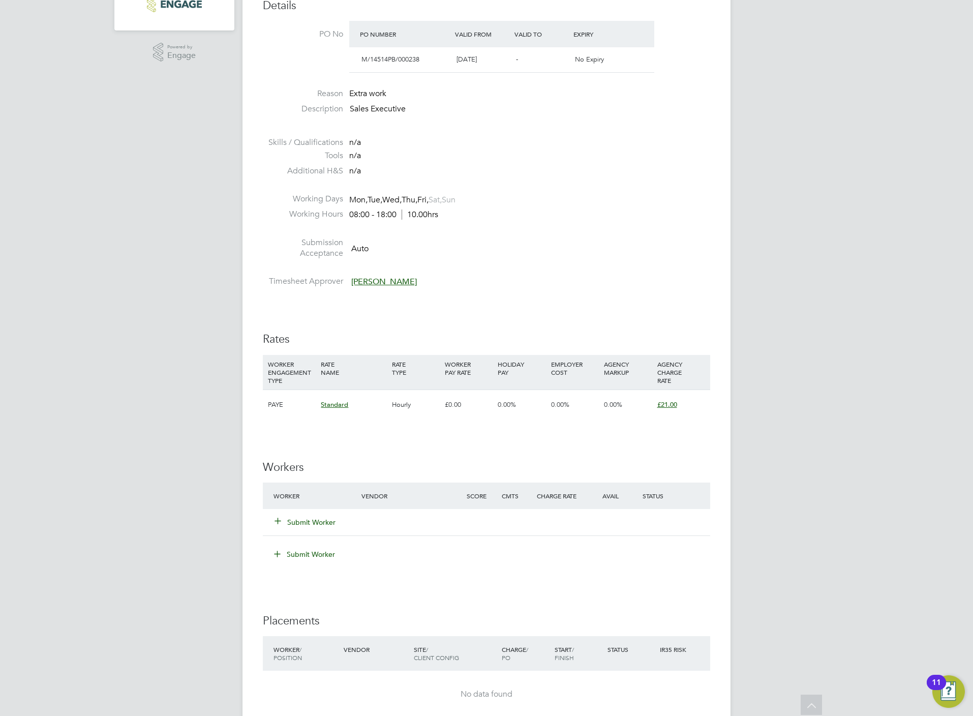
click at [310, 524] on button "Submit Worker" at bounding box center [305, 522] width 61 height 10
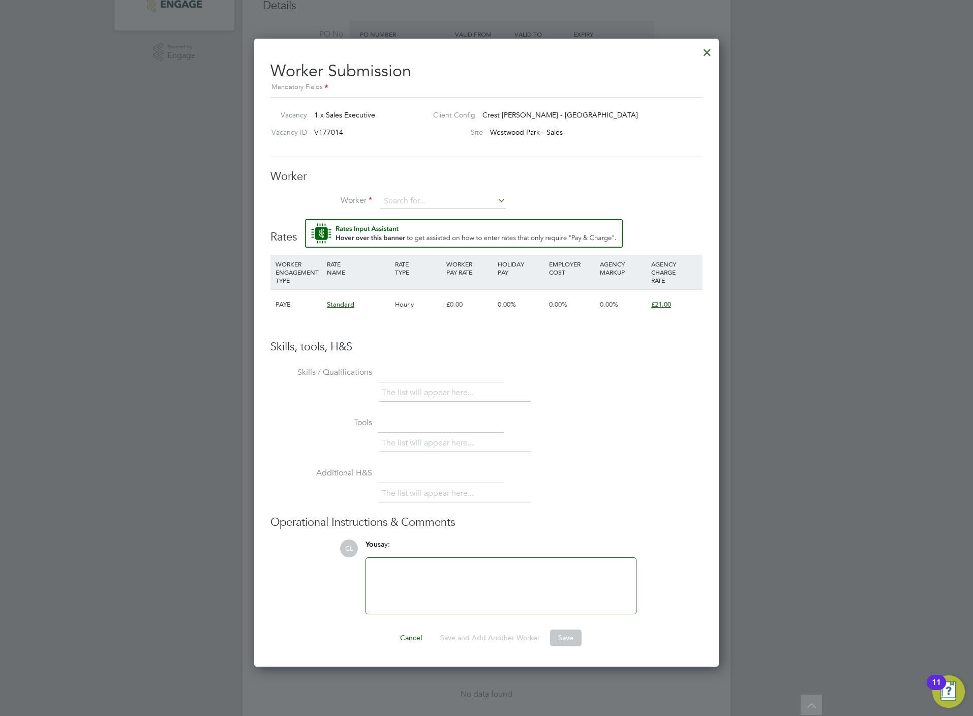
click at [404, 192] on div "Worker Worker Worker Engagement Type" at bounding box center [486, 194] width 432 height 50
click at [412, 201] on input at bounding box center [443, 201] width 126 height 15
type input "patr"
click at [708, 47] on div at bounding box center [707, 50] width 18 height 18
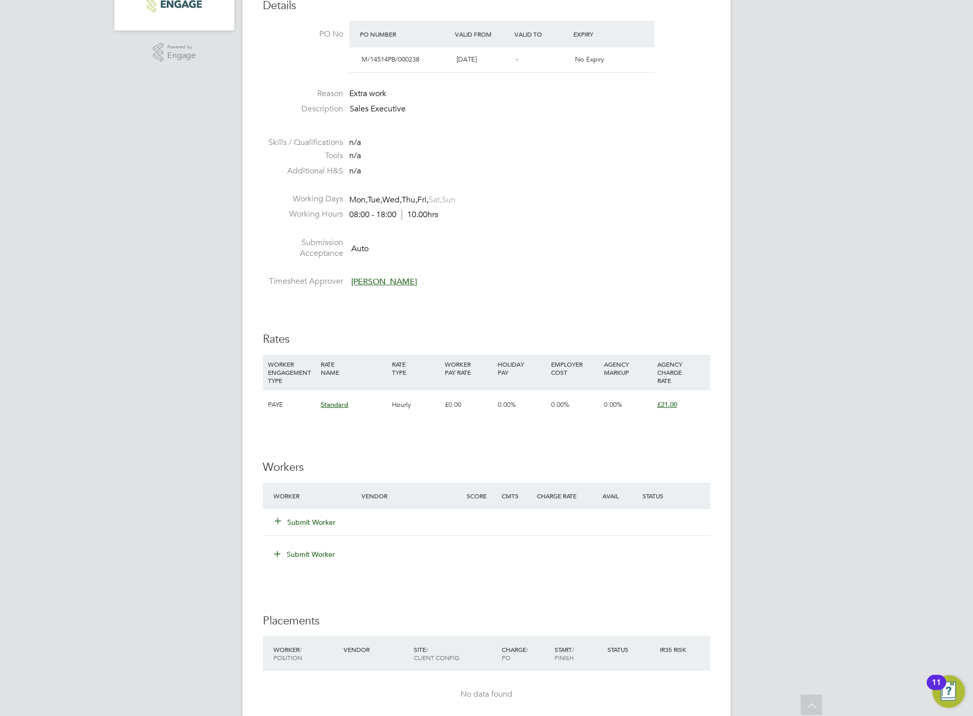
click at [296, 519] on button "Submit Worker" at bounding box center [305, 522] width 61 height 10
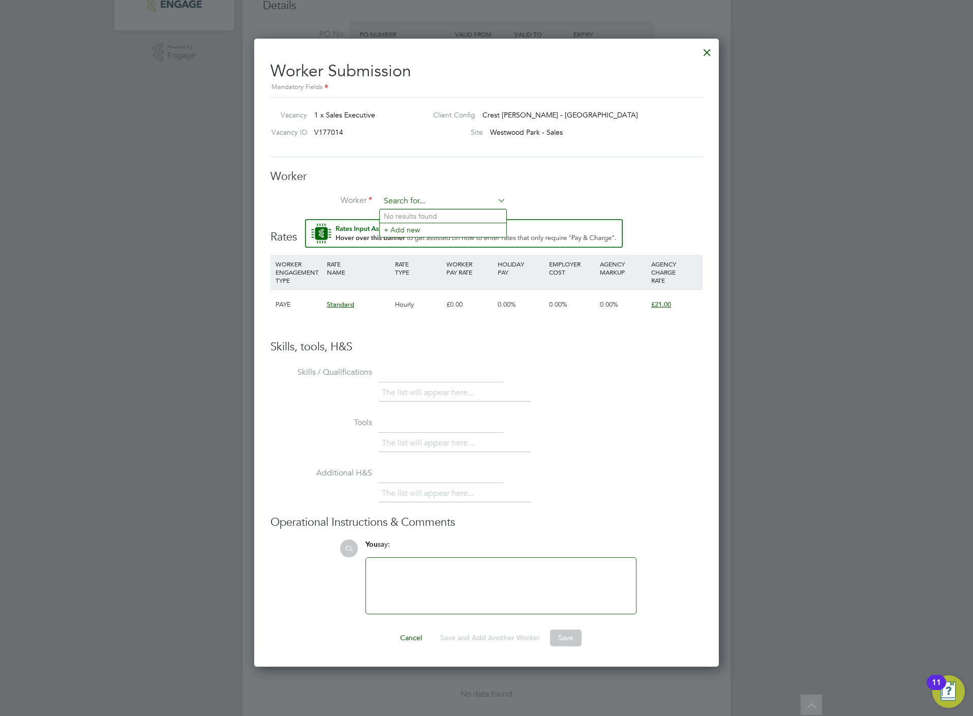
click at [467, 199] on input at bounding box center [443, 201] width 126 height 15
click at [466, 228] on li "[PERSON_NAME] on (SIM008)" at bounding box center [447, 230] width 134 height 14
type input "[PERSON_NAME] (SIM008)"
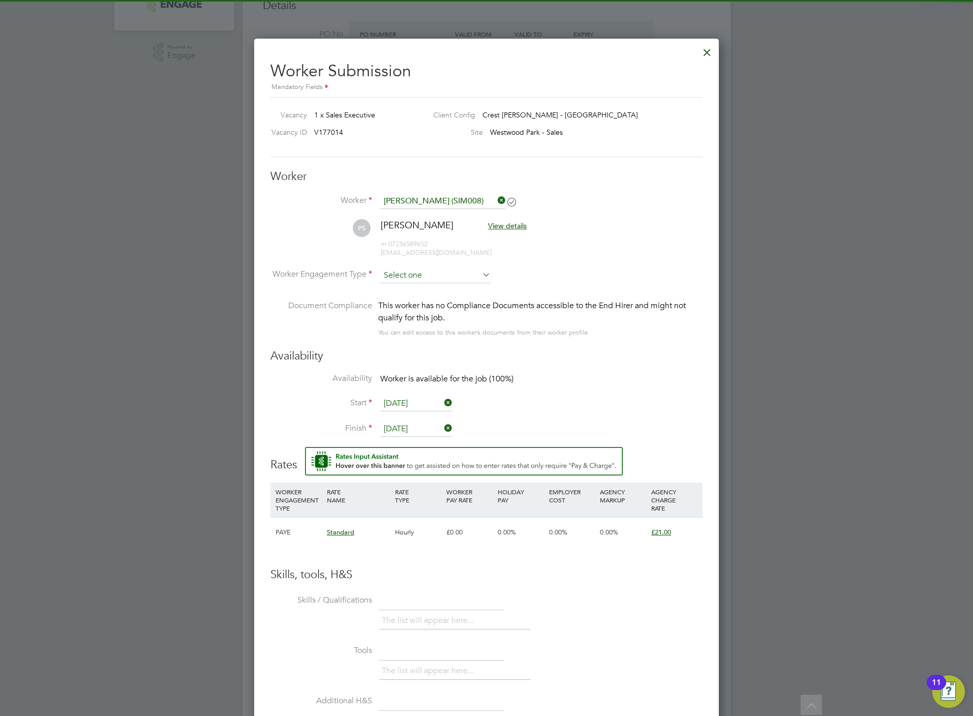
click at [425, 273] on input at bounding box center [435, 275] width 110 height 15
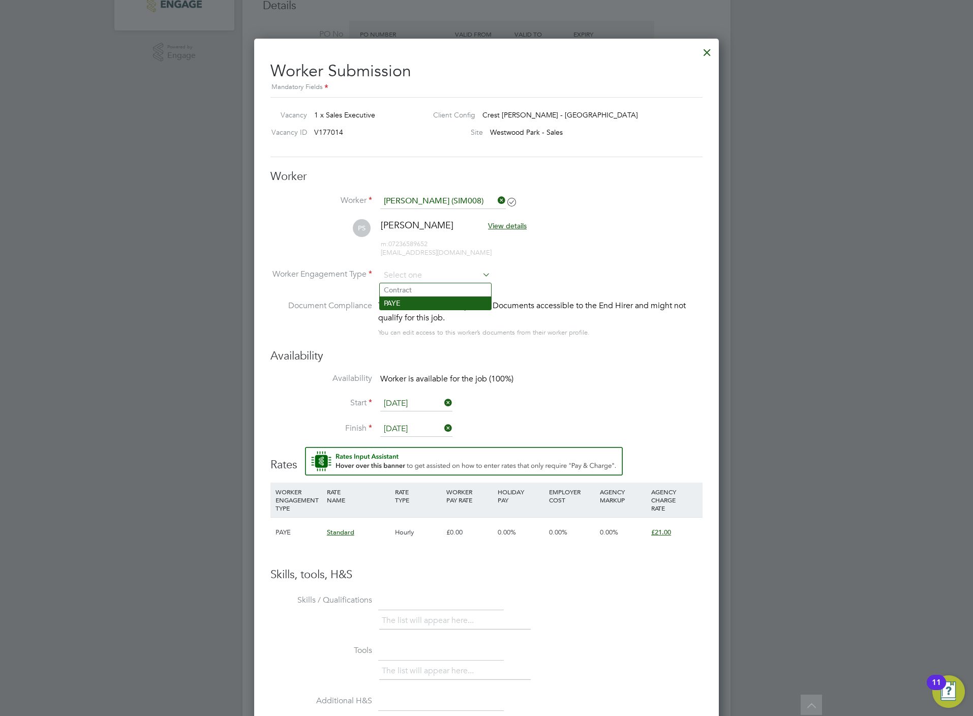
click at [447, 306] on li "PAYE" at bounding box center [435, 302] width 111 height 13
type input "PAYE"
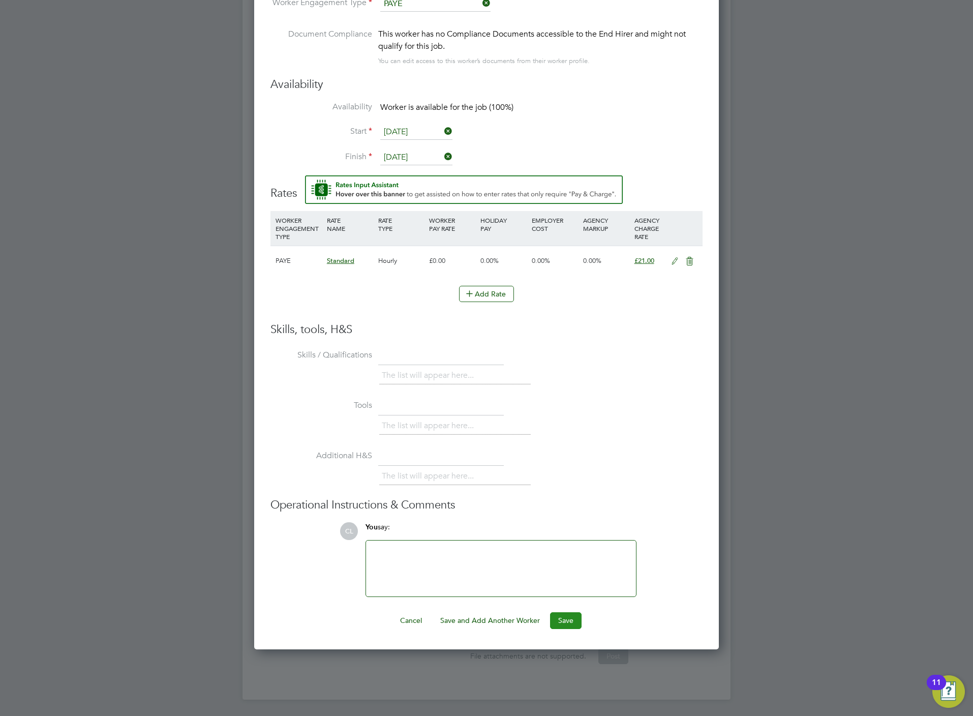
click at [569, 618] on button "Save" at bounding box center [566, 620] width 32 height 16
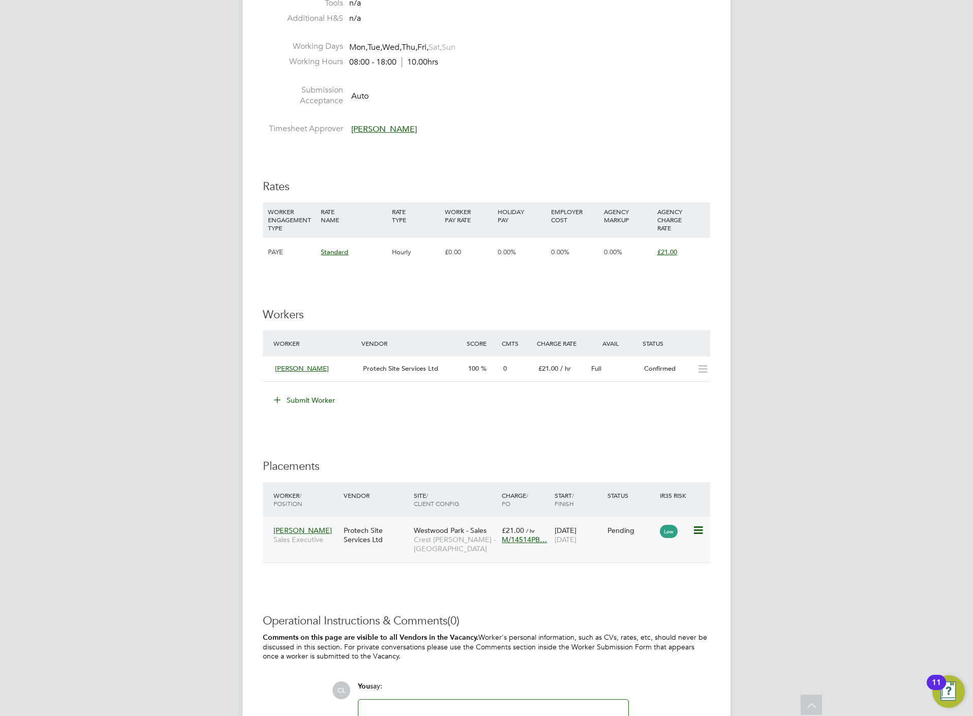
click at [702, 531] on icon at bounding box center [697, 530] width 10 height 12
click at [641, 598] on li "Start" at bounding box center [666, 595] width 72 height 14
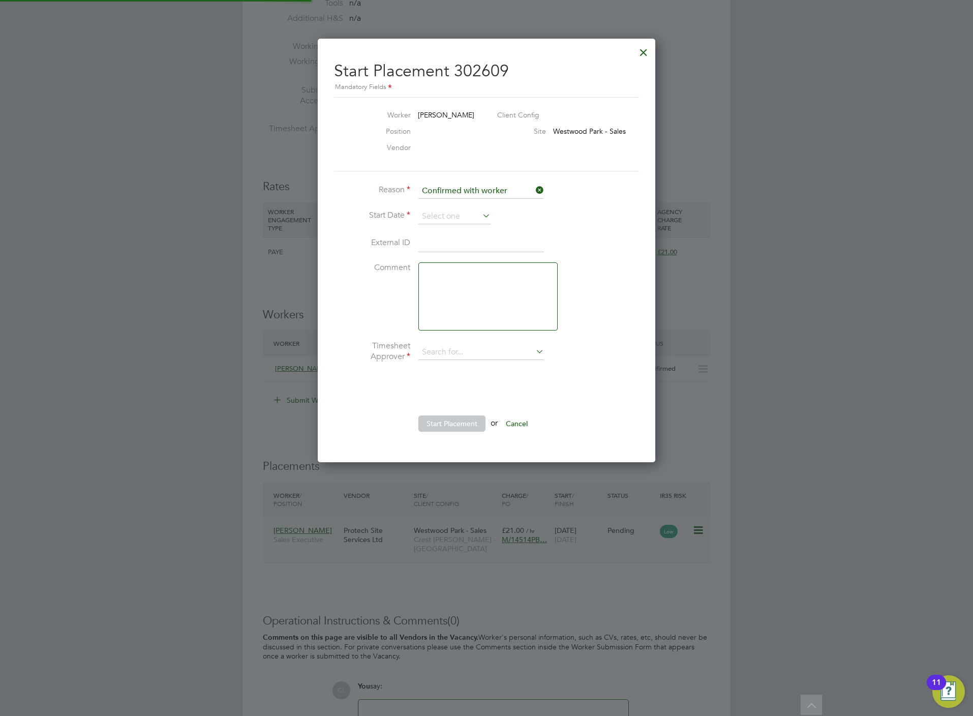
type input "[PERSON_NAME]"
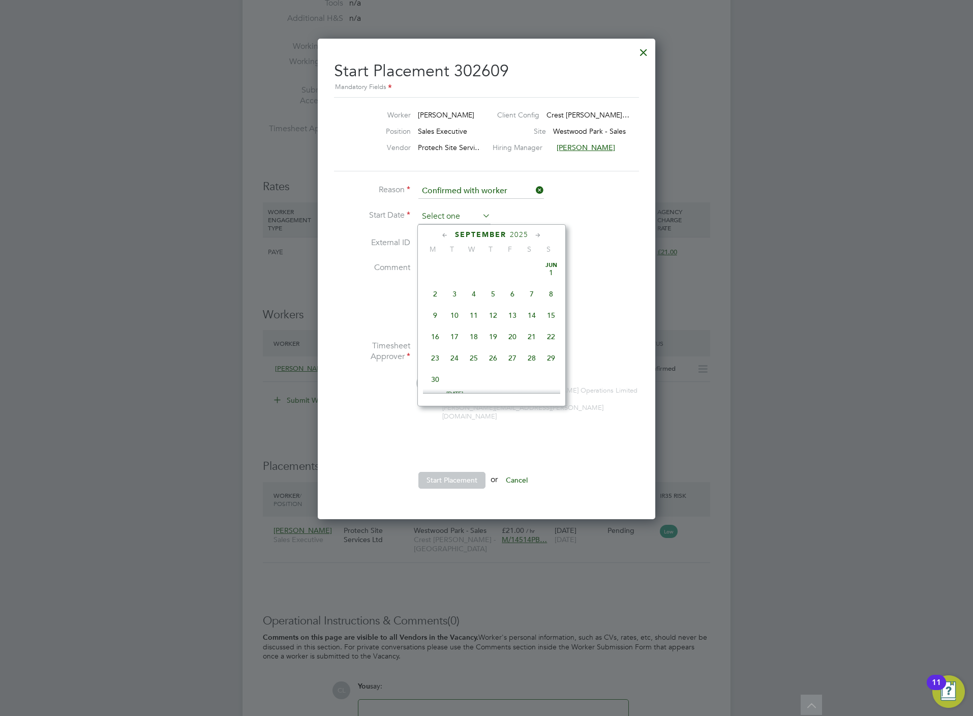
click at [439, 218] on input at bounding box center [454, 216] width 72 height 15
click at [511, 291] on span "29" at bounding box center [512, 289] width 19 height 19
type input "[DATE]"
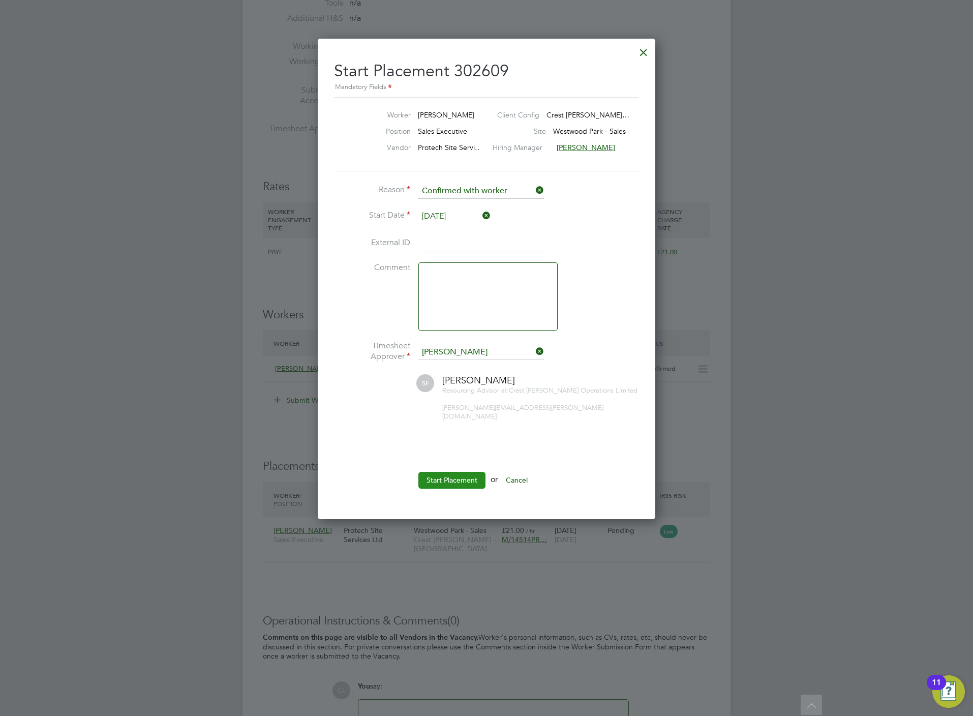
click at [452, 479] on button "Start Placement" at bounding box center [451, 480] width 67 height 16
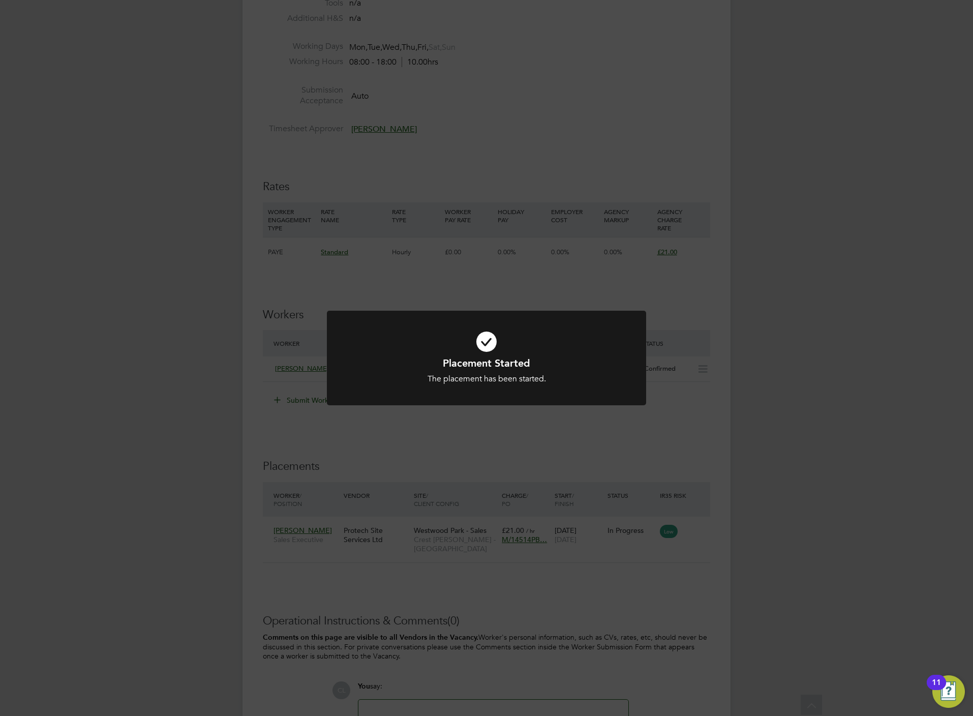
click at [352, 258] on div "Placement Started The placement has been started. Cancel Okay" at bounding box center [486, 358] width 973 height 716
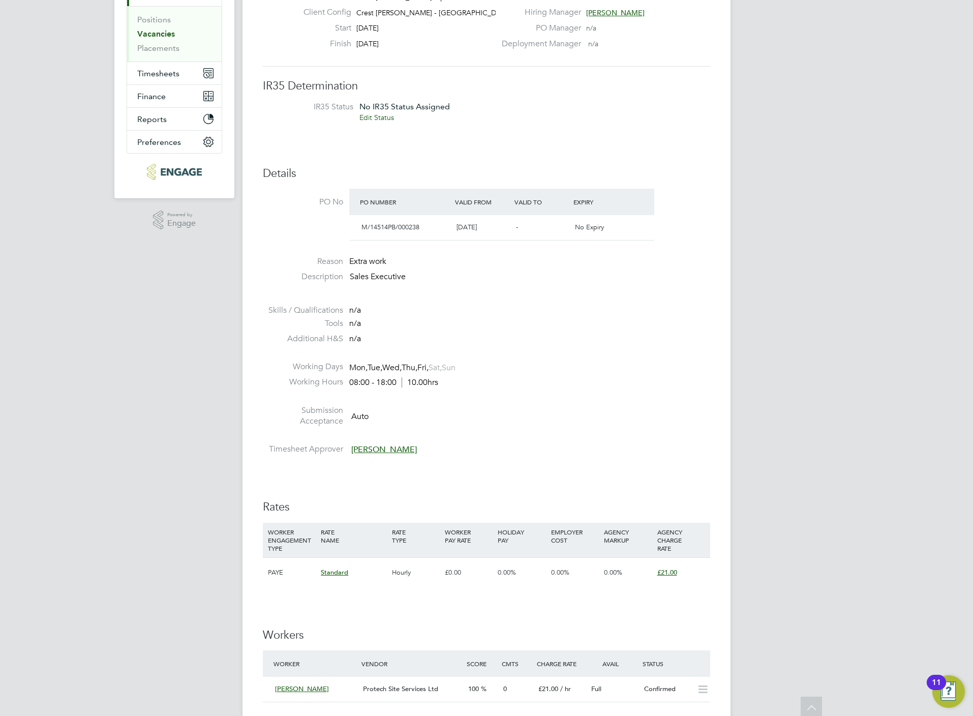
scroll to position [0, 0]
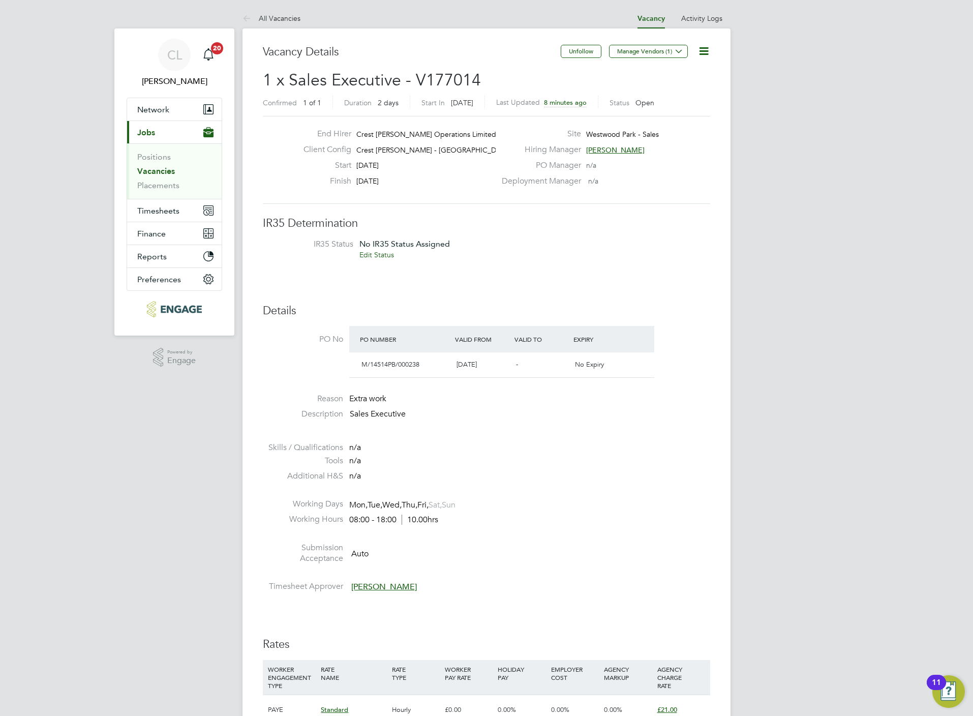
click at [143, 169] on link "Vacancies" at bounding box center [156, 171] width 38 height 10
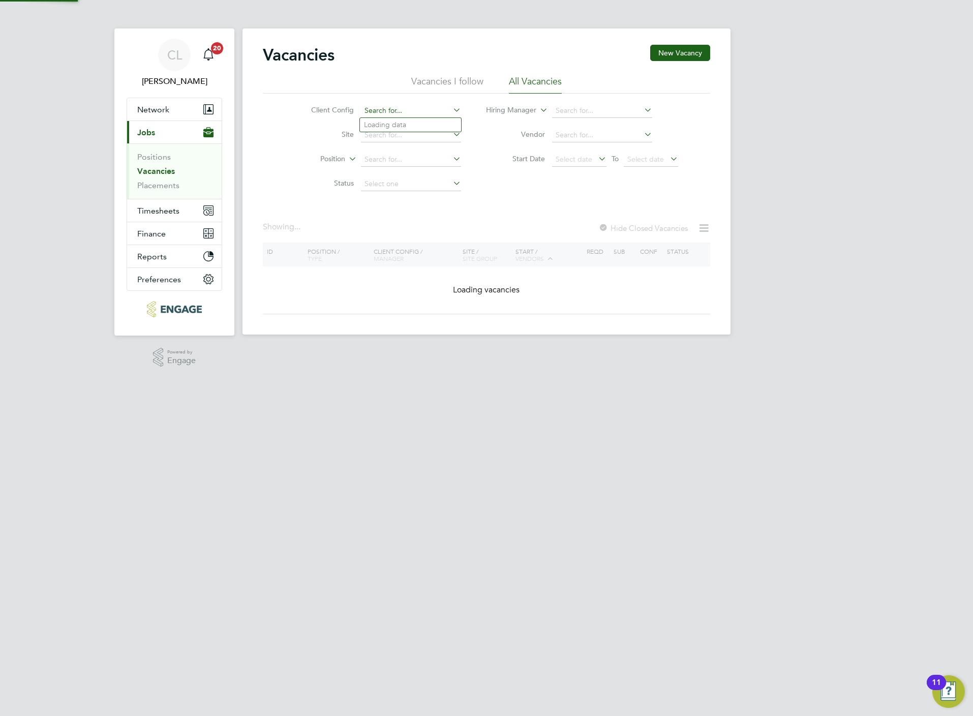
click at [421, 112] on input at bounding box center [411, 111] width 100 height 14
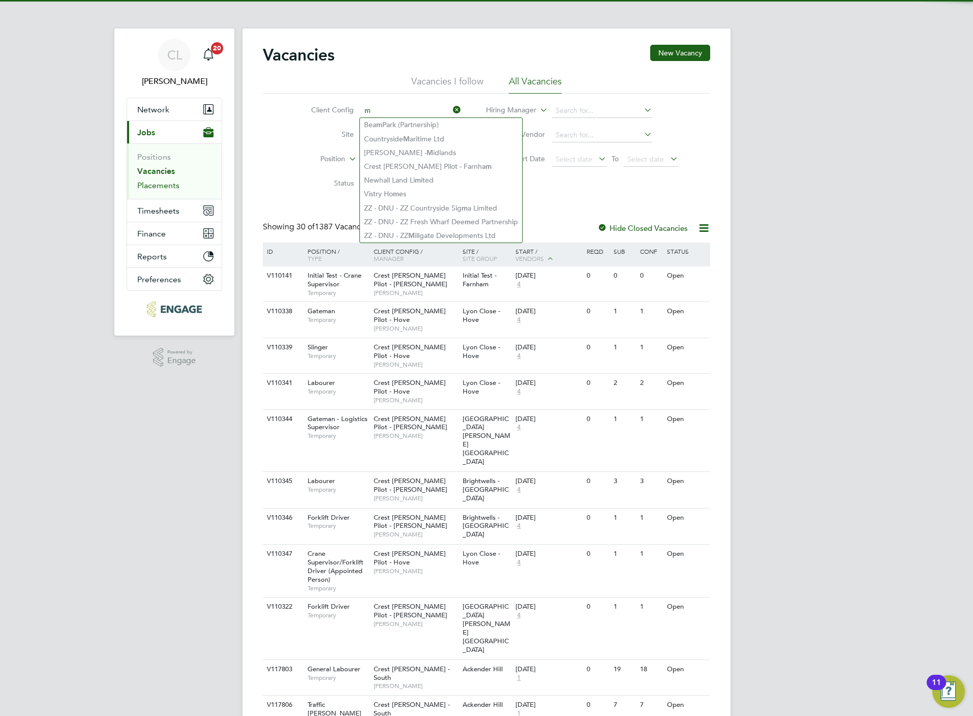
type input "m"
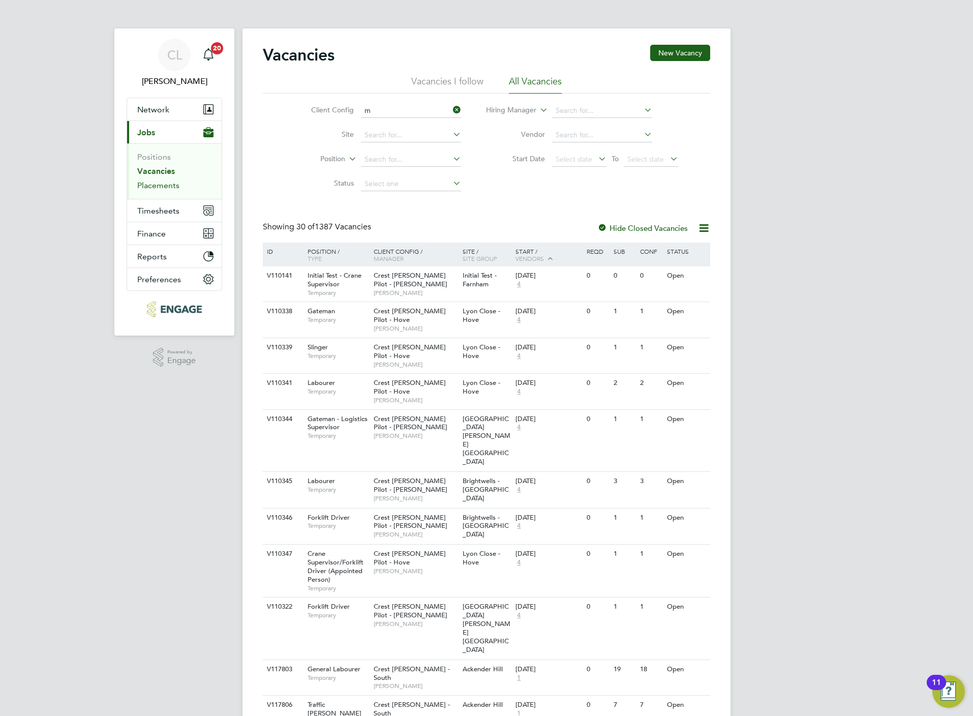
click at [147, 185] on link "Placements" at bounding box center [158, 185] width 42 height 10
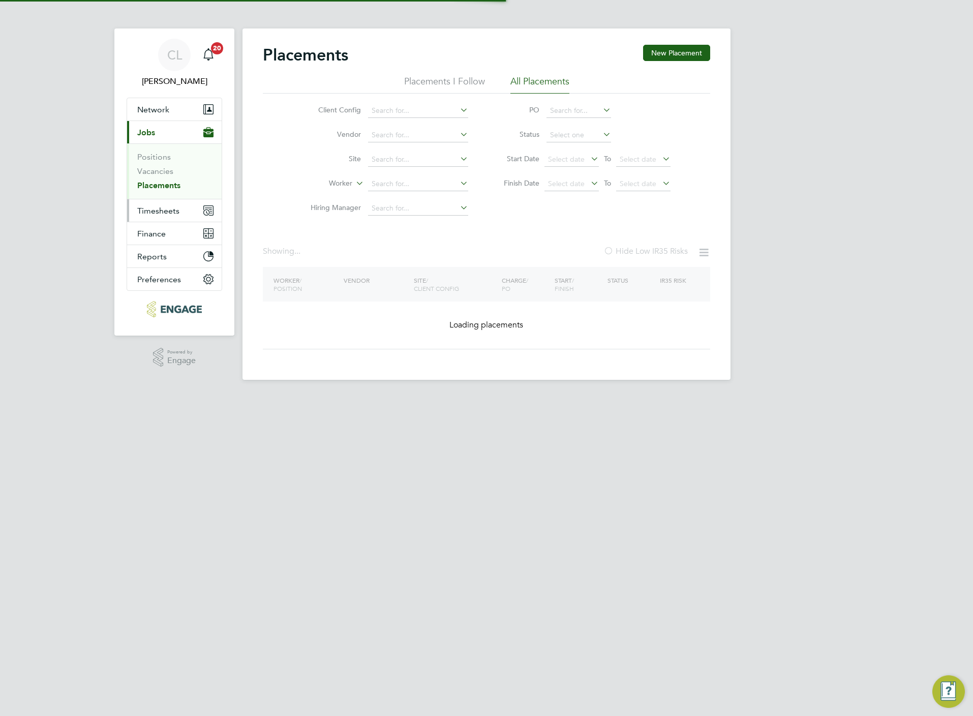
click at [165, 211] on span "Timesheets" at bounding box center [158, 211] width 42 height 10
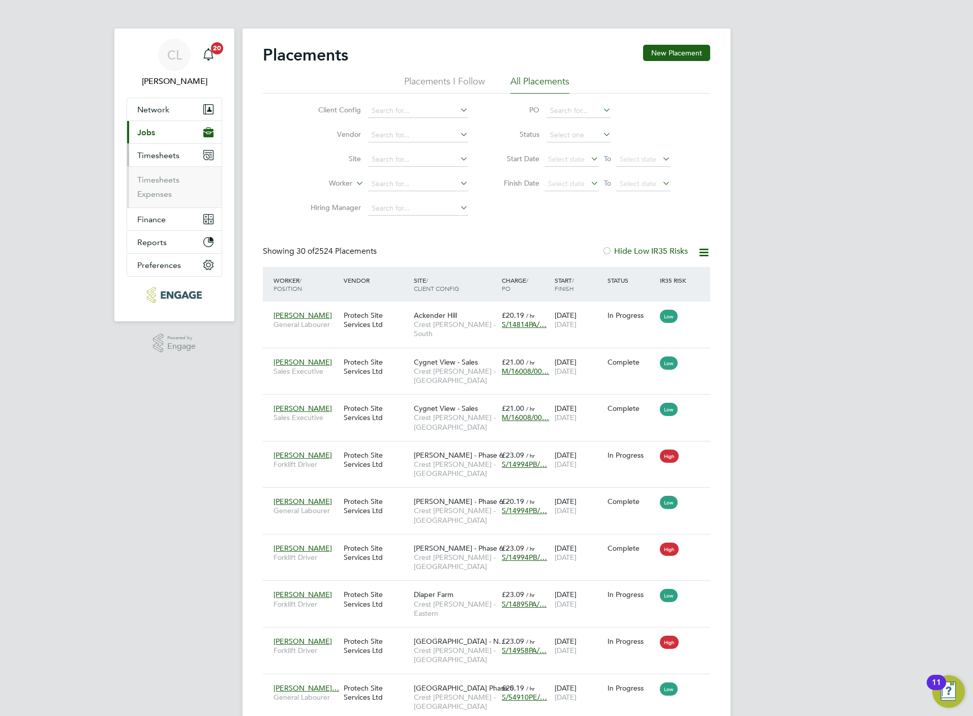
scroll to position [39, 88]
click at [169, 185] on link "Timesheets" at bounding box center [158, 180] width 42 height 10
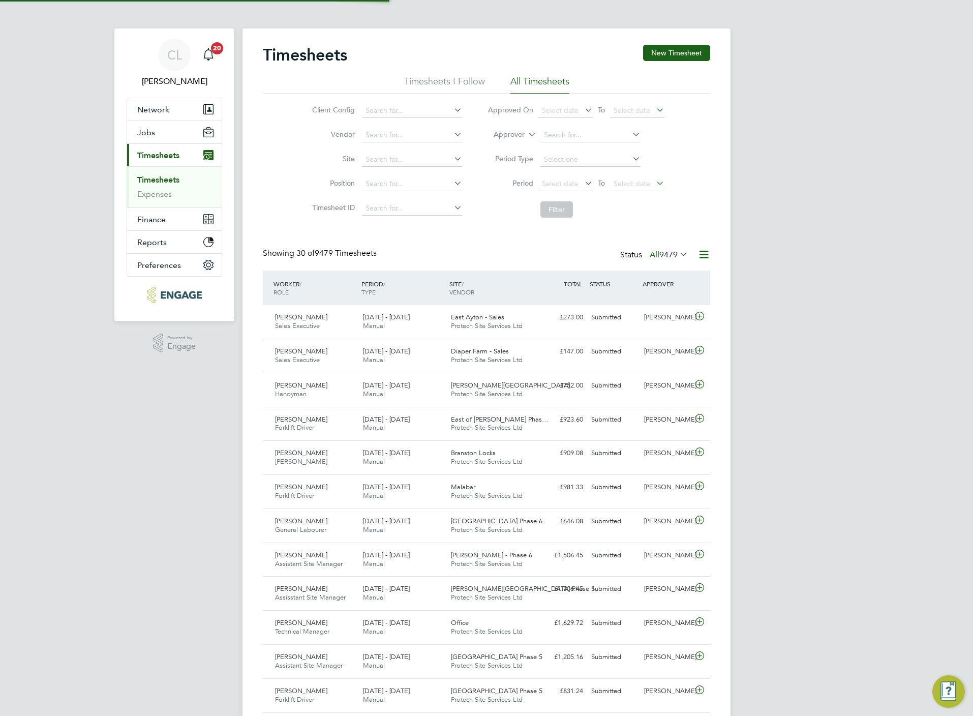
click at [699, 65] on div "Timesheets New Timesheet" at bounding box center [486, 60] width 447 height 31
click at [676, 55] on button "New Timesheet" at bounding box center [676, 53] width 67 height 16
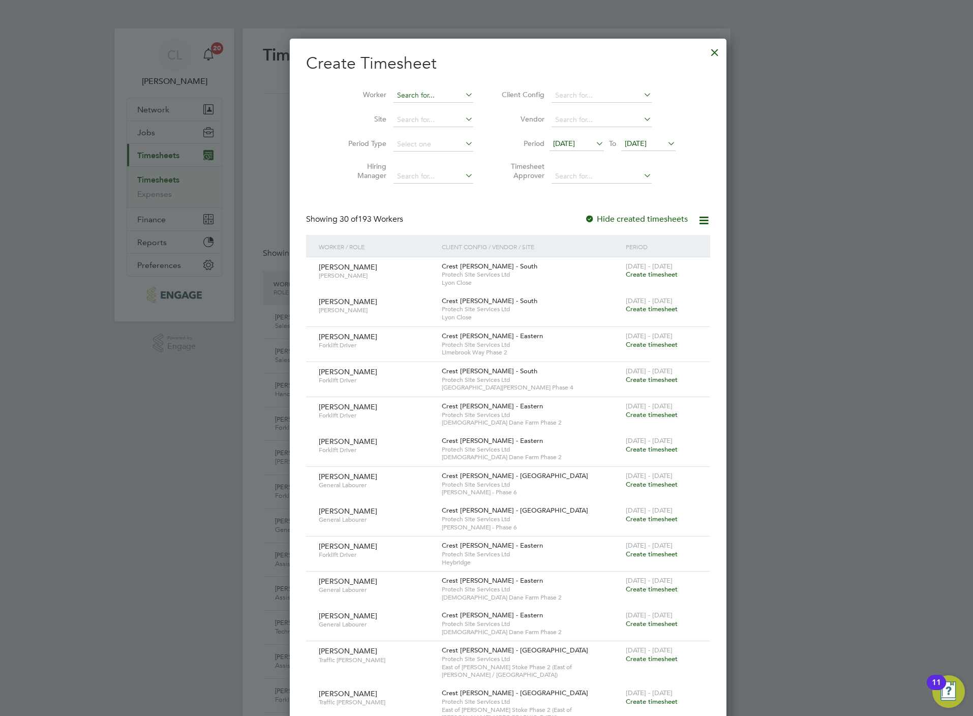
click at [393, 95] on input at bounding box center [433, 95] width 80 height 14
click at [429, 133] on li "Marl in [PERSON_NAME]" at bounding box center [415, 137] width 89 height 14
type input "[PERSON_NAME]"
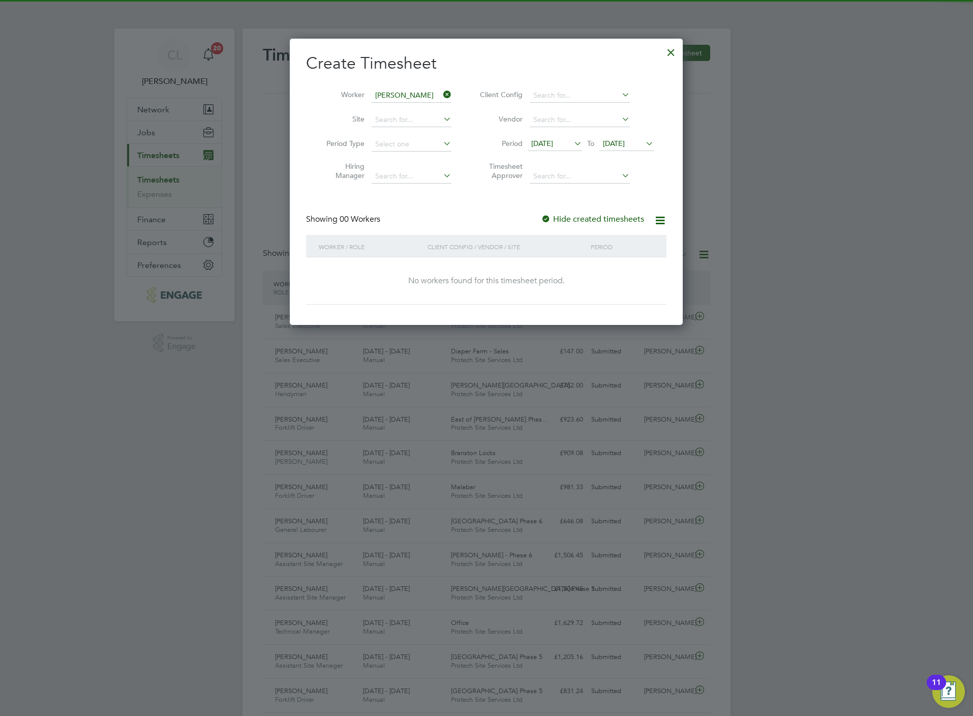
click at [625, 140] on span "[DATE]" at bounding box center [614, 143] width 22 height 9
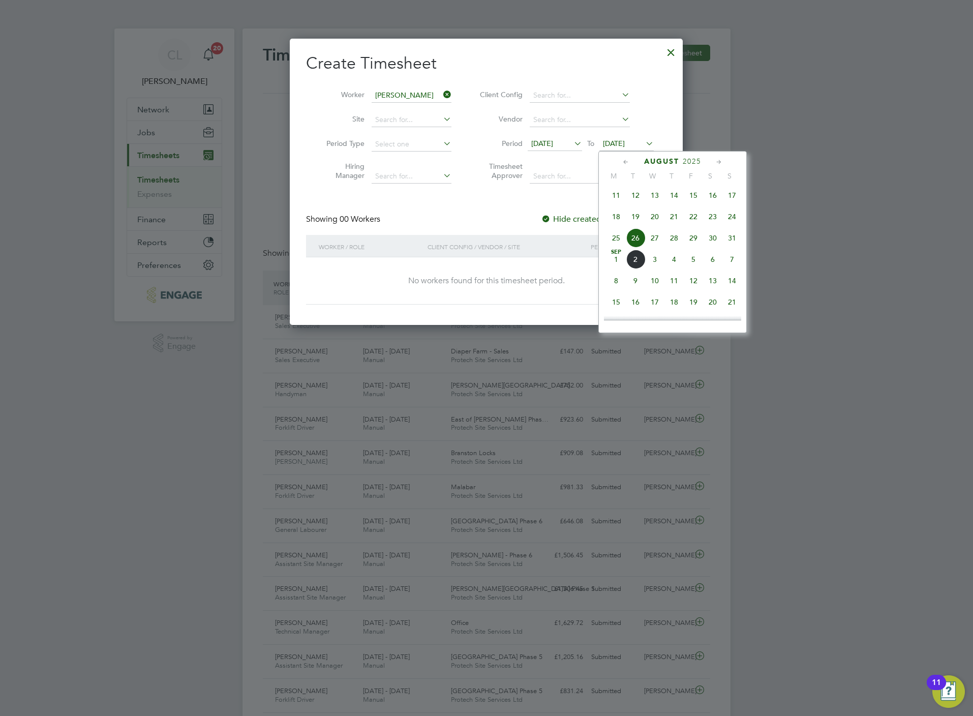
click at [734, 240] on span "31" at bounding box center [731, 237] width 19 height 19
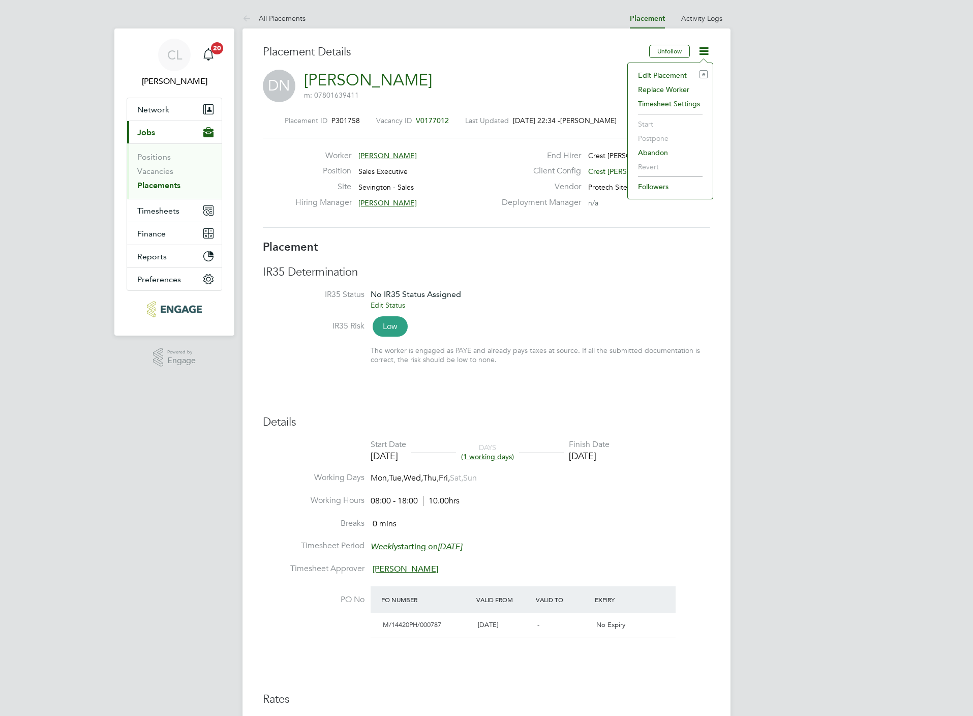
click at [685, 72] on li "Edit Placement e" at bounding box center [670, 75] width 75 height 14
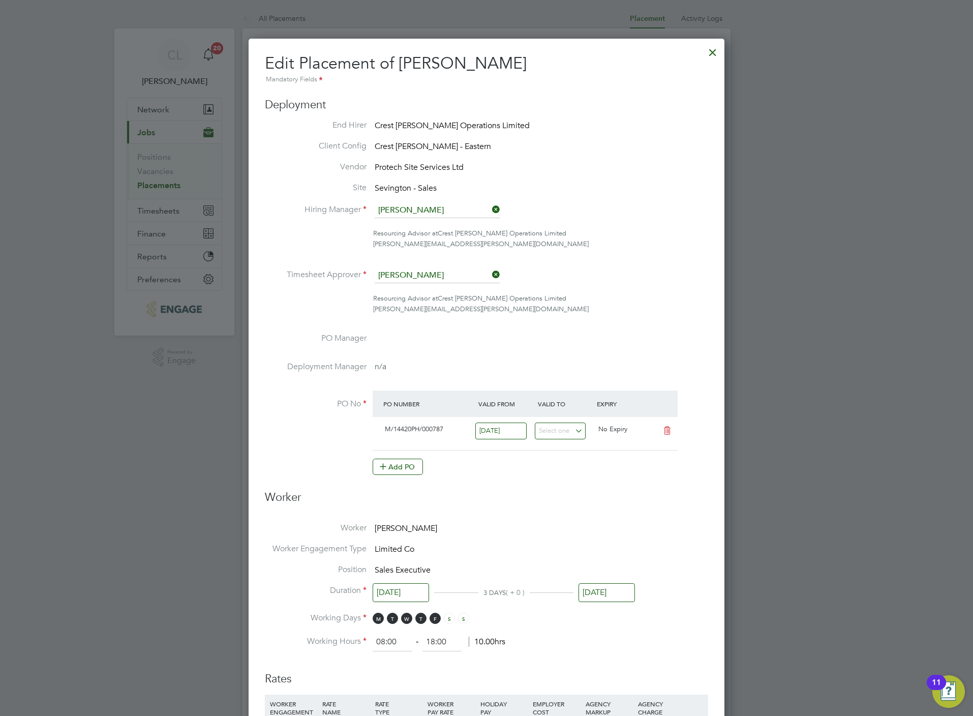
click at [600, 592] on input "[DATE]" at bounding box center [607, 592] width 56 height 19
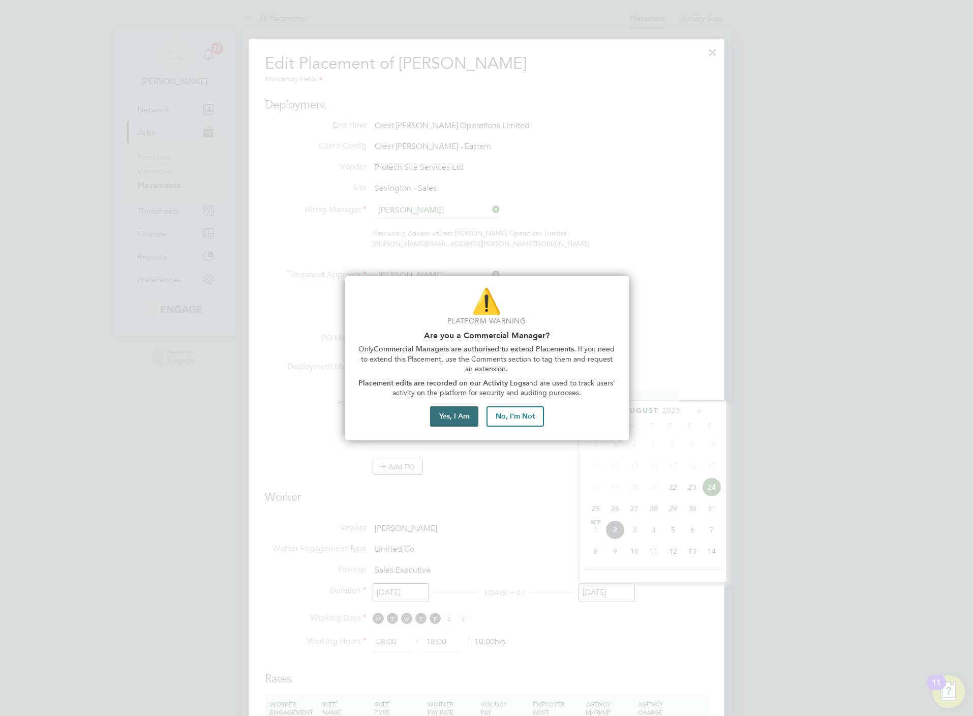
click at [463, 418] on button "Yes, I Am" at bounding box center [454, 416] width 48 height 20
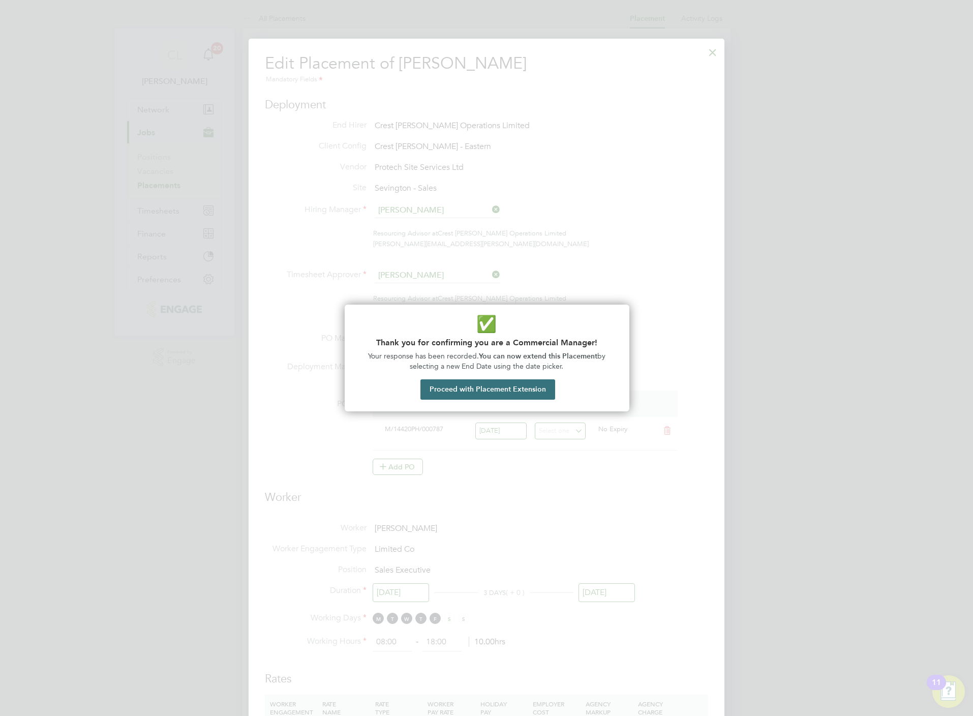
click at [504, 393] on button "Proceed with Placement Extension" at bounding box center [487, 389] width 135 height 20
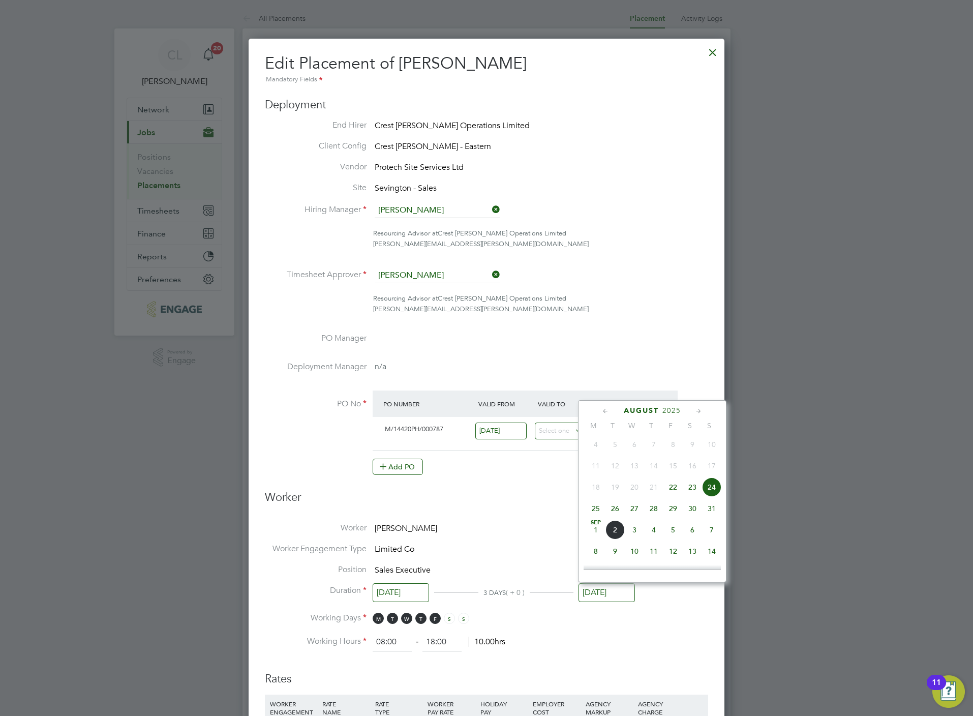
click at [693, 511] on span "30" at bounding box center [692, 508] width 19 height 19
type input "[DATE]"
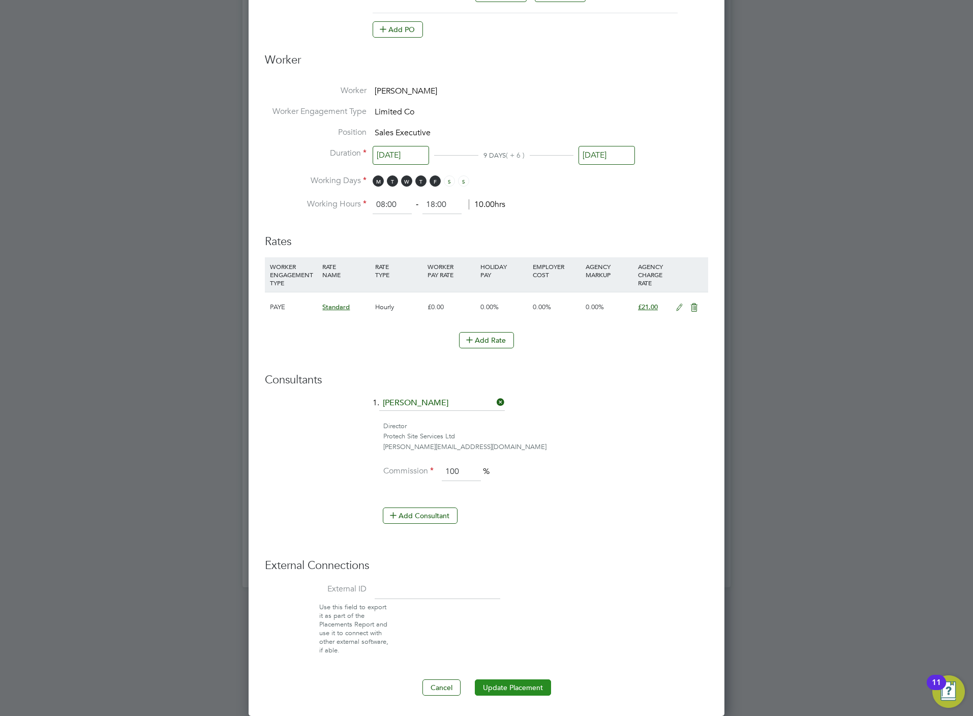
click at [519, 687] on button "Update Placement" at bounding box center [513, 687] width 76 height 16
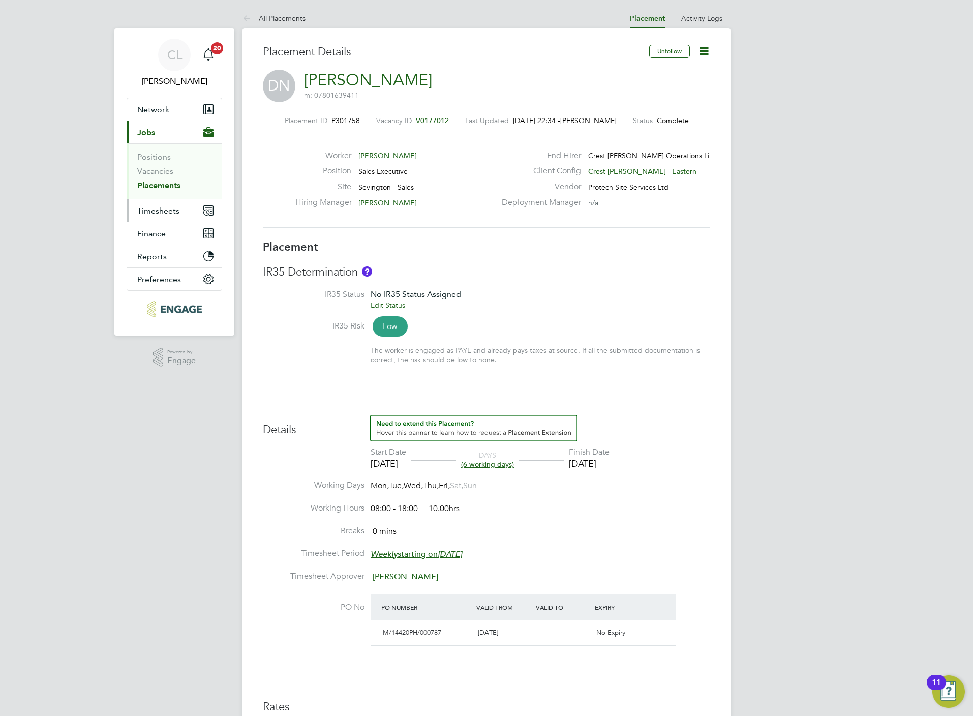
click at [171, 212] on span "Timesheets" at bounding box center [158, 211] width 42 height 10
click at [151, 220] on button "Timesheets" at bounding box center [174, 210] width 95 height 22
click at [156, 174] on ul "Timesheets Expenses" at bounding box center [174, 186] width 95 height 41
click at [159, 186] on li "Timesheets" at bounding box center [175, 182] width 76 height 14
click at [162, 208] on span "Timesheets" at bounding box center [158, 211] width 42 height 10
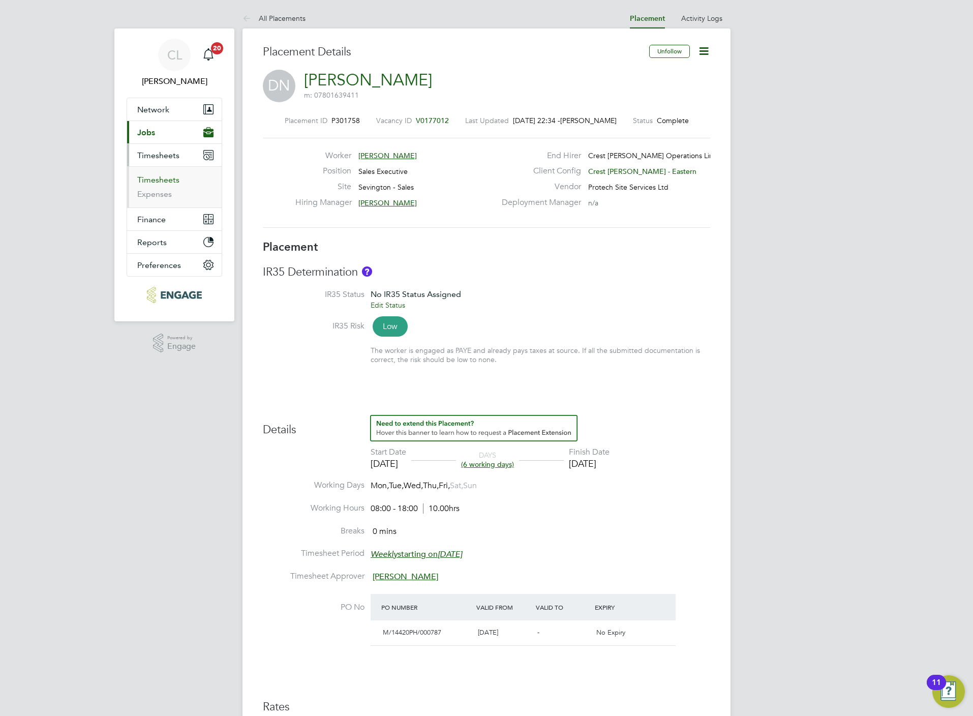
click at [161, 182] on link "Timesheets" at bounding box center [158, 180] width 42 height 10
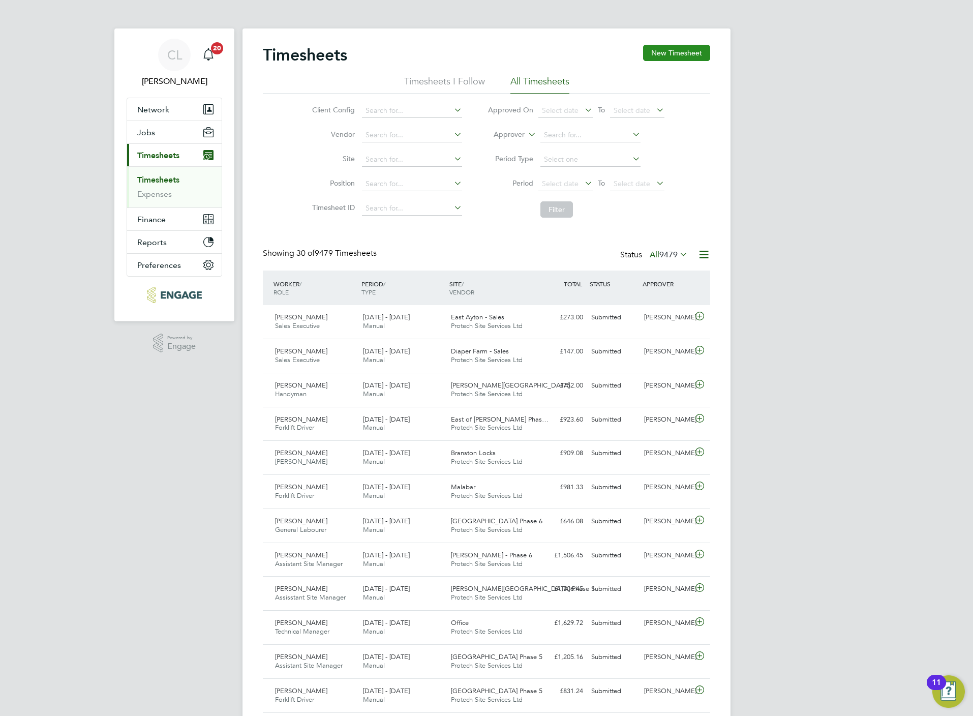
click at [695, 58] on button "New Timesheet" at bounding box center [676, 53] width 67 height 16
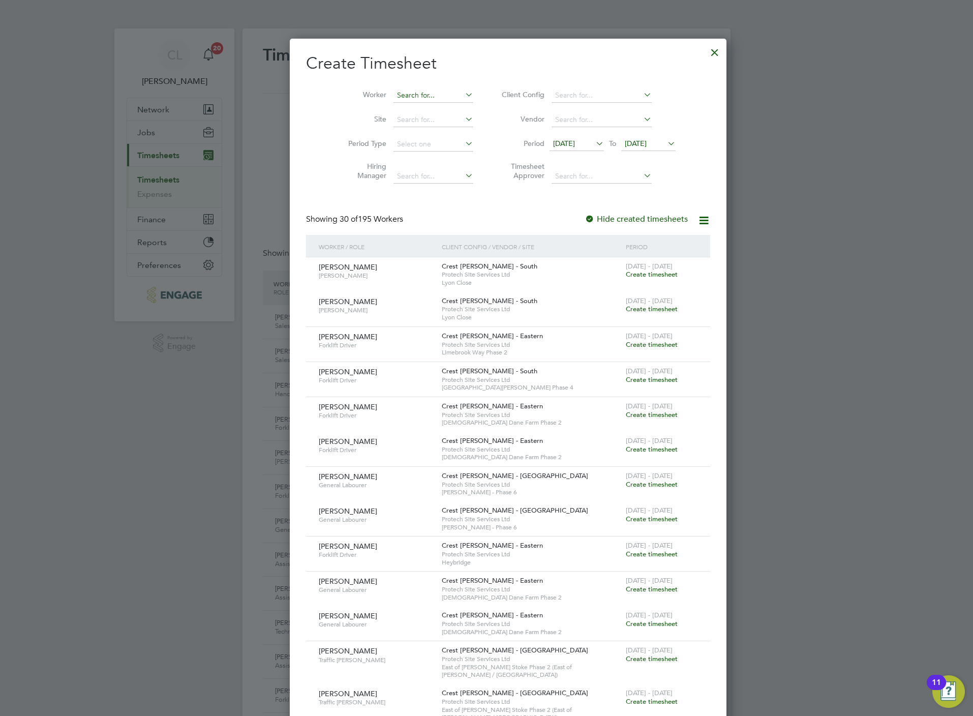
click at [420, 93] on input at bounding box center [433, 95] width 80 height 14
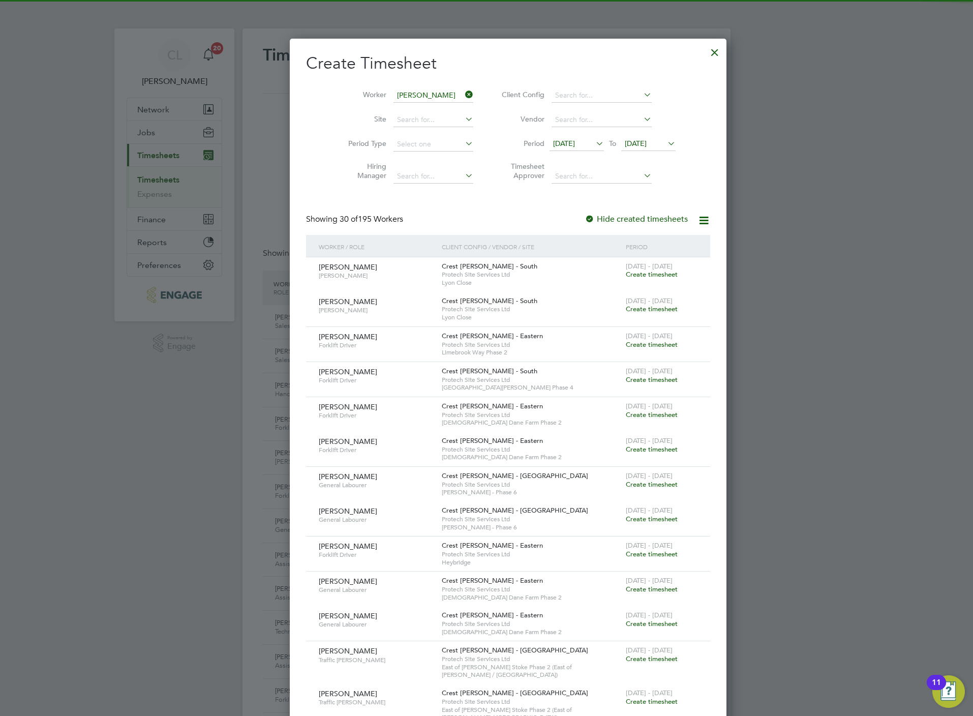
click at [403, 111] on li "[PERSON_NAME]" at bounding box center [437, 110] width 133 height 14
type input "[PERSON_NAME]"
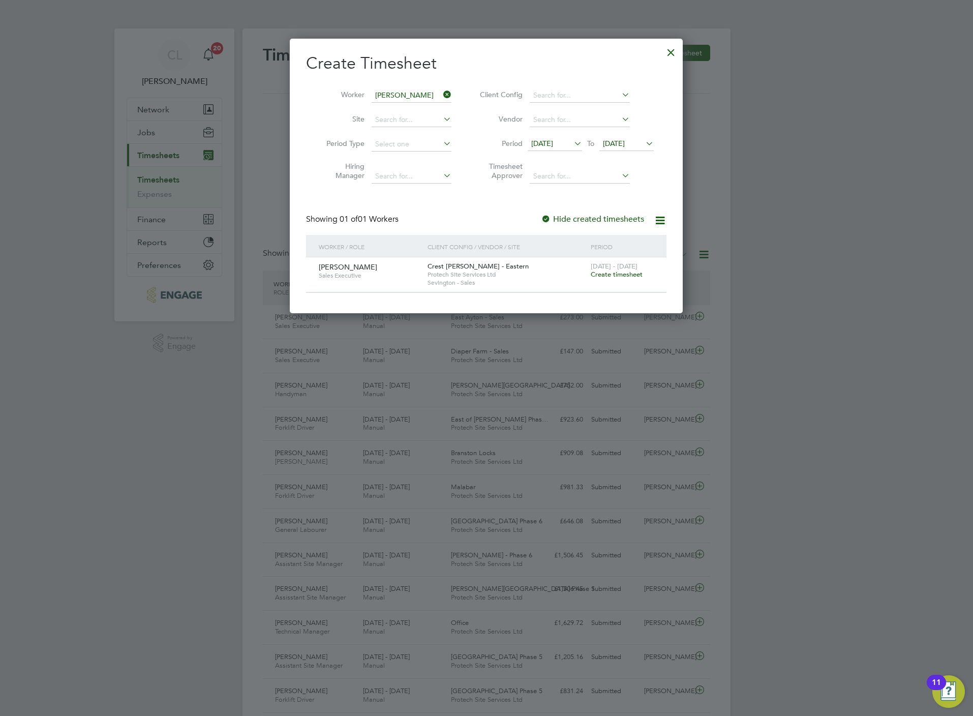
click at [615, 273] on span "Create timesheet" at bounding box center [617, 274] width 52 height 9
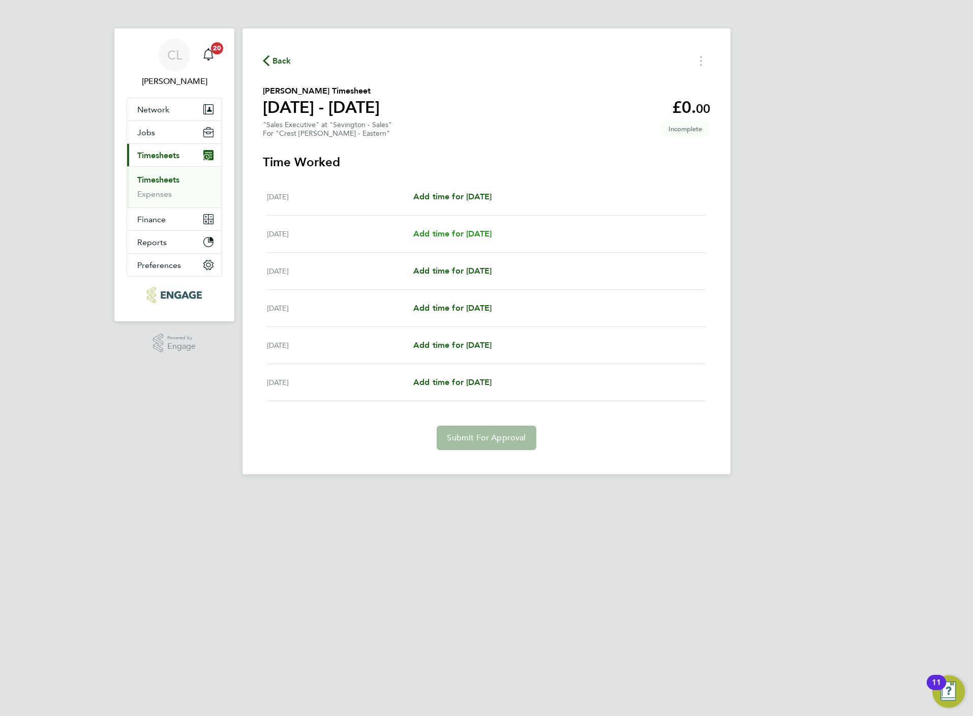
click at [454, 234] on span "Add time for [DATE]" at bounding box center [452, 234] width 78 height 10
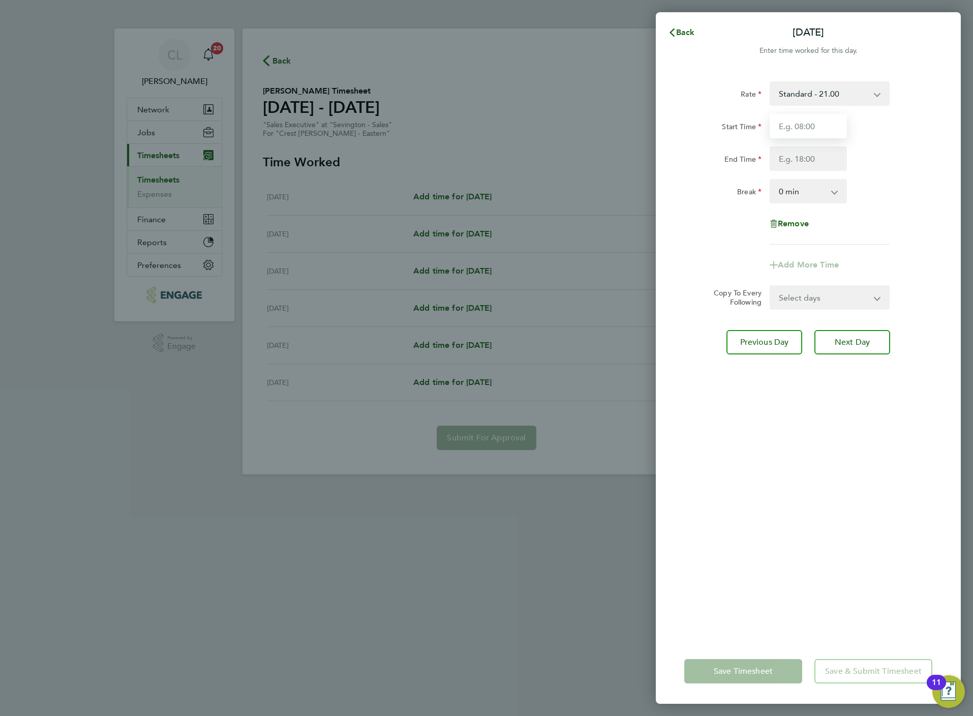
click at [783, 125] on input "Start Time" at bounding box center [808, 126] width 77 height 24
type input "10:00"
type input "17:00"
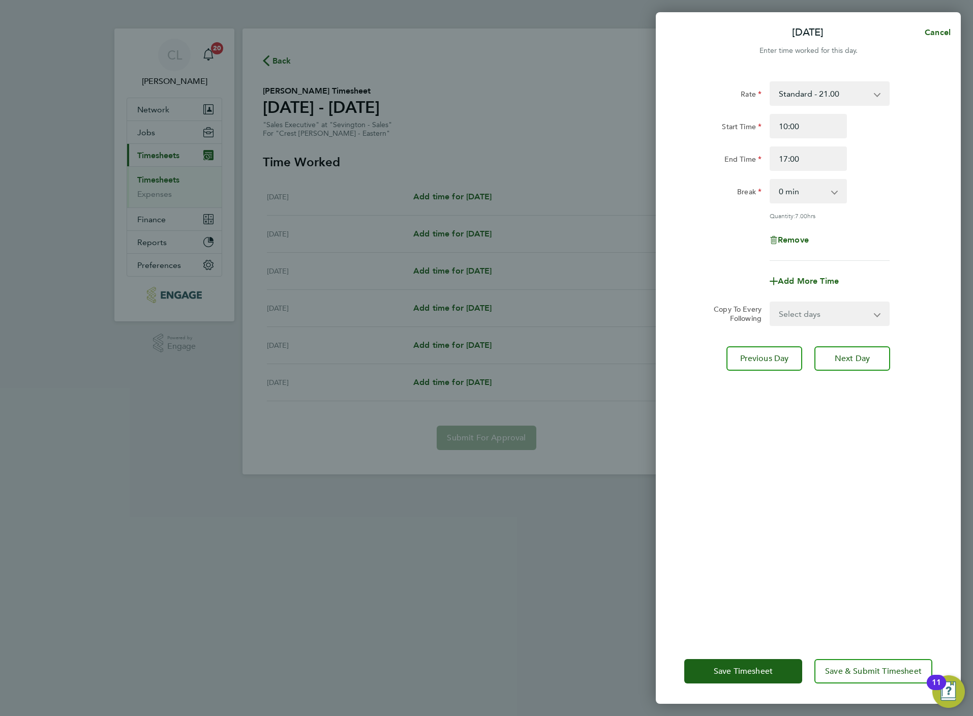
click at [806, 296] on form "Rate Standard - 21.00 Start Time 10:00 End Time 17:00 Break 0 min 15 min 30 min…" at bounding box center [808, 203] width 248 height 245
click at [803, 324] on div "Select days Day Weekday (Mon-Fri) [DATE] [DATE] [DATE] [DATE]" at bounding box center [830, 313] width 120 height 24
click at [800, 312] on select "Select days Day Weekday (Mon-Fri) [DATE] [DATE] [DATE] [DATE]" at bounding box center [824, 313] width 107 height 22
select select "WED"
click at [771, 302] on select "Select days Day Weekday (Mon-Fri) [DATE] [DATE] [DATE] [DATE]" at bounding box center [824, 313] width 107 height 22
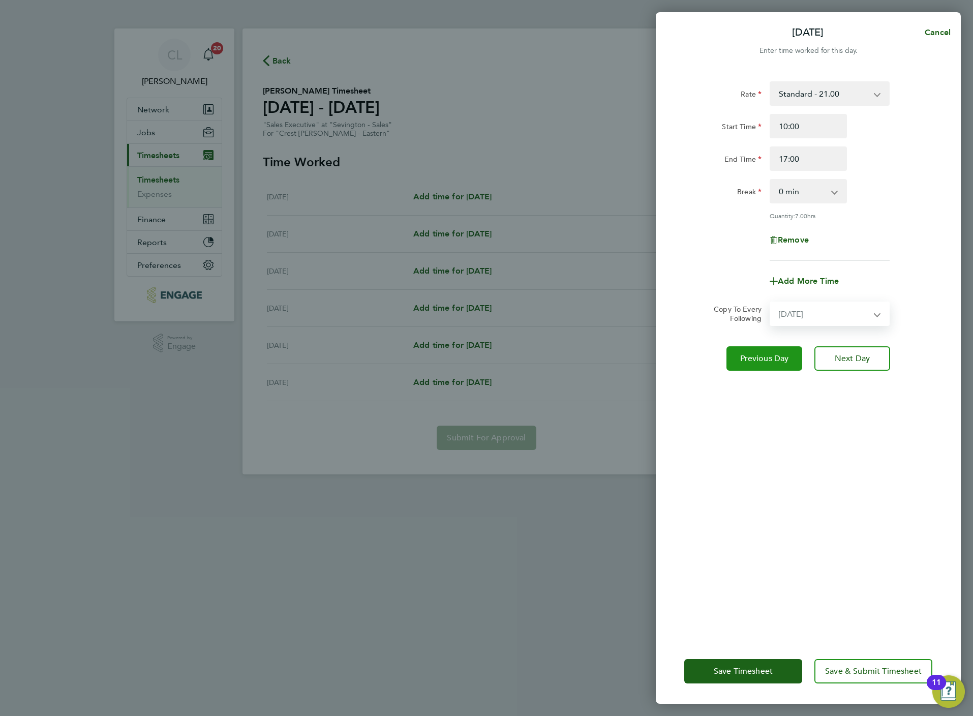
select select "[DATE]"
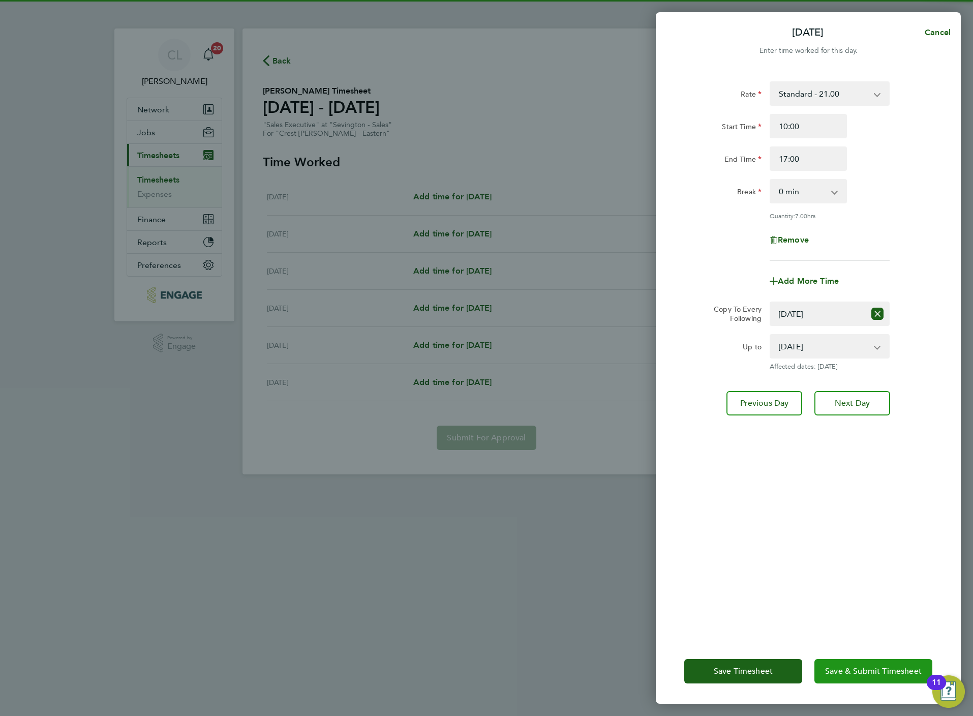
click at [859, 673] on span "Save & Submit Timesheet" at bounding box center [873, 671] width 97 height 10
